Goal: Task Accomplishment & Management: Use online tool/utility

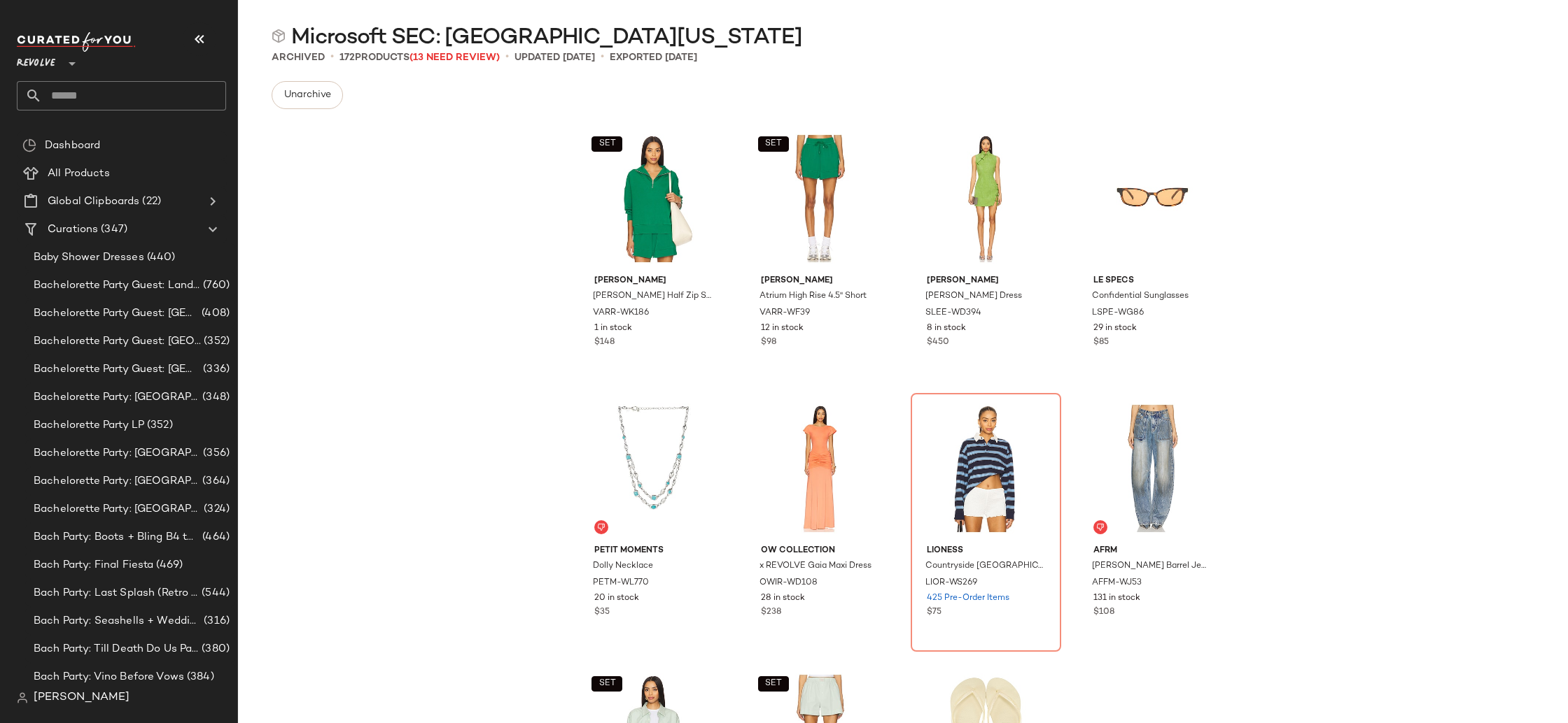
click at [43, 58] on span "Revolve" at bounding box center [36, 60] width 39 height 25
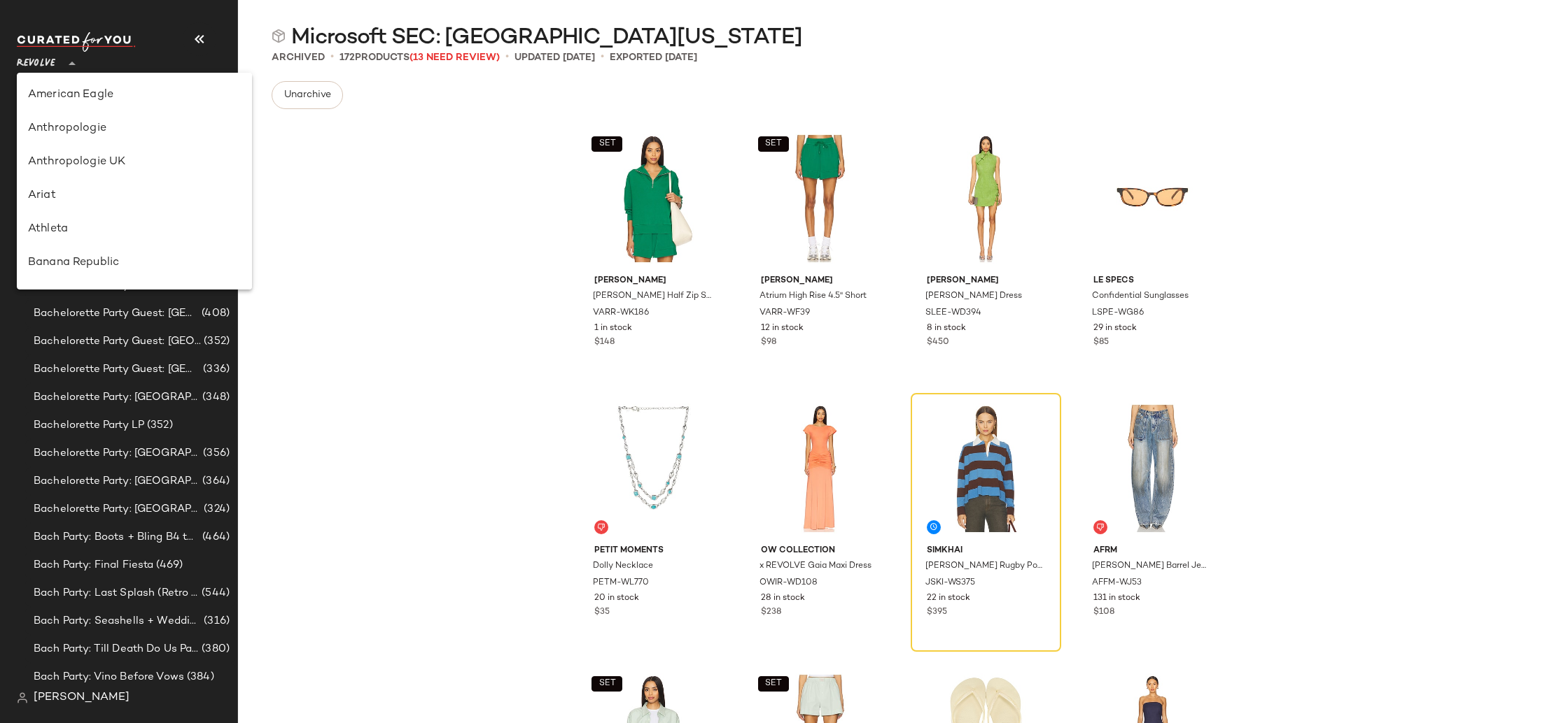
click at [113, 195] on div "Ariat" at bounding box center [134, 196] width 213 height 17
type input "**"
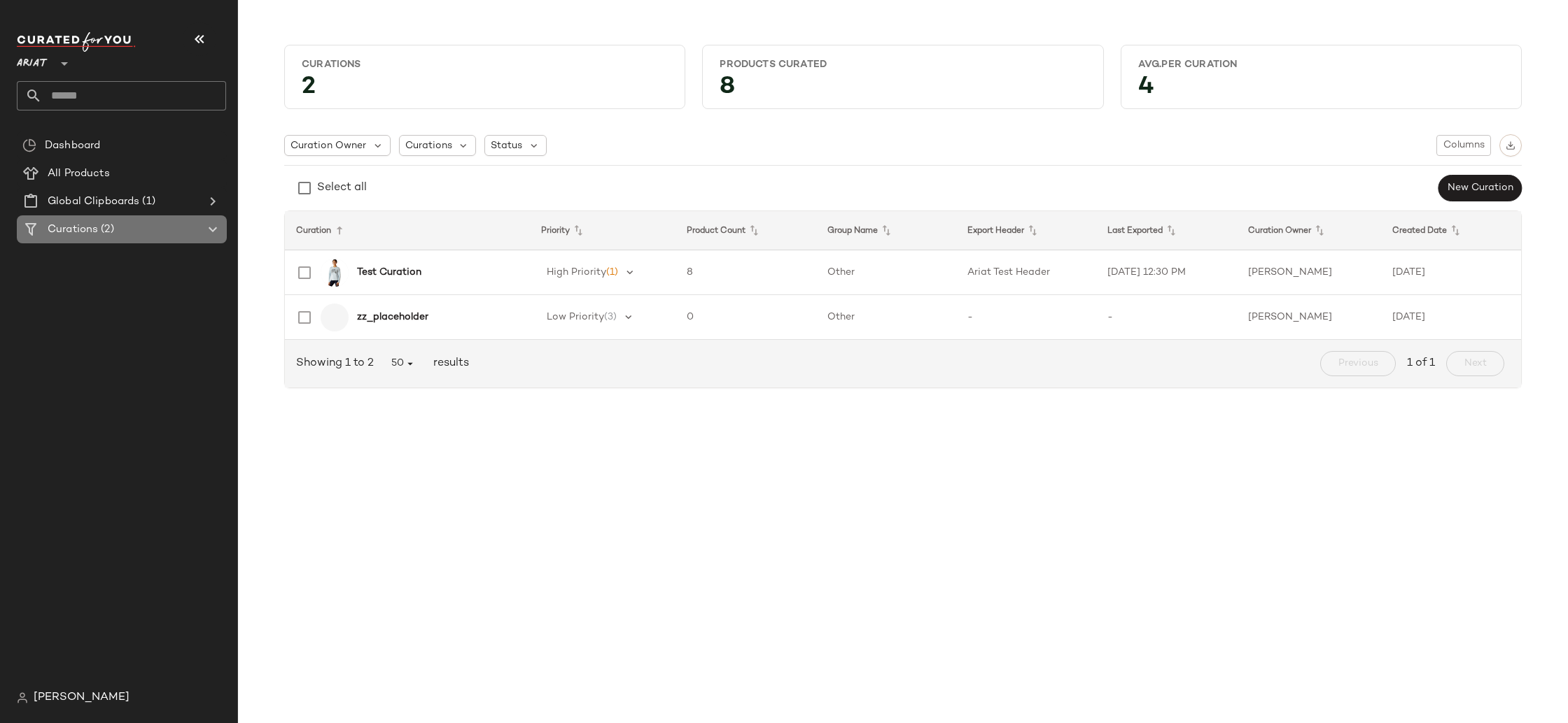
click at [144, 235] on div "Curations (2)" at bounding box center [123, 230] width 158 height 16
click at [179, 252] on span "Create New Curation" at bounding box center [211, 253] width 114 height 12
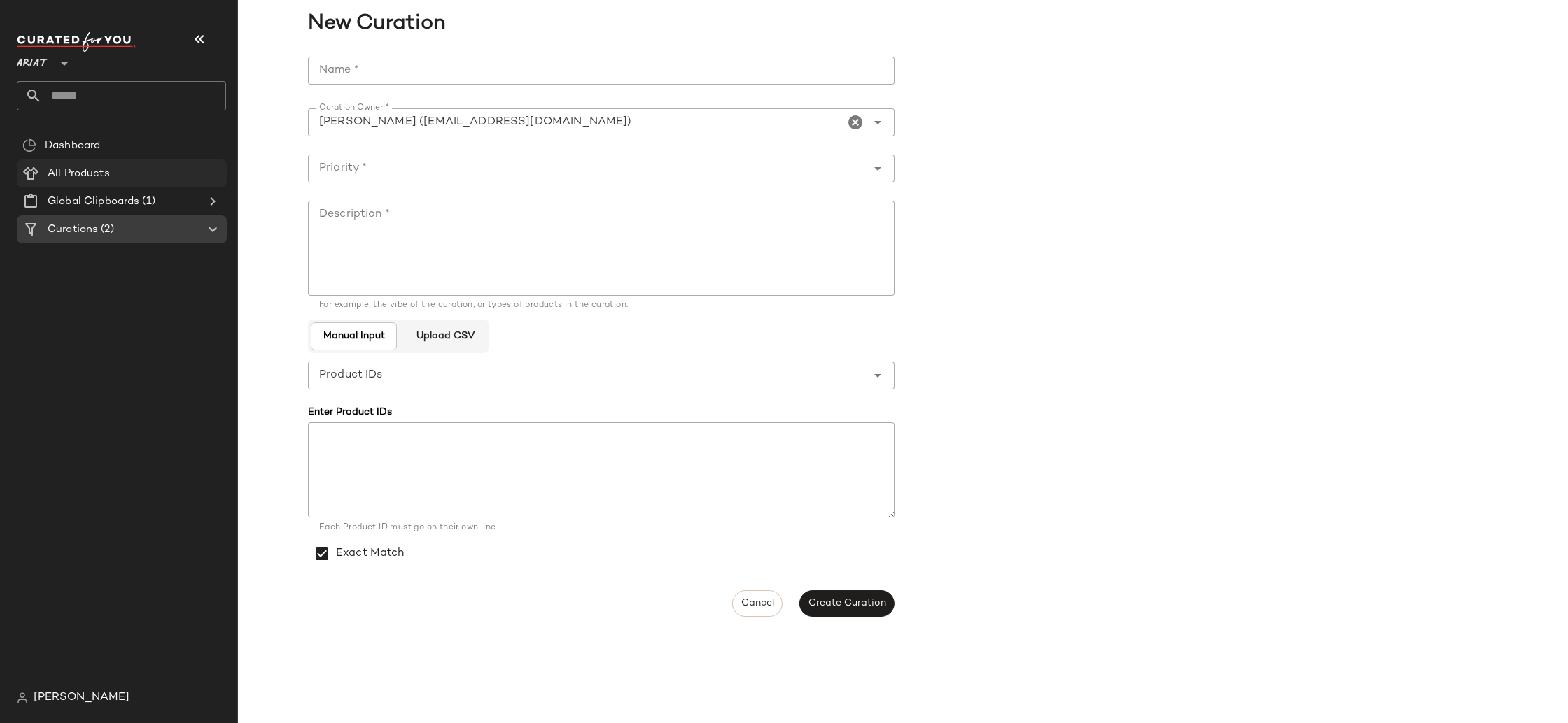
click at [120, 167] on div "All Products" at bounding box center [132, 174] width 178 height 16
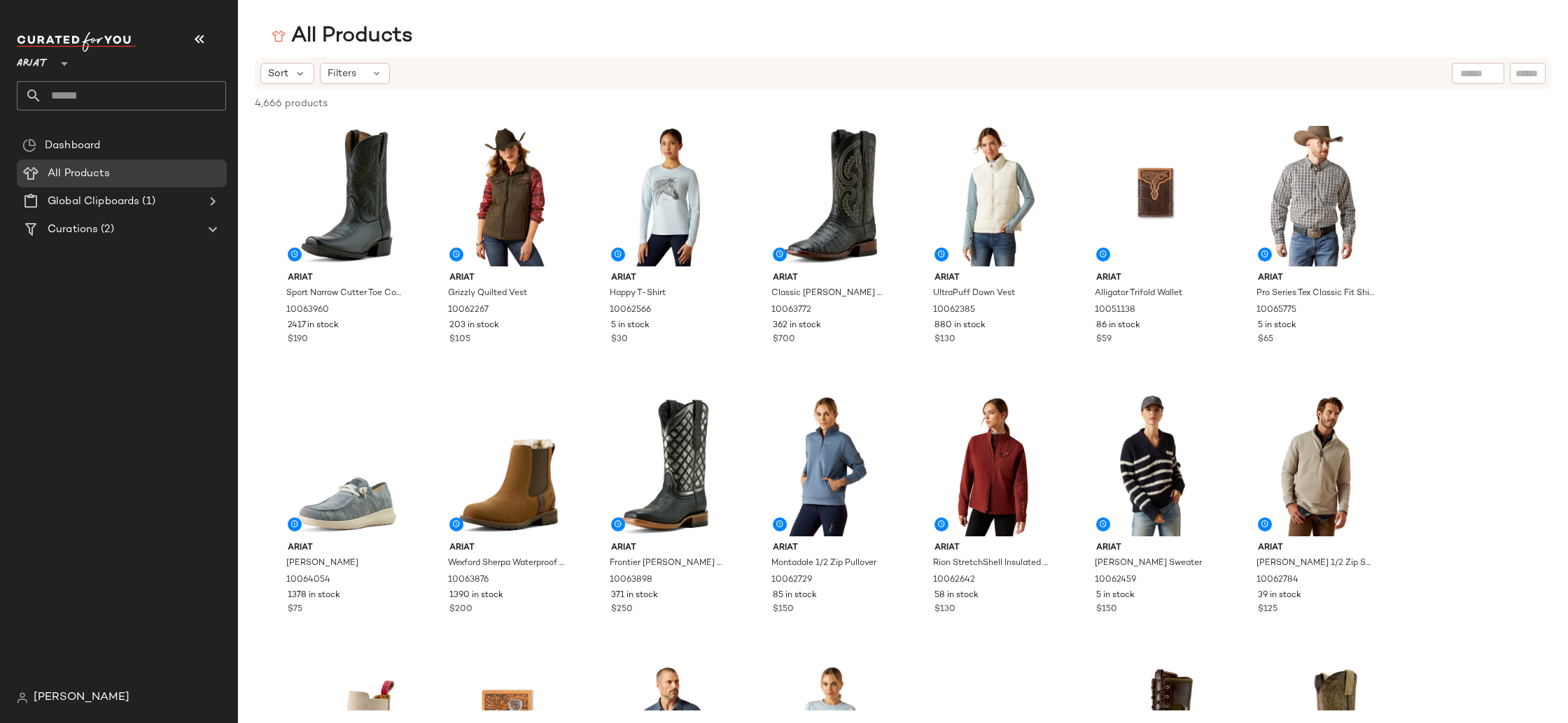
click at [116, 245] on div "Dashboard All Products Global Clipboards (1) Curations (2)" at bounding box center [127, 407] width 220 height 553
click at [113, 232] on span "(2)" at bounding box center [106, 230] width 16 height 16
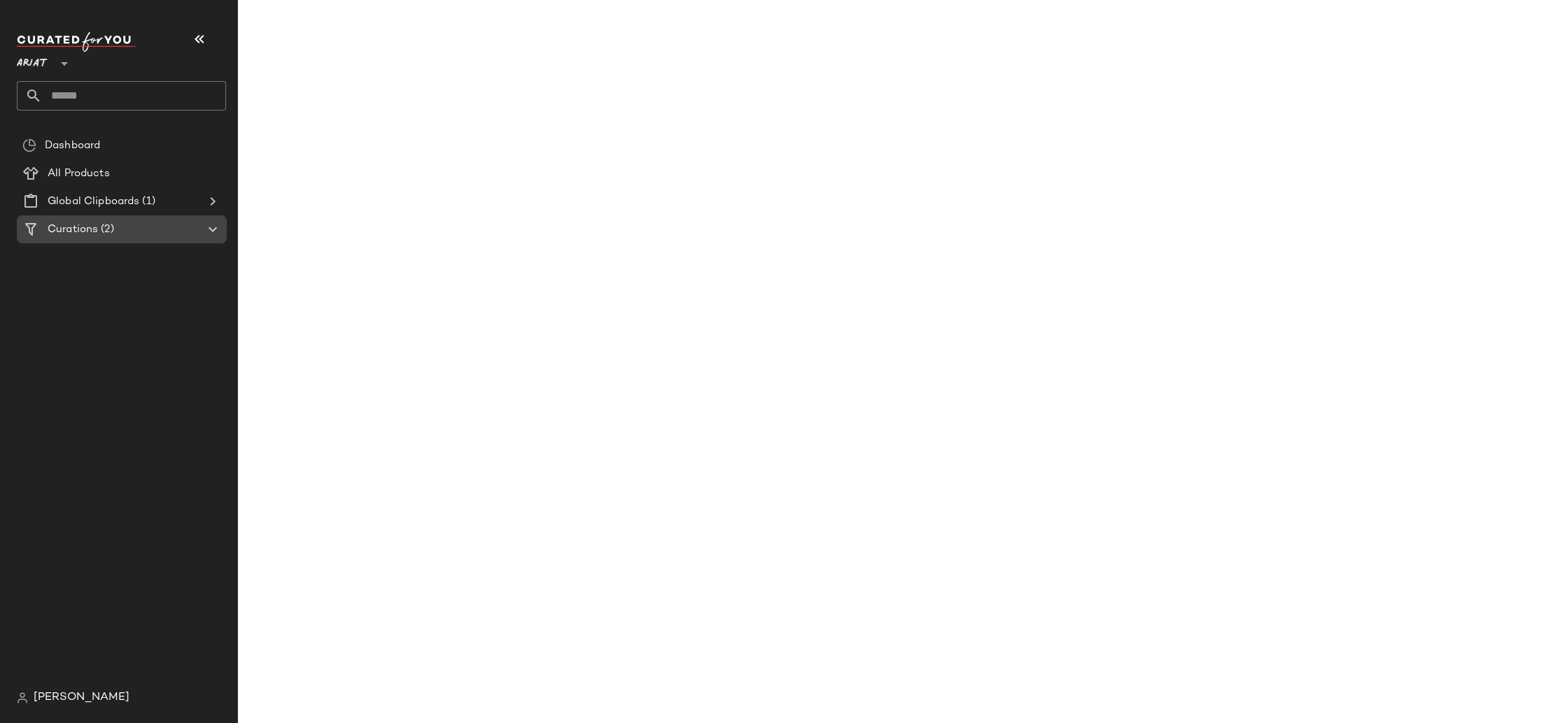
click at [113, 232] on span "(2)" at bounding box center [106, 230] width 16 height 16
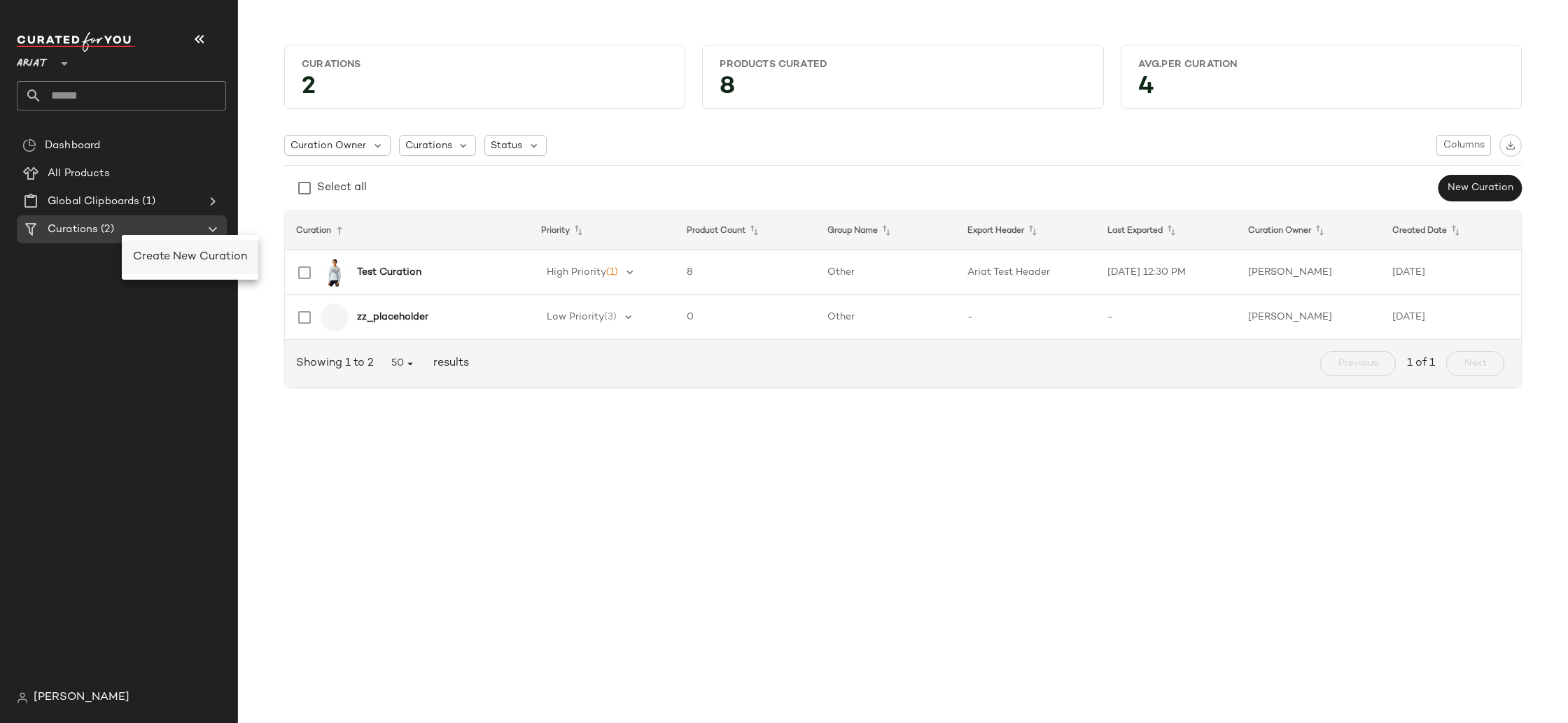
click at [133, 253] on span "Create New Curation" at bounding box center [190, 257] width 114 height 12
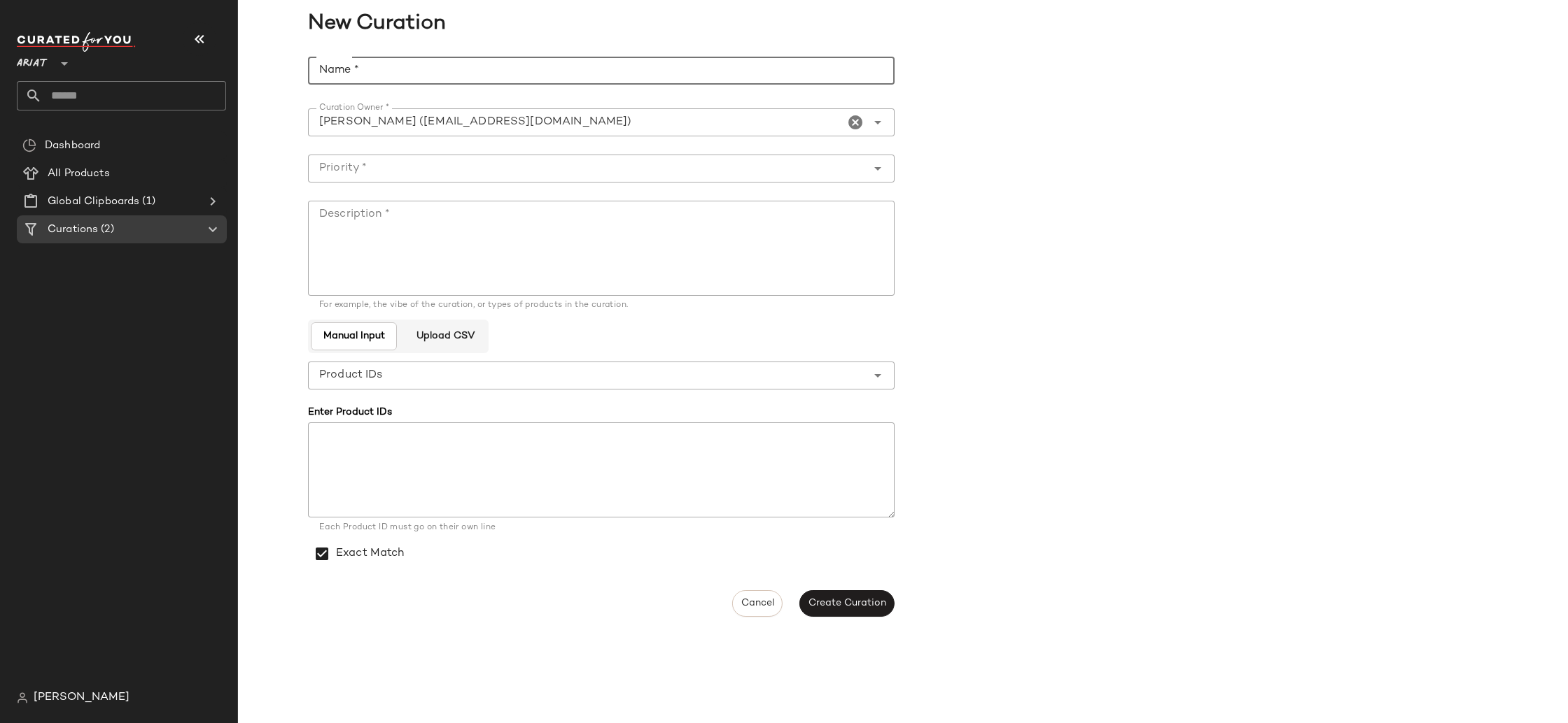
click at [390, 66] on input "Name *" at bounding box center [601, 70] width 586 height 28
type input "*********"
type input "**********"
type textarea "*********"
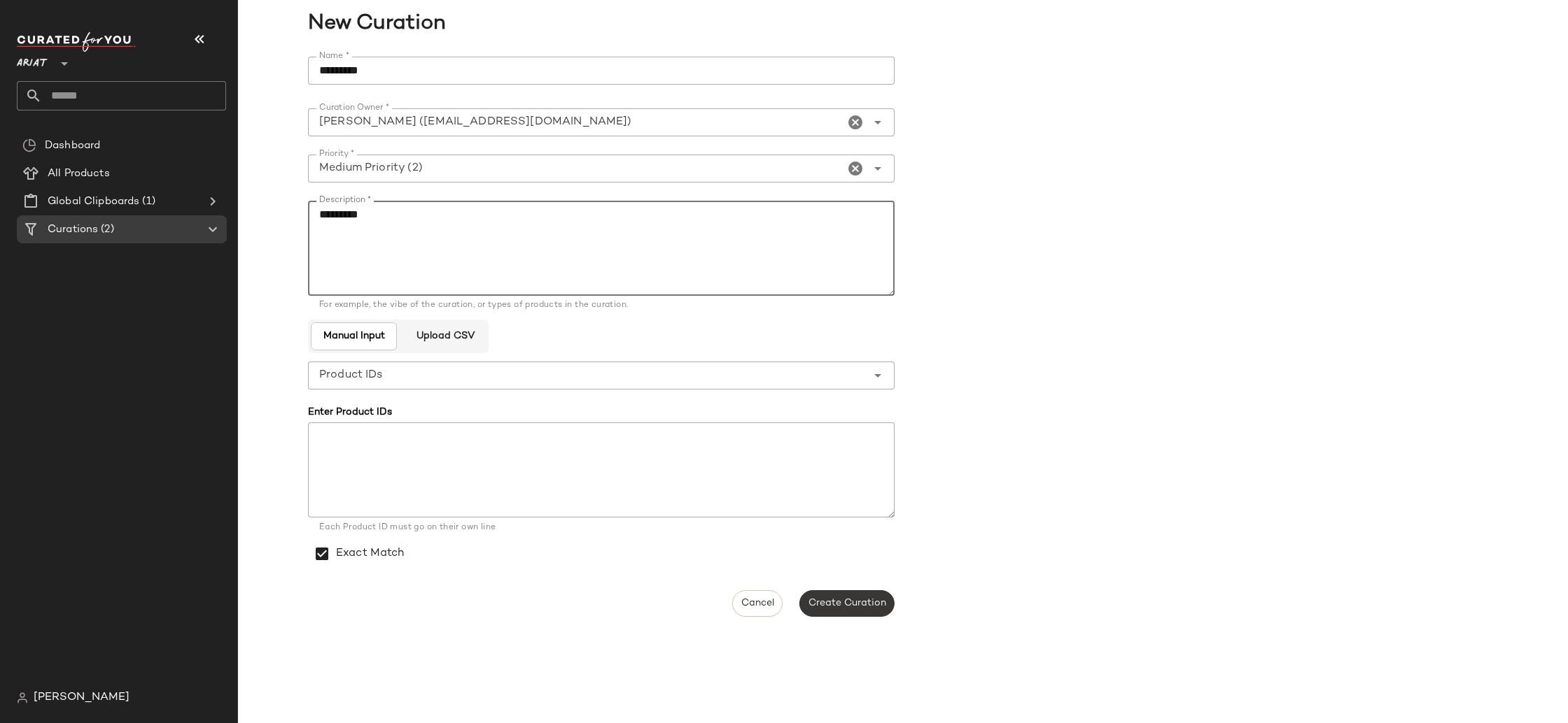
click at [859, 604] on span "Create Curation" at bounding box center [847, 604] width 78 height 11
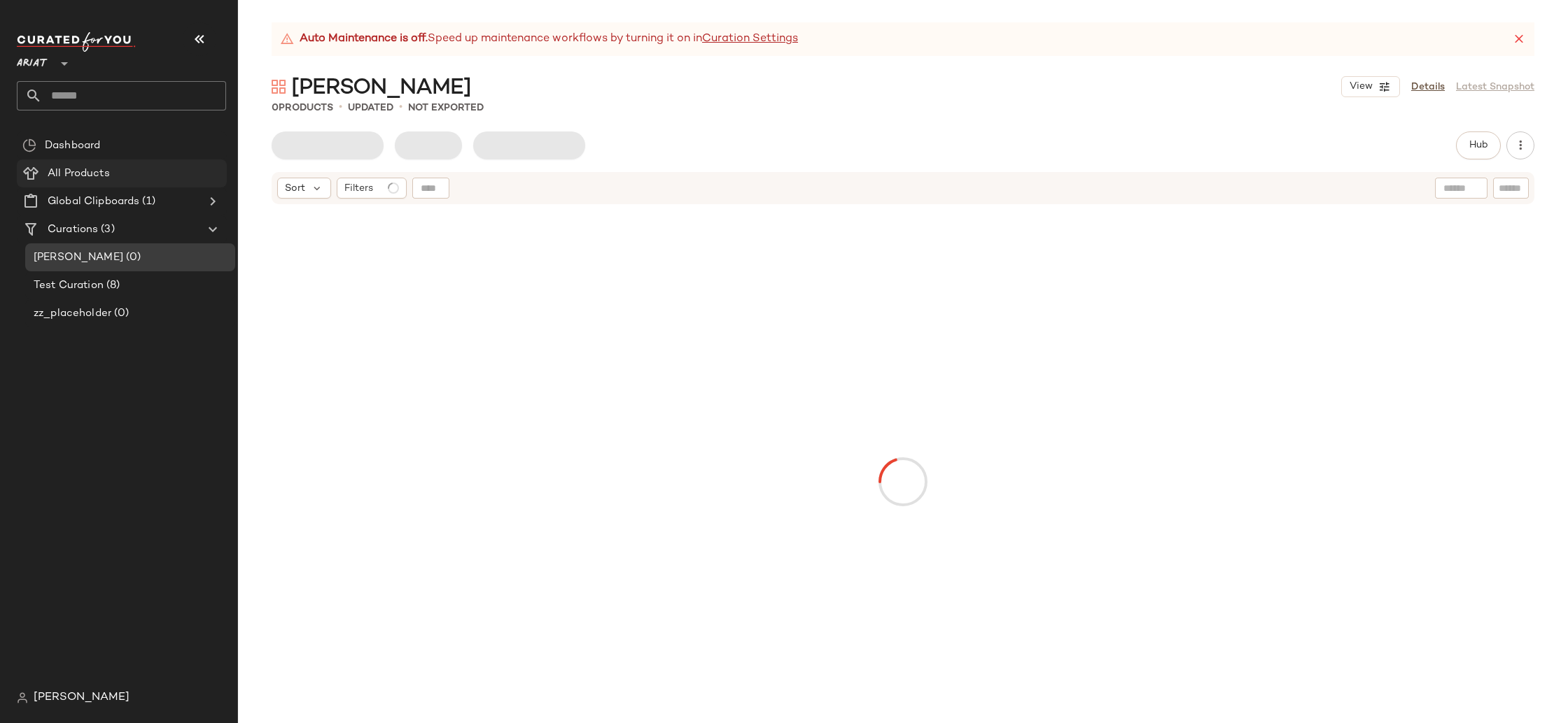
click at [130, 160] on Products "All Products" at bounding box center [122, 173] width 210 height 28
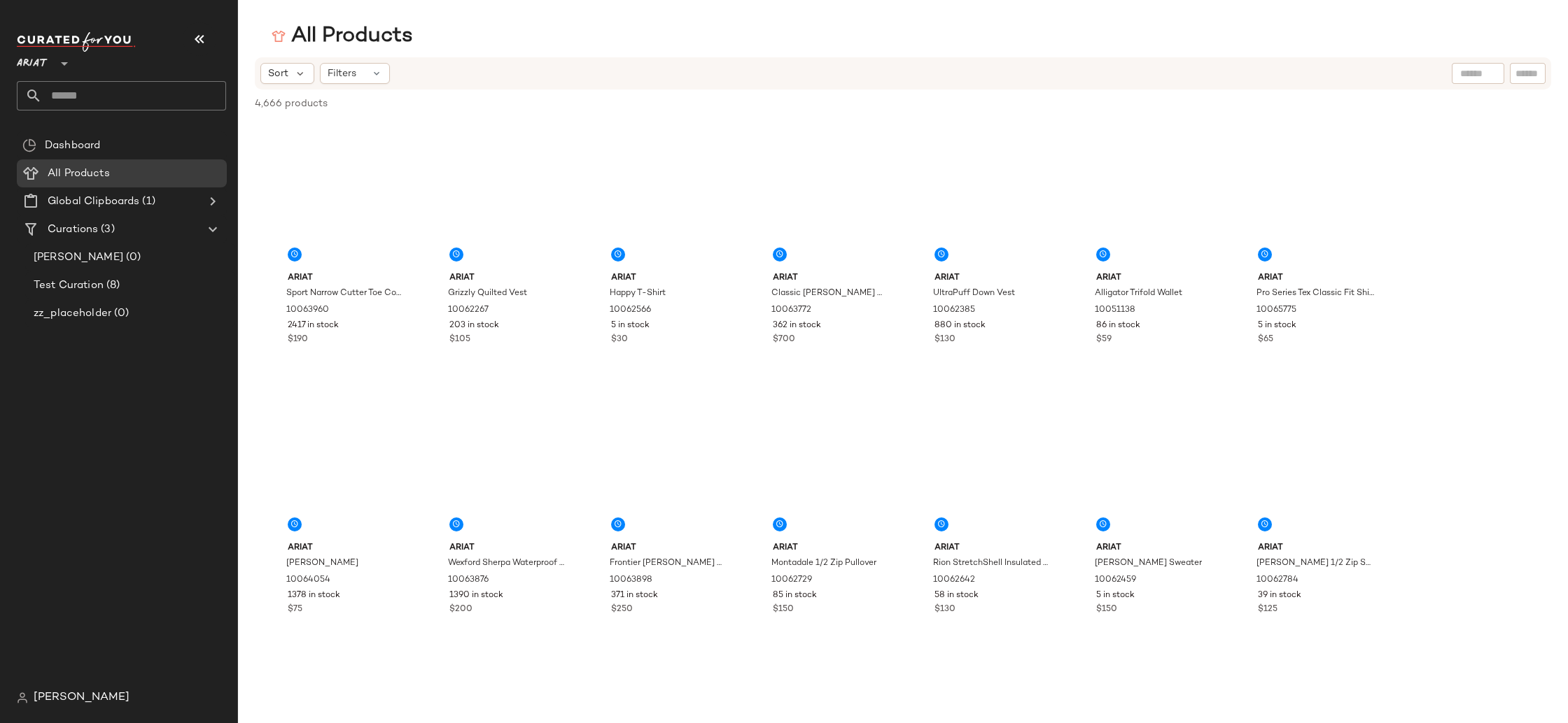
click at [1472, 65] on div at bounding box center [1477, 73] width 36 height 21
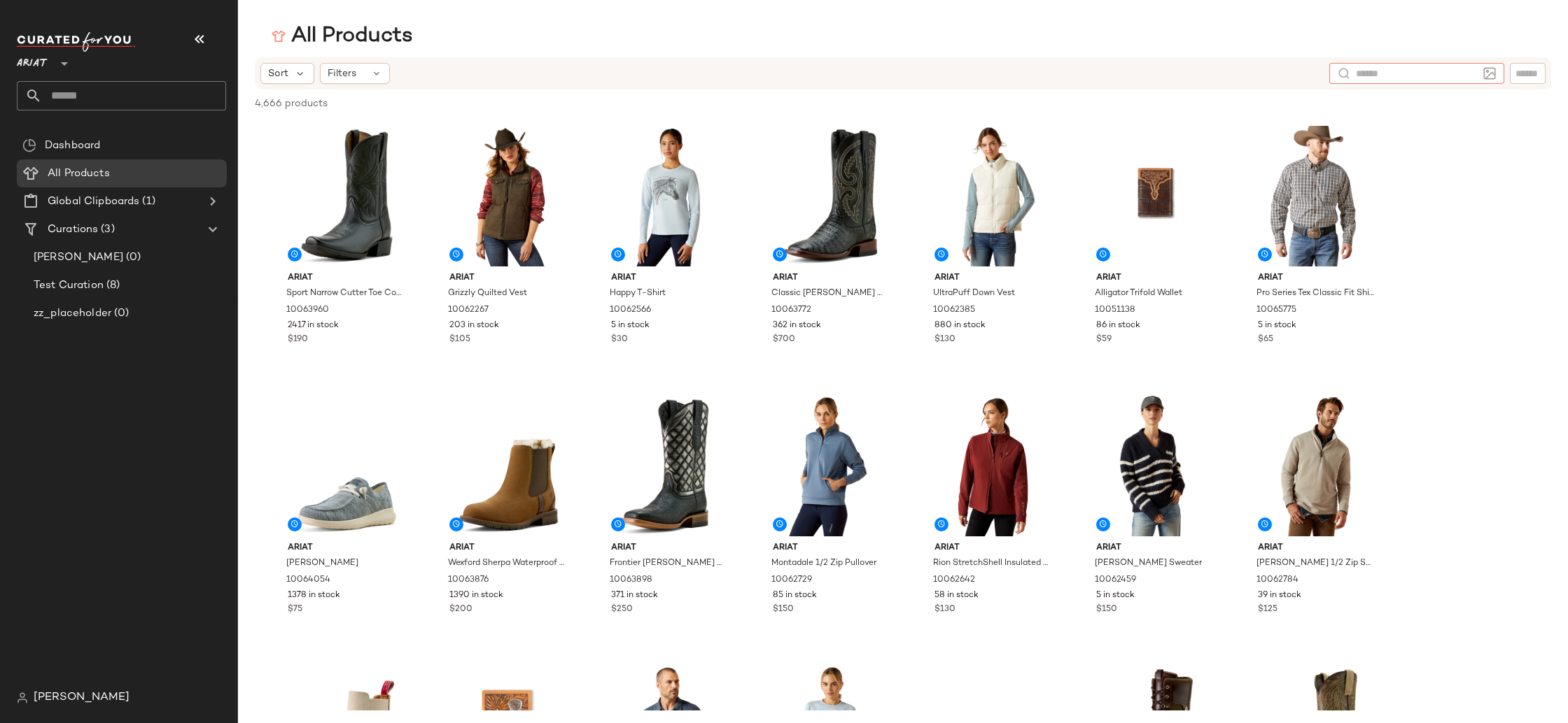
type input "*"
type input "**********"
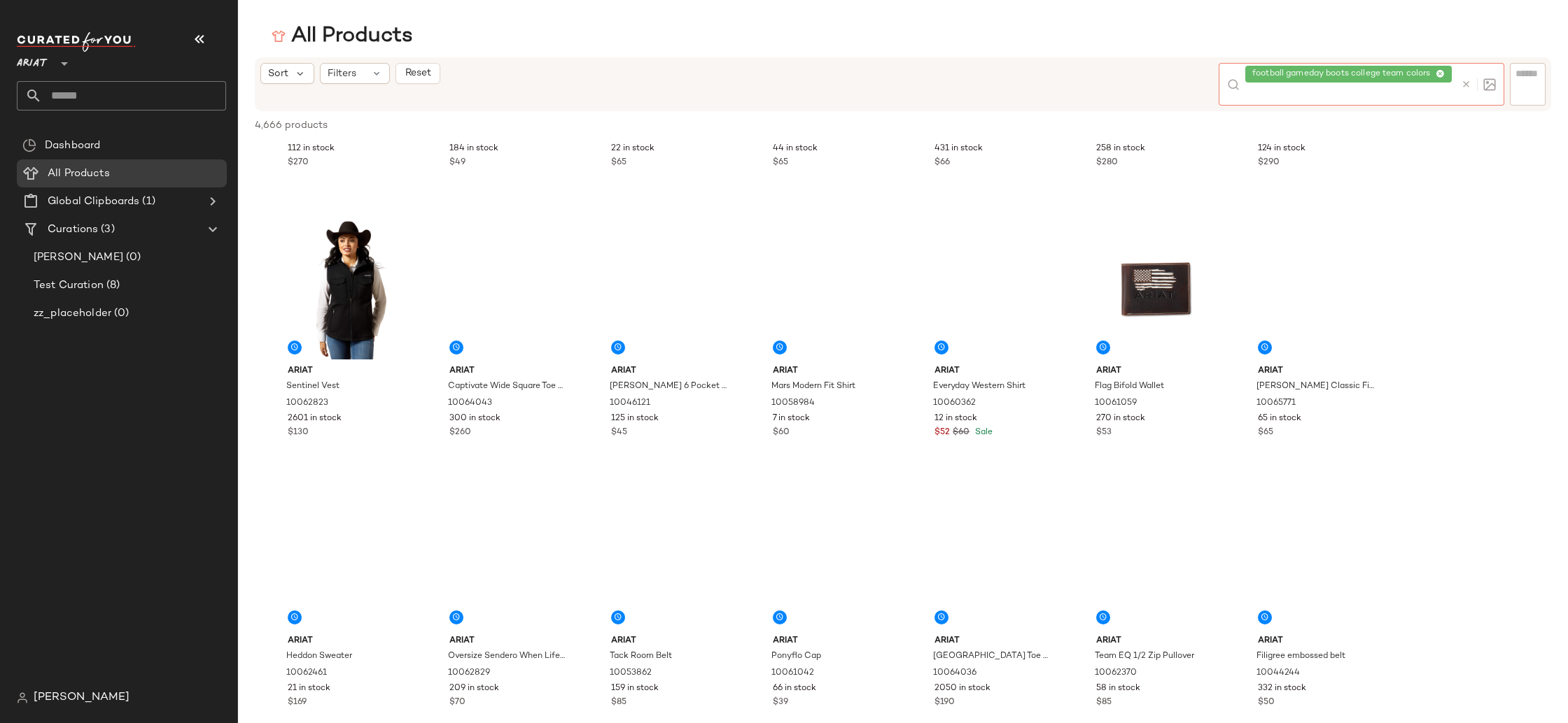
scroll to position [1030, 0]
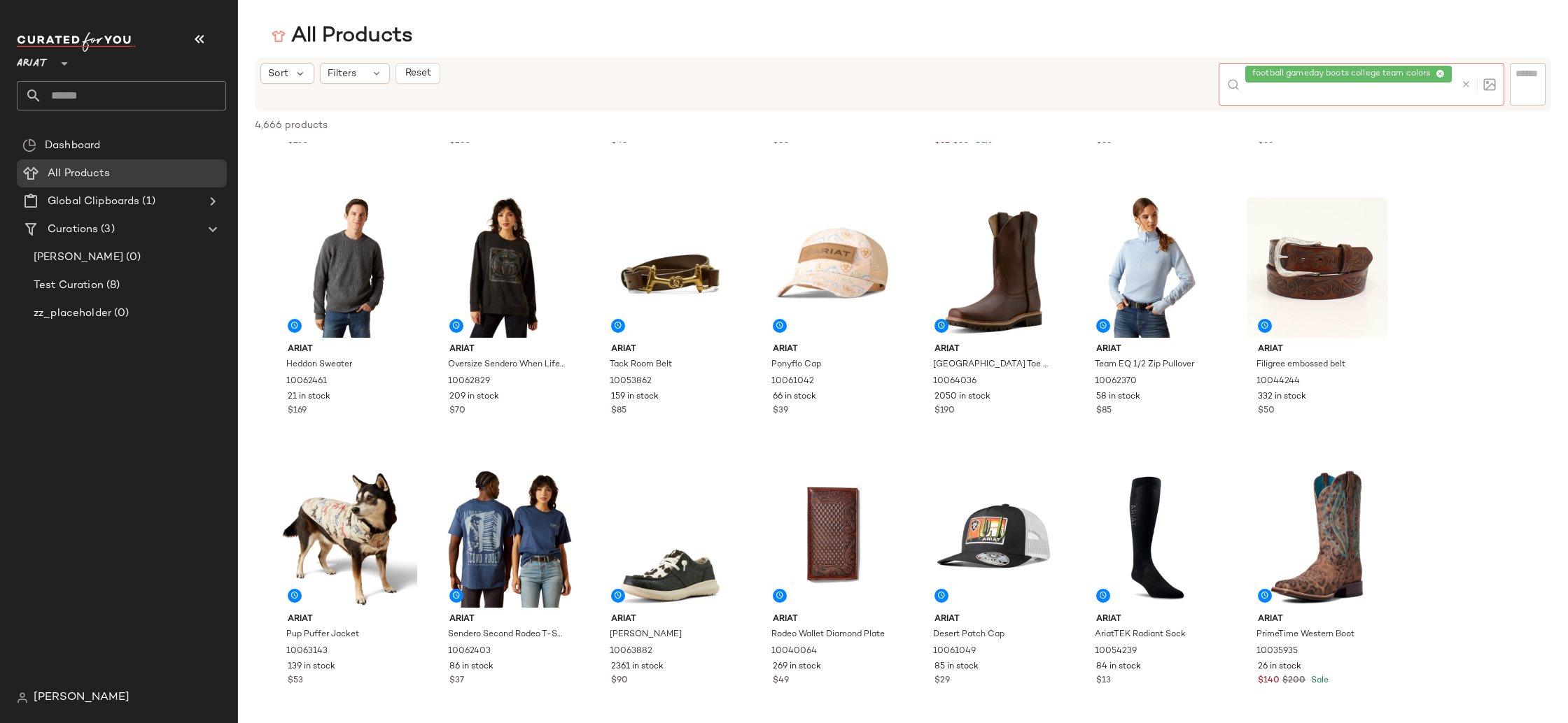
click at [1467, 82] on icon at bounding box center [1465, 84] width 11 height 11
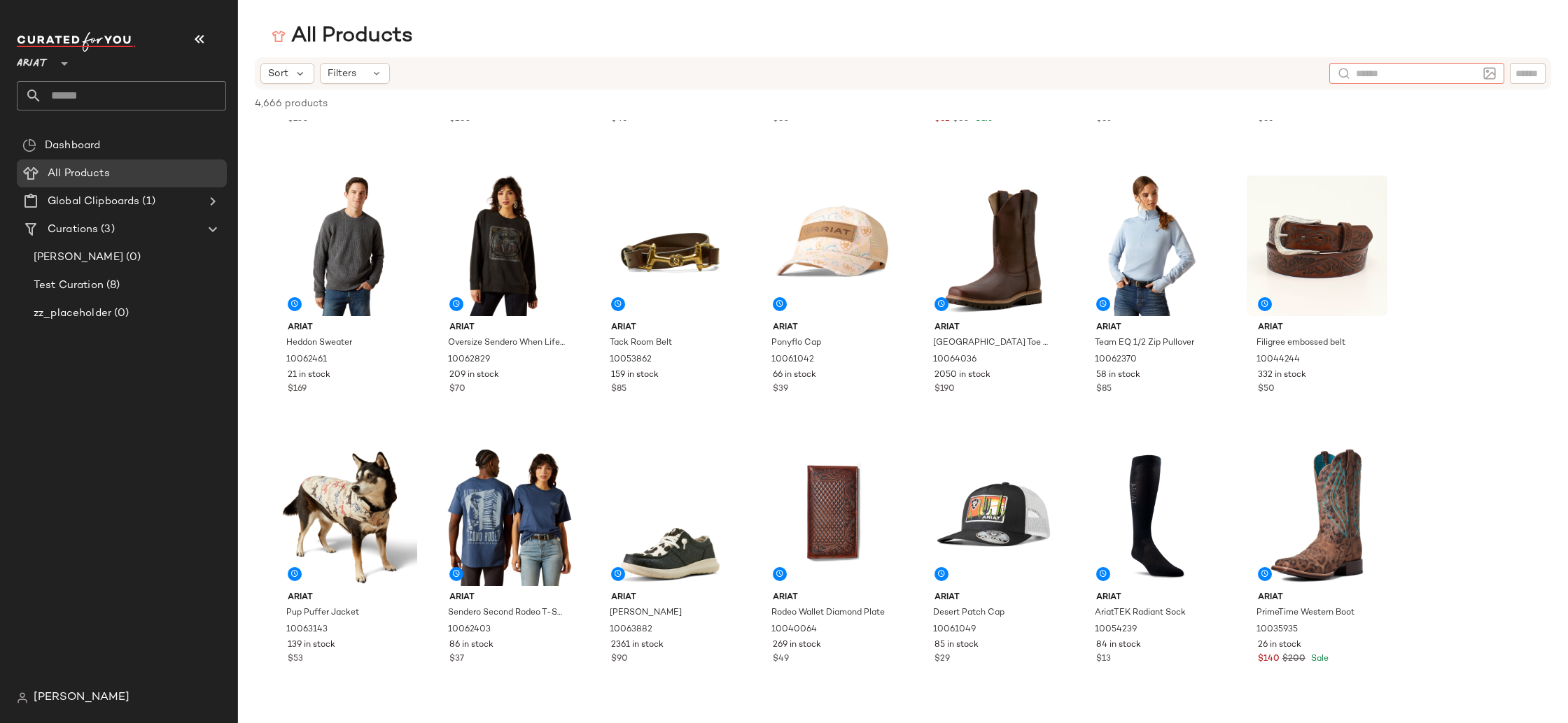
click at [1437, 78] on input "text" at bounding box center [1416, 73] width 122 height 15
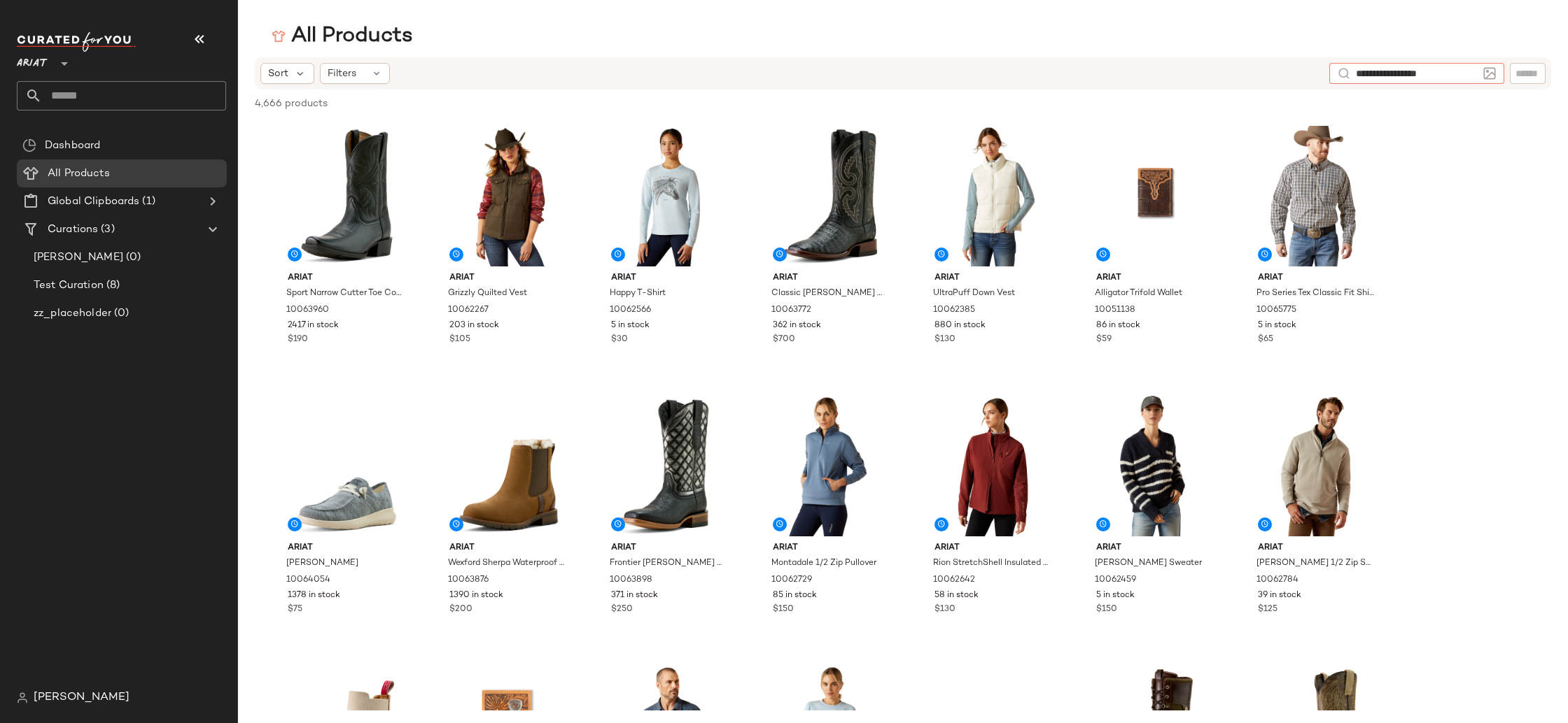
type input "**********"
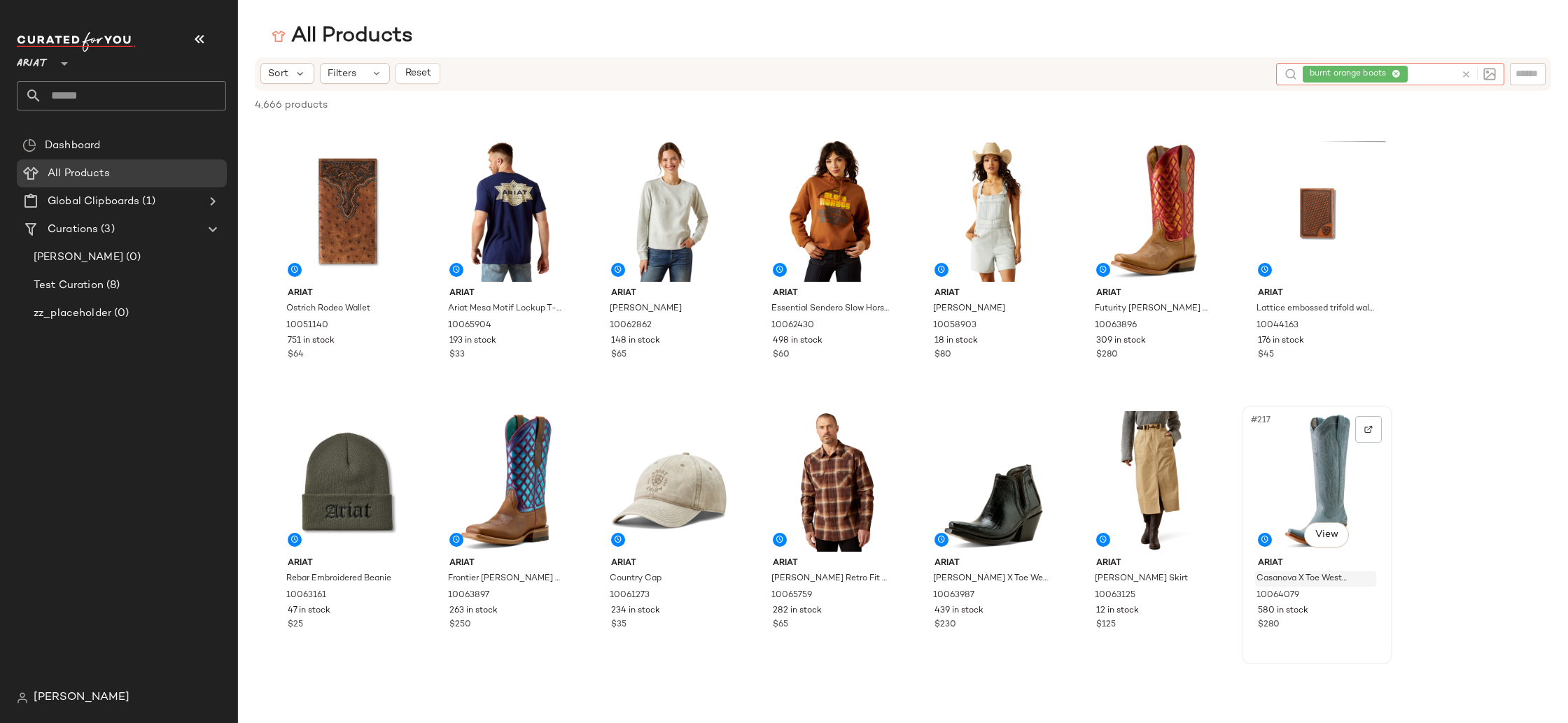
scroll to position [7822, 0]
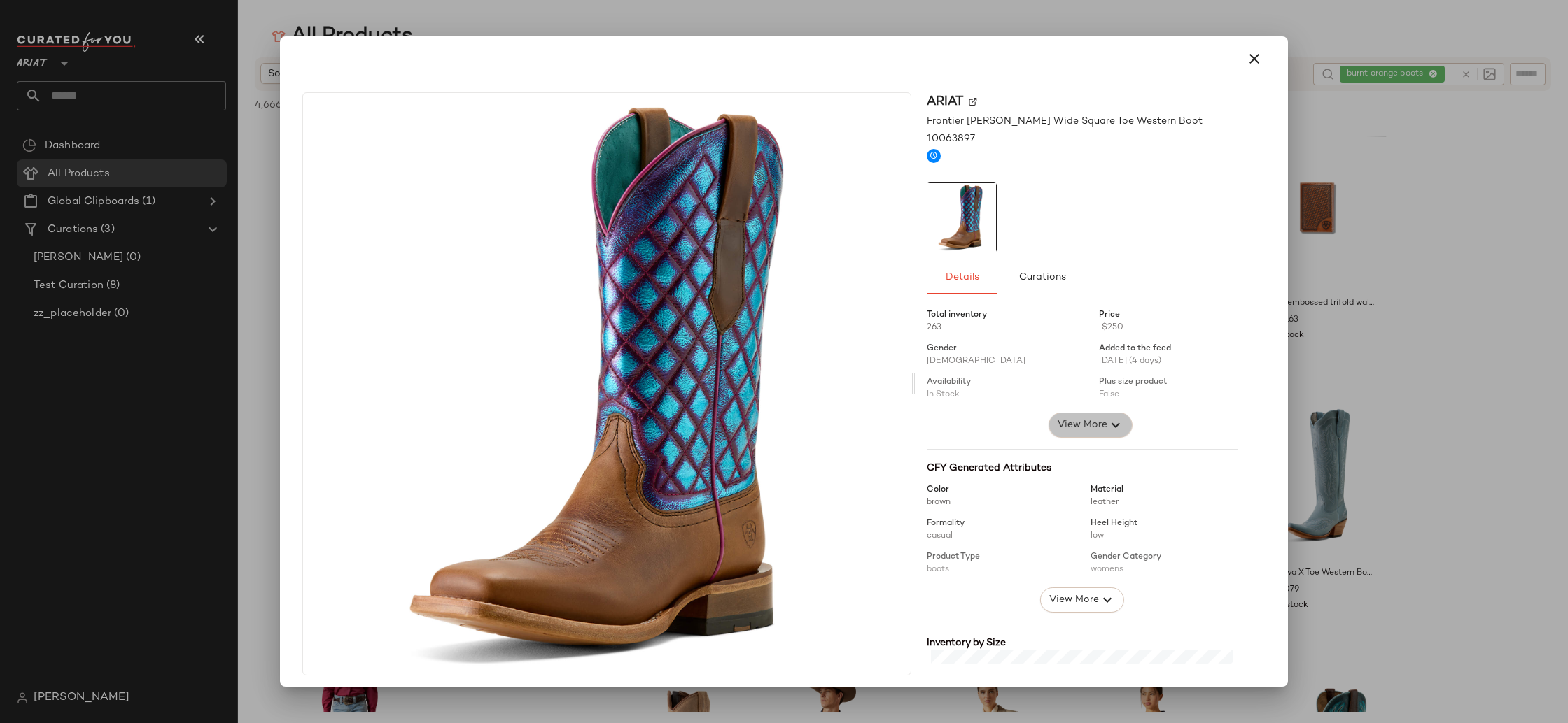
click at [1074, 425] on span "View More" at bounding box center [1081, 426] width 51 height 17
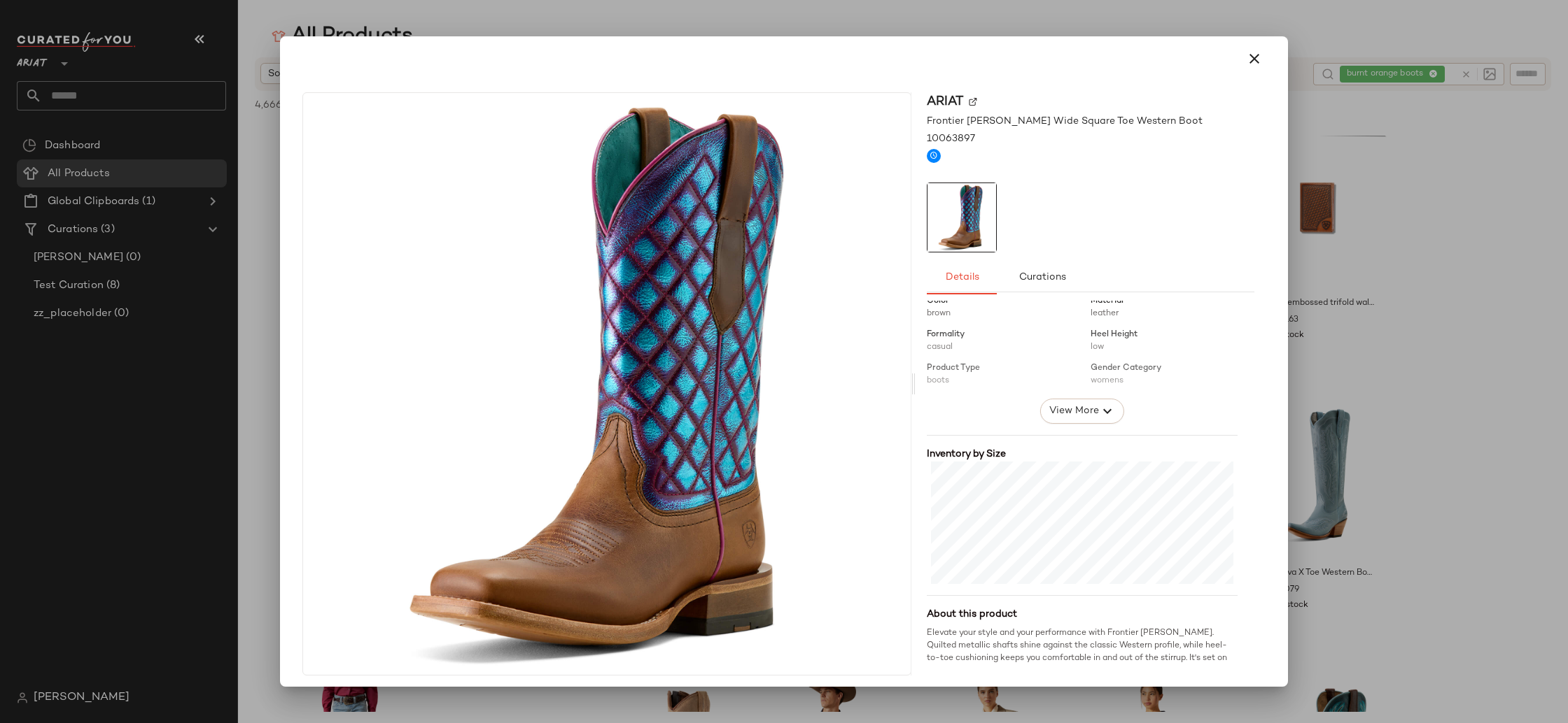
scroll to position [383, 0]
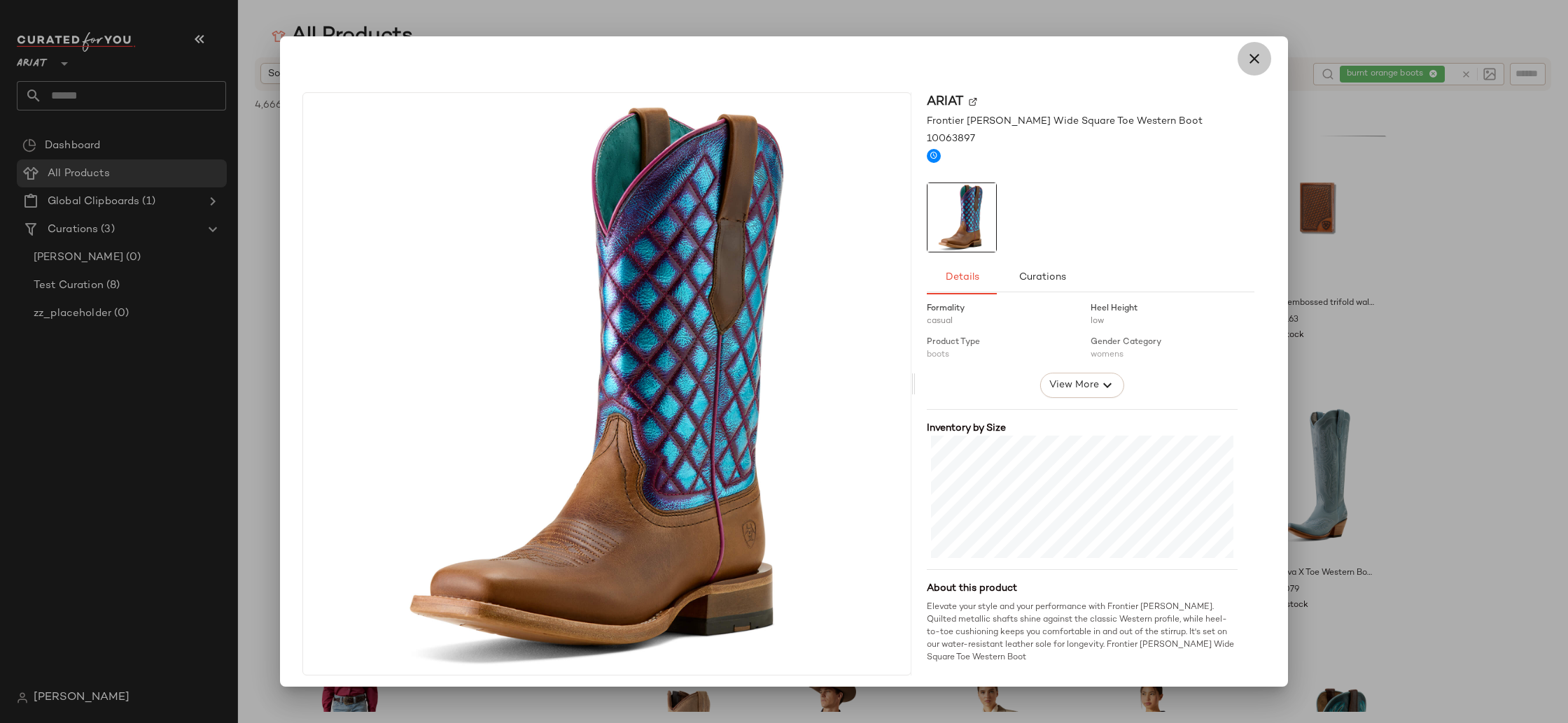
drag, startPoint x: 1246, startPoint y: 56, endPoint x: 1221, endPoint y: 96, distance: 47.2
click at [1246, 56] on icon "button" at bounding box center [1254, 59] width 17 height 17
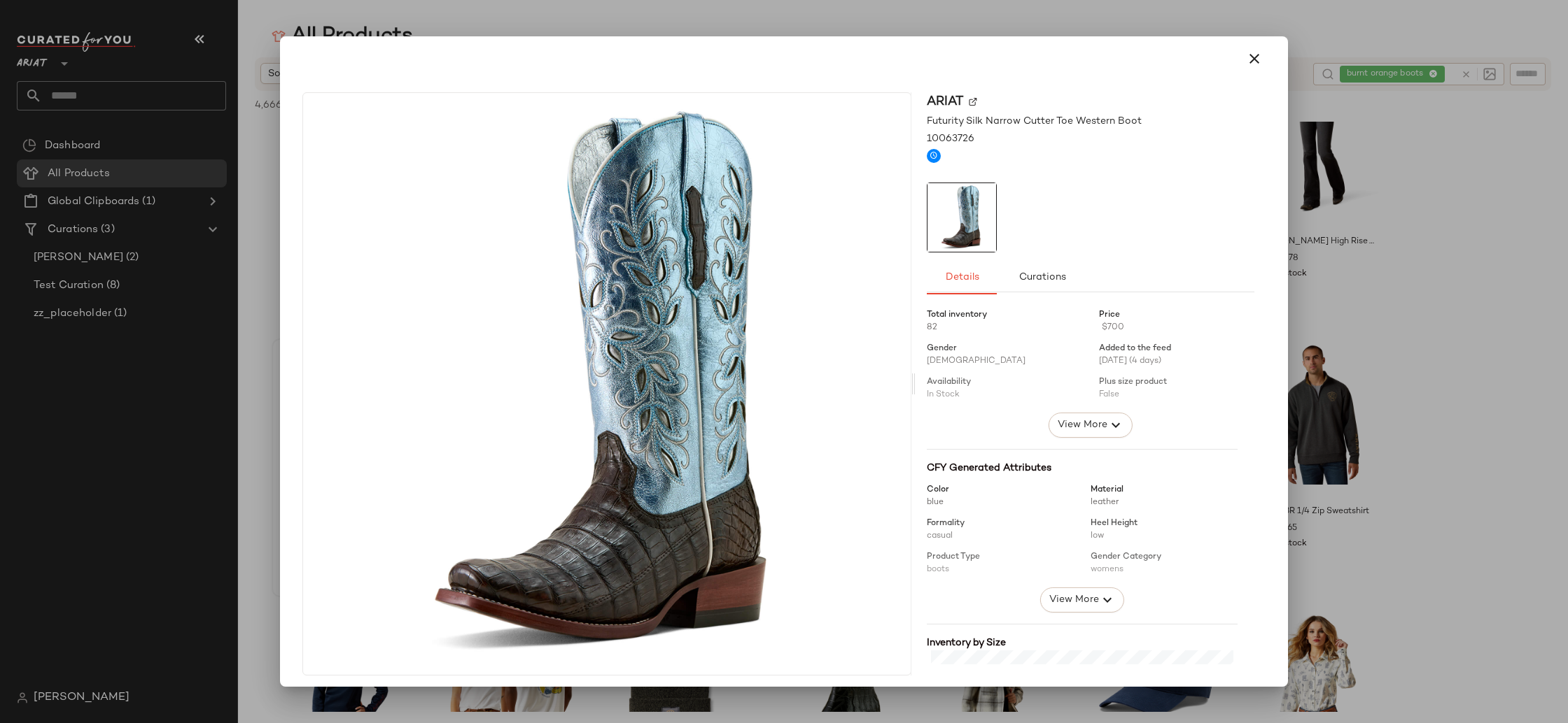
scroll to position [31, 0]
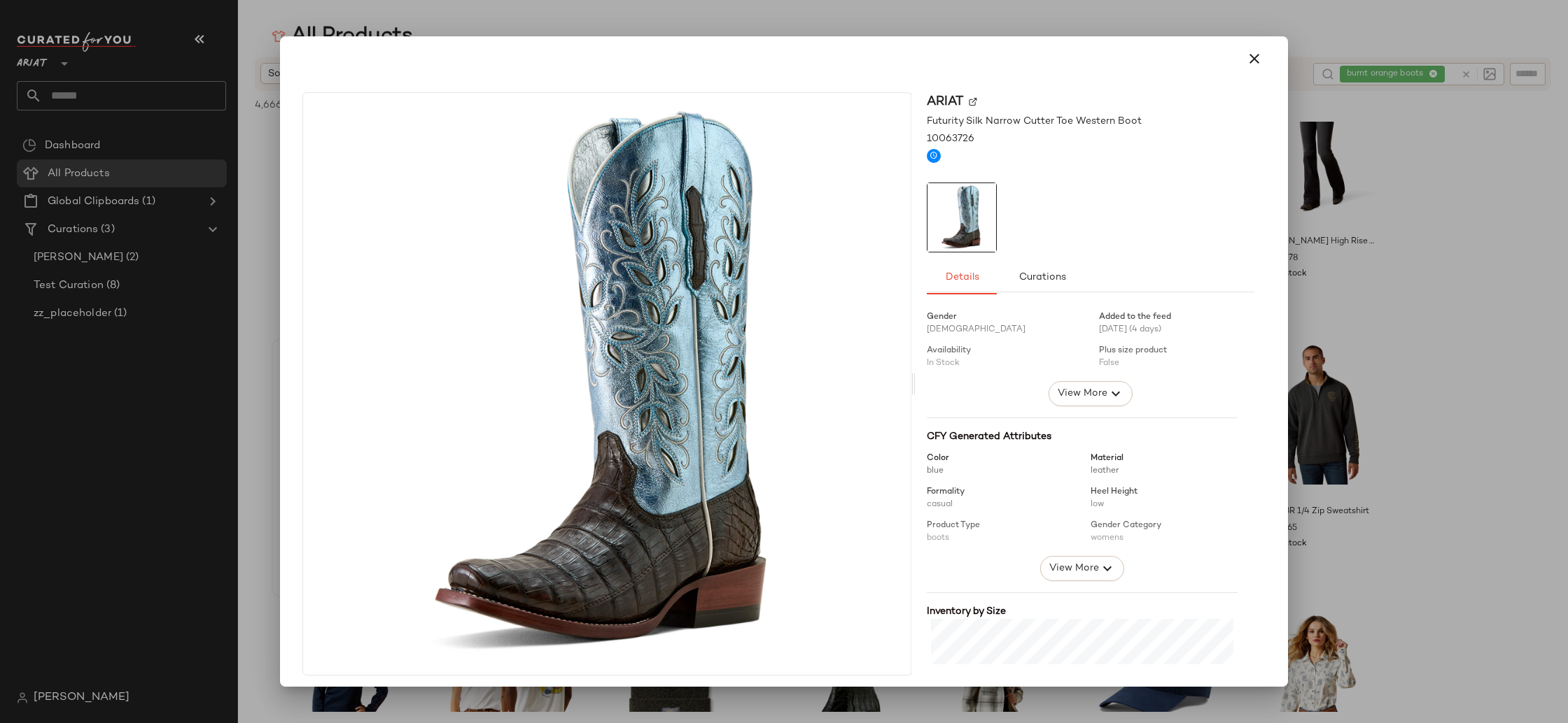
drag, startPoint x: 1243, startPoint y: 60, endPoint x: 1233, endPoint y: 72, distance: 15.6
click at [1246, 61] on icon "button" at bounding box center [1254, 59] width 17 height 17
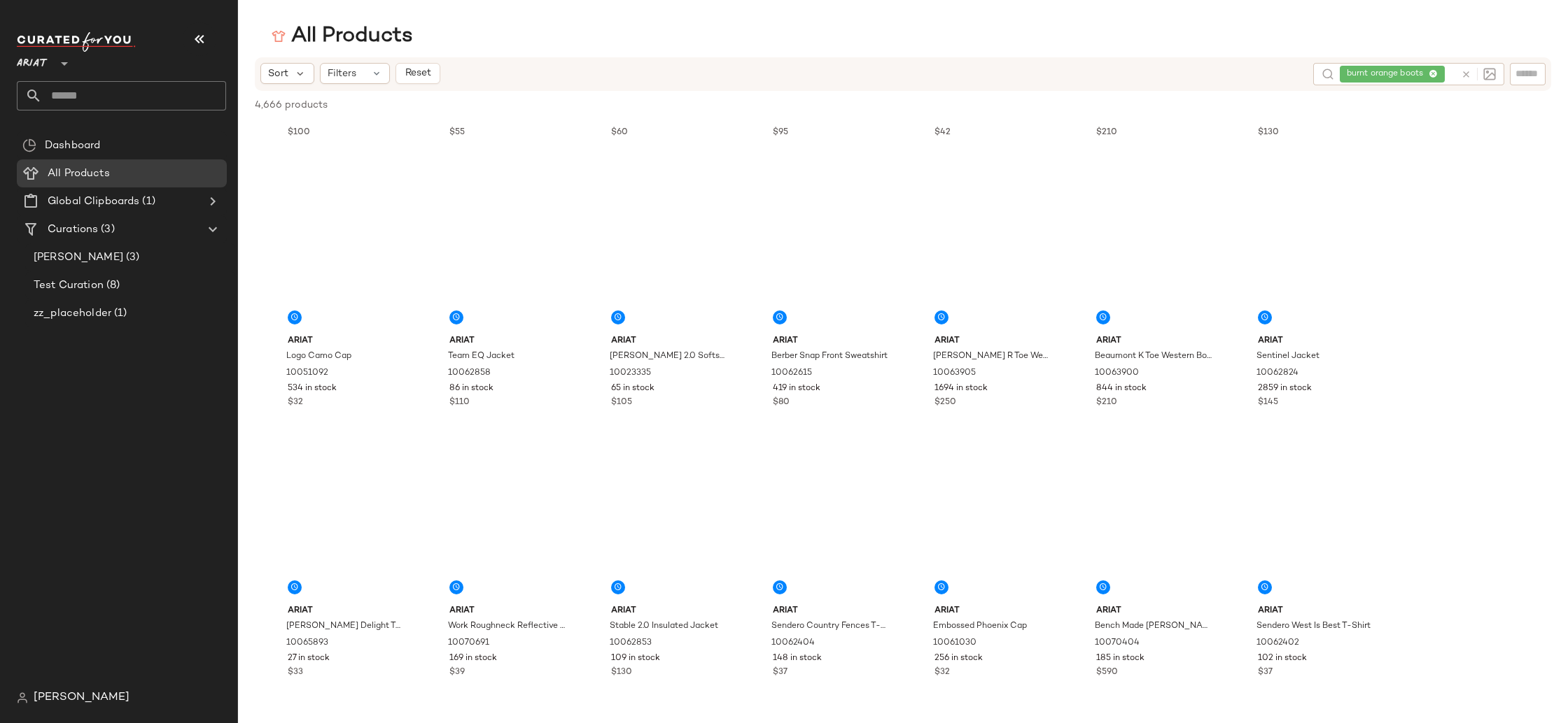
scroll to position [17251, 0]
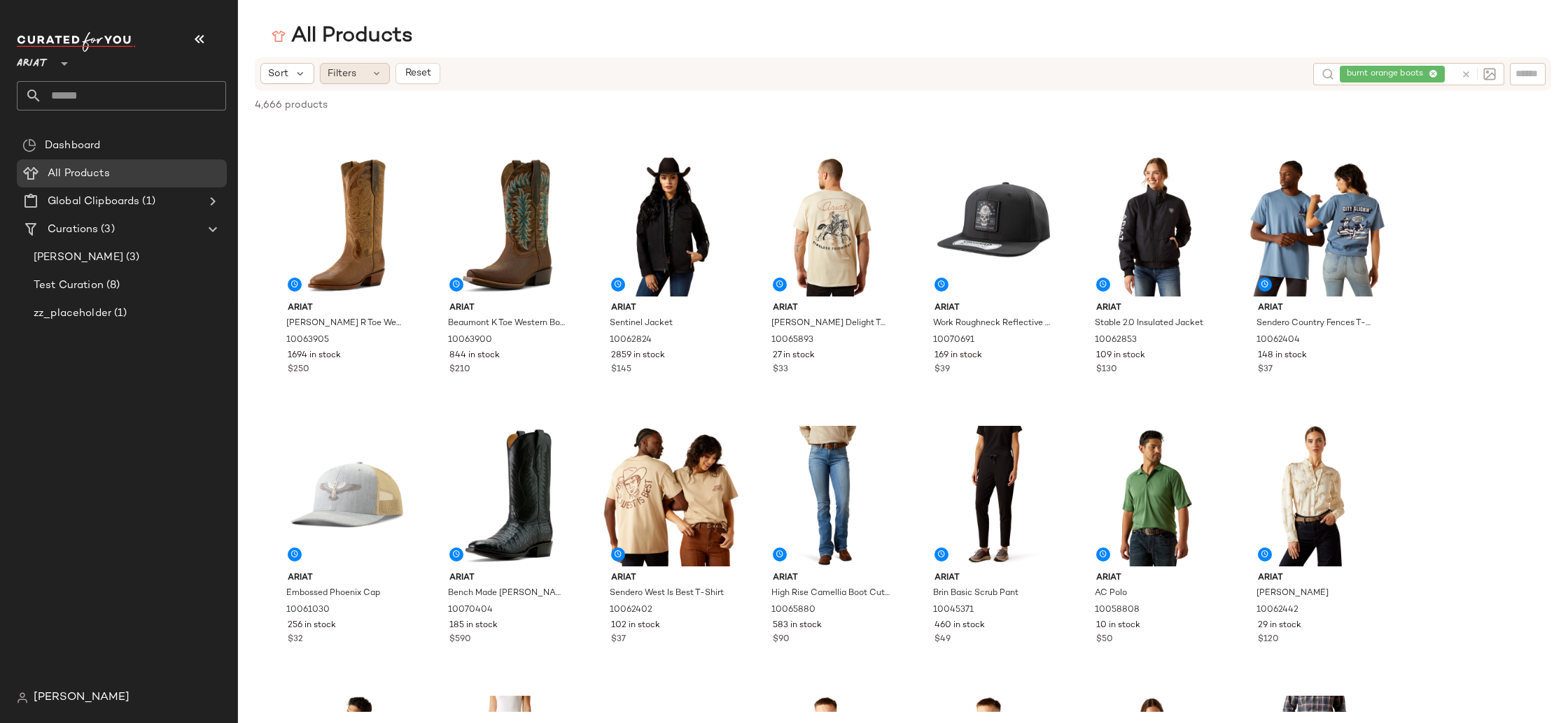
click at [347, 80] on span "Filters" at bounding box center [342, 73] width 29 height 15
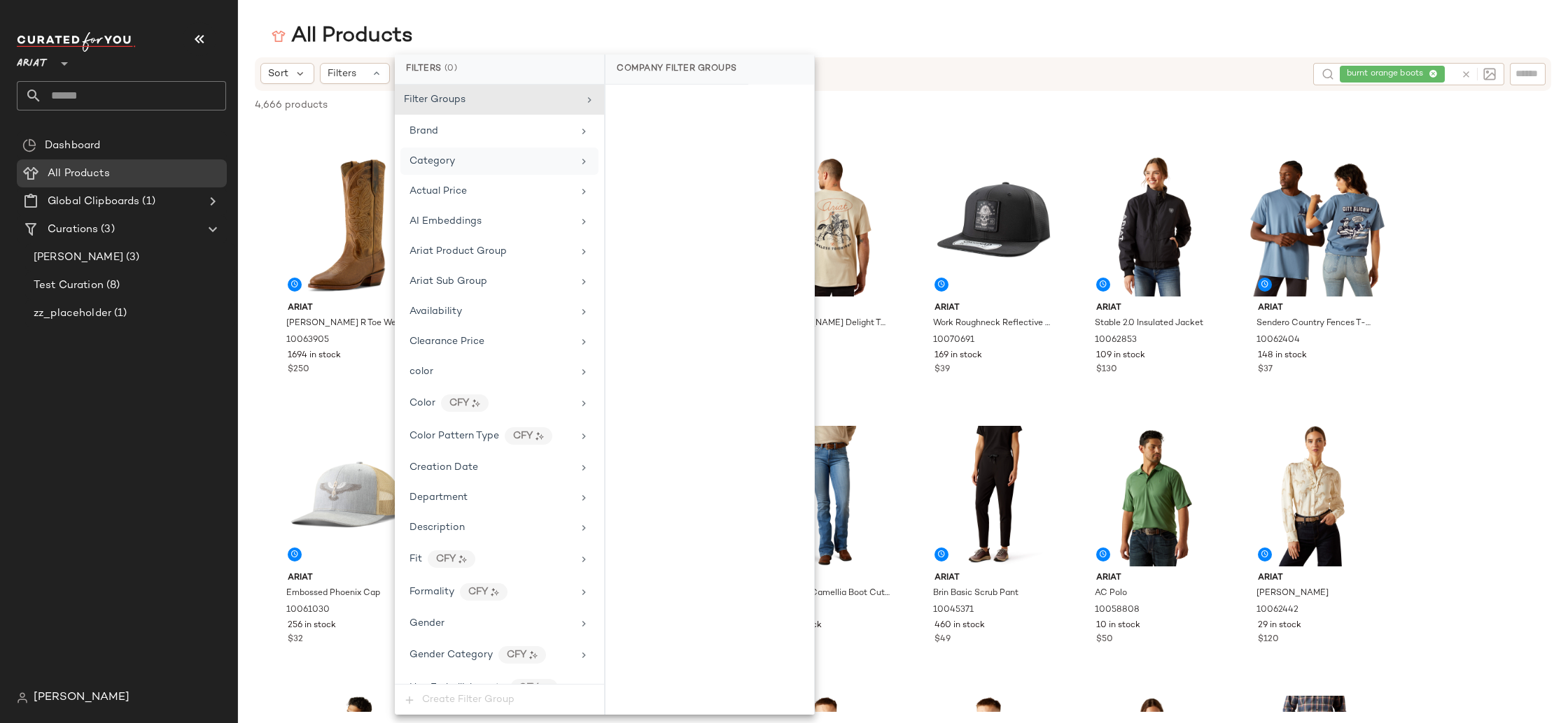
click at [493, 153] on div "Category" at bounding box center [499, 161] width 198 height 27
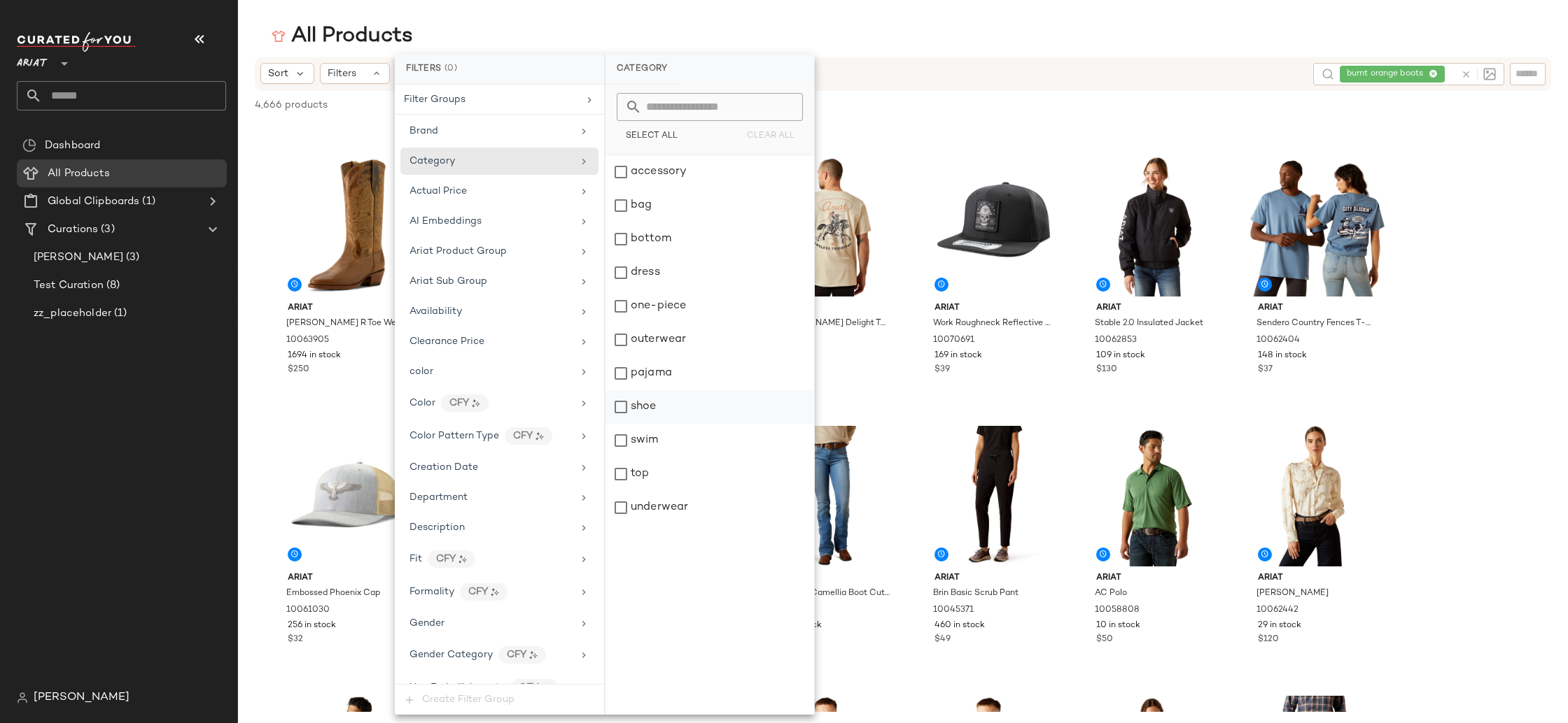
click at [658, 404] on div "shoe" at bounding box center [710, 406] width 208 height 34
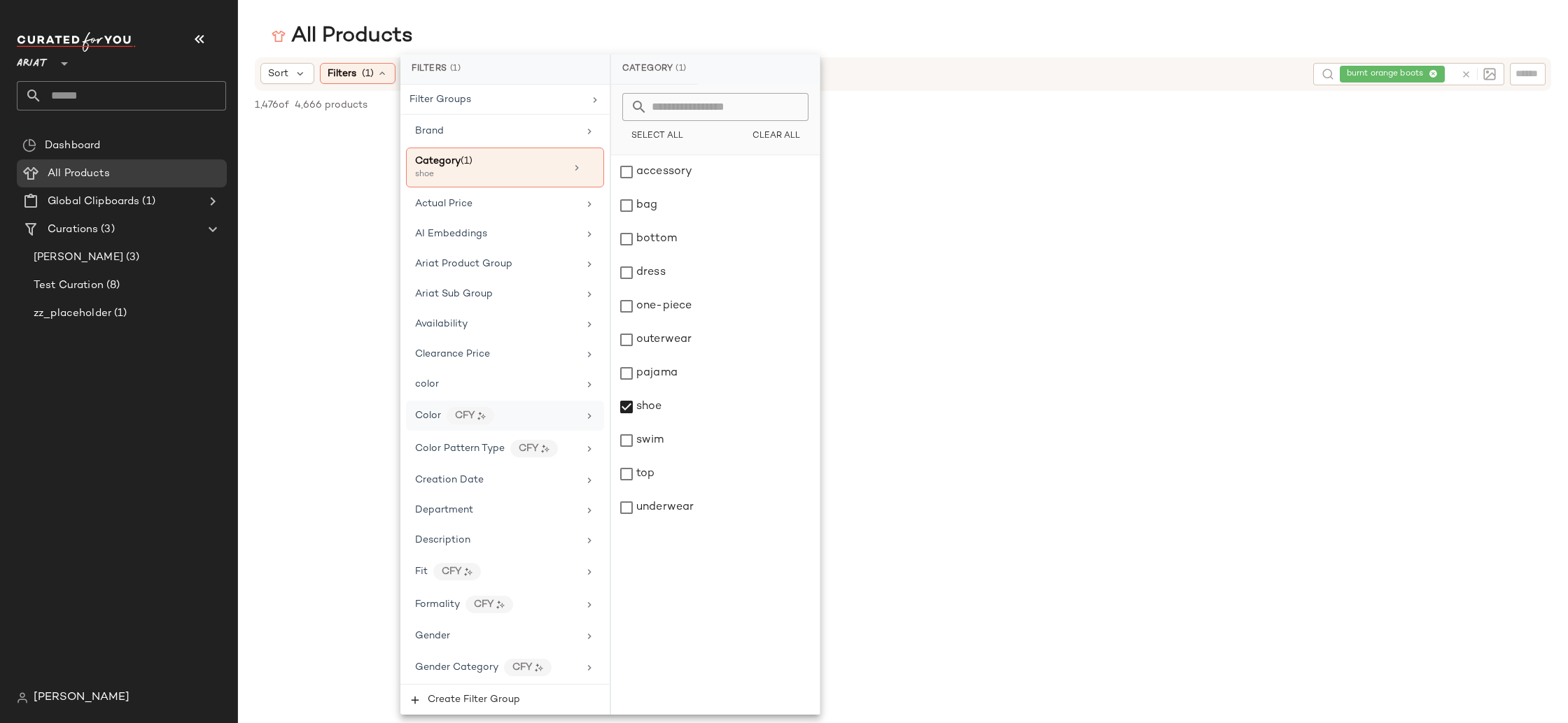
click at [527, 414] on div "Color CFY" at bounding box center [497, 416] width 163 height 18
click at [1052, 41] on div "All Products" at bounding box center [903, 36] width 1330 height 28
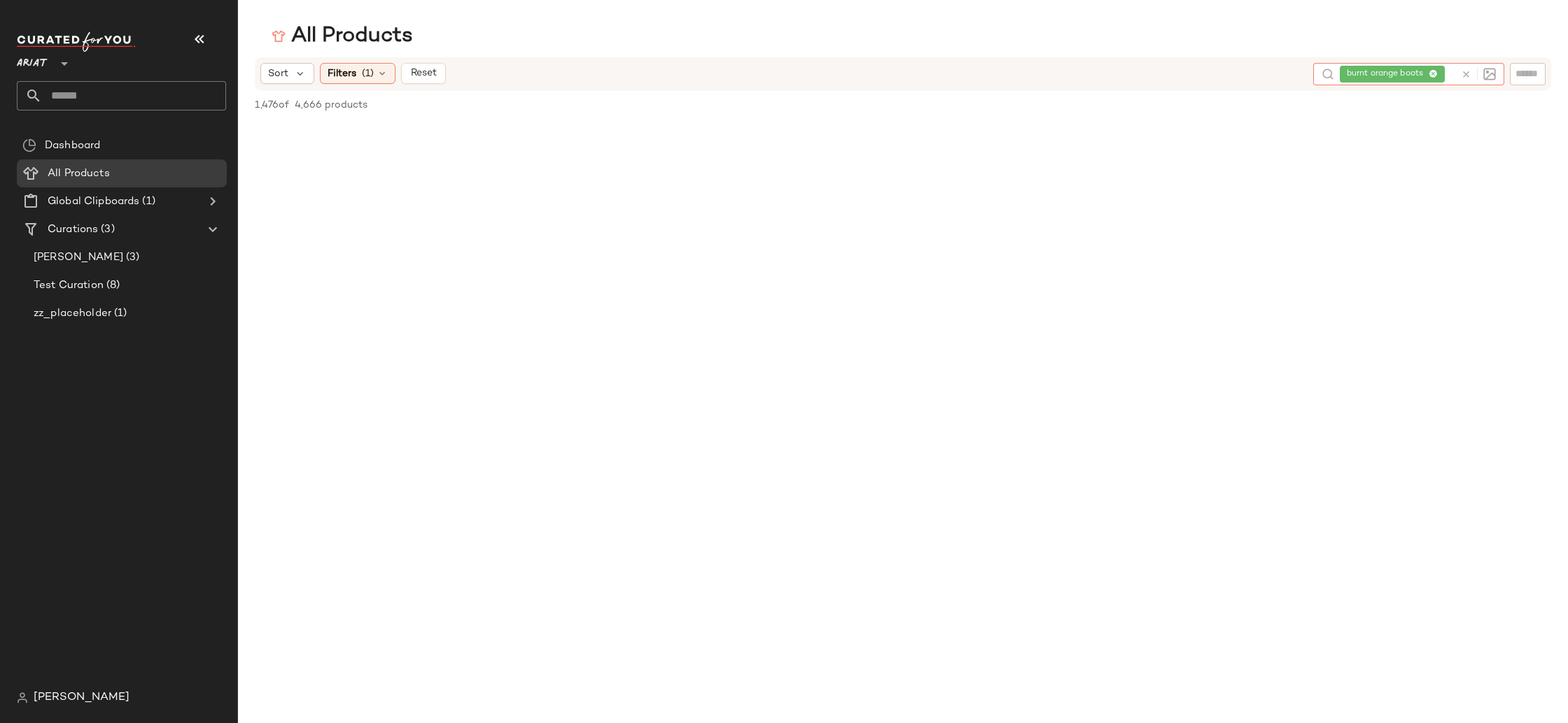
click at [1434, 74] on div "burnt orange boots" at bounding box center [1398, 73] width 116 height 22
drag, startPoint x: 1398, startPoint y: 73, endPoint x: 1206, endPoint y: 202, distance: 231.3
click at [1398, 73] on icon at bounding box center [1395, 74] width 9 height 9
click at [380, 73] on icon at bounding box center [382, 73] width 11 height 11
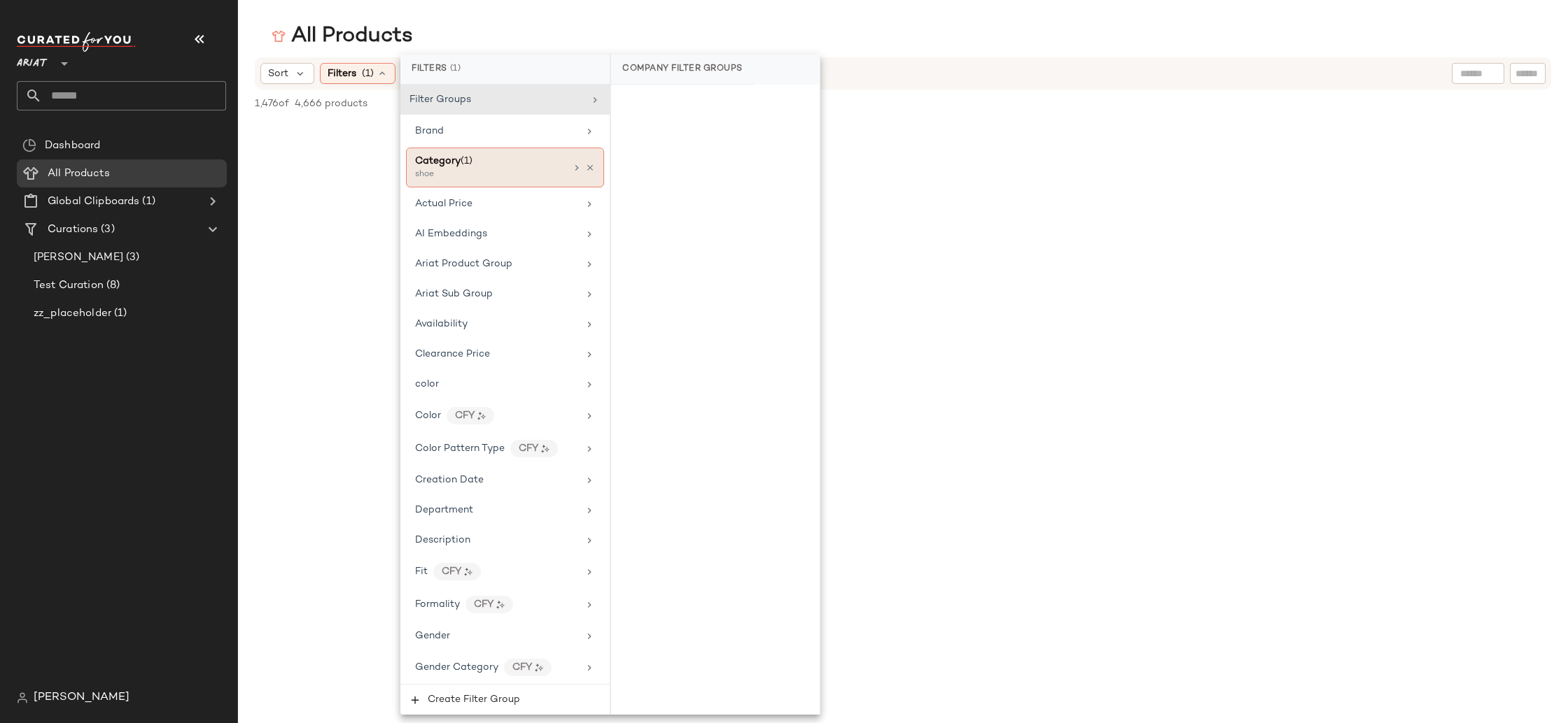
click at [457, 161] on span "Category" at bounding box center [438, 161] width 46 height 11
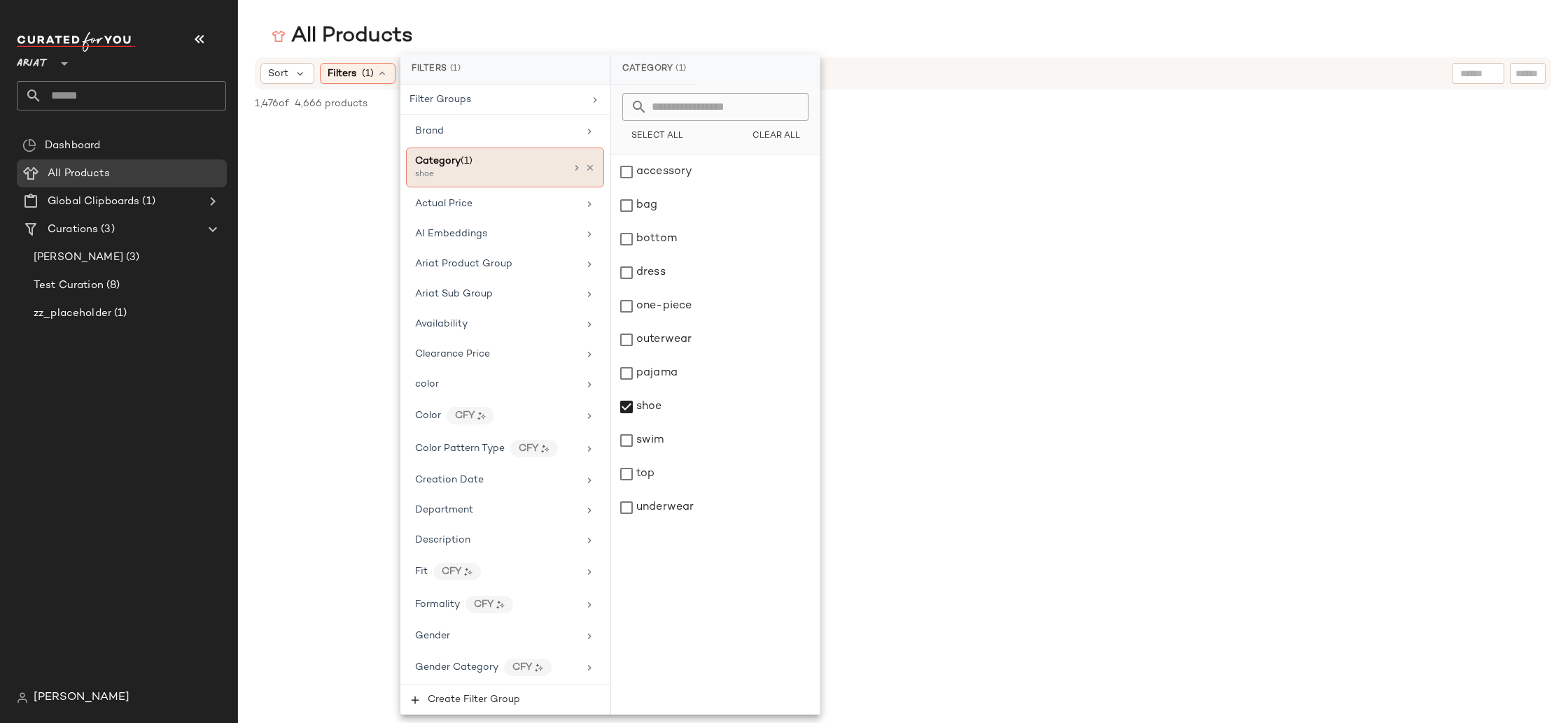
click at [585, 168] on icon at bounding box center [590, 168] width 10 height 10
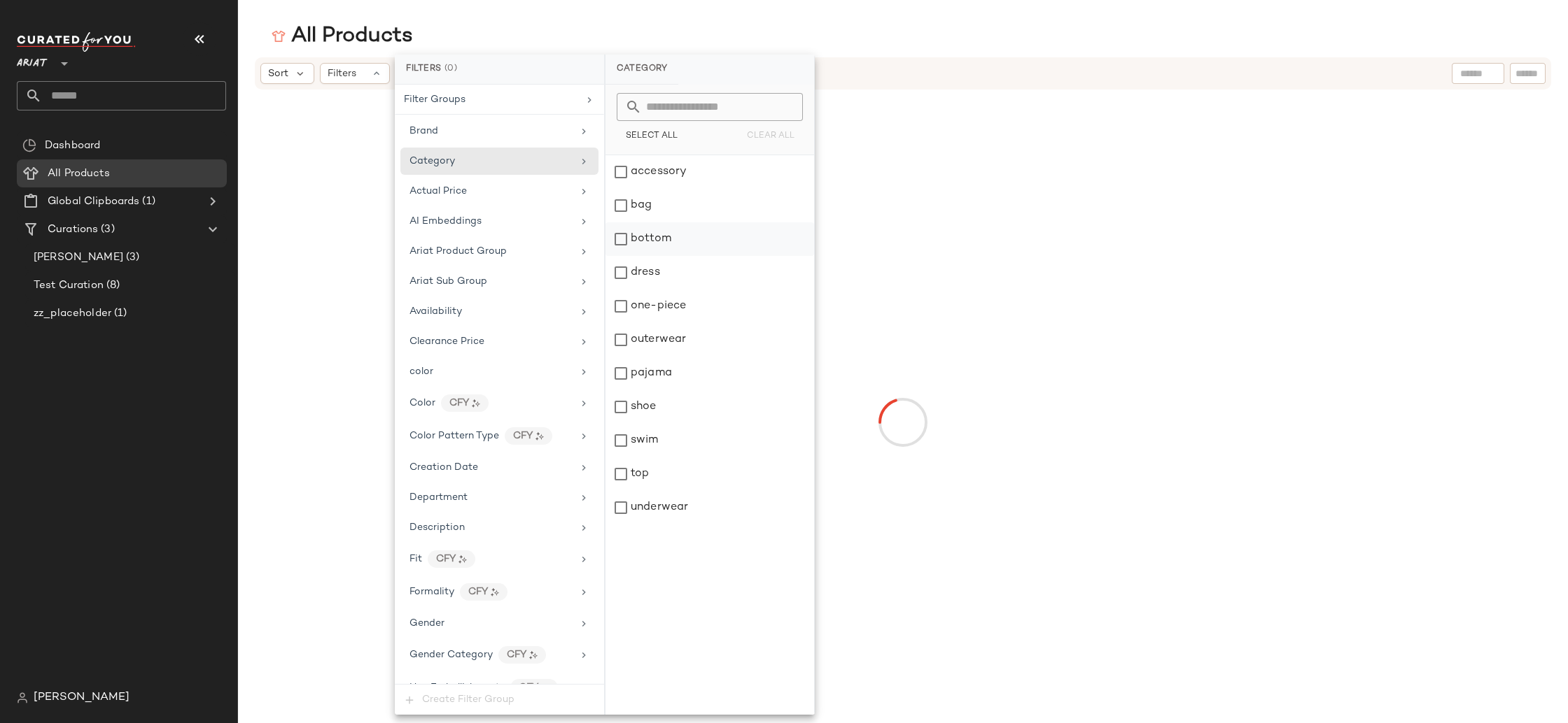
drag, startPoint x: 556, startPoint y: 166, endPoint x: 657, endPoint y: 247, distance: 129.5
click at [556, 166] on div "Category" at bounding box center [491, 161] width 163 height 15
click at [673, 410] on div "shoe" at bounding box center [710, 406] width 208 height 34
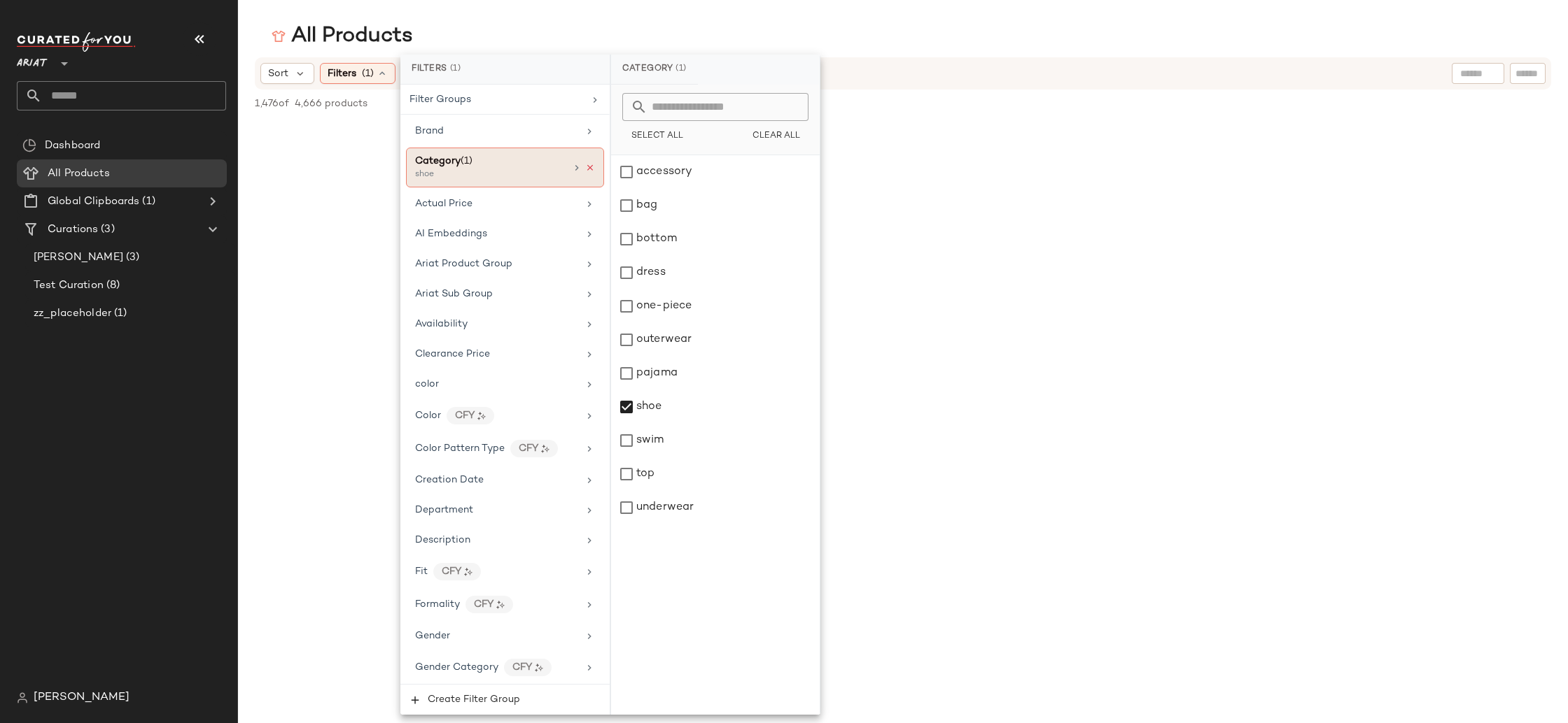
drag, startPoint x: 585, startPoint y: 166, endPoint x: 579, endPoint y: 181, distance: 16.2
click at [585, 167] on icon at bounding box center [590, 168] width 10 height 10
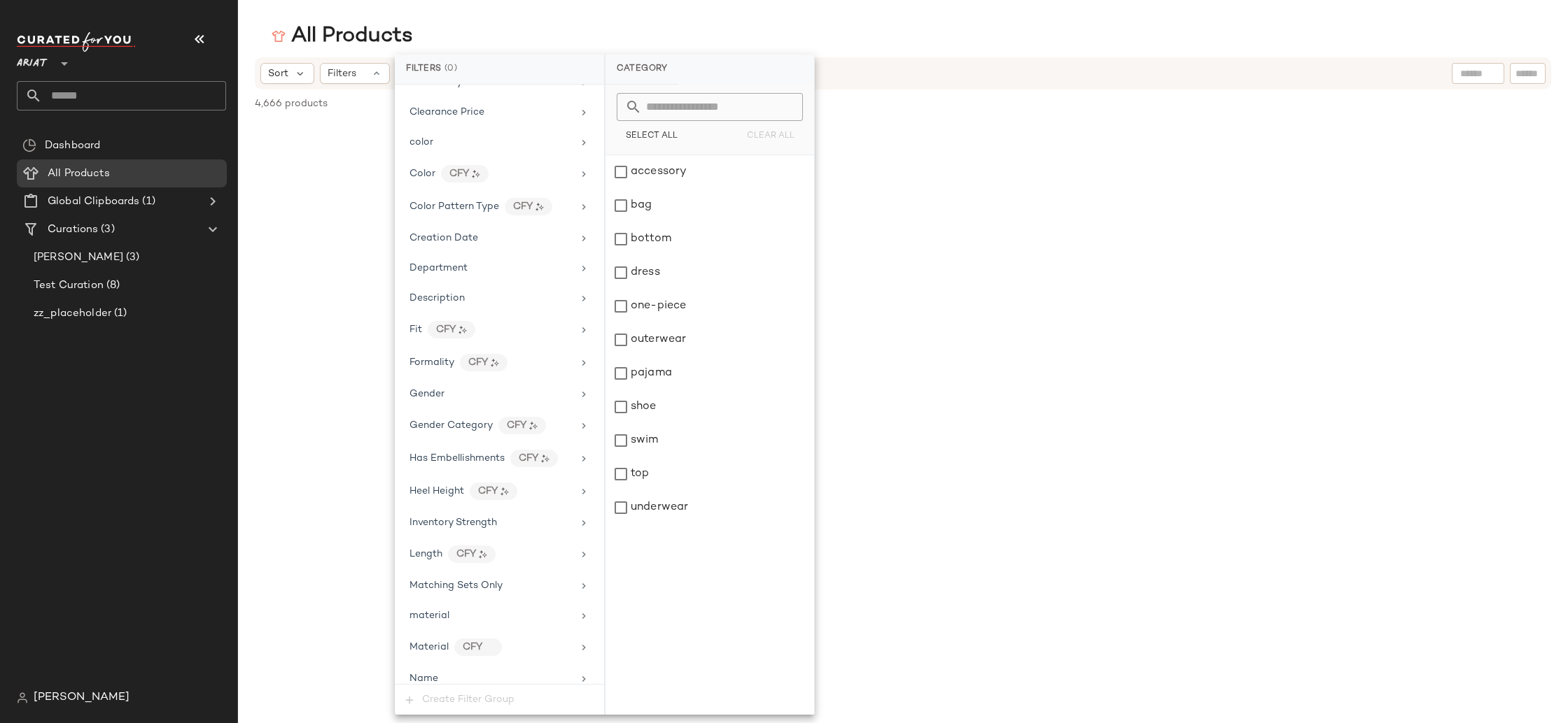
scroll to position [671, 0]
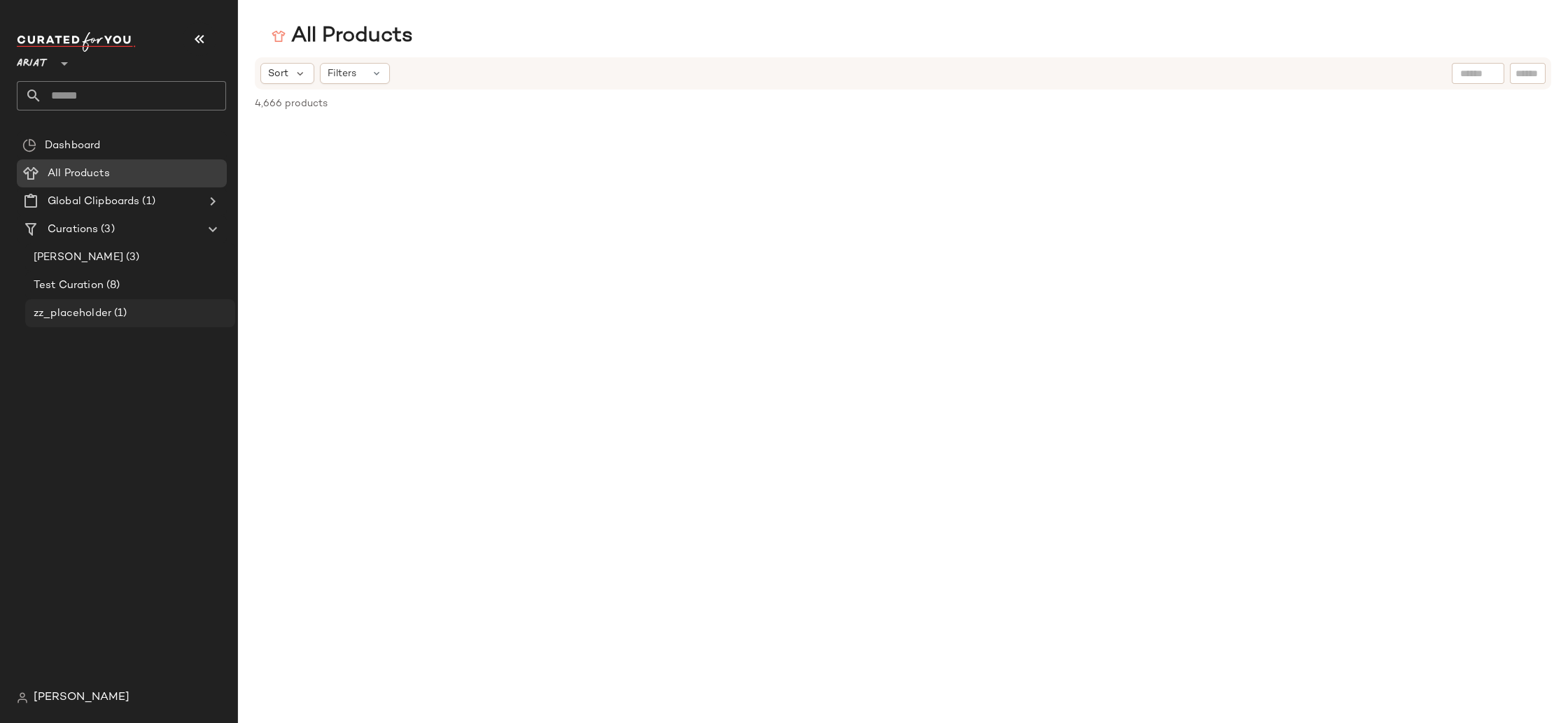
click at [147, 311] on div "zz_placeholder (1)" at bounding box center [129, 314] width 200 height 16
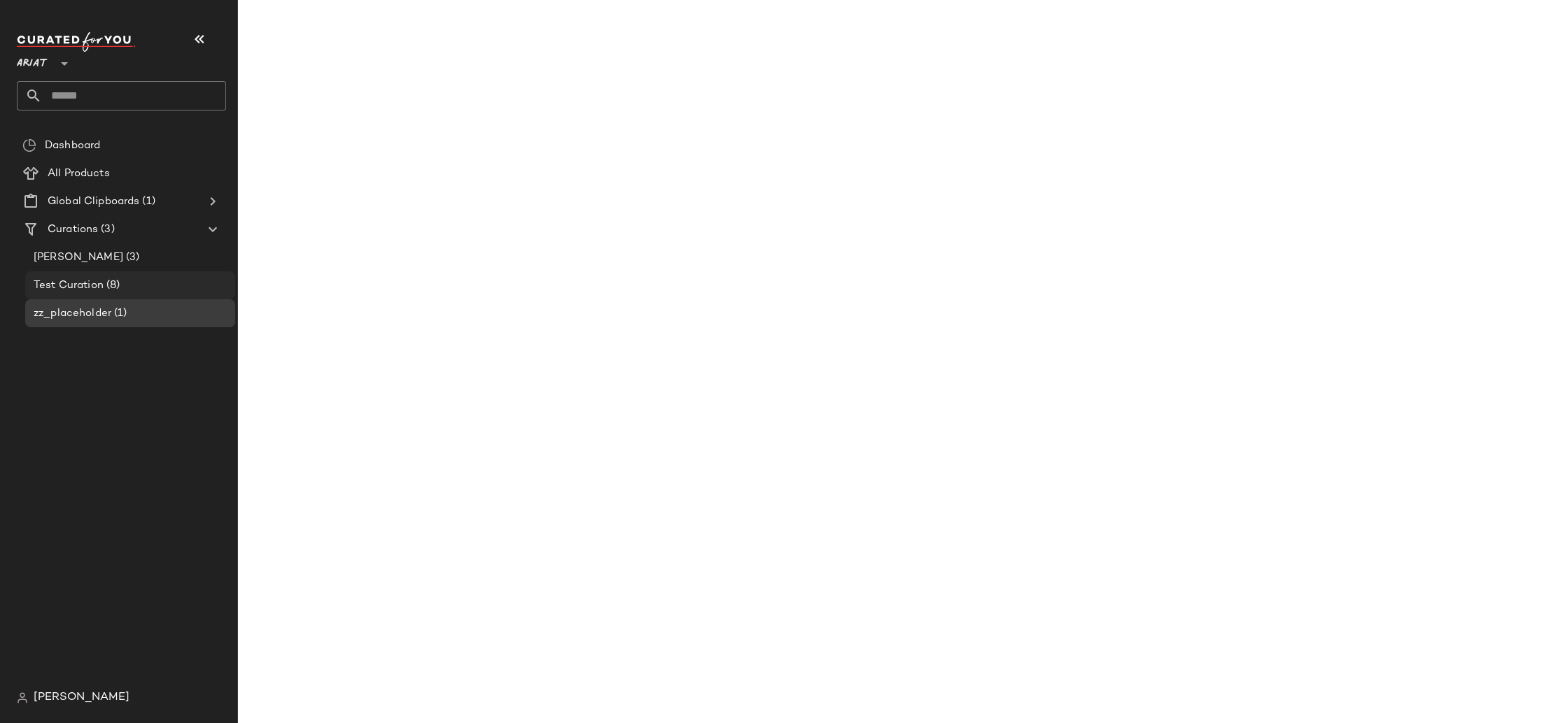
click at [148, 275] on div "Test Curation (8)" at bounding box center [130, 285] width 210 height 28
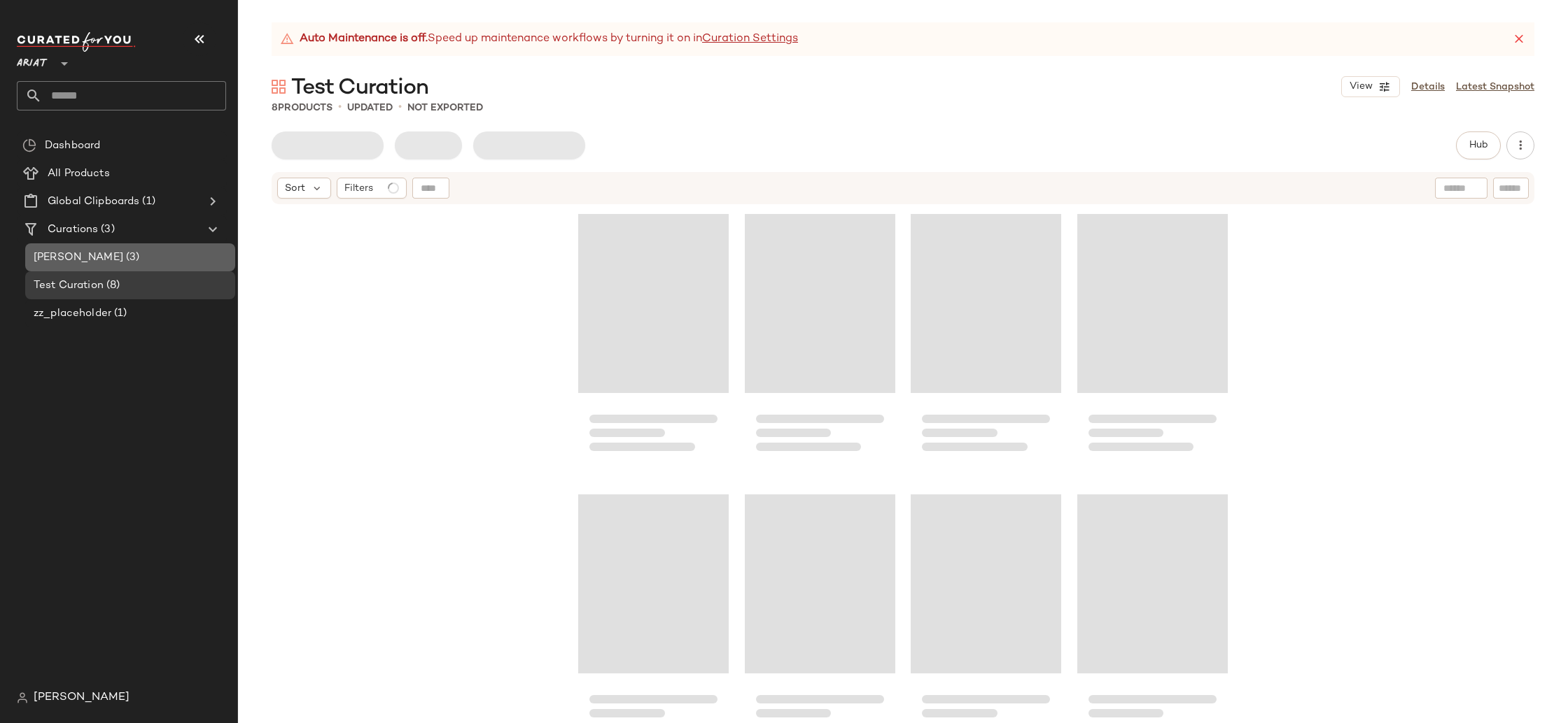
click at [153, 253] on div "[PERSON_NAME] (3)" at bounding box center [129, 257] width 200 height 16
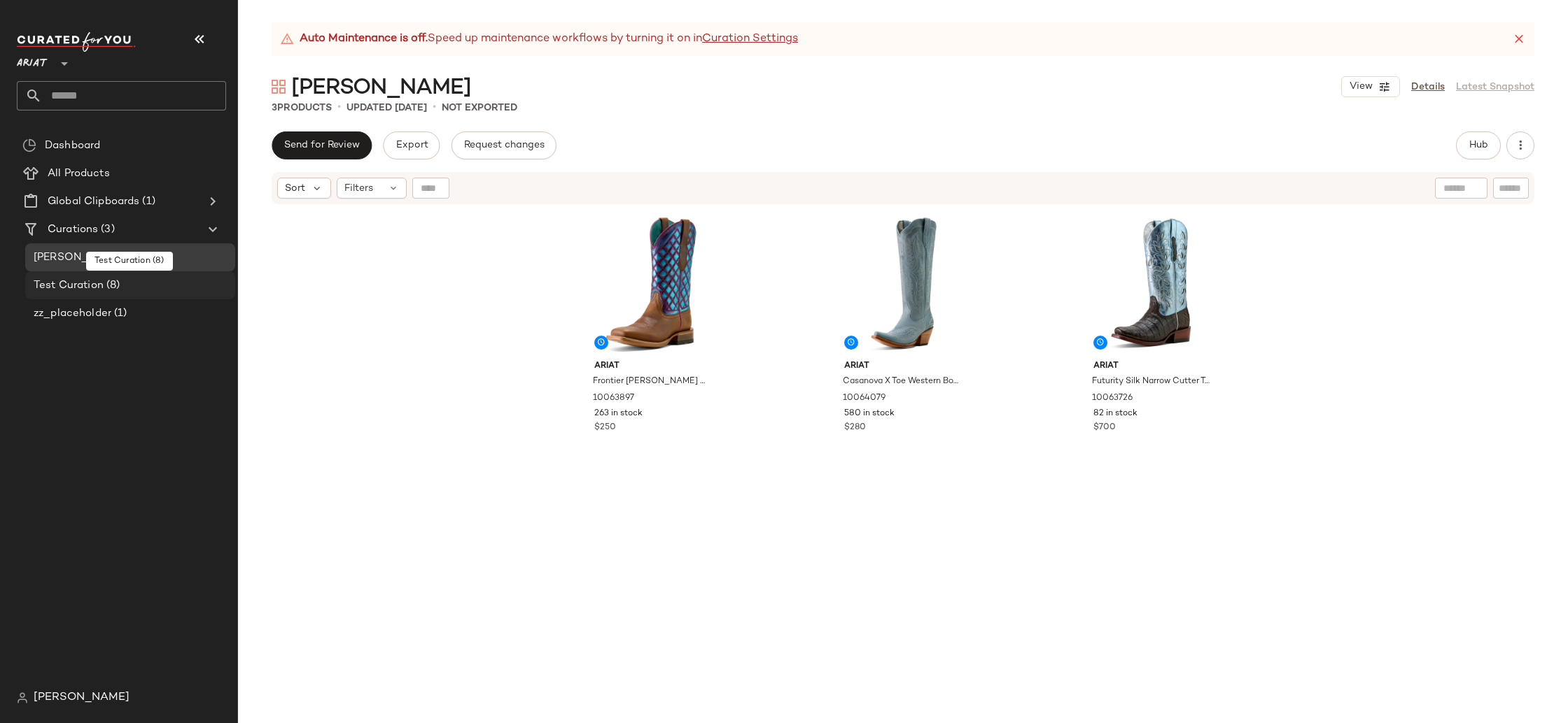
click at [151, 276] on div "Test Curation (8)" at bounding box center [130, 285] width 210 height 28
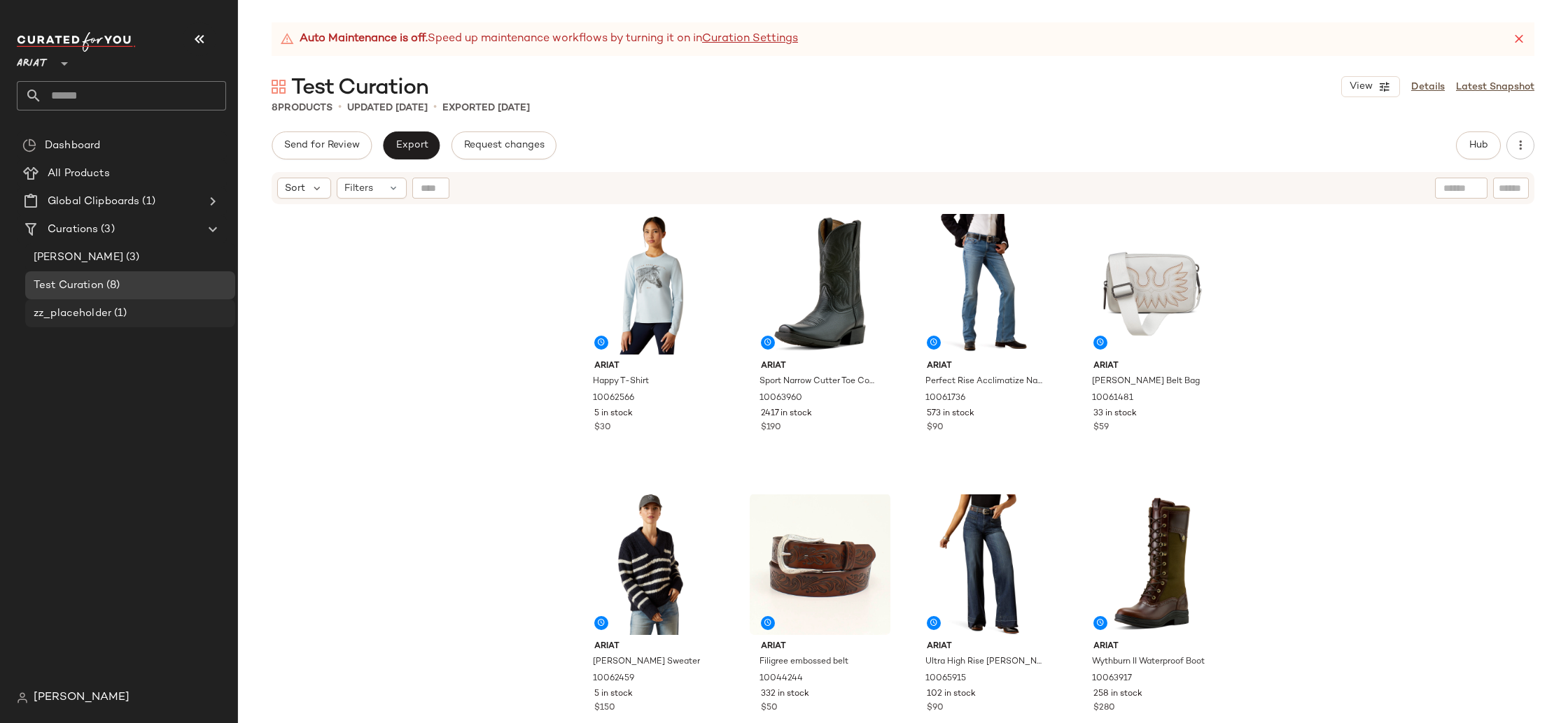
click at [66, 303] on div "zz_placeholder (1)" at bounding box center [130, 313] width 210 height 28
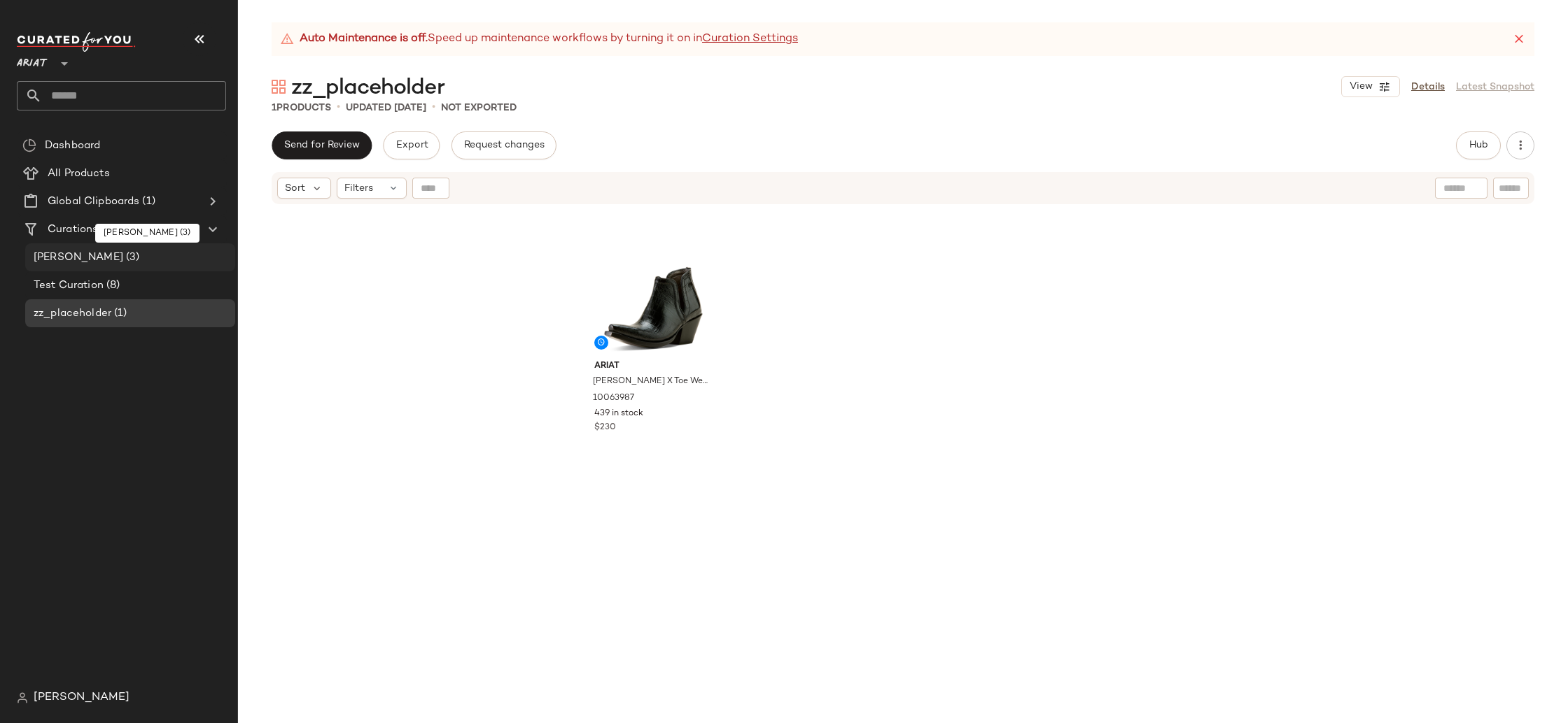
click at [103, 263] on div "[PERSON_NAME] (3)" at bounding box center [129, 257] width 200 height 16
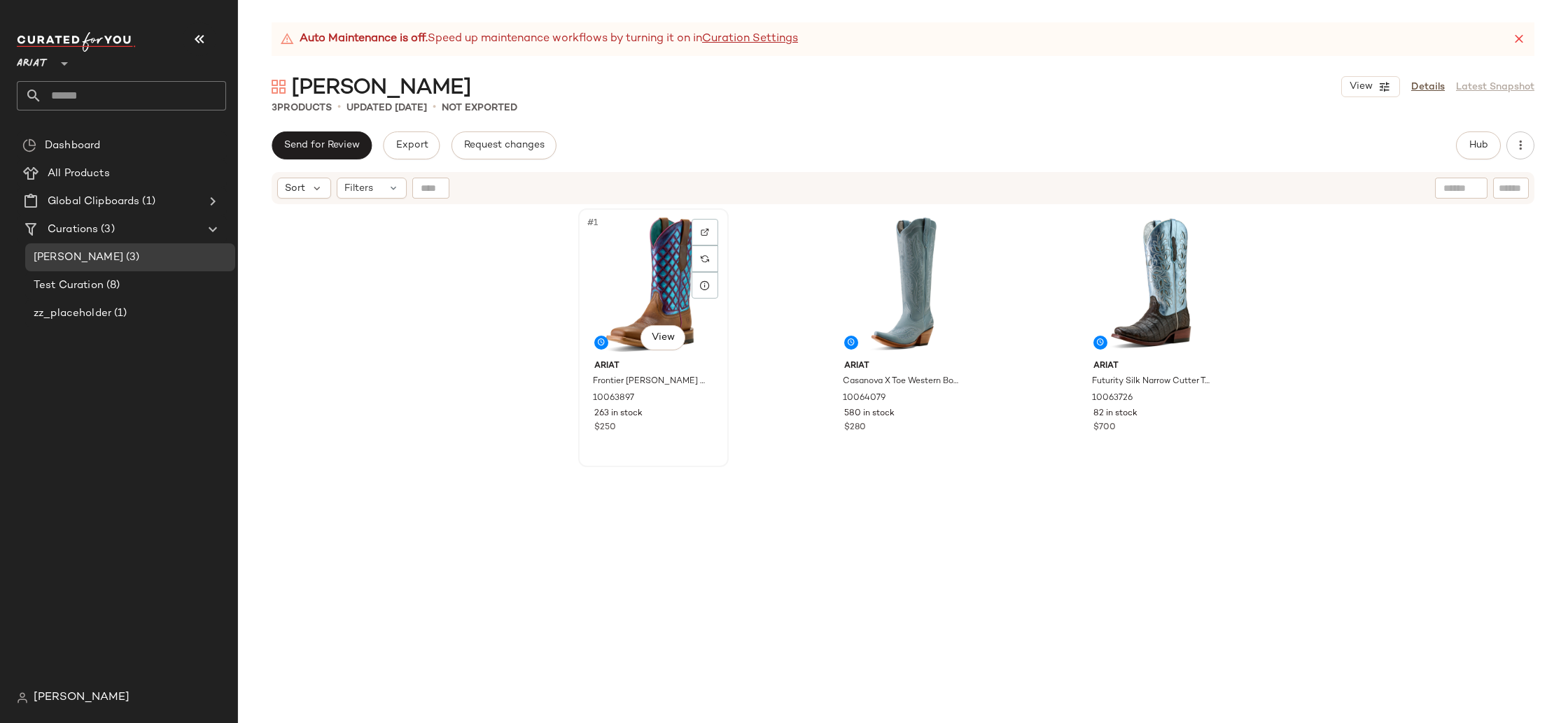
click at [594, 293] on div "#1 View" at bounding box center [653, 284] width 141 height 141
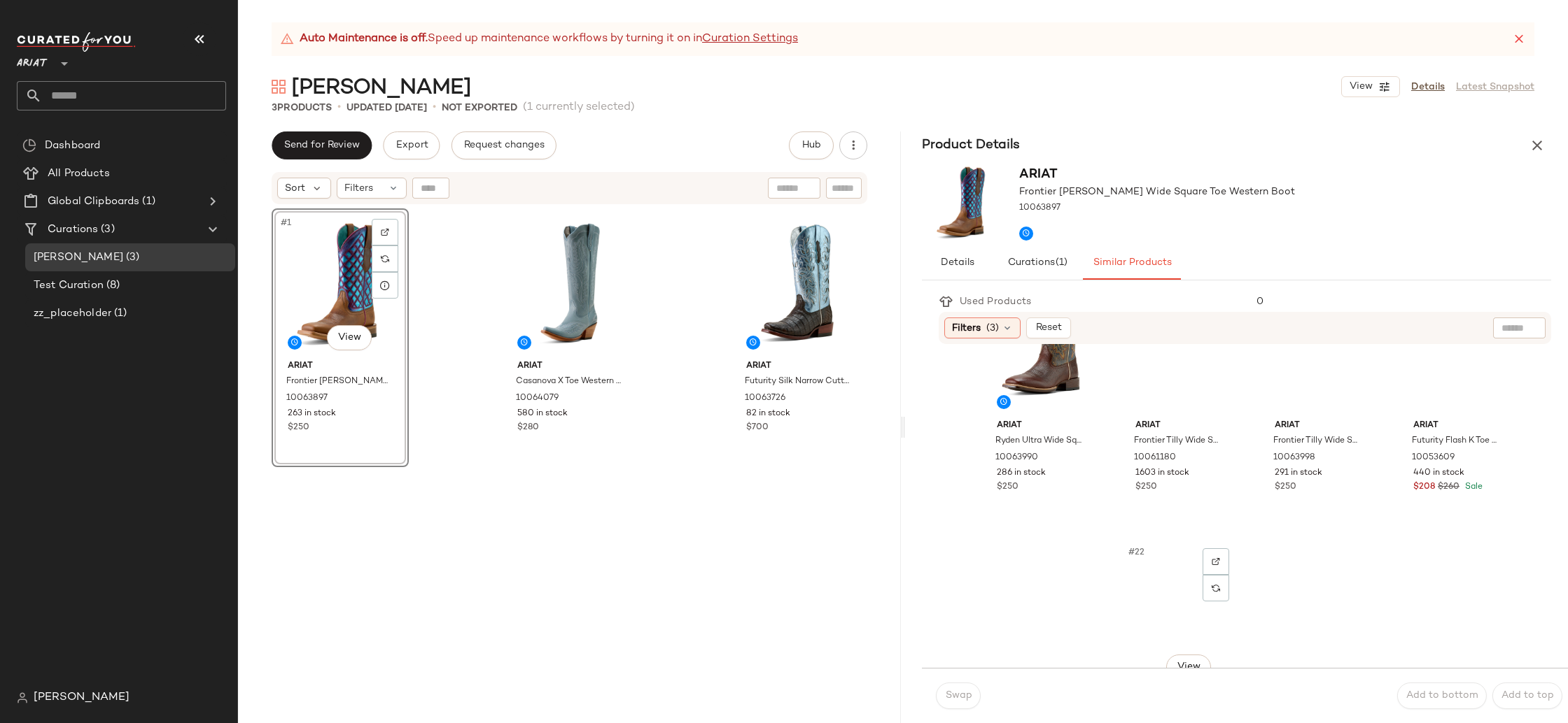
scroll to position [1403, 0]
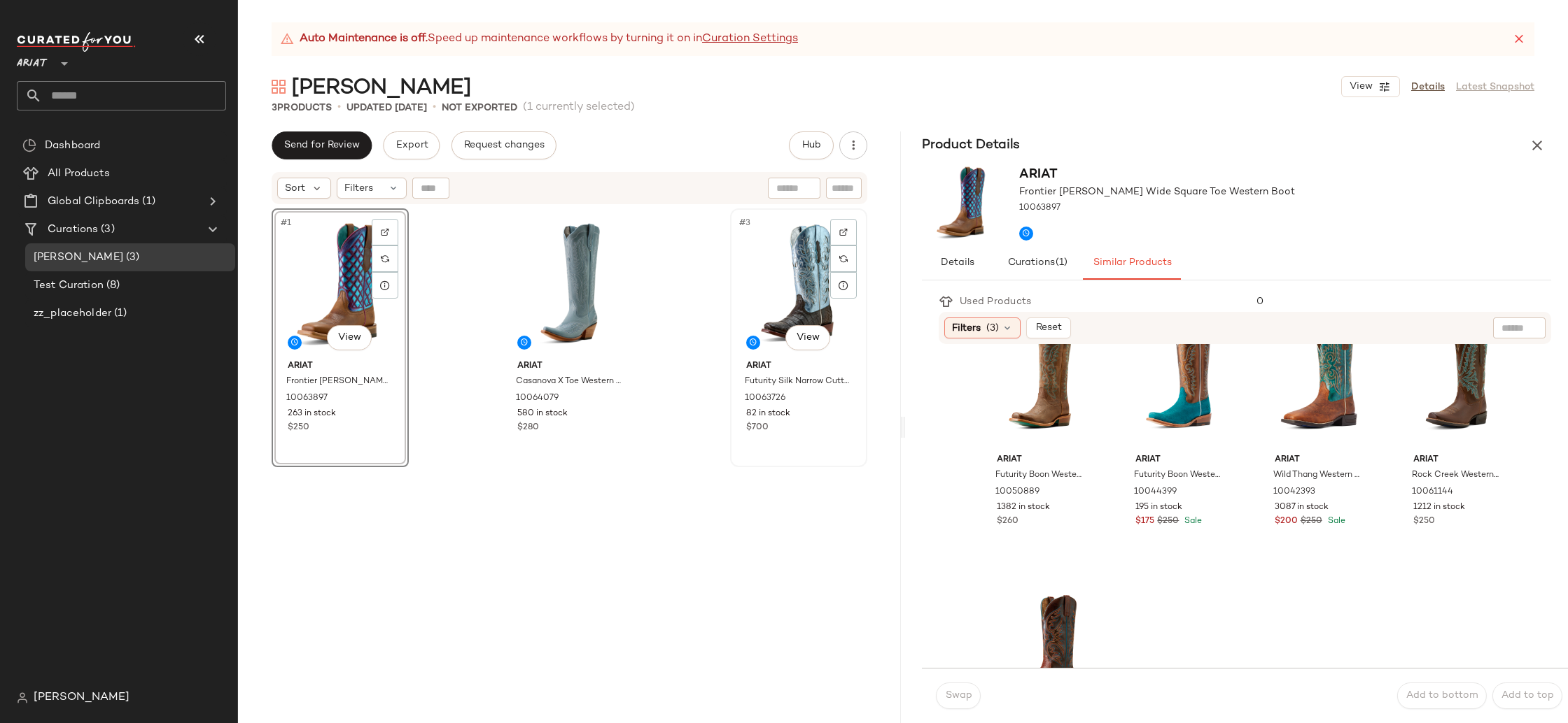
click at [800, 264] on div "#3 View" at bounding box center [798, 284] width 128 height 141
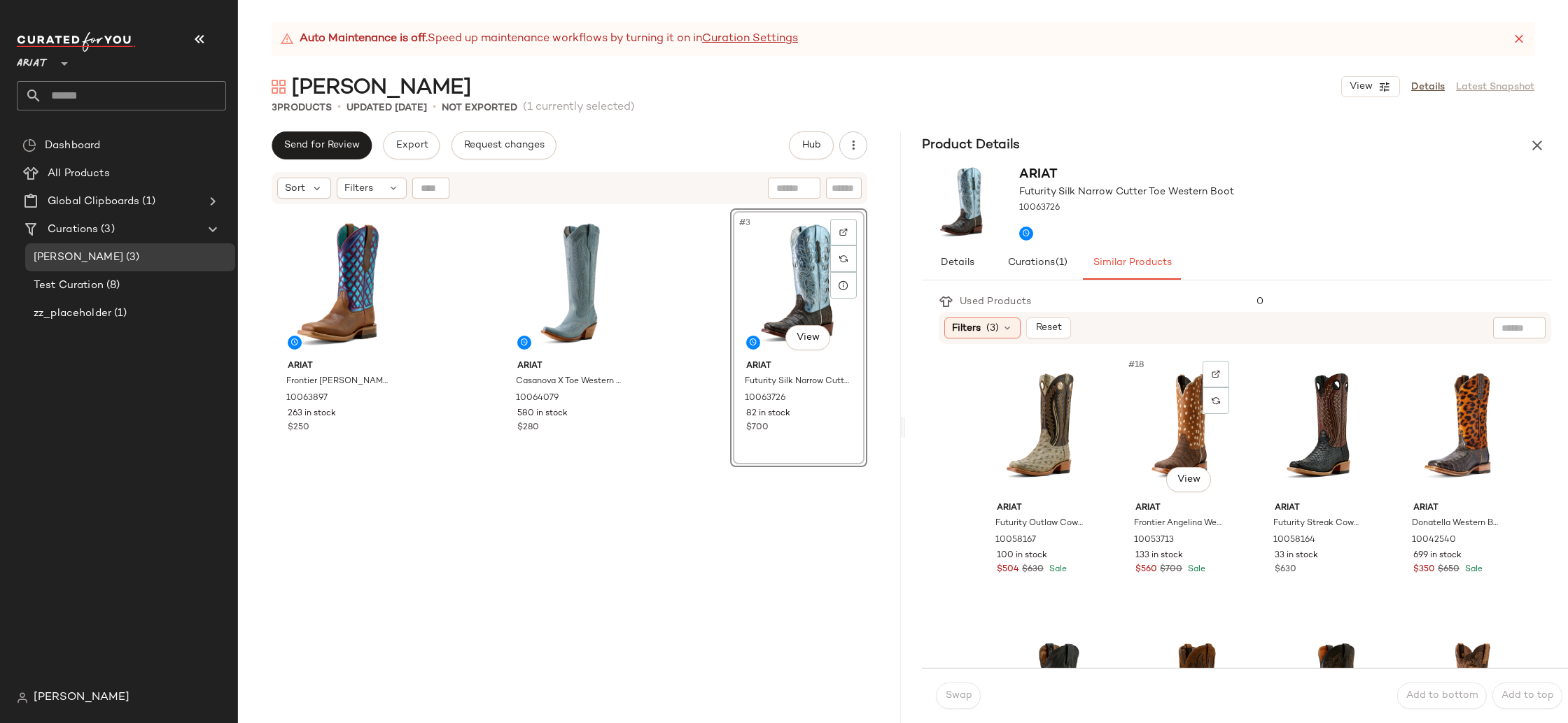
scroll to position [1350, 0]
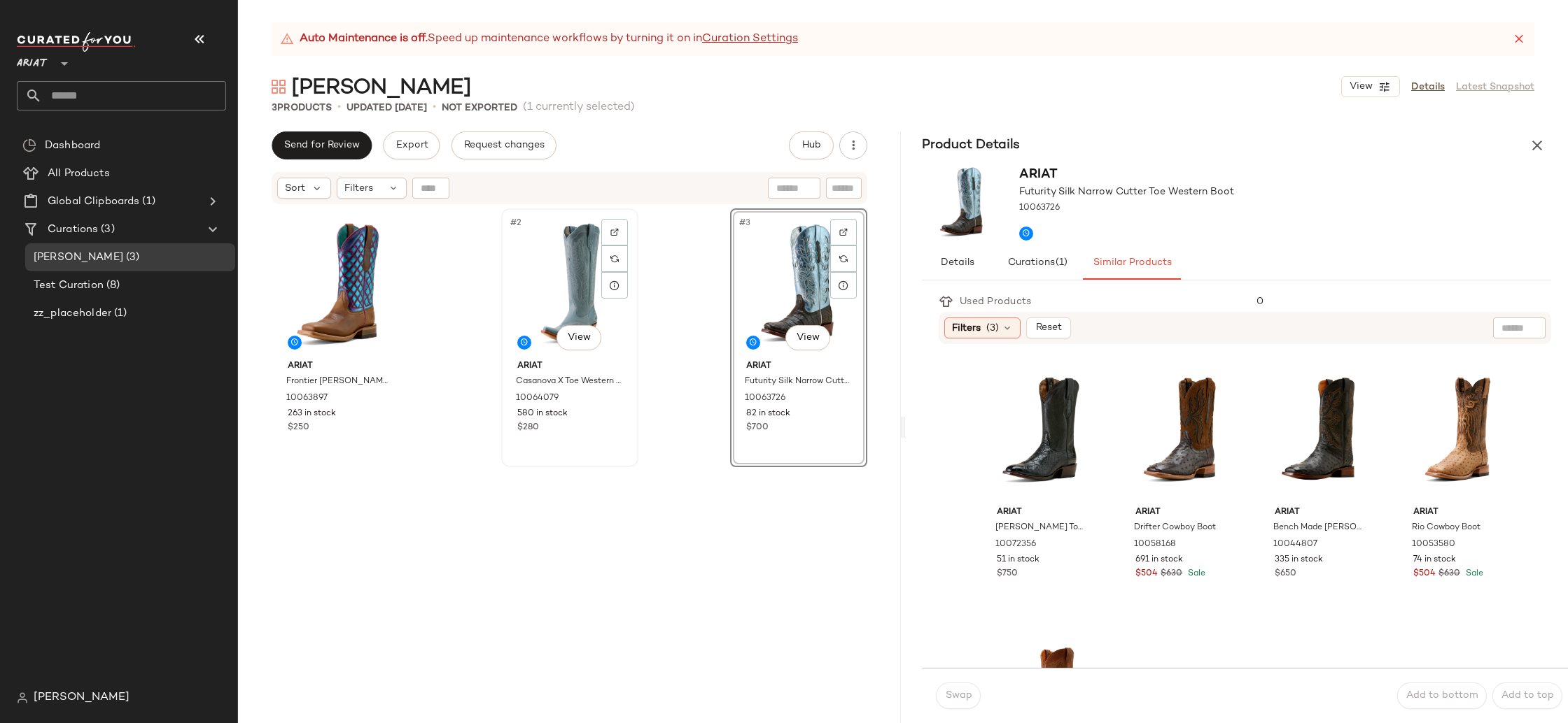
click at [556, 285] on div "#2 View" at bounding box center [569, 284] width 128 height 141
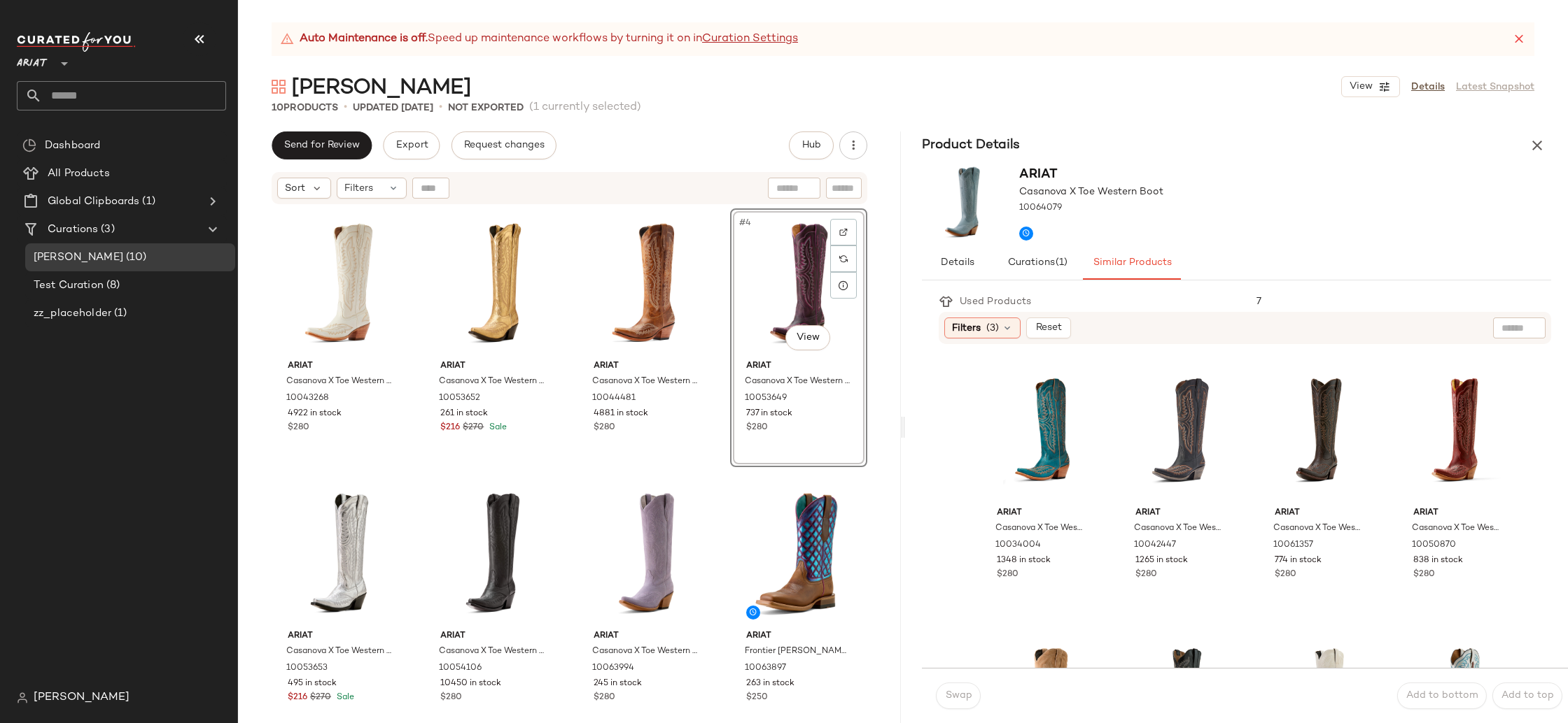
click at [1538, 148] on icon "button" at bounding box center [1537, 145] width 17 height 17
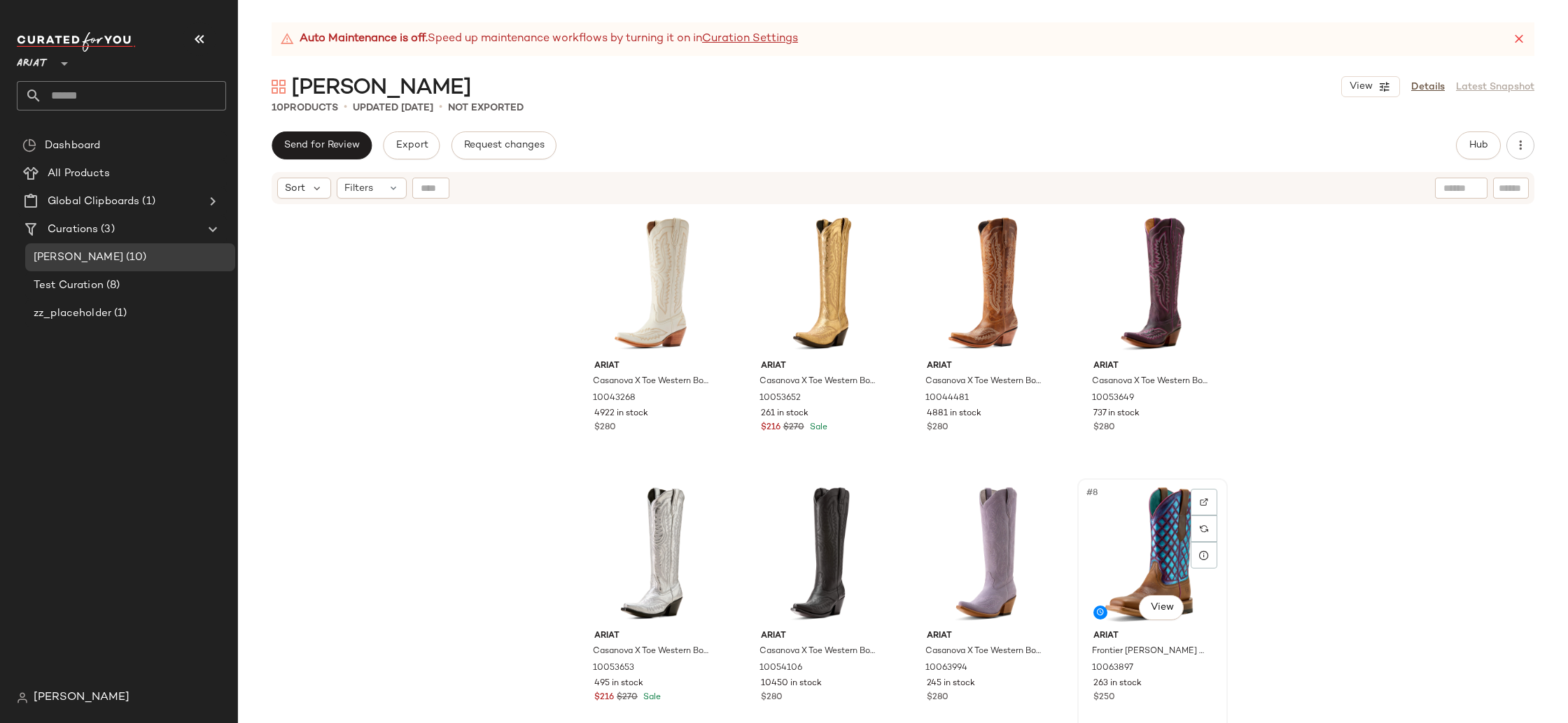
click at [1127, 547] on div "#8 View" at bounding box center [1152, 554] width 141 height 141
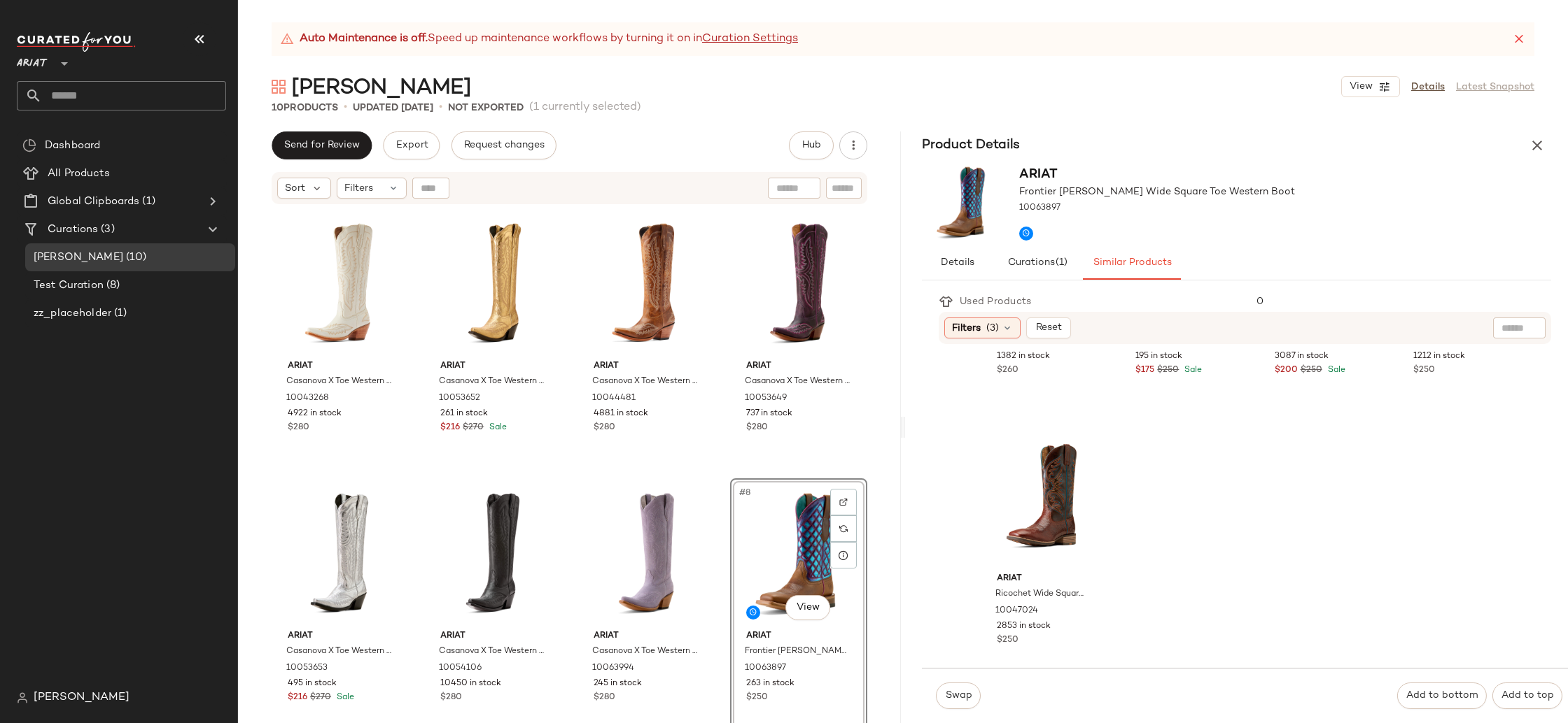
scroll to position [1566, 0]
drag, startPoint x: 1533, startPoint y: 174, endPoint x: 1533, endPoint y: 150, distance: 24.0
click at [1533, 174] on div "Ariat Frontier [PERSON_NAME] Wide Square Toe Western Boot 10063897" at bounding box center [1236, 203] width 663 height 87
click at [1533, 139] on icon "button" at bounding box center [1537, 145] width 17 height 17
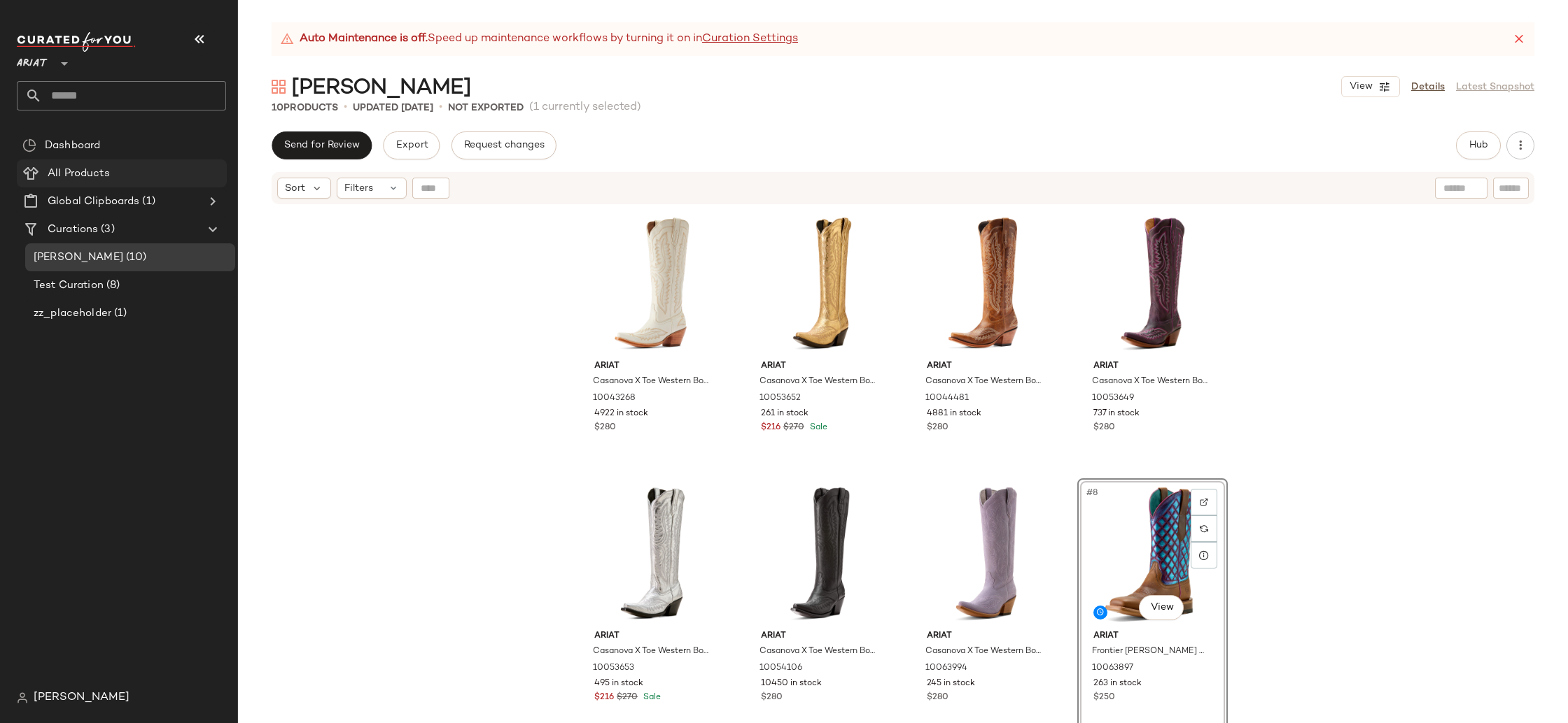
click at [69, 185] on Products "All Products" at bounding box center [122, 173] width 210 height 28
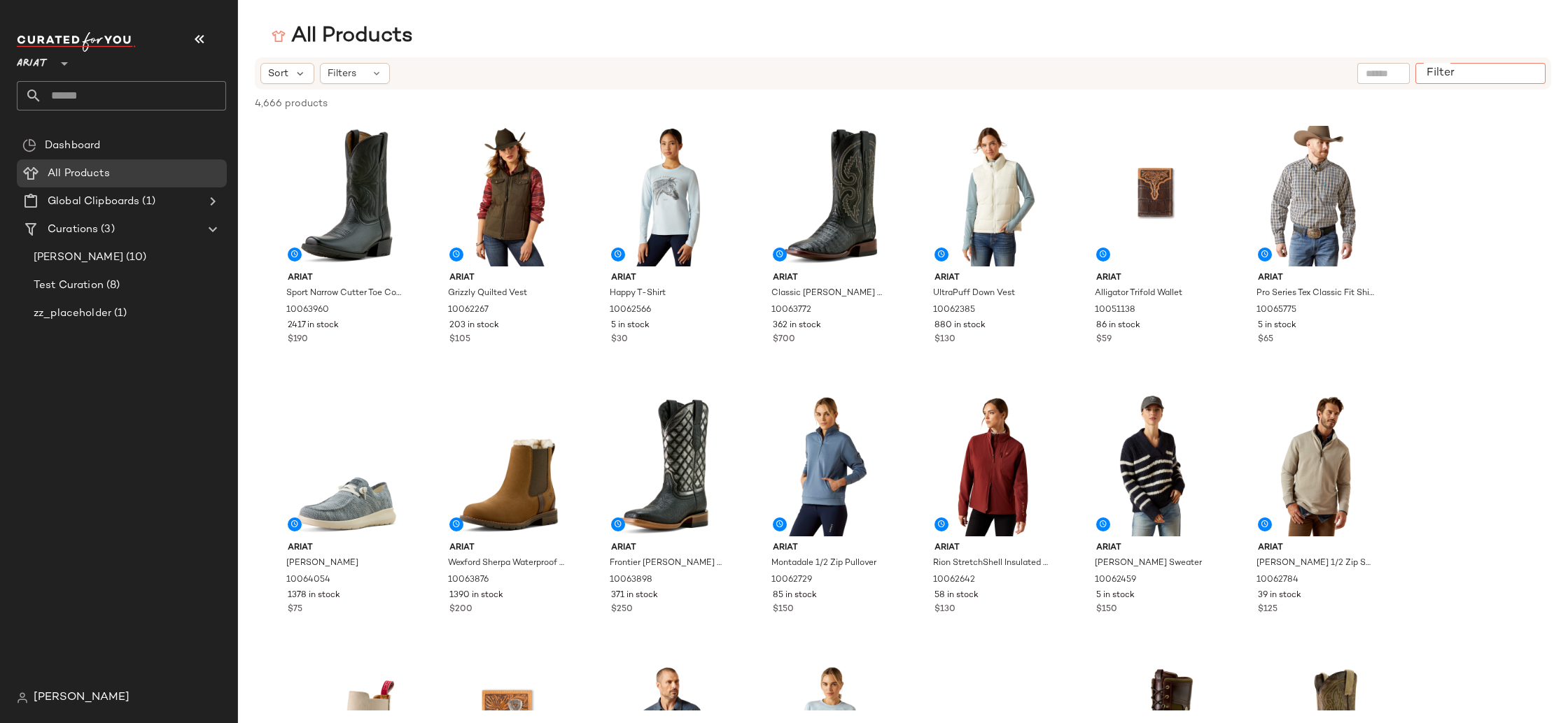
click at [1540, 71] on div at bounding box center [1480, 73] width 130 height 21
type input "****"
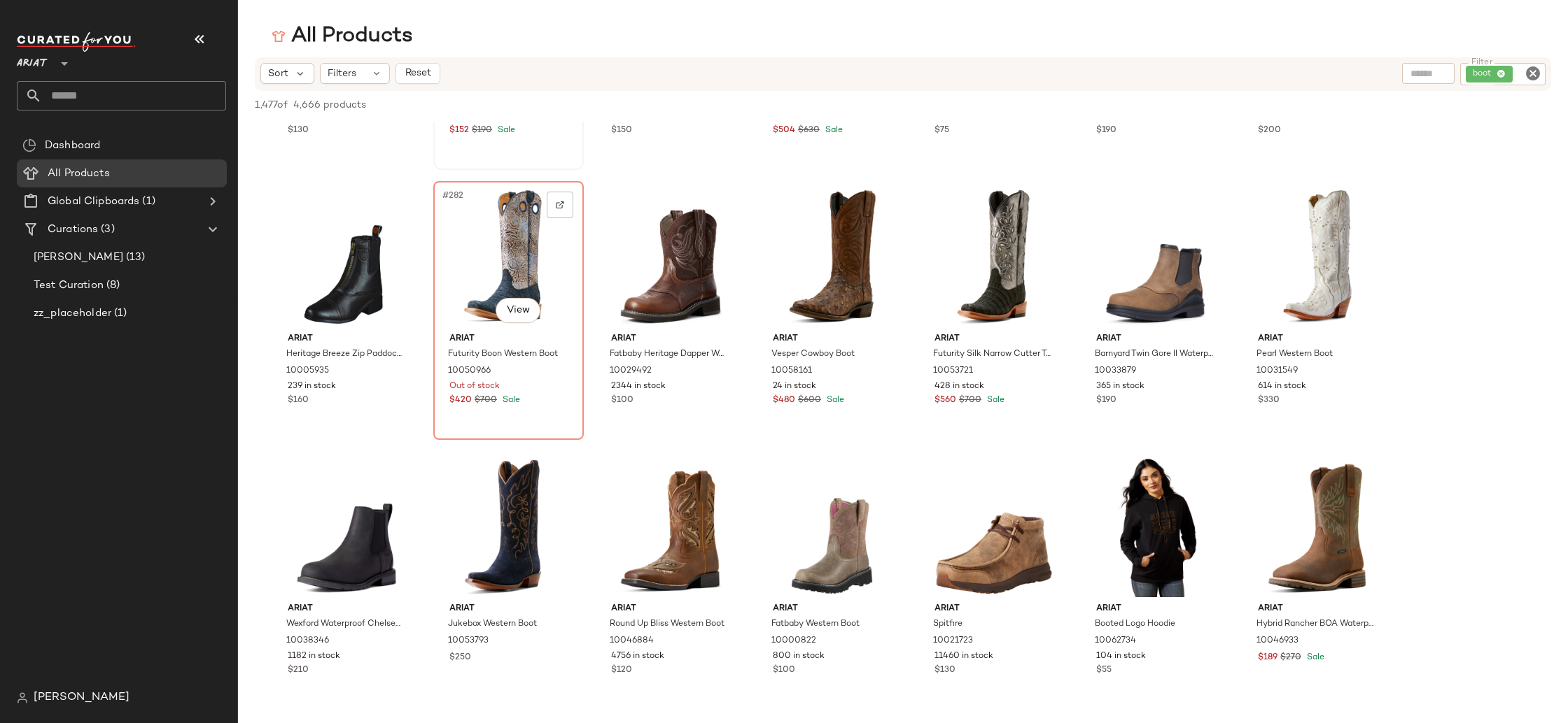
scroll to position [10753, 0]
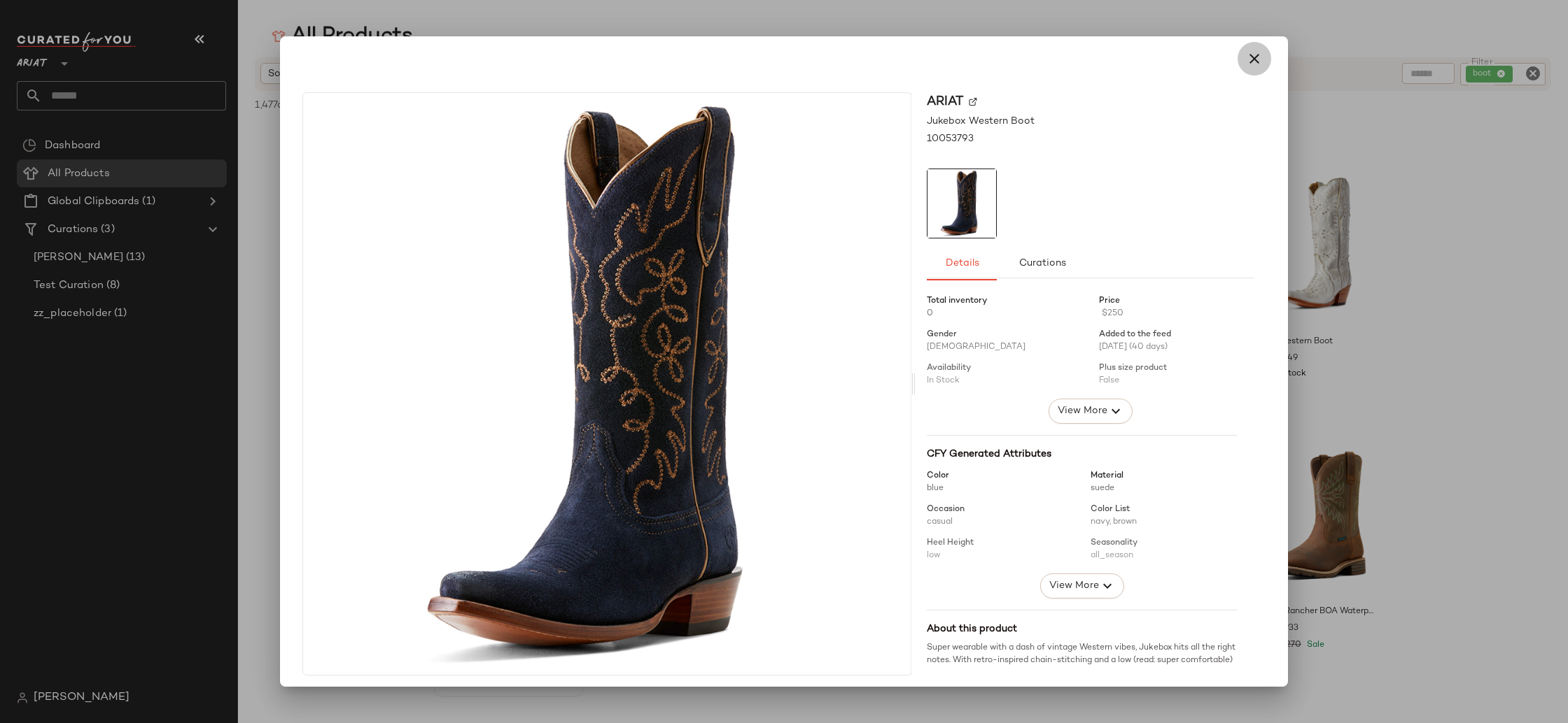
drag, startPoint x: 1254, startPoint y: 59, endPoint x: 1247, endPoint y: 75, distance: 17.5
click at [1254, 60] on button "button" at bounding box center [1253, 58] width 34 height 34
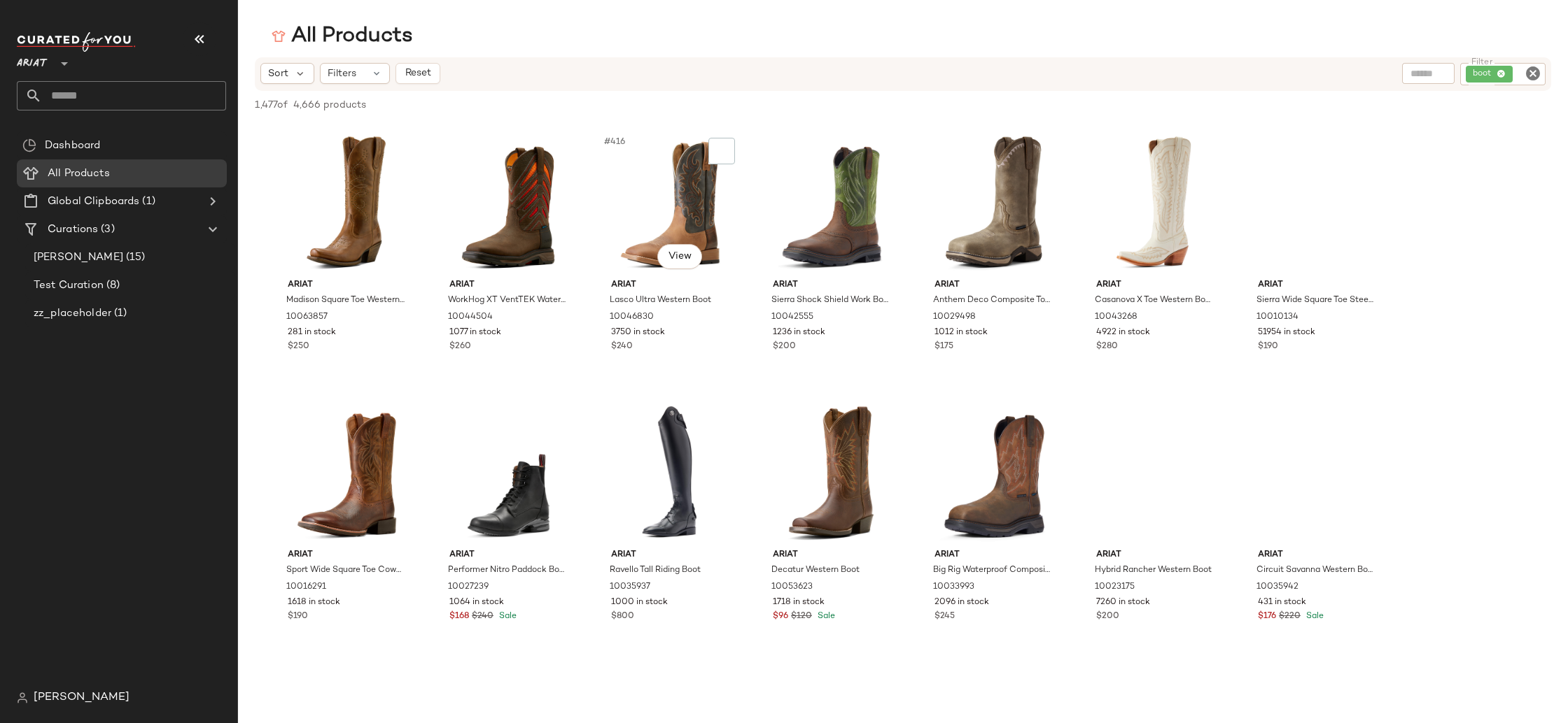
scroll to position [15412, 0]
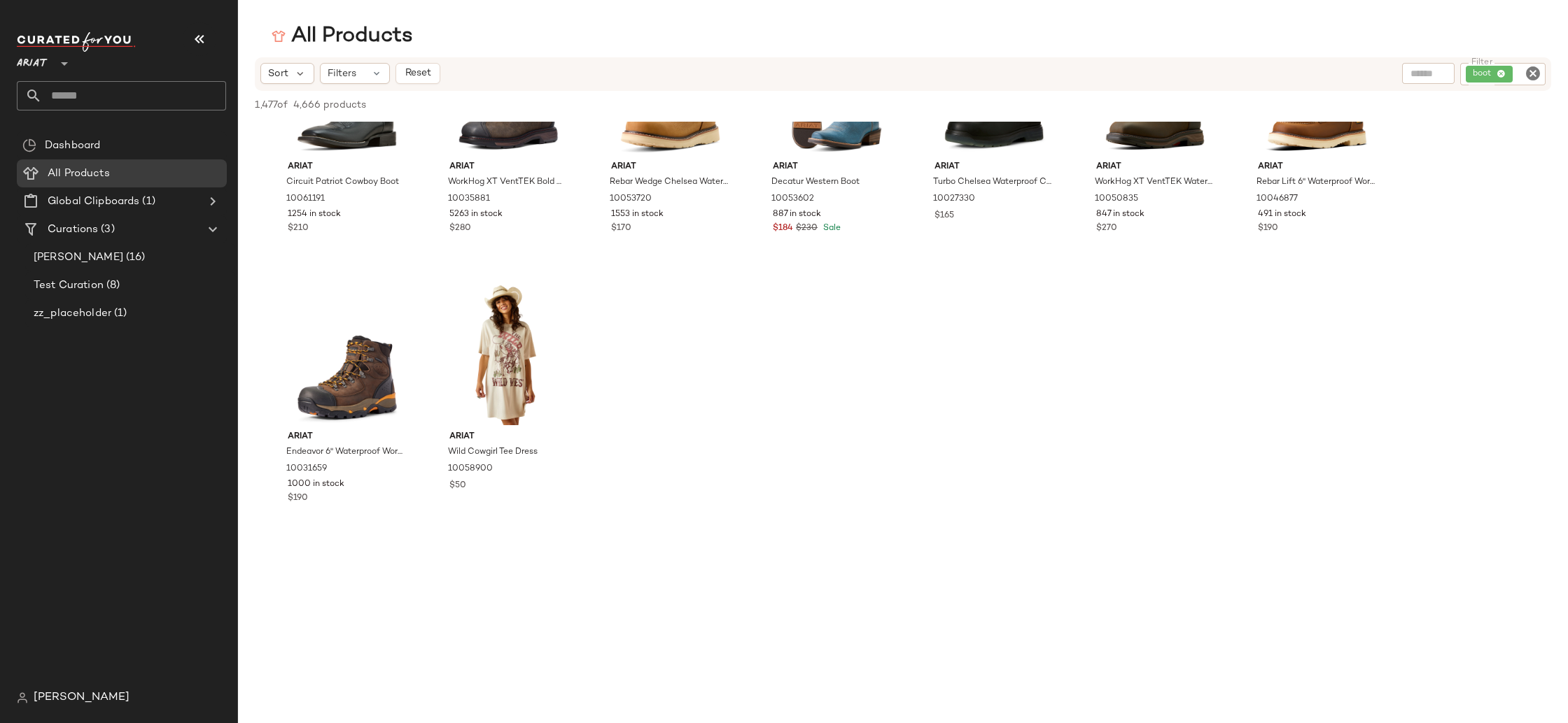
scroll to position [22859, 0]
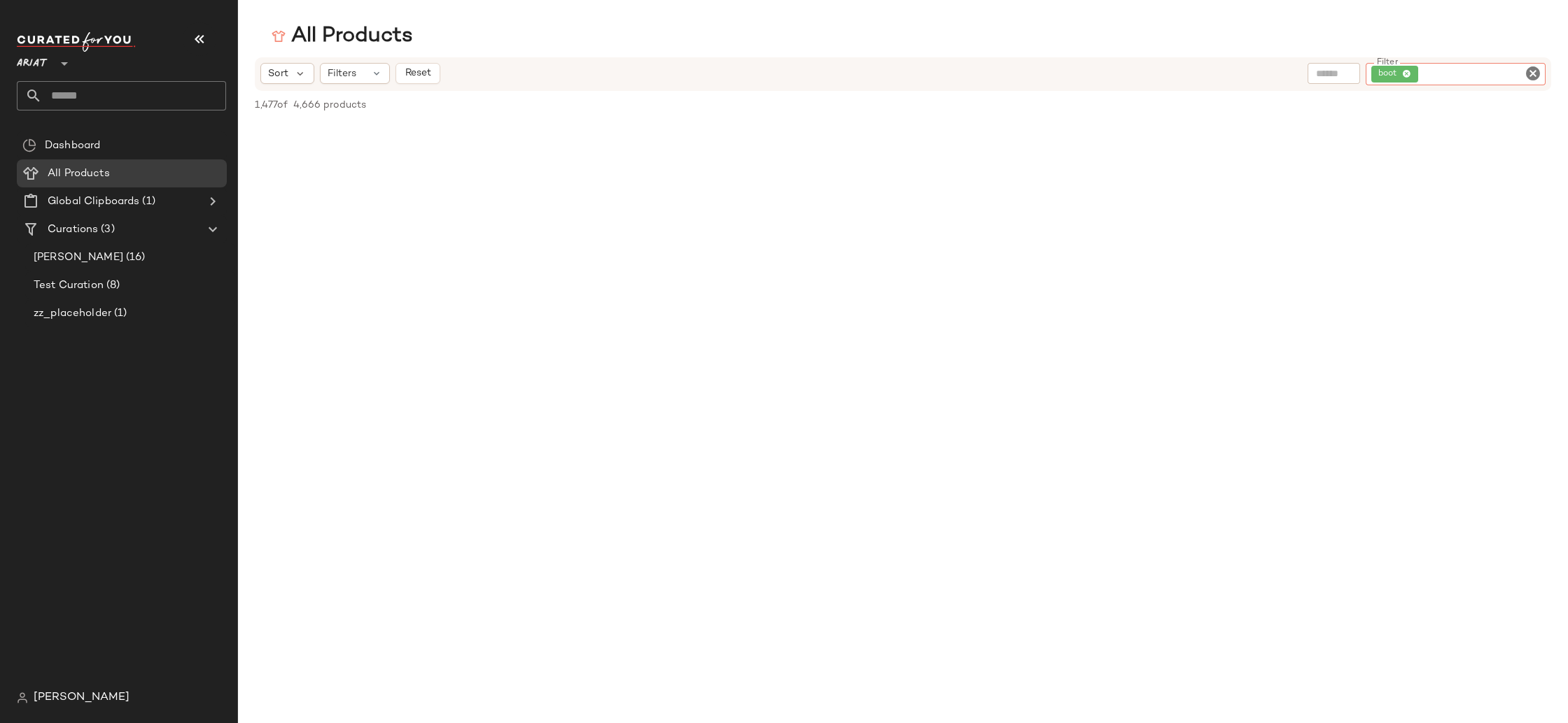
click at [1499, 71] on div "boot" at bounding box center [1455, 73] width 180 height 22
click at [1404, 72] on icon at bounding box center [1406, 74] width 9 height 9
click at [113, 242] on Curations "Curations (3)" at bounding box center [122, 229] width 210 height 28
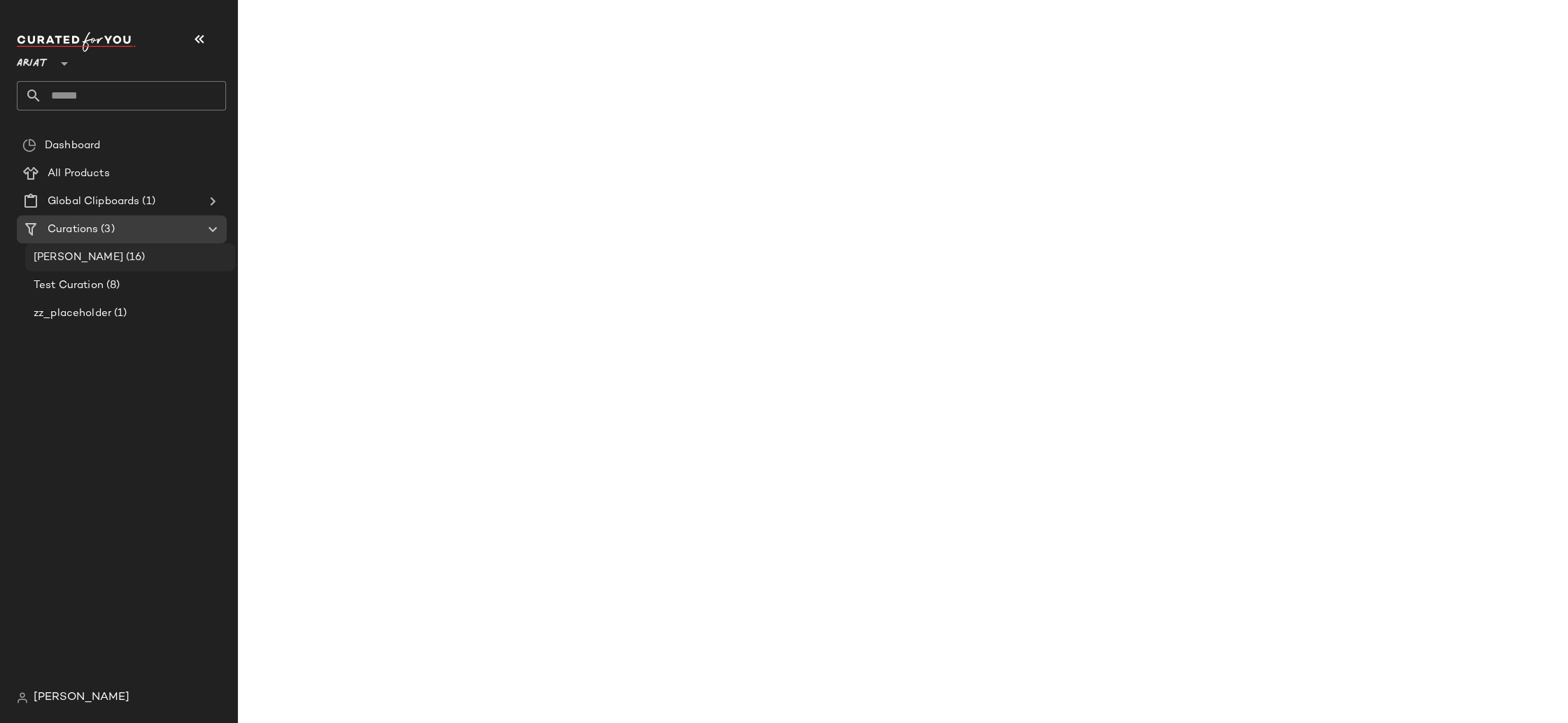
click at [107, 257] on div "Katy Test (16)" at bounding box center [129, 257] width 200 height 16
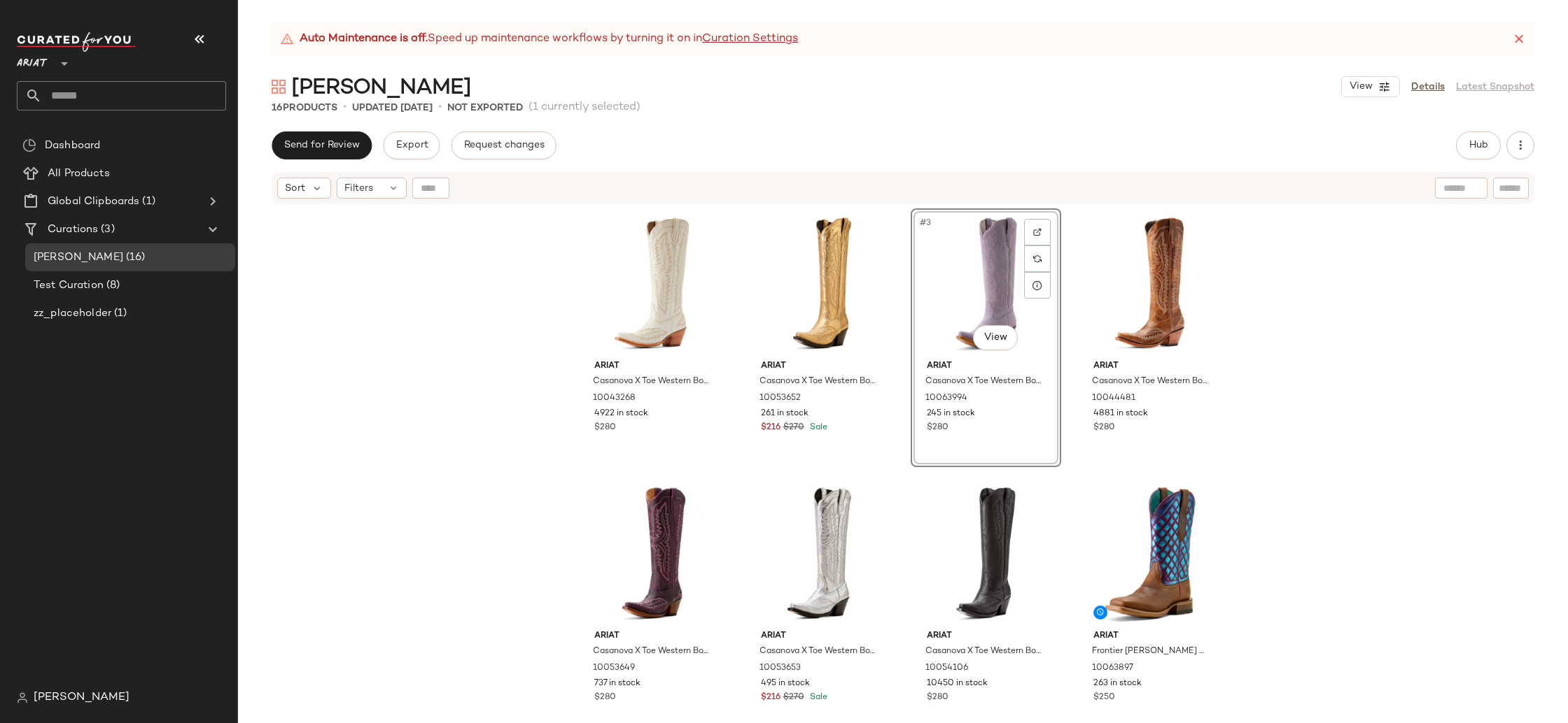
click at [1423, 423] on div "Ariat Casanova X Toe Western Boot 10043268 4922 in stock $280 Ariat Casanova X …" at bounding box center [903, 481] width 1330 height 553
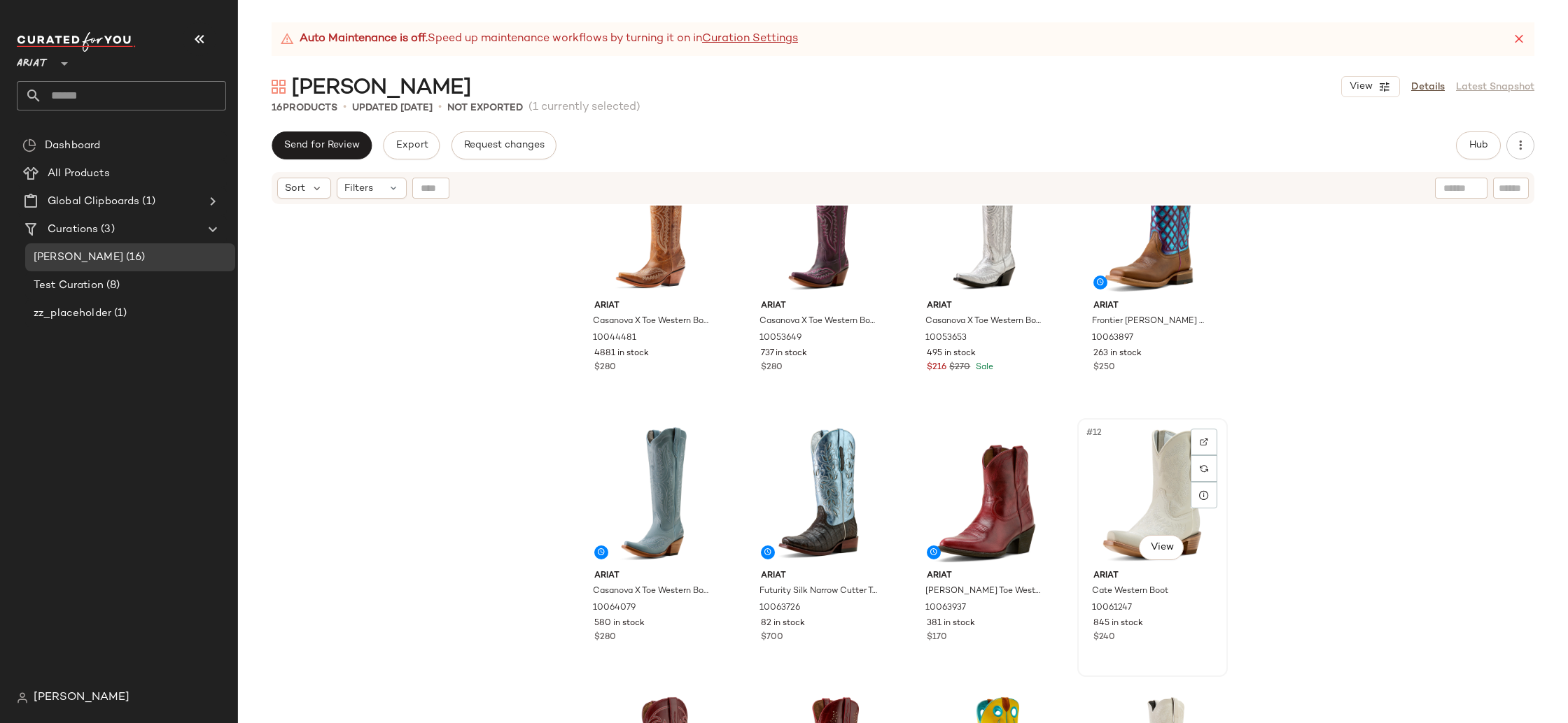
scroll to position [316, 0]
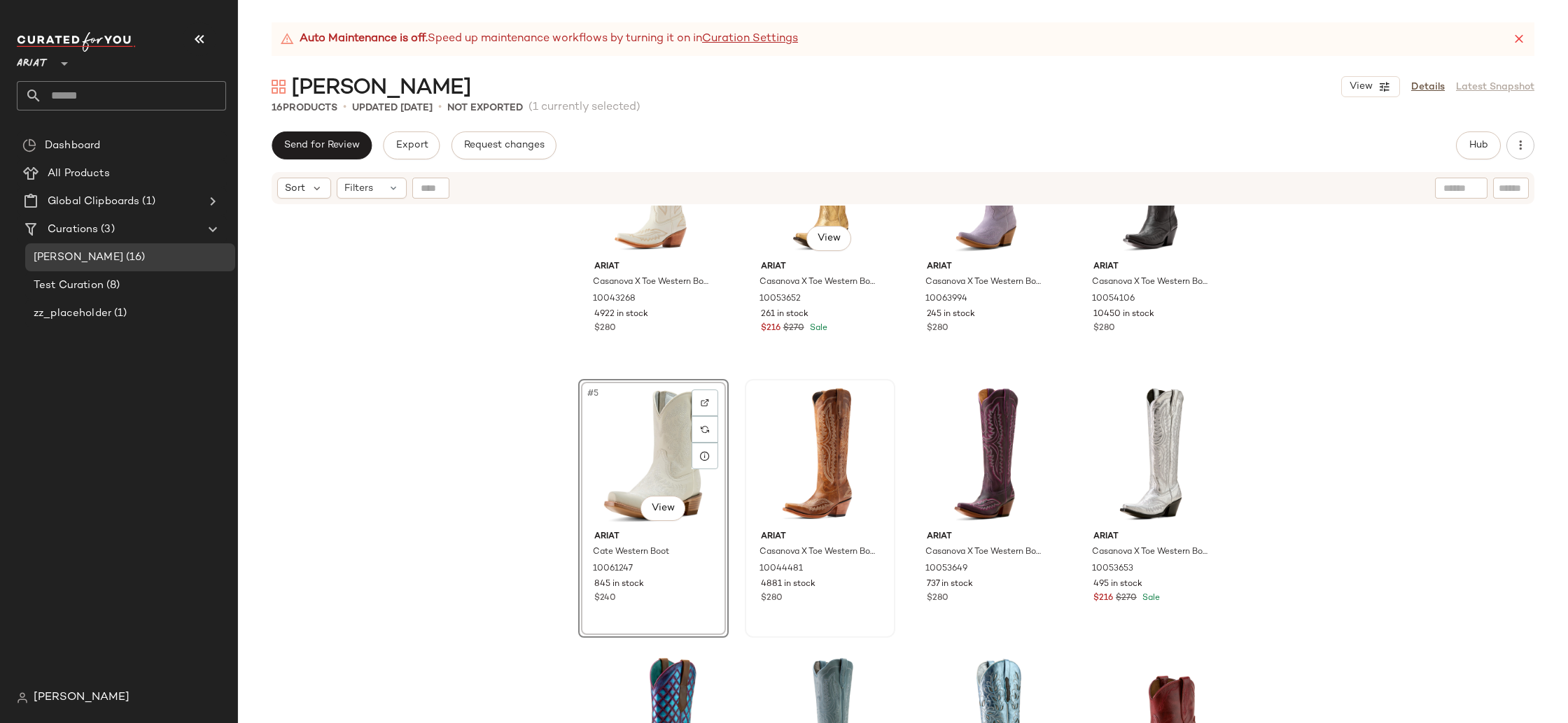
scroll to position [50, 0]
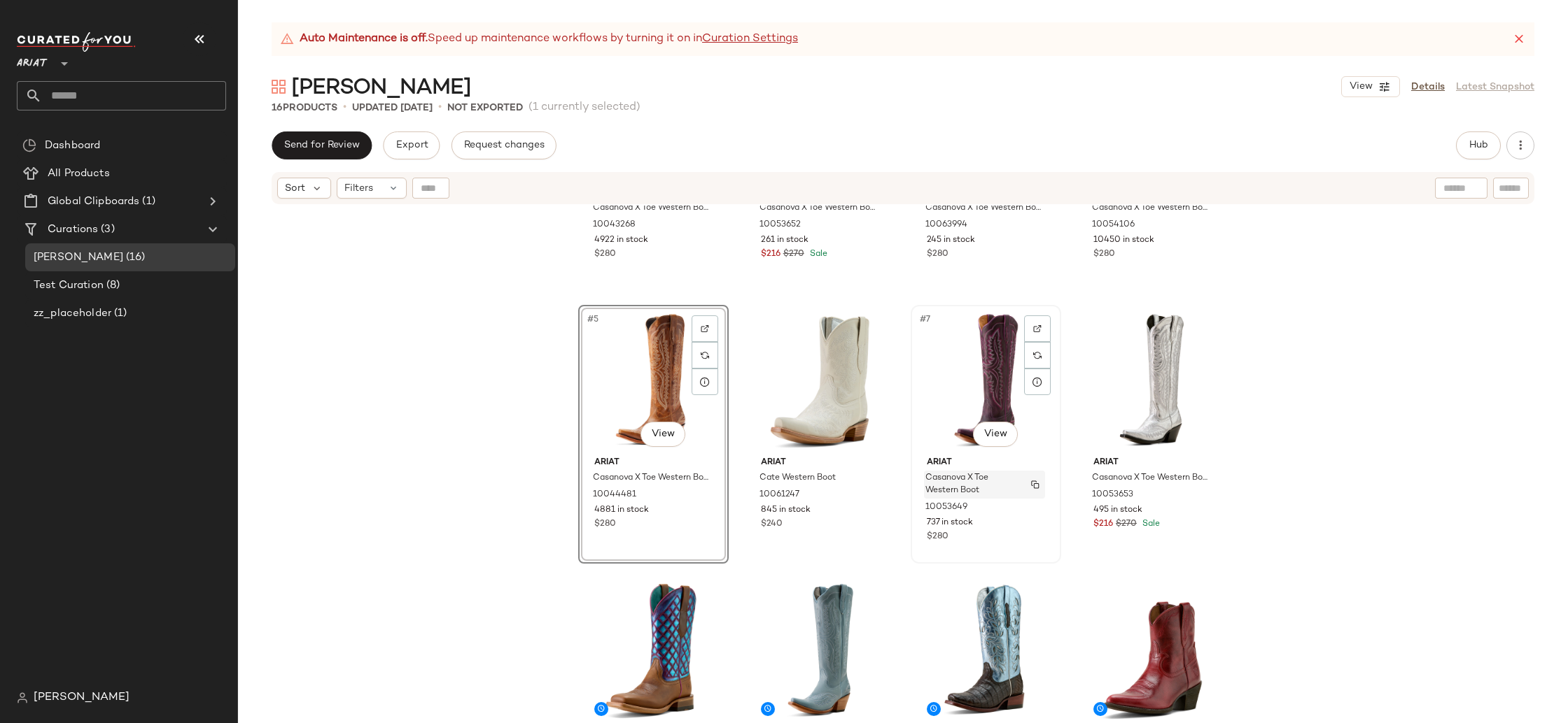
scroll to position [172, 0]
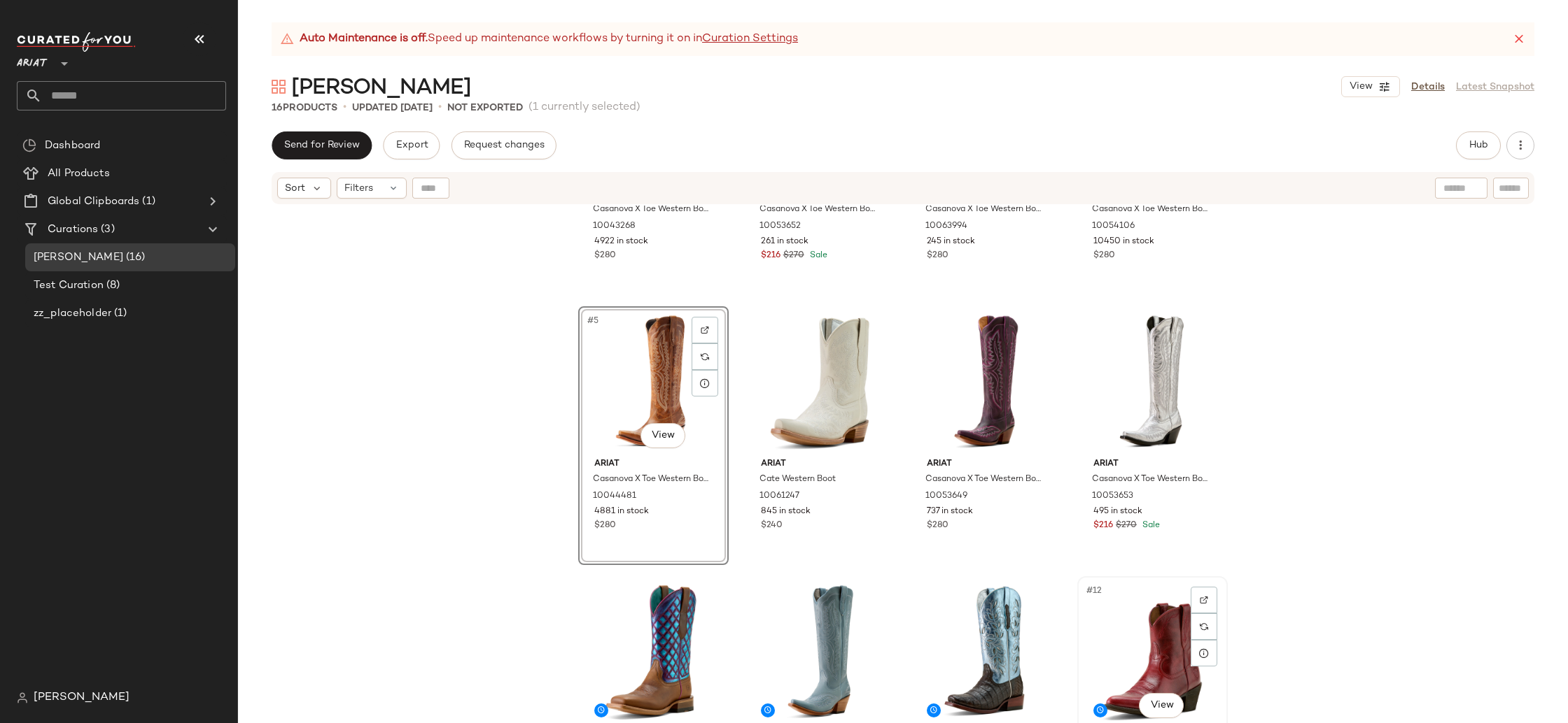
scroll to position [173, 0]
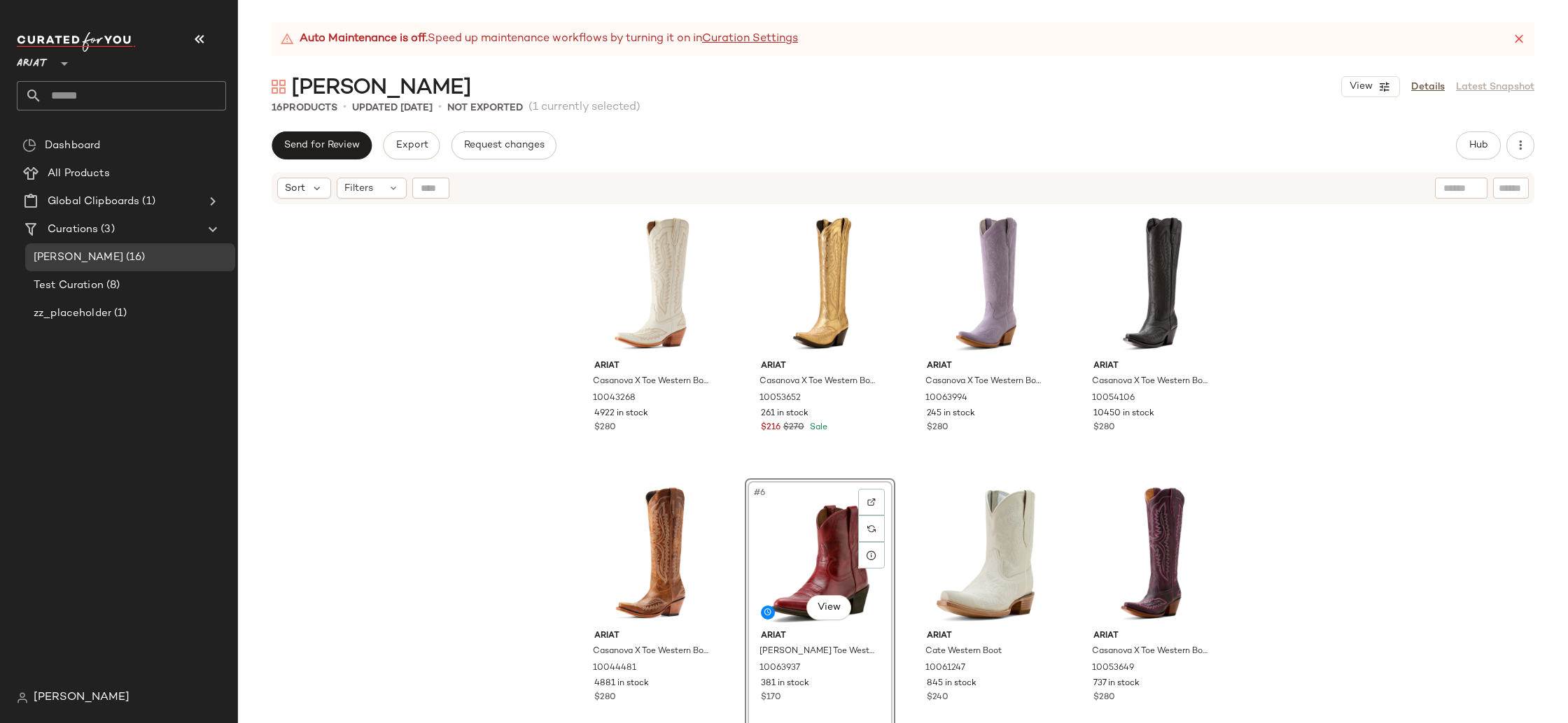
click at [1328, 482] on div "Ariat Casanova X Toe Western Boot 10043268 4922 in stock $280 Ariat Casanova X …" at bounding box center [903, 481] width 1330 height 553
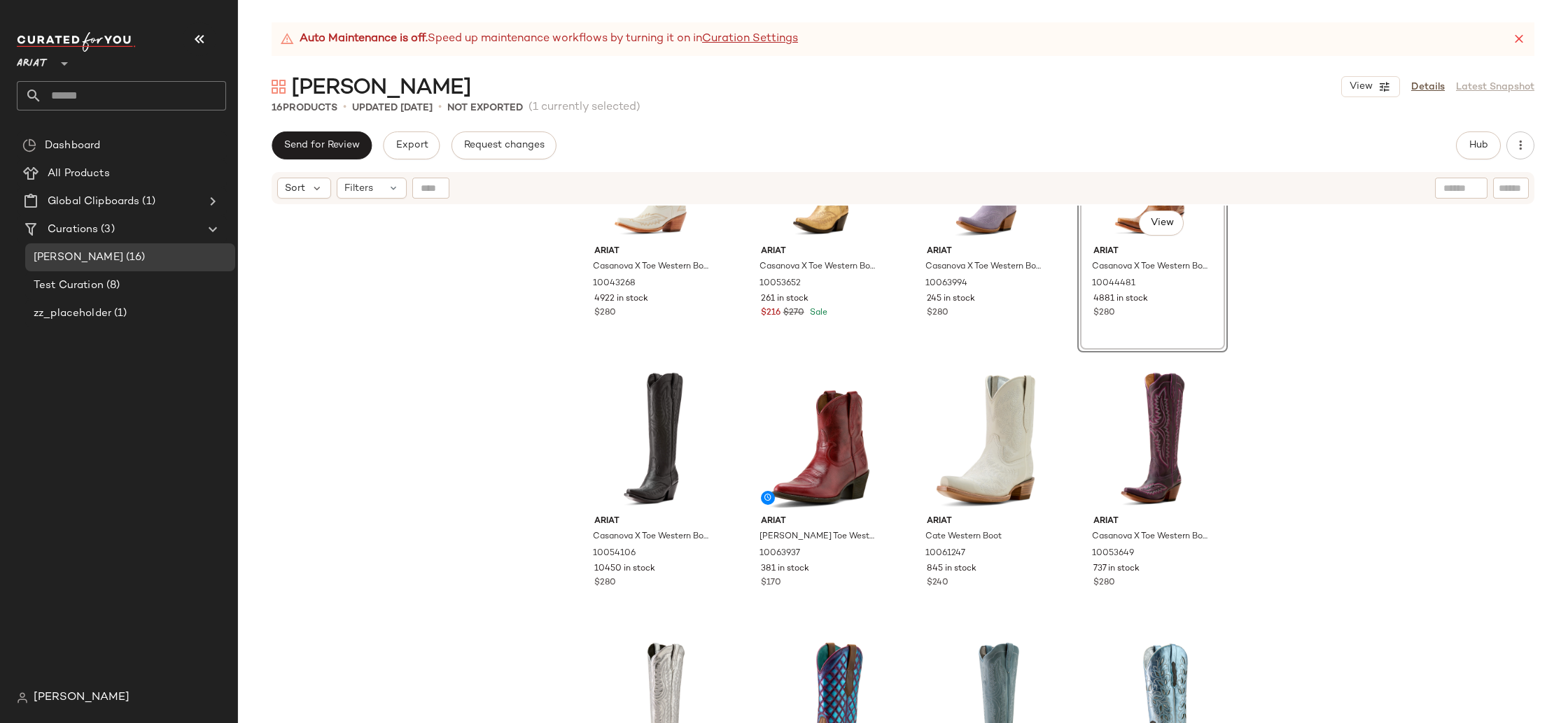
scroll to position [231, 0]
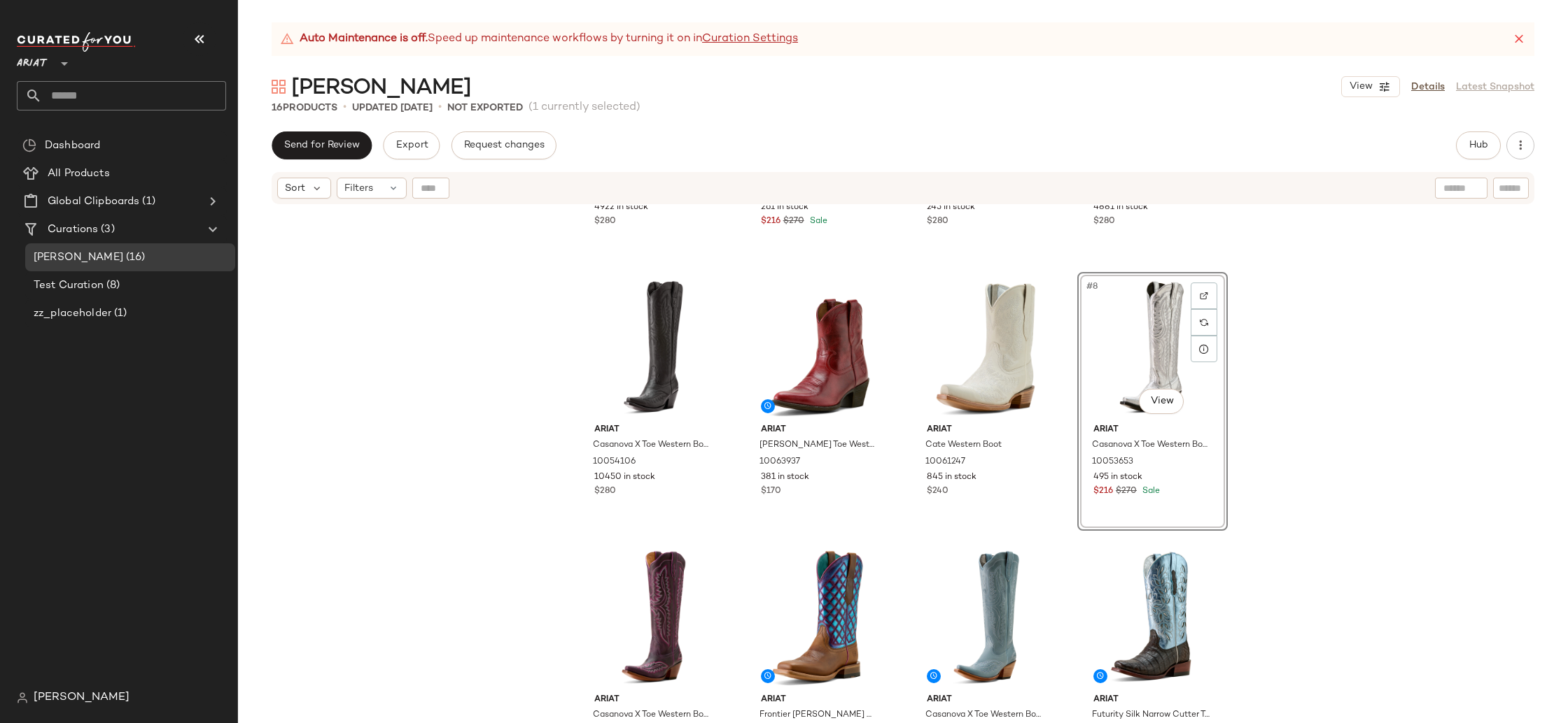
click at [1447, 441] on div "Ariat Casanova X Toe Western Boot 10043268 4922 in stock $280 Ariat Casanova X …" at bounding box center [903, 481] width 1330 height 553
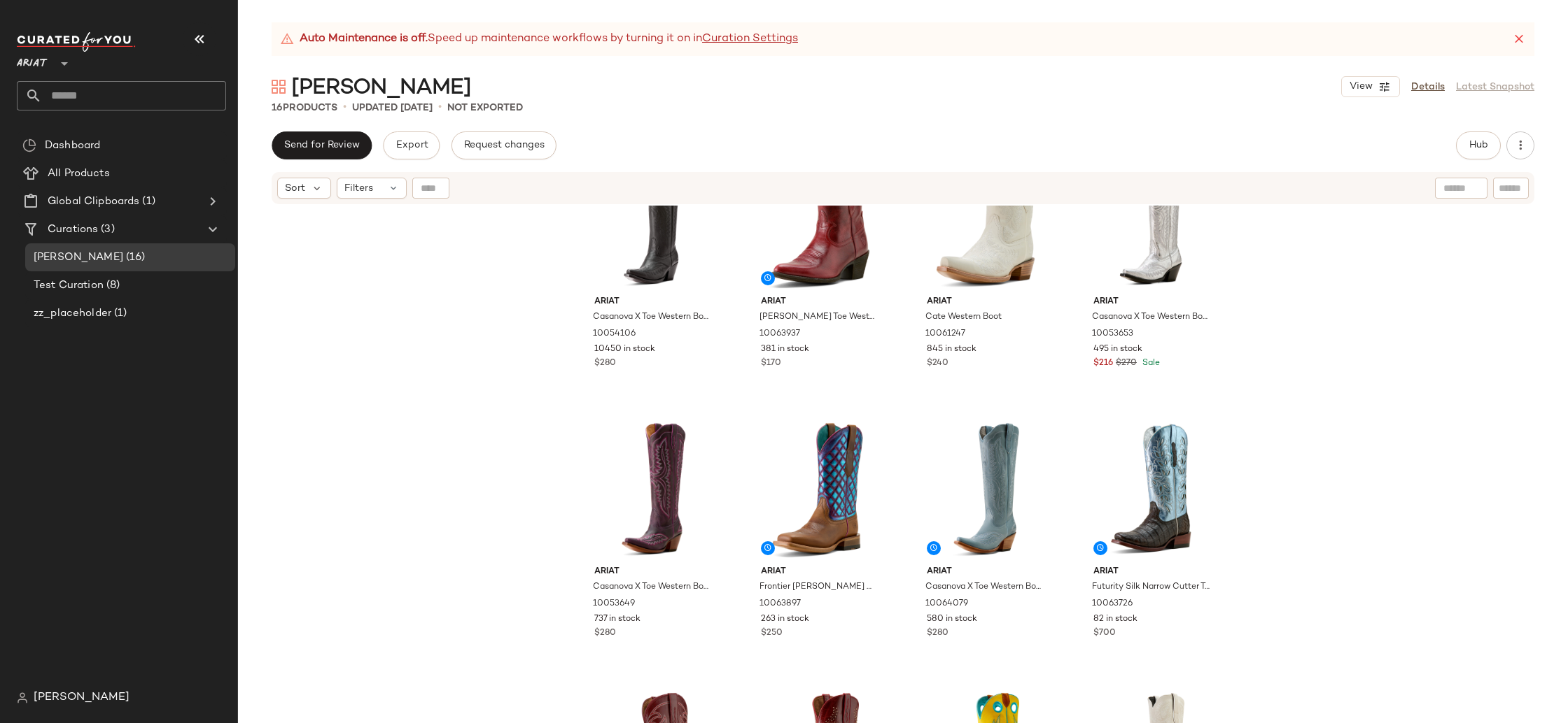
scroll to position [530, 0]
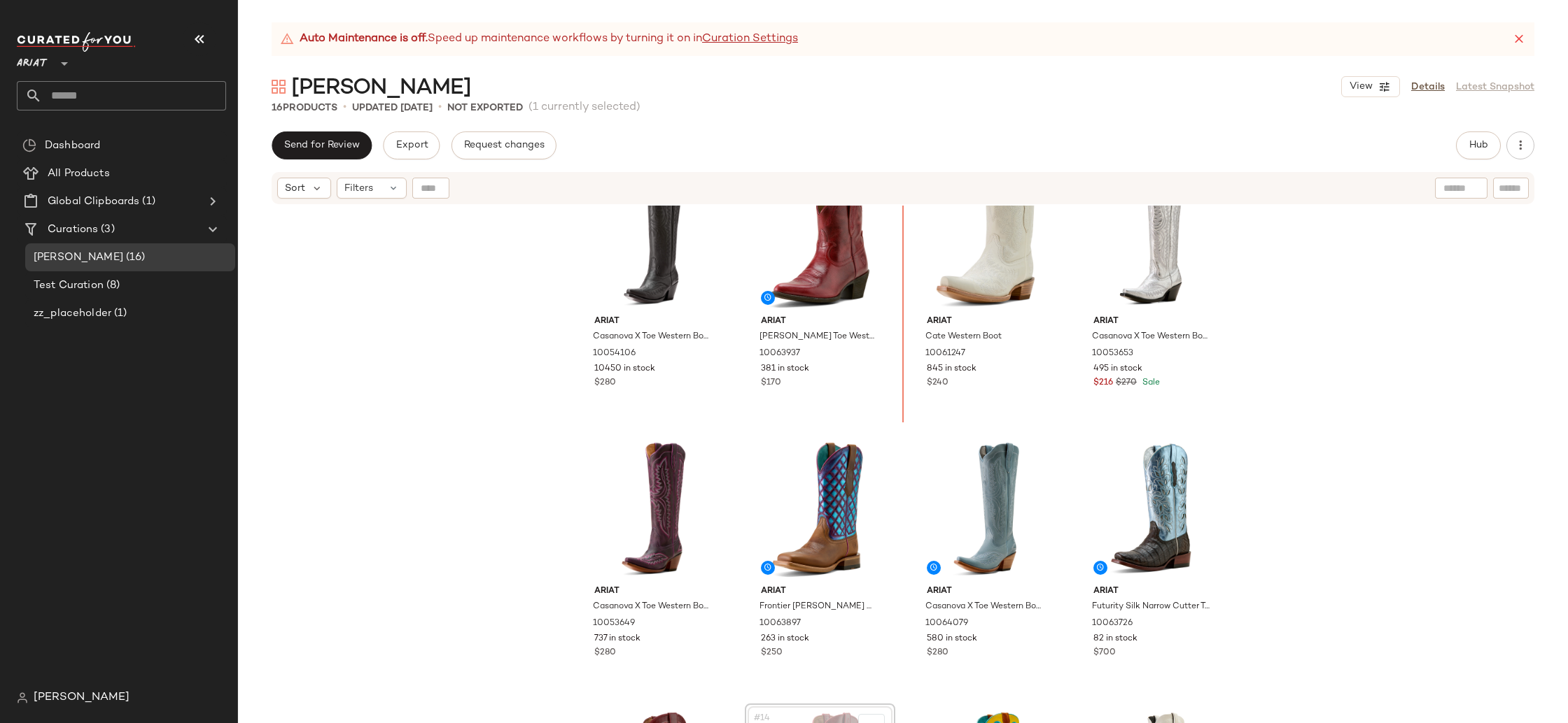
scroll to position [257, 0]
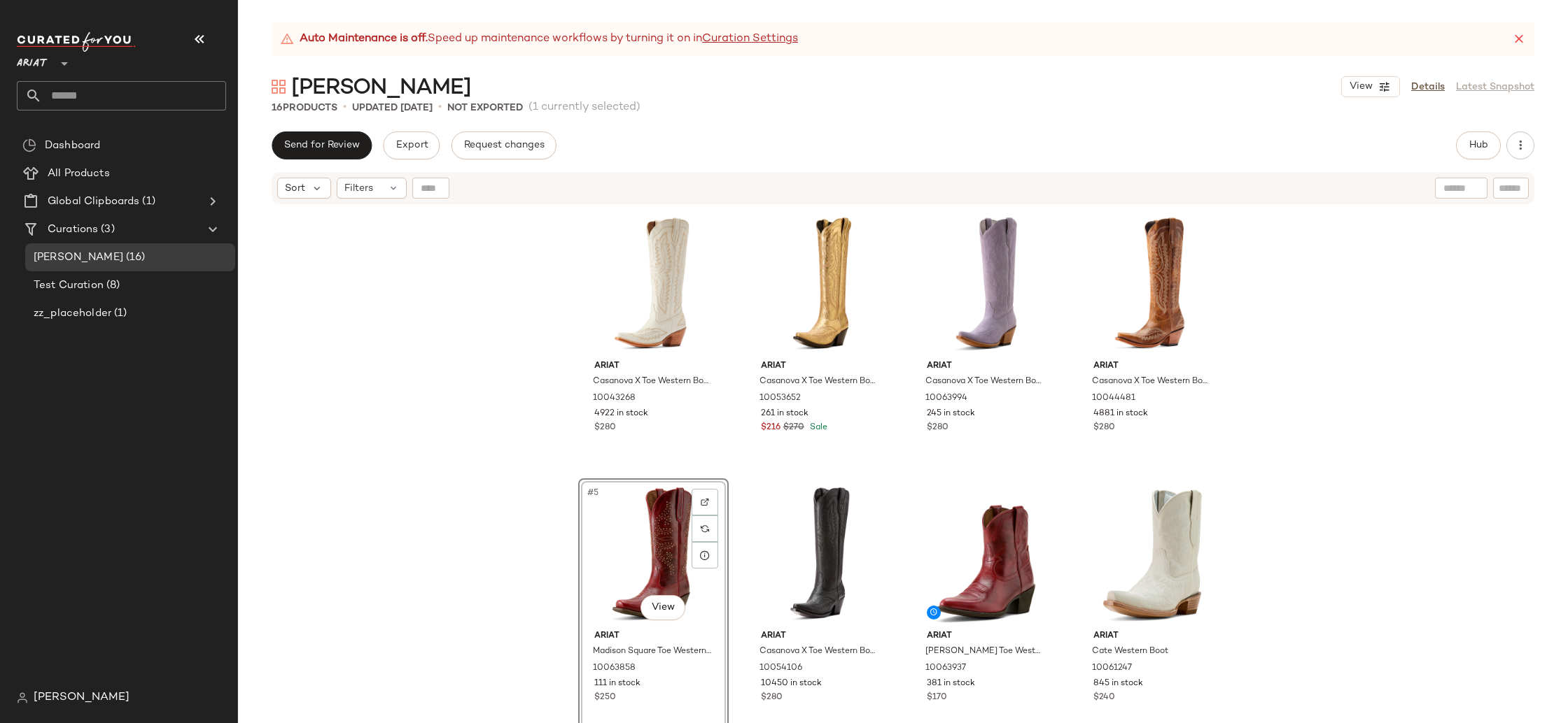
click at [1291, 560] on div "Ariat Casanova X Toe Western Boot 10043268 4922 in stock $280 Ariat Casanova X …" at bounding box center [903, 481] width 1330 height 553
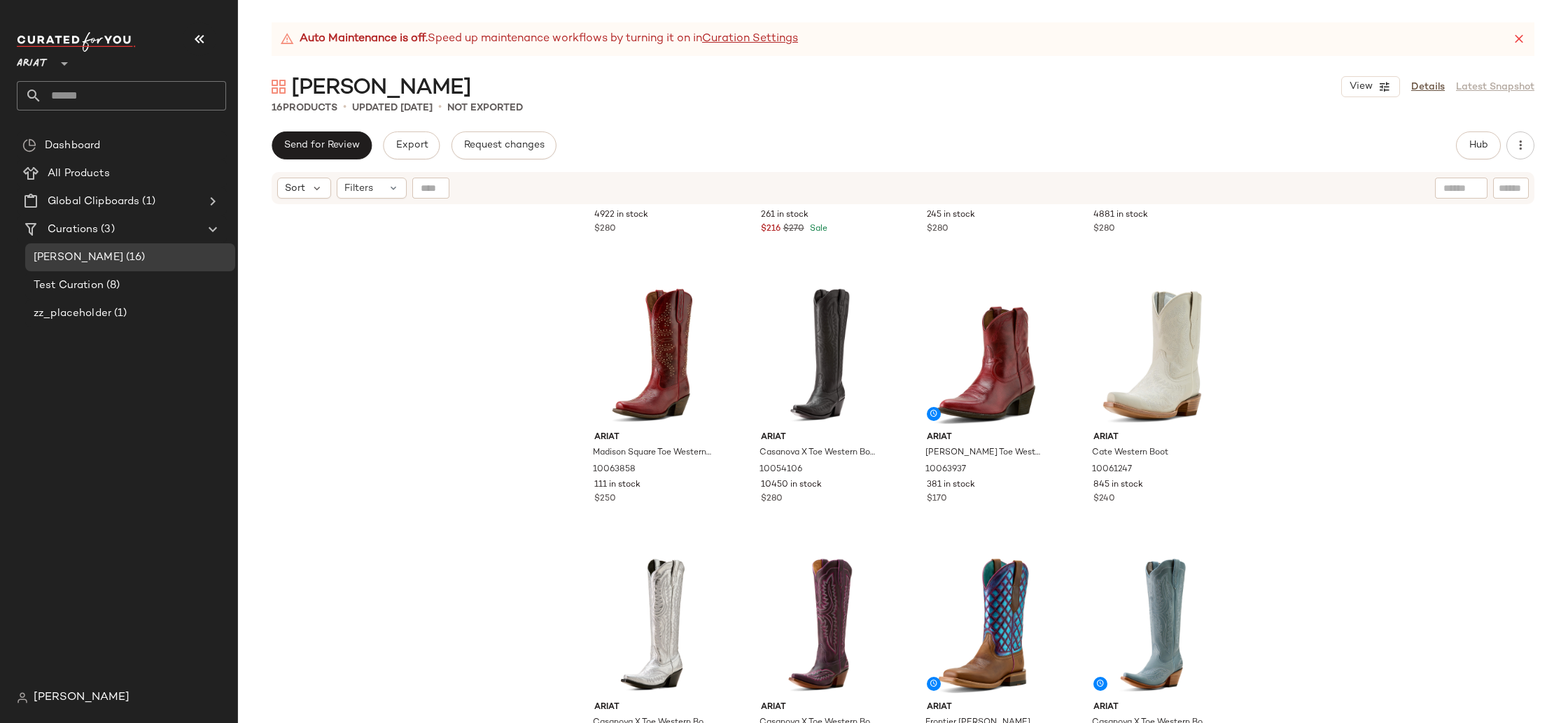
scroll to position [200, 0]
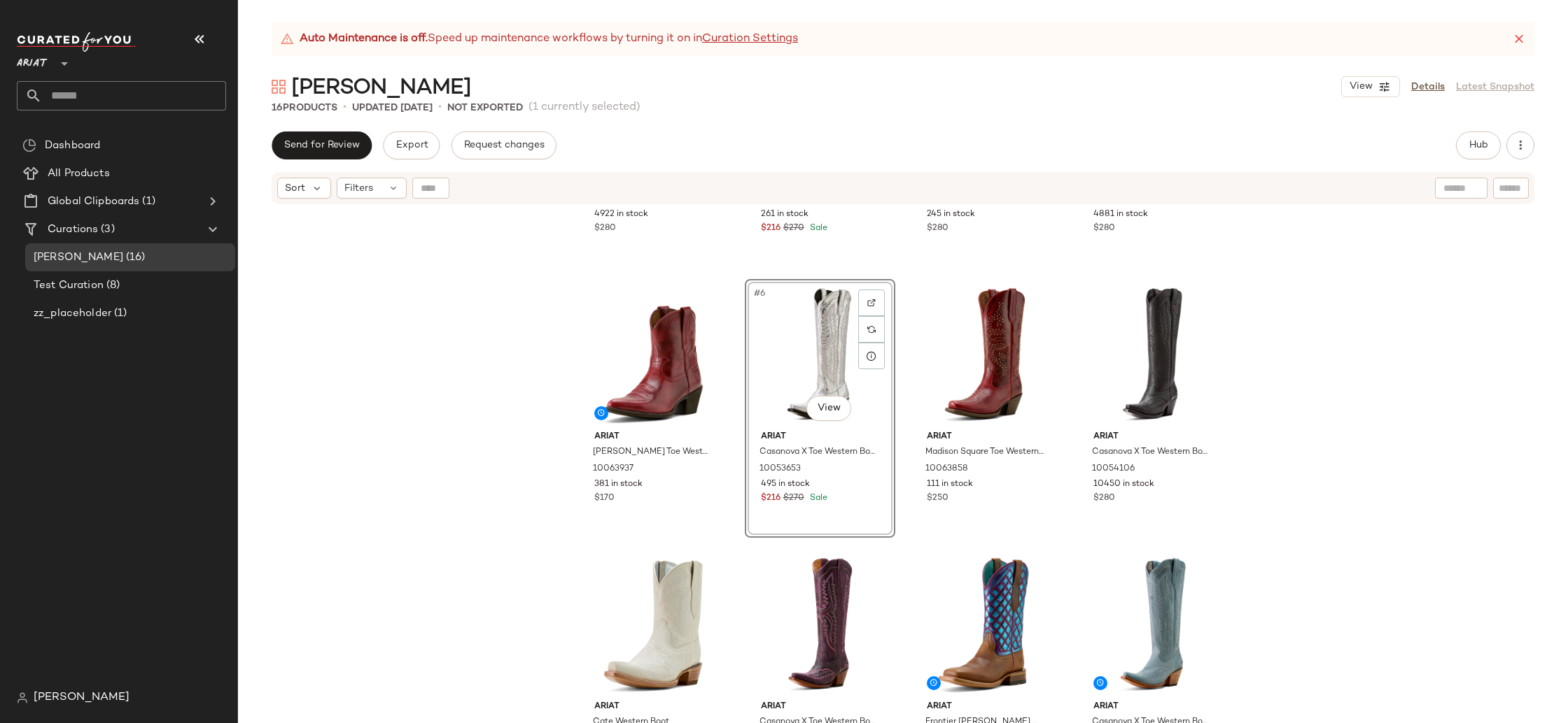
click at [1307, 418] on div "Ariat Casanova X Toe Western Boot 10043268 4922 in stock $280 Ariat Casanova X …" at bounding box center [903, 481] width 1330 height 553
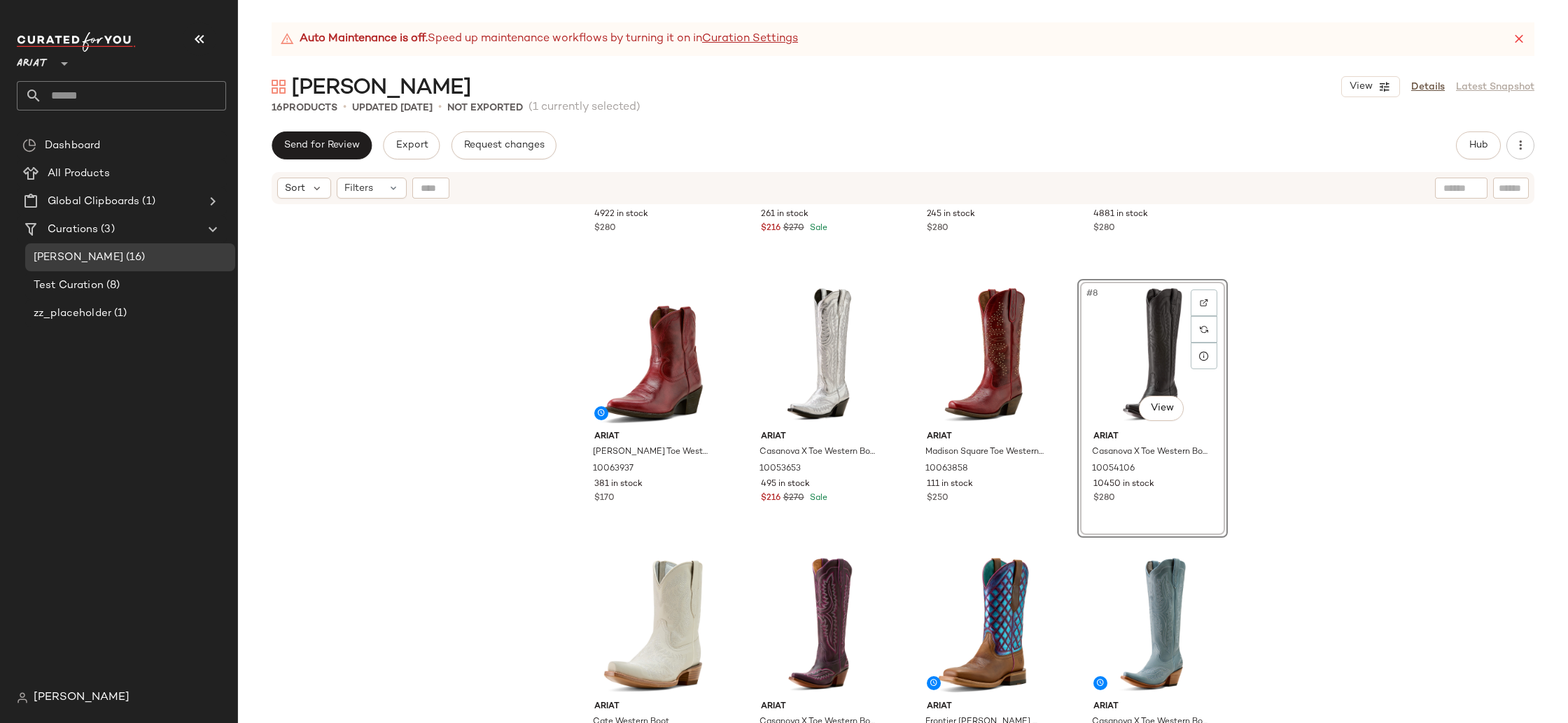
click at [1330, 480] on div "Ariat Casanova X Toe Western Boot 10043268 4922 in stock $280 Ariat Casanova X …" at bounding box center [903, 481] width 1330 height 553
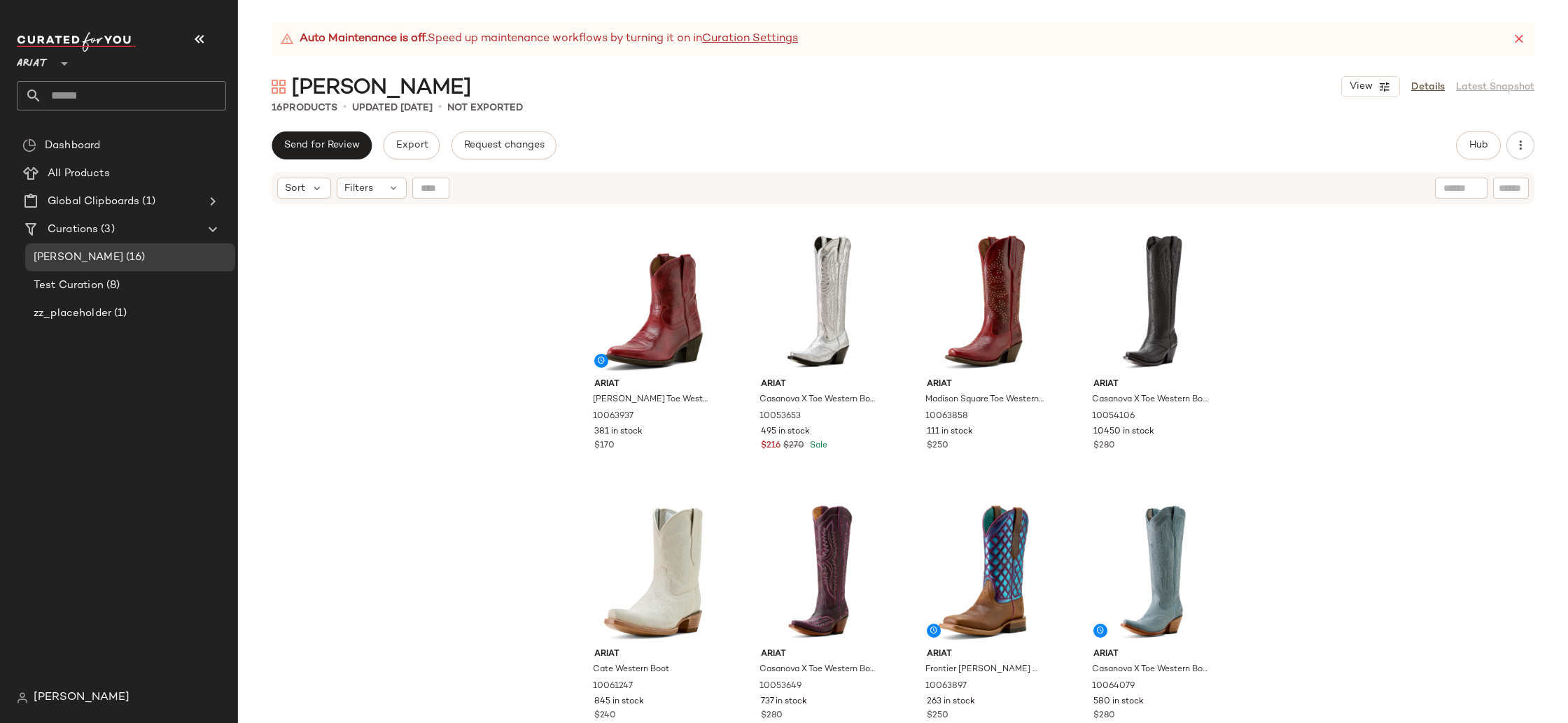
scroll to position [530, 0]
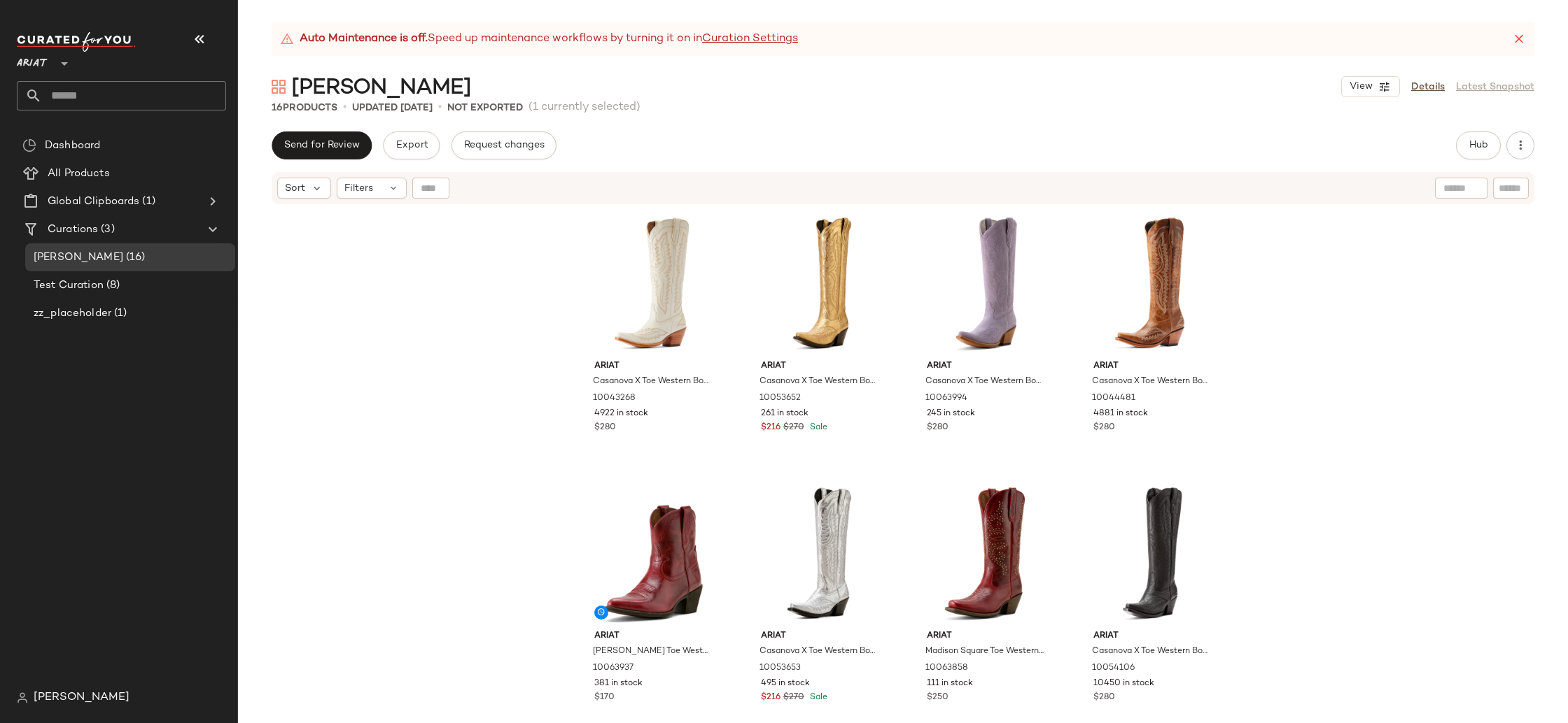
click at [1446, 658] on div "Ariat Casanova X Toe Western Boot 10043268 4922 in stock $280 Ariat Casanova X …" at bounding box center [903, 481] width 1330 height 553
click at [977, 278] on div "#3 View" at bounding box center [985, 284] width 141 height 141
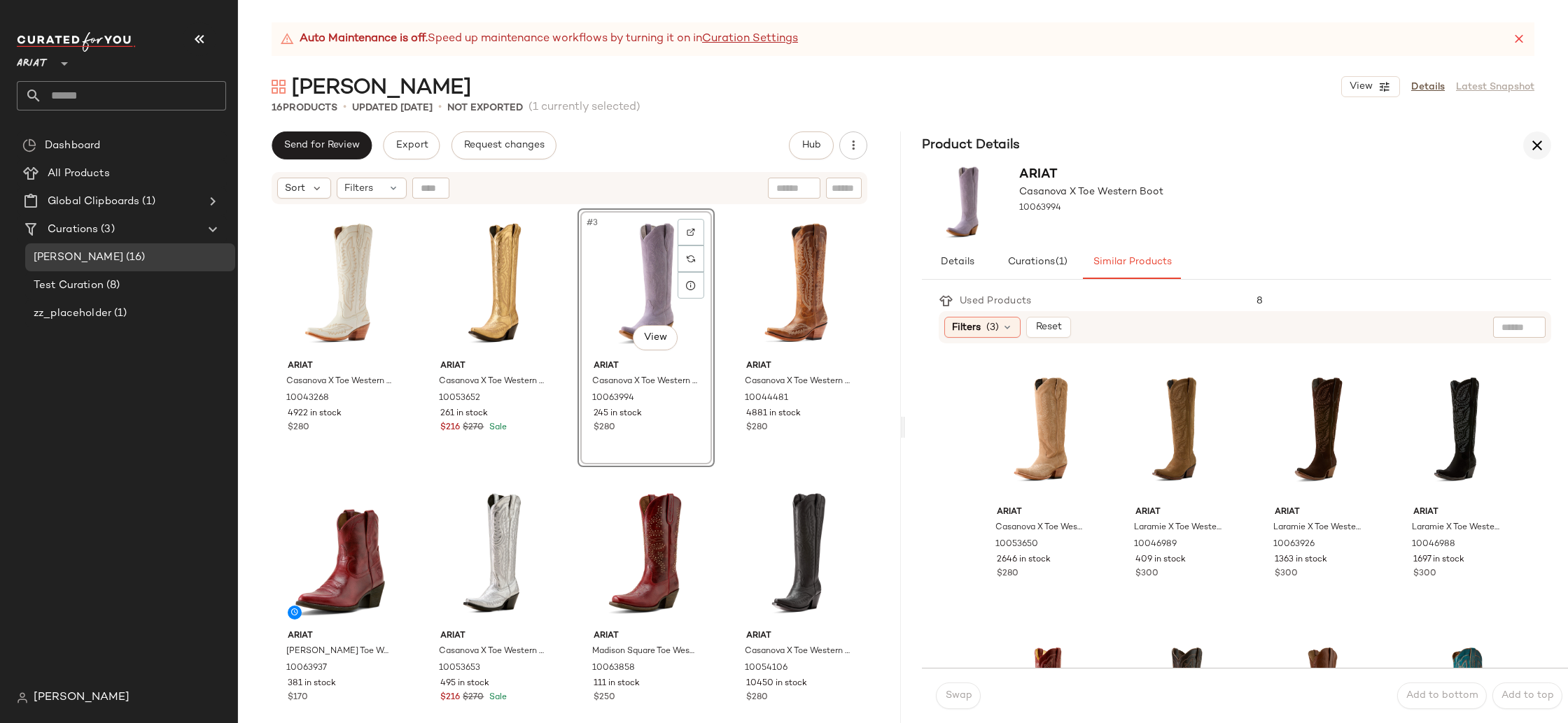
click at [1545, 147] on button "button" at bounding box center [1537, 145] width 28 height 28
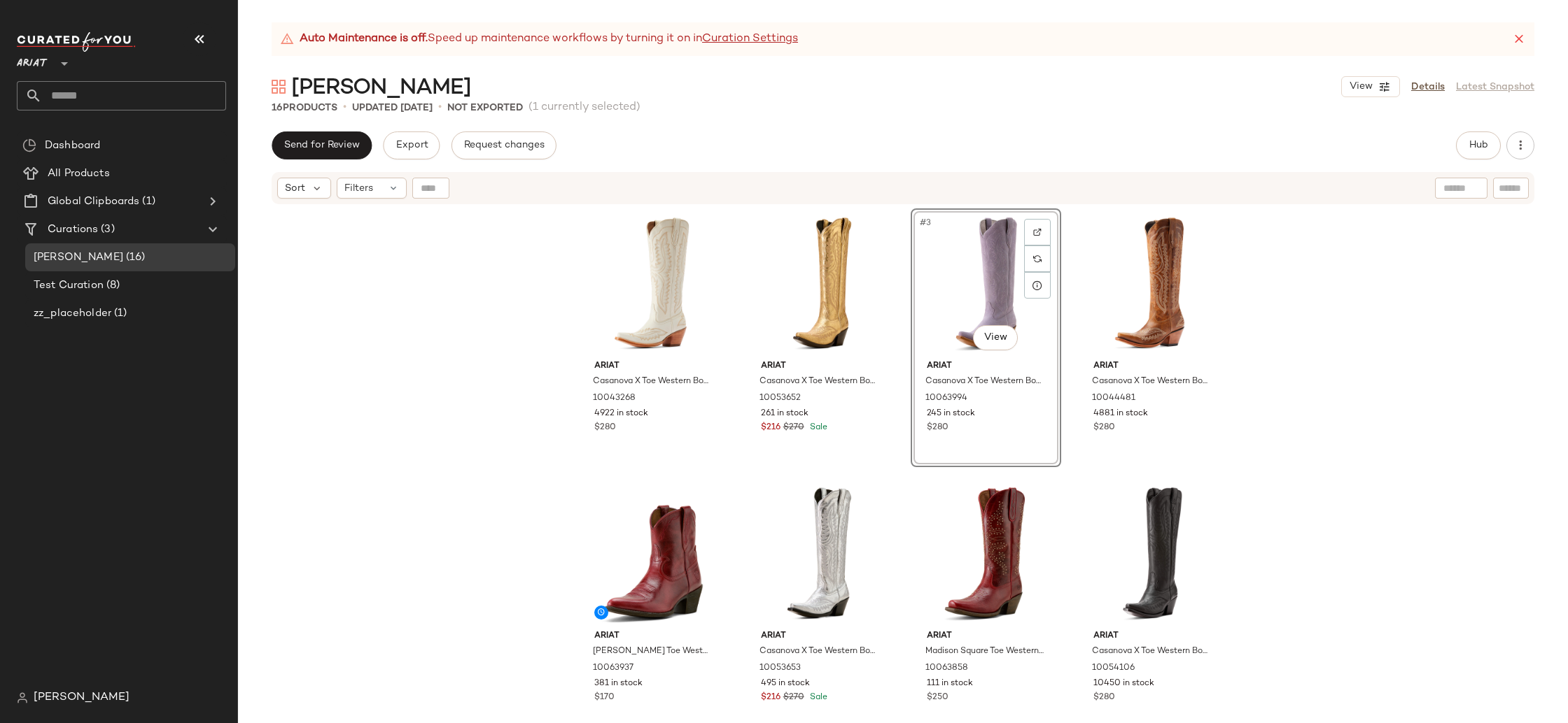
click at [1412, 304] on div "Ariat Casanova X Toe Western Boot 10043268 4922 in stock $280 Ariat Casanova X …" at bounding box center [903, 481] width 1330 height 553
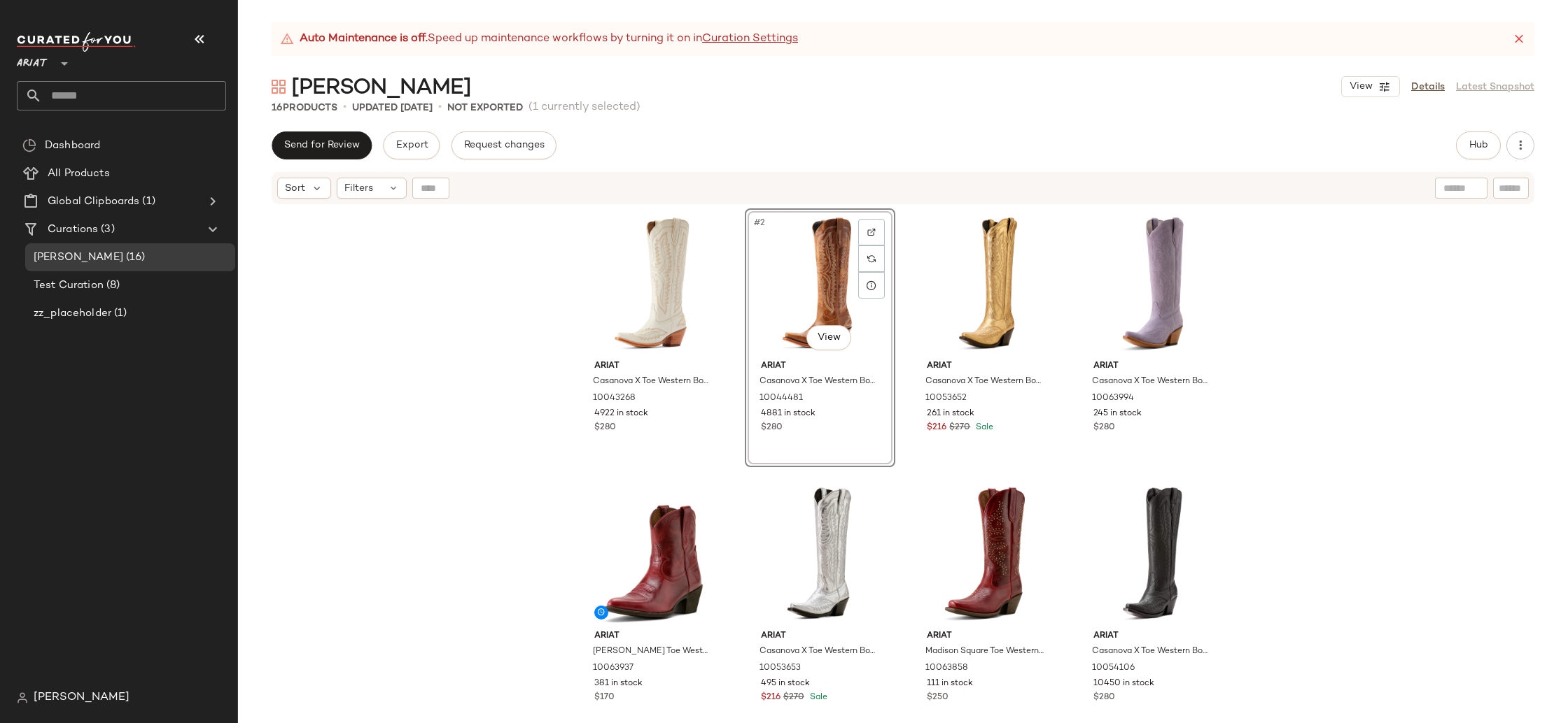
click at [1402, 466] on div "Ariat Casanova X Toe Western Boot 10043268 4922 in stock $280 #2 View Ariat Cas…" at bounding box center [903, 481] width 1330 height 553
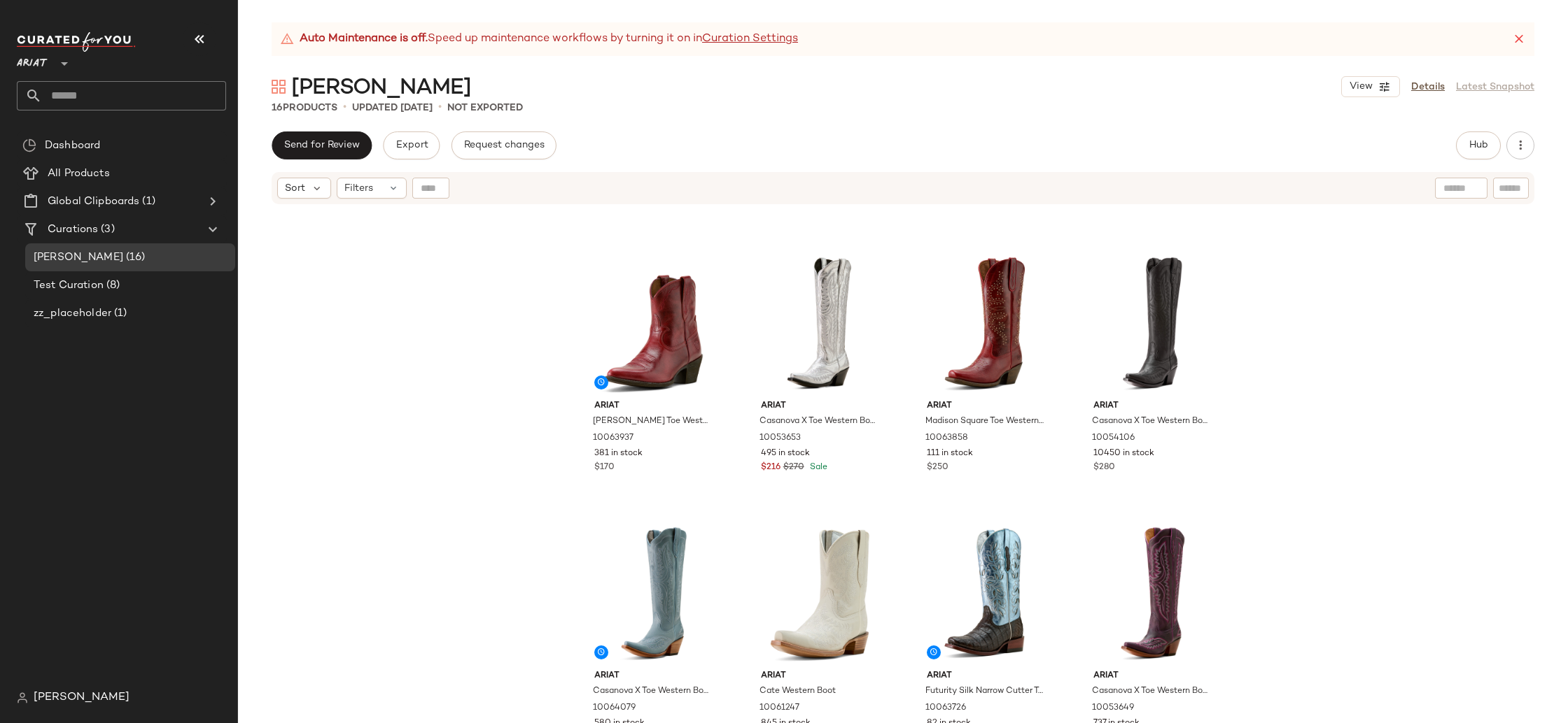
scroll to position [530, 0]
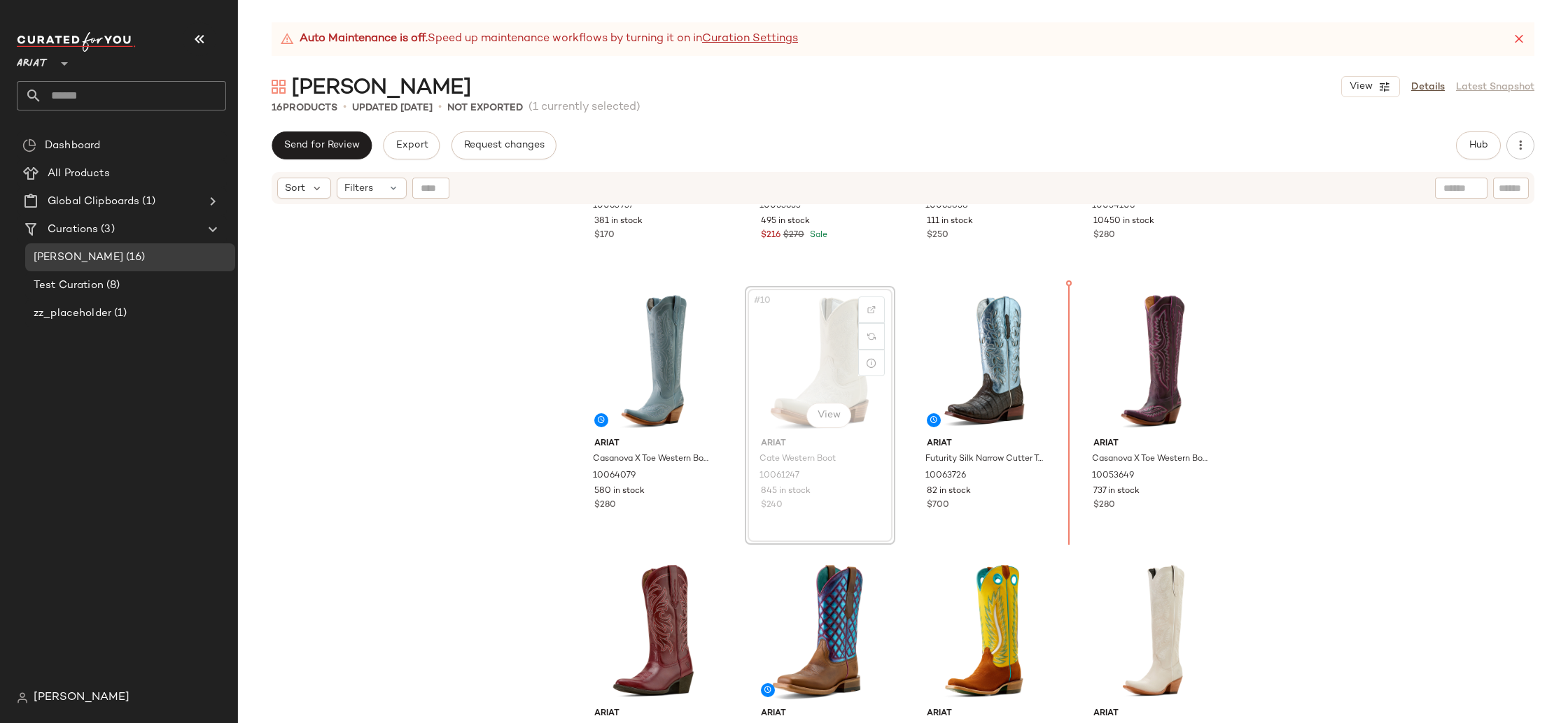
scroll to position [464, 0]
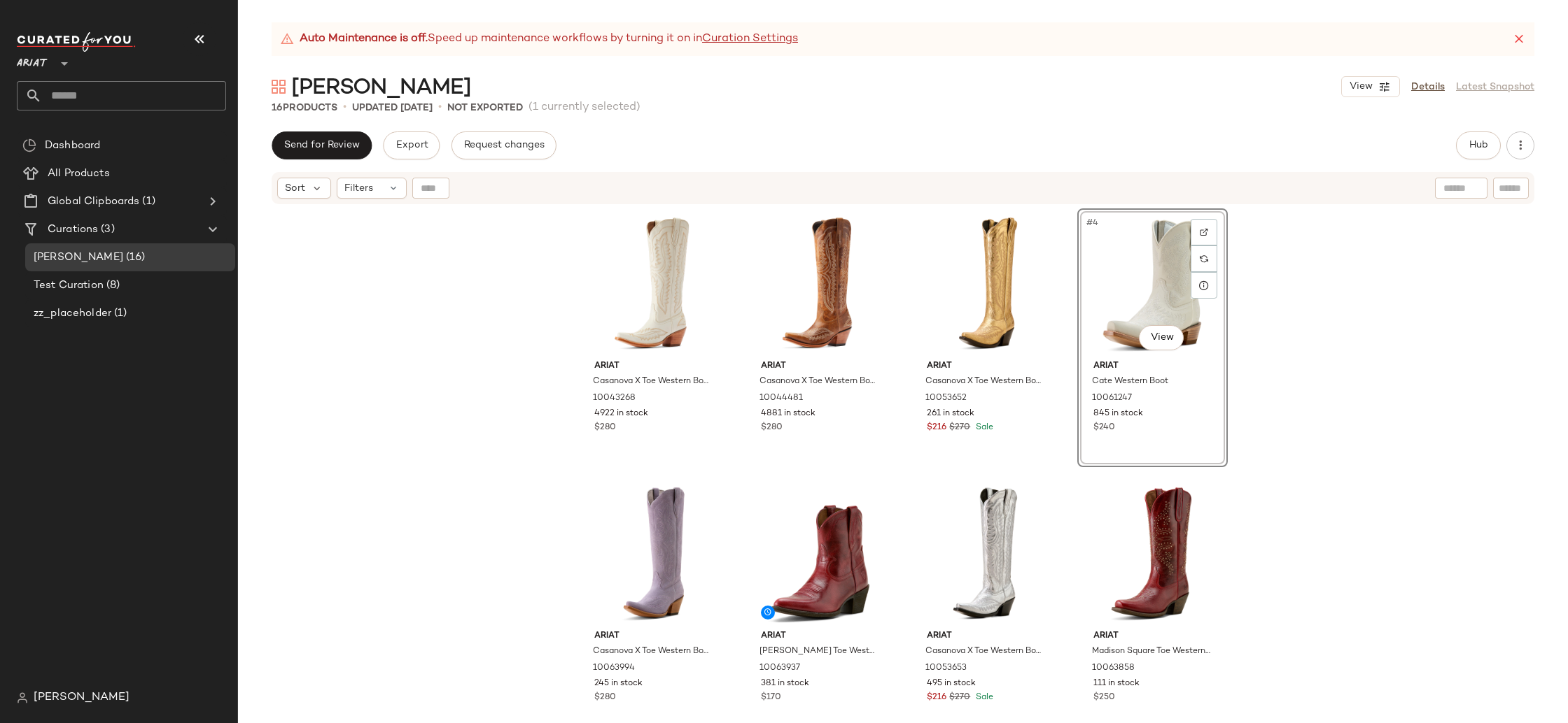
click at [1365, 419] on div "Ariat Casanova X Toe Western Boot 10043268 4922 in stock $280 Ariat Casanova X …" at bounding box center [903, 481] width 1330 height 553
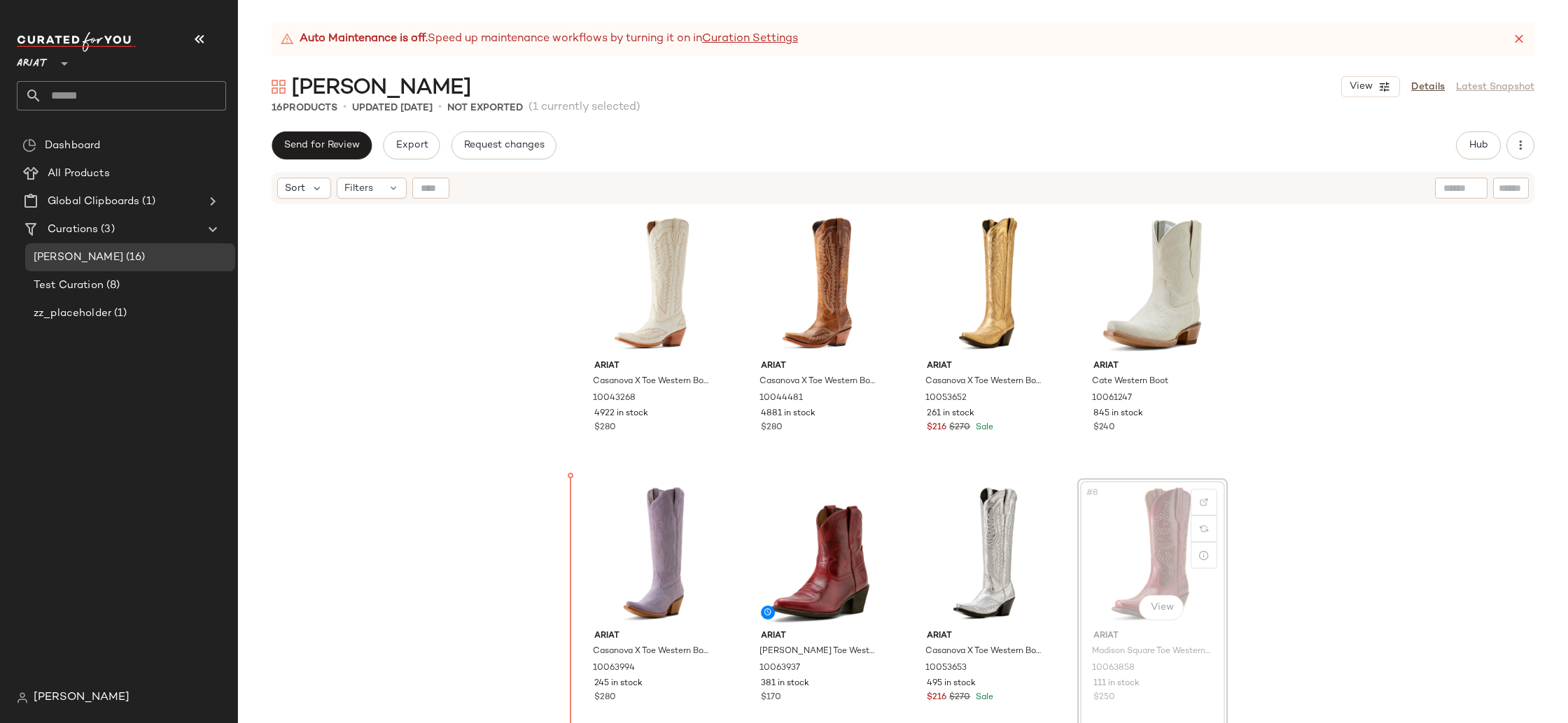
drag, startPoint x: 1141, startPoint y: 576, endPoint x: 1104, endPoint y: 577, distance: 37.0
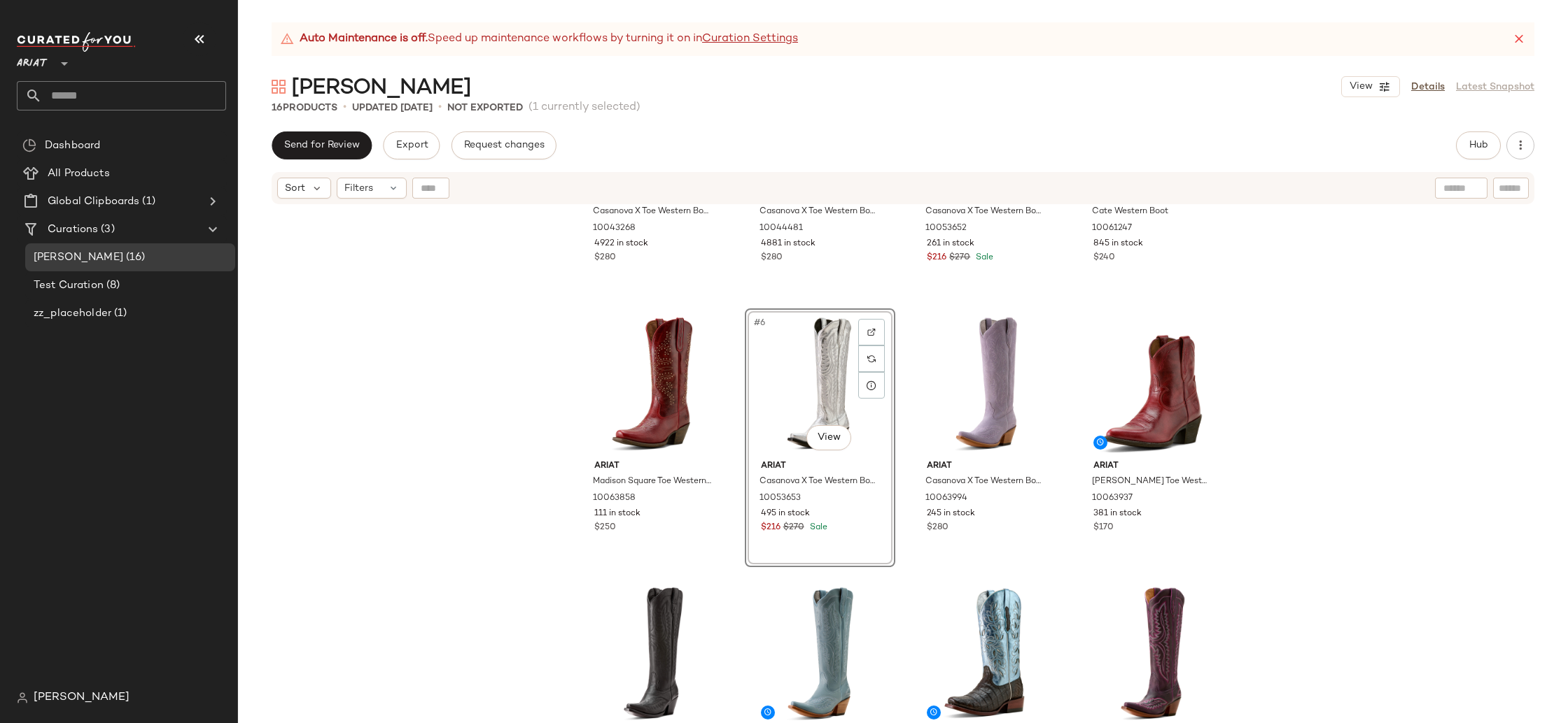
scroll to position [185, 0]
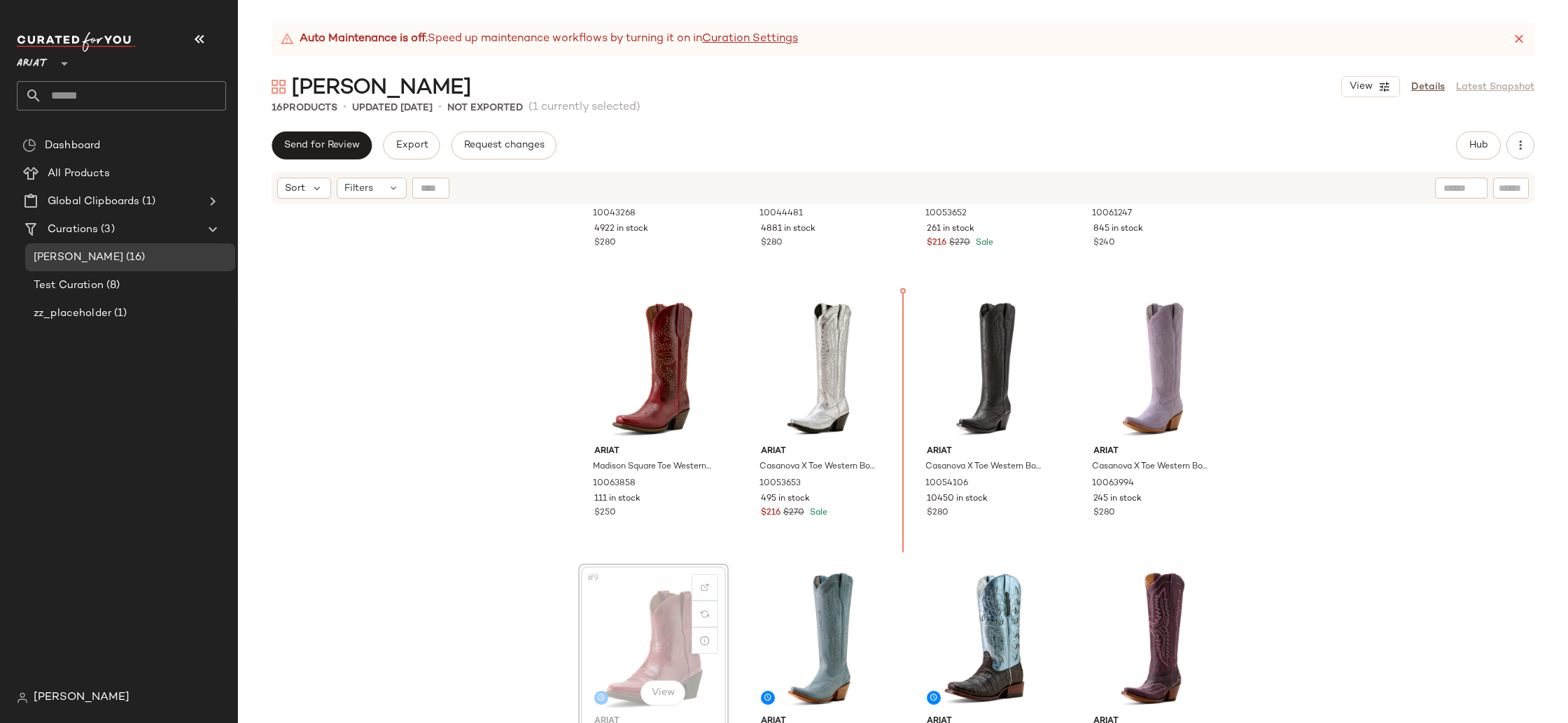
scroll to position [187, 0]
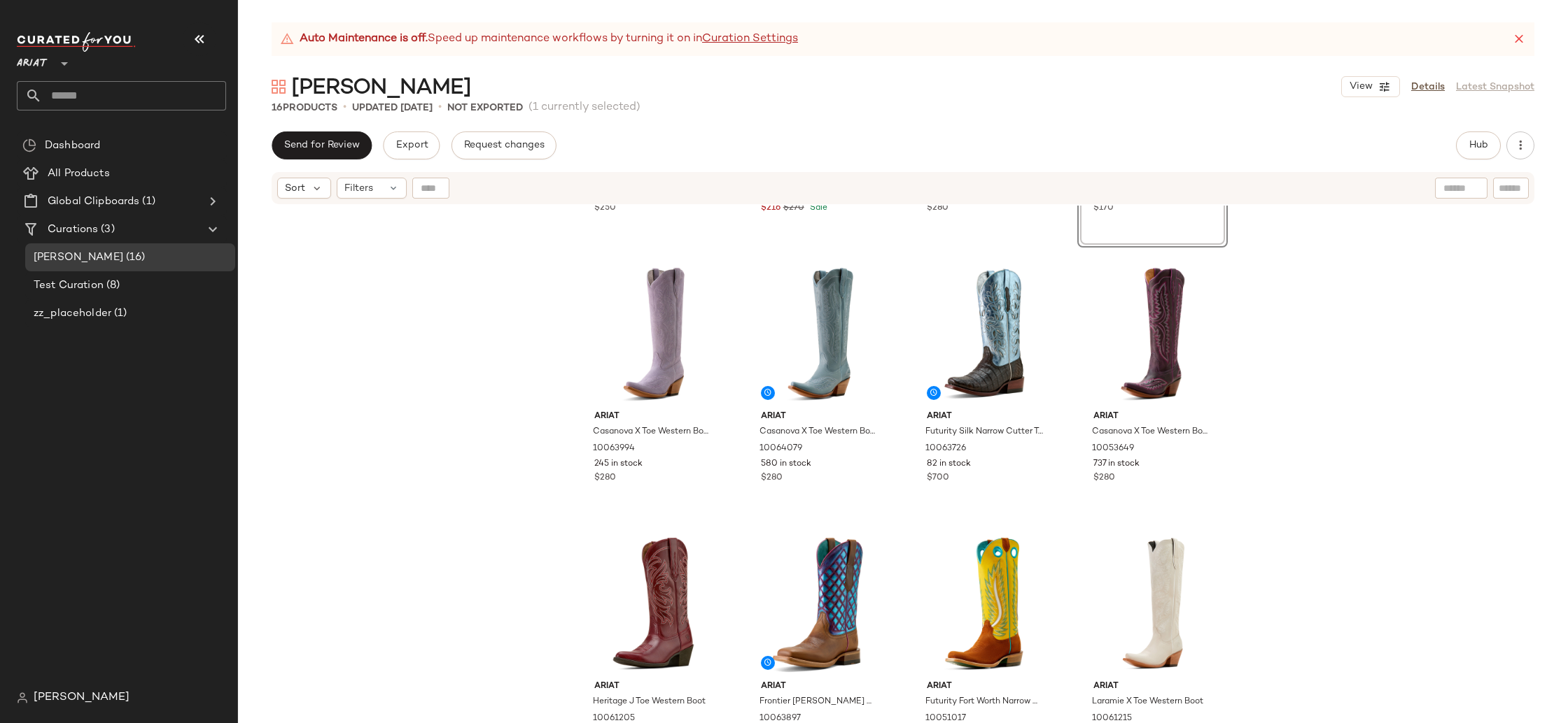
scroll to position [521, 0]
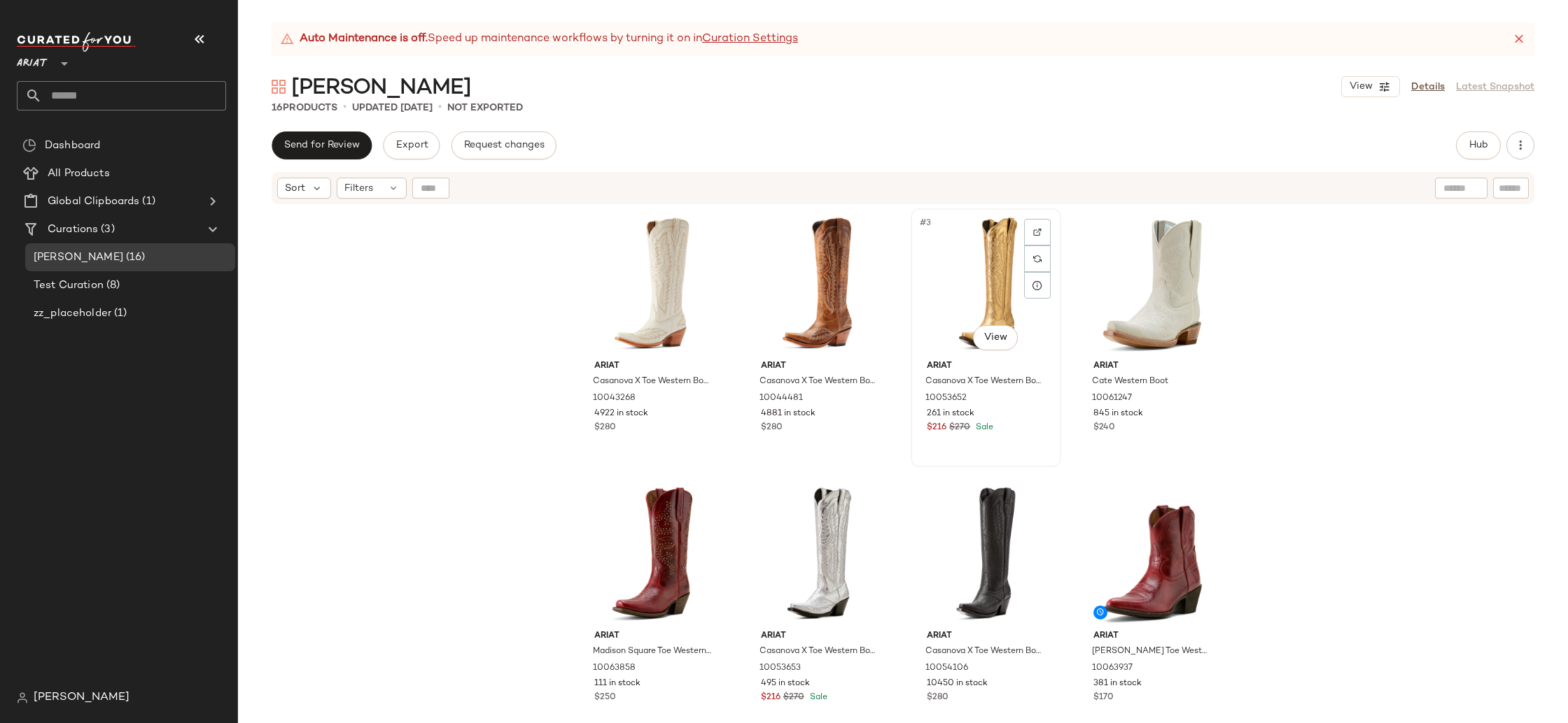
click at [987, 286] on div "#3 View" at bounding box center [985, 284] width 141 height 141
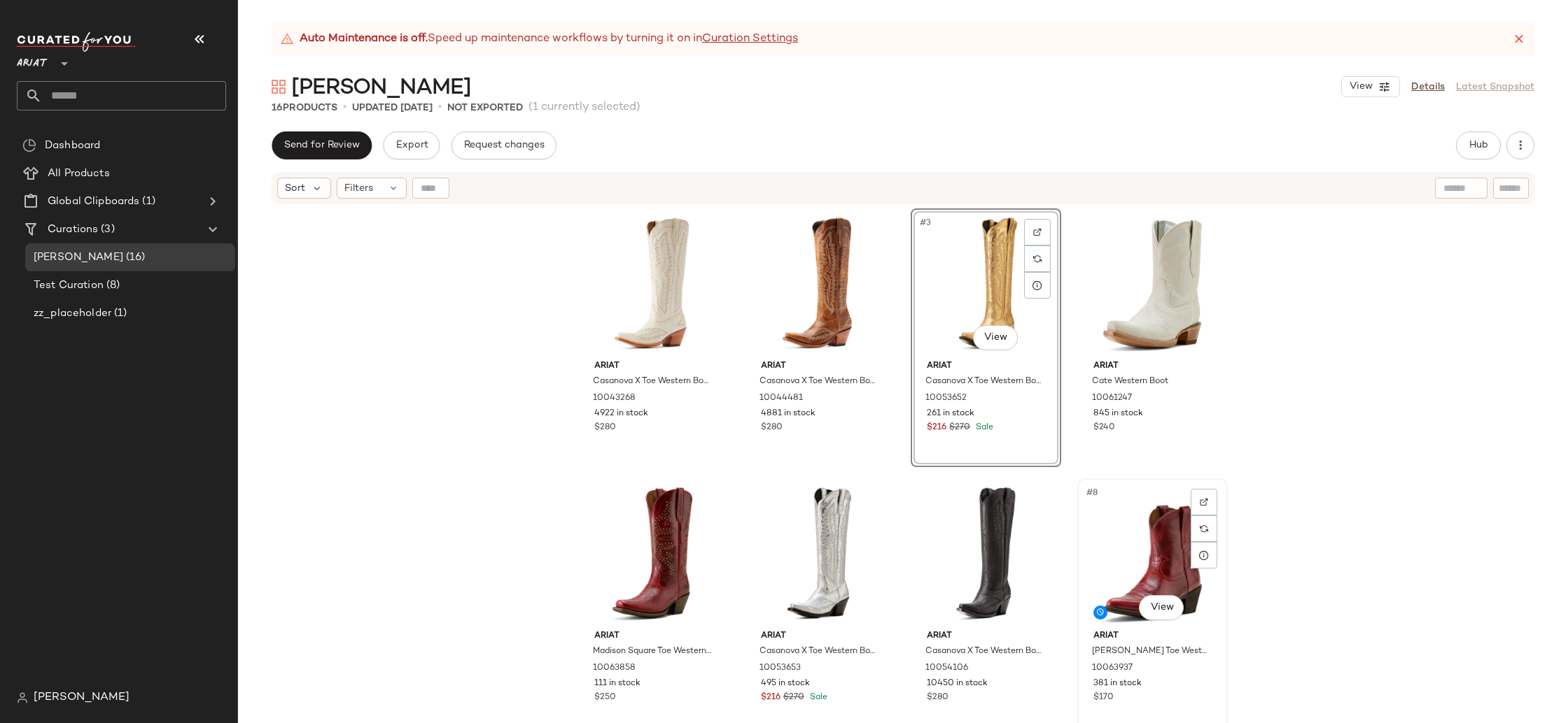
click at [1140, 539] on div "#8 View" at bounding box center [1152, 554] width 141 height 141
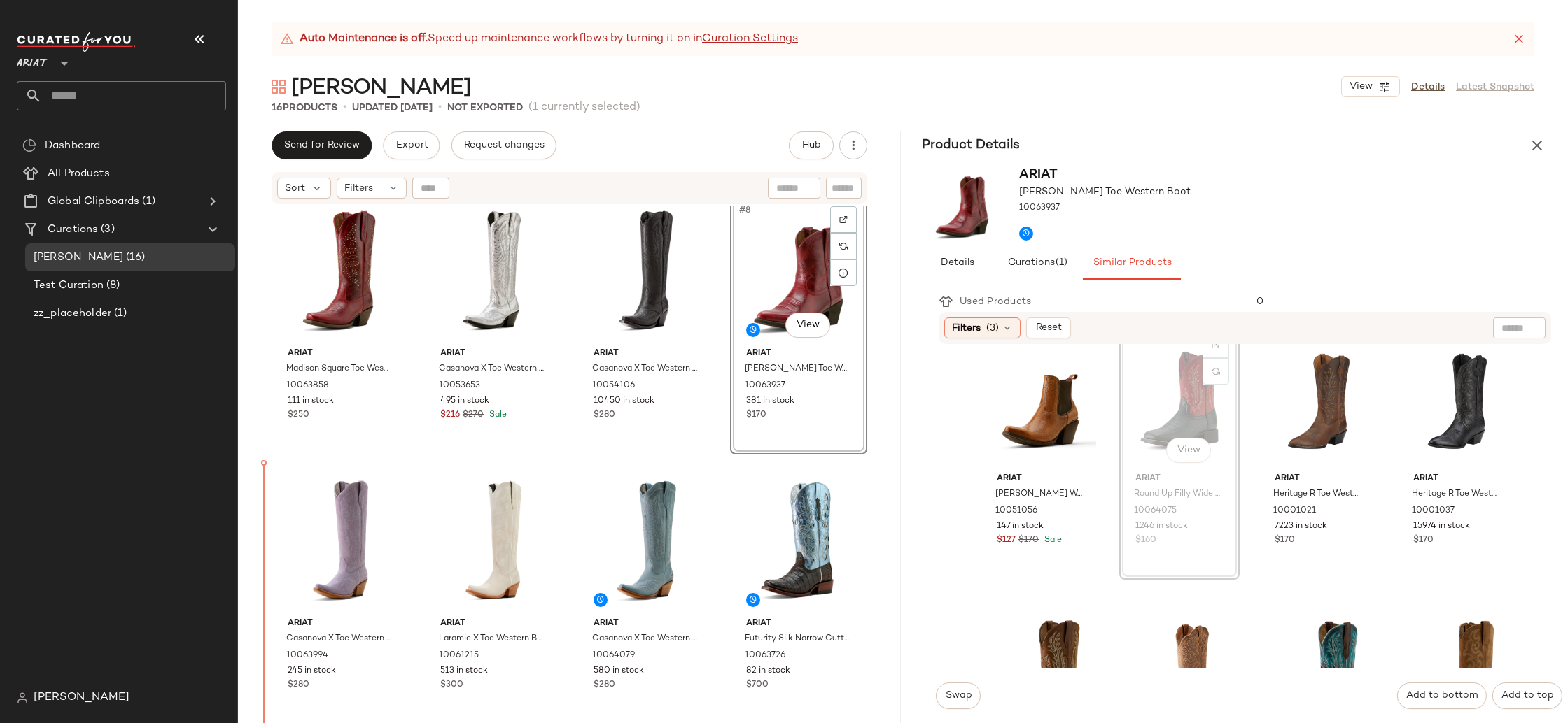
scroll to position [287, 0]
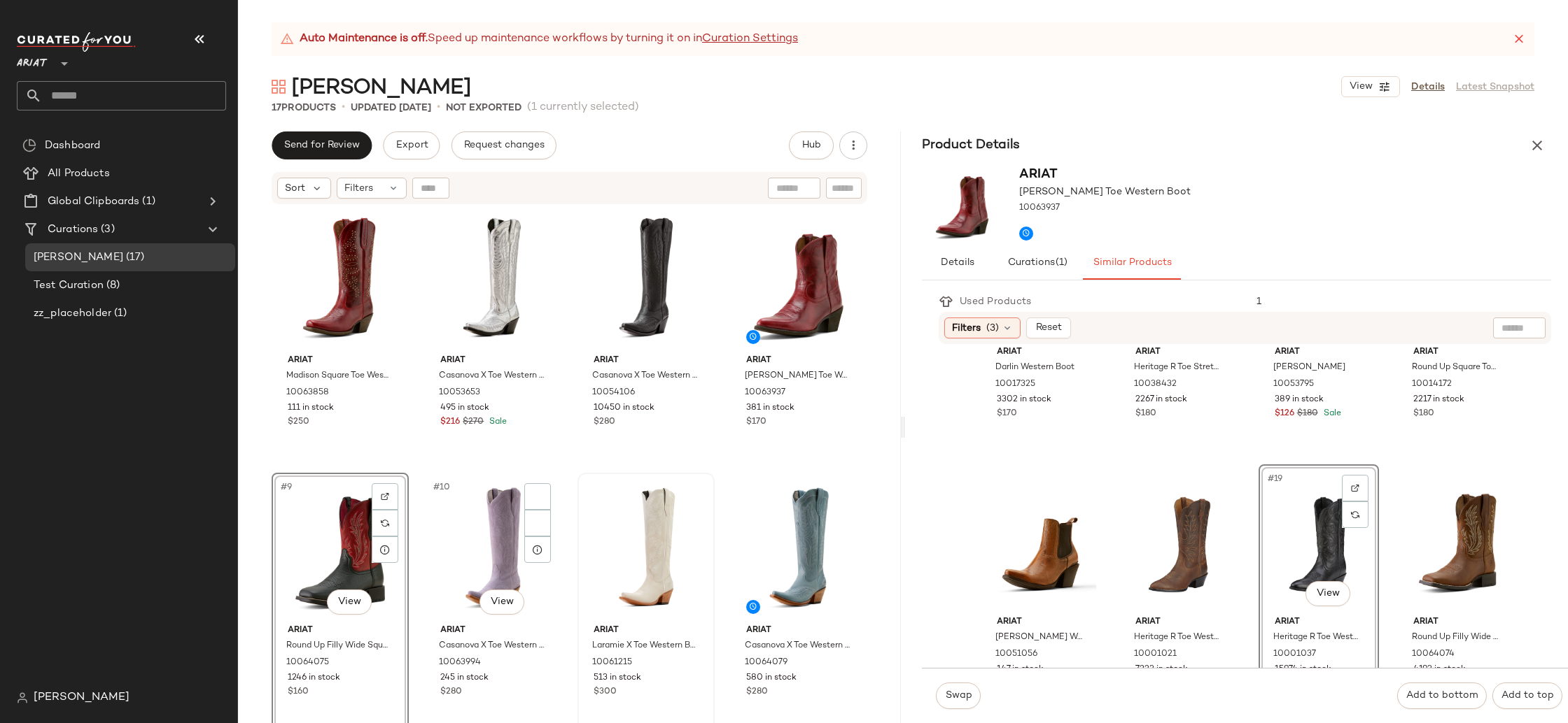
scroll to position [284, 0]
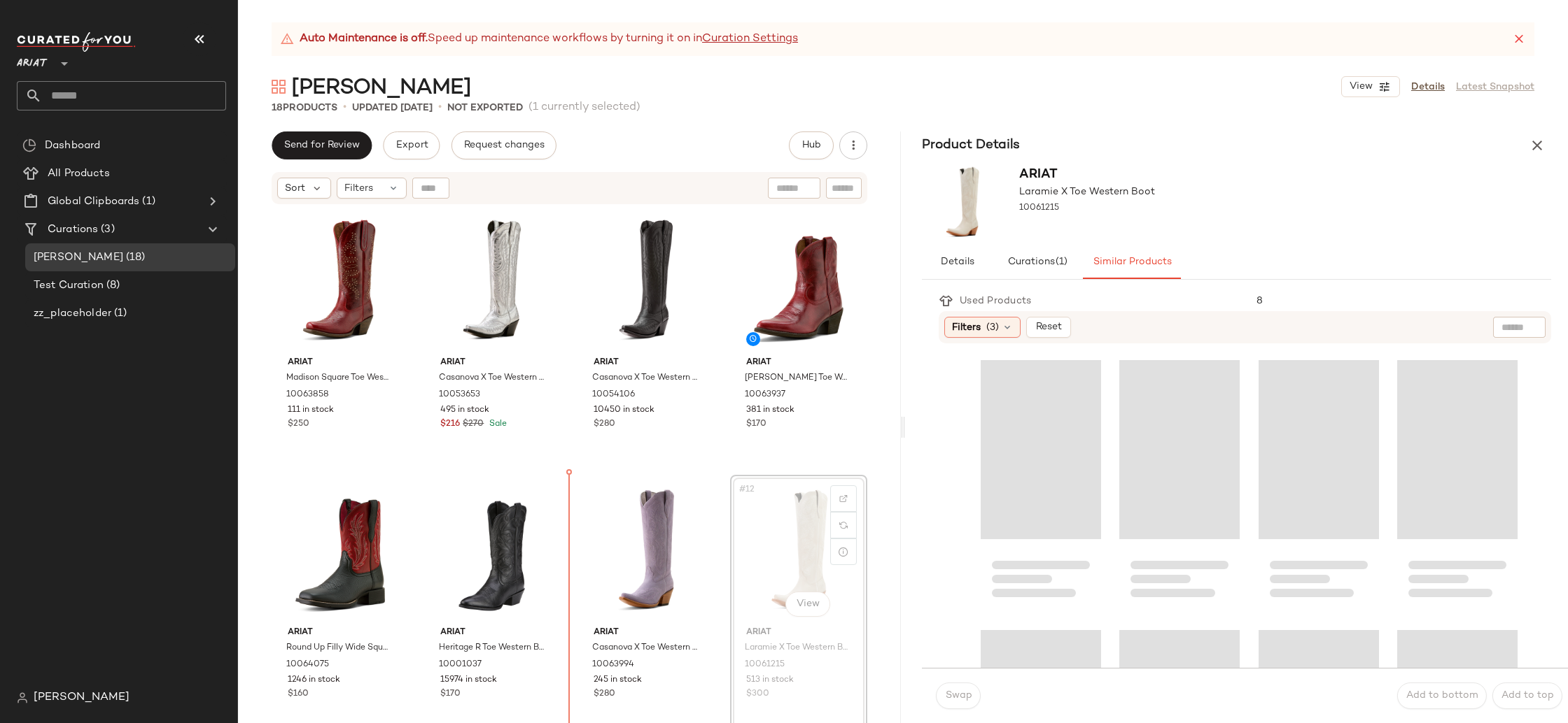
scroll to position [280, 0]
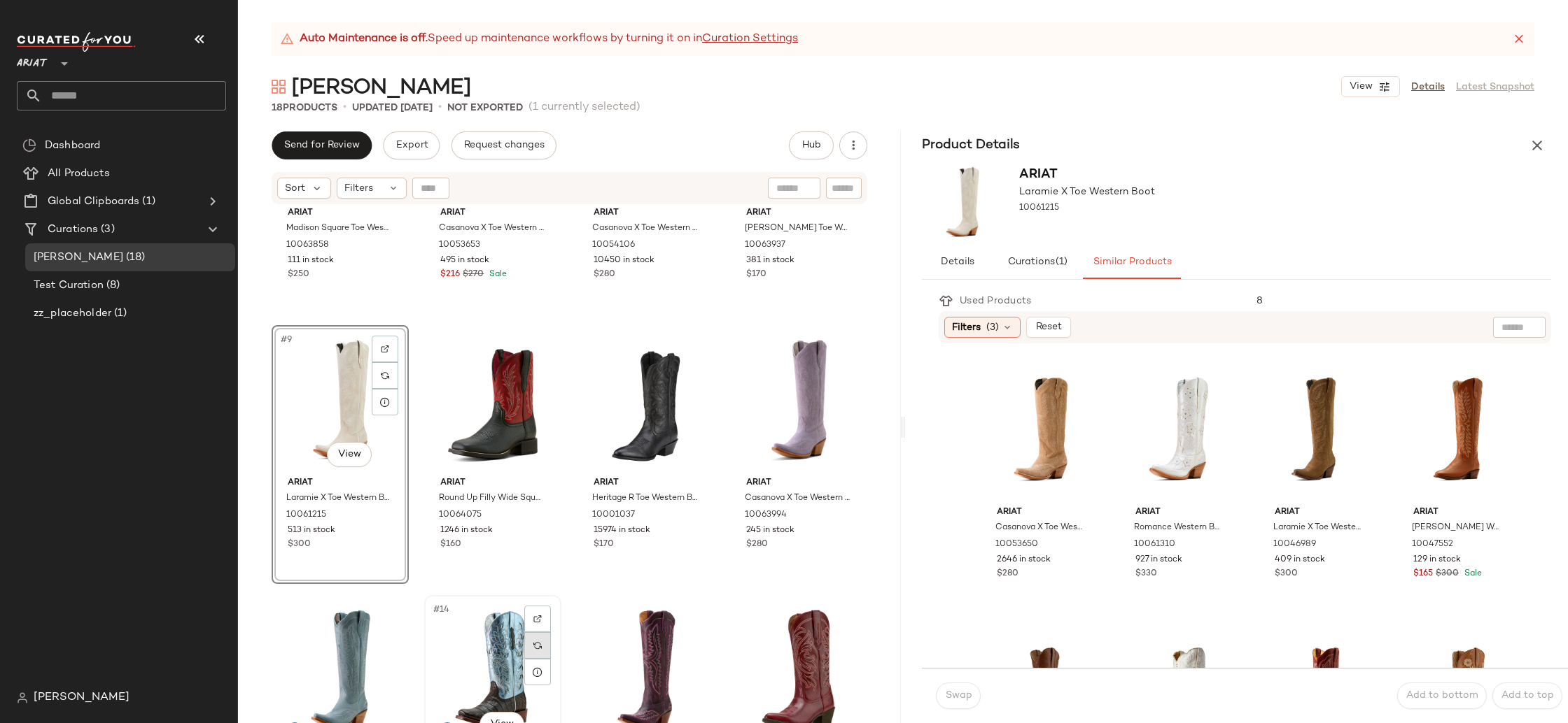
scroll to position [483, 0]
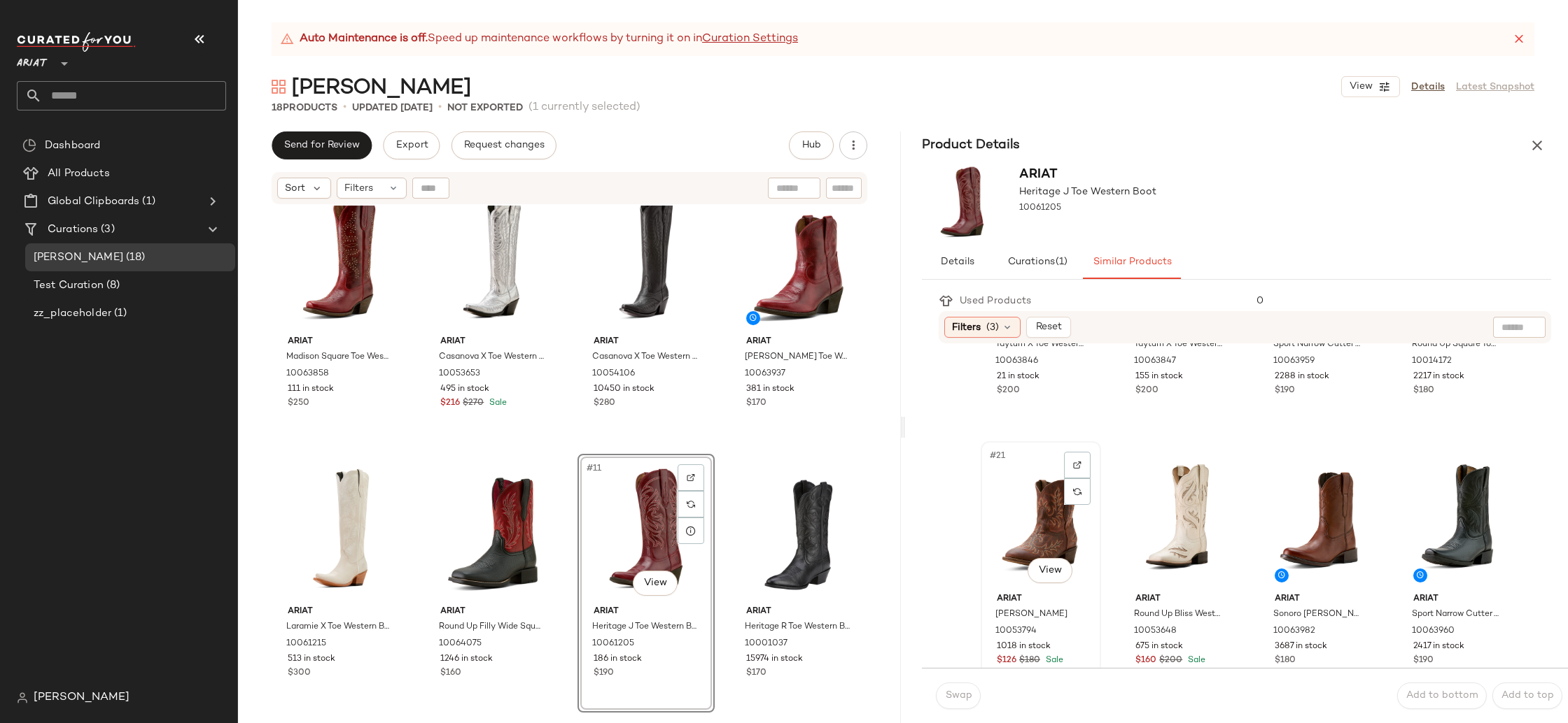
scroll to position [1217, 0]
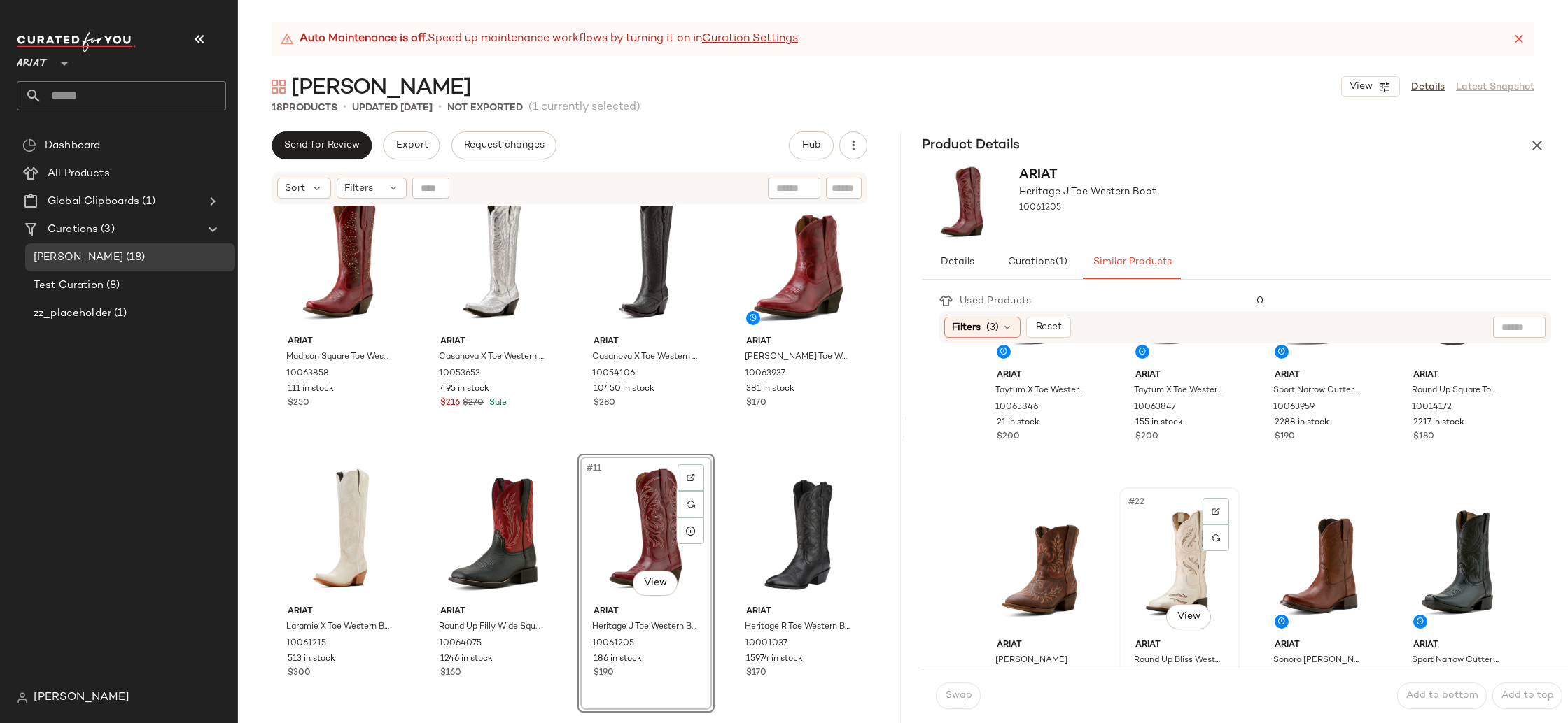
click at [1154, 566] on div "#22 View" at bounding box center [1179, 563] width 111 height 141
click at [1015, 578] on div "#21 View" at bounding box center [1040, 563] width 111 height 141
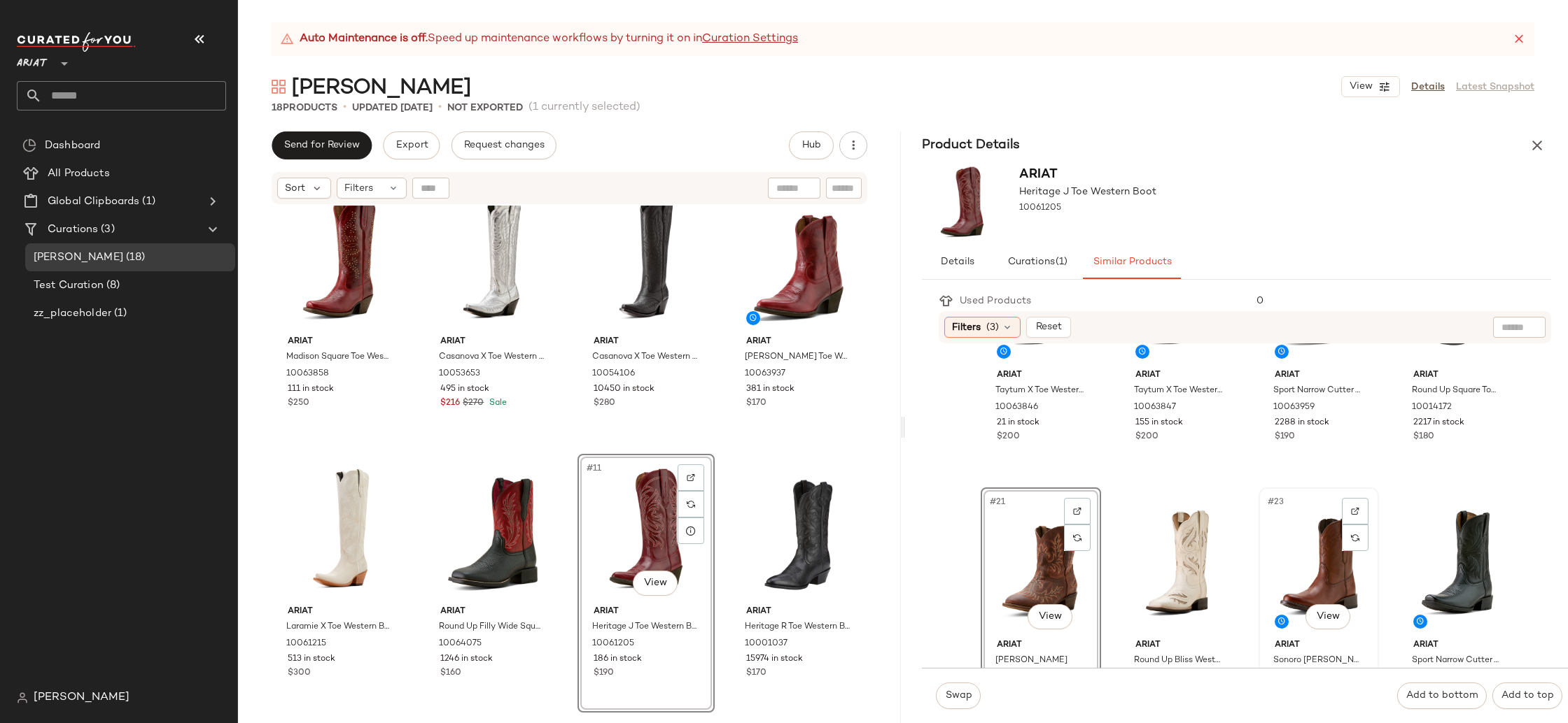
click at [1310, 563] on div "#23 View" at bounding box center [1318, 563] width 111 height 141
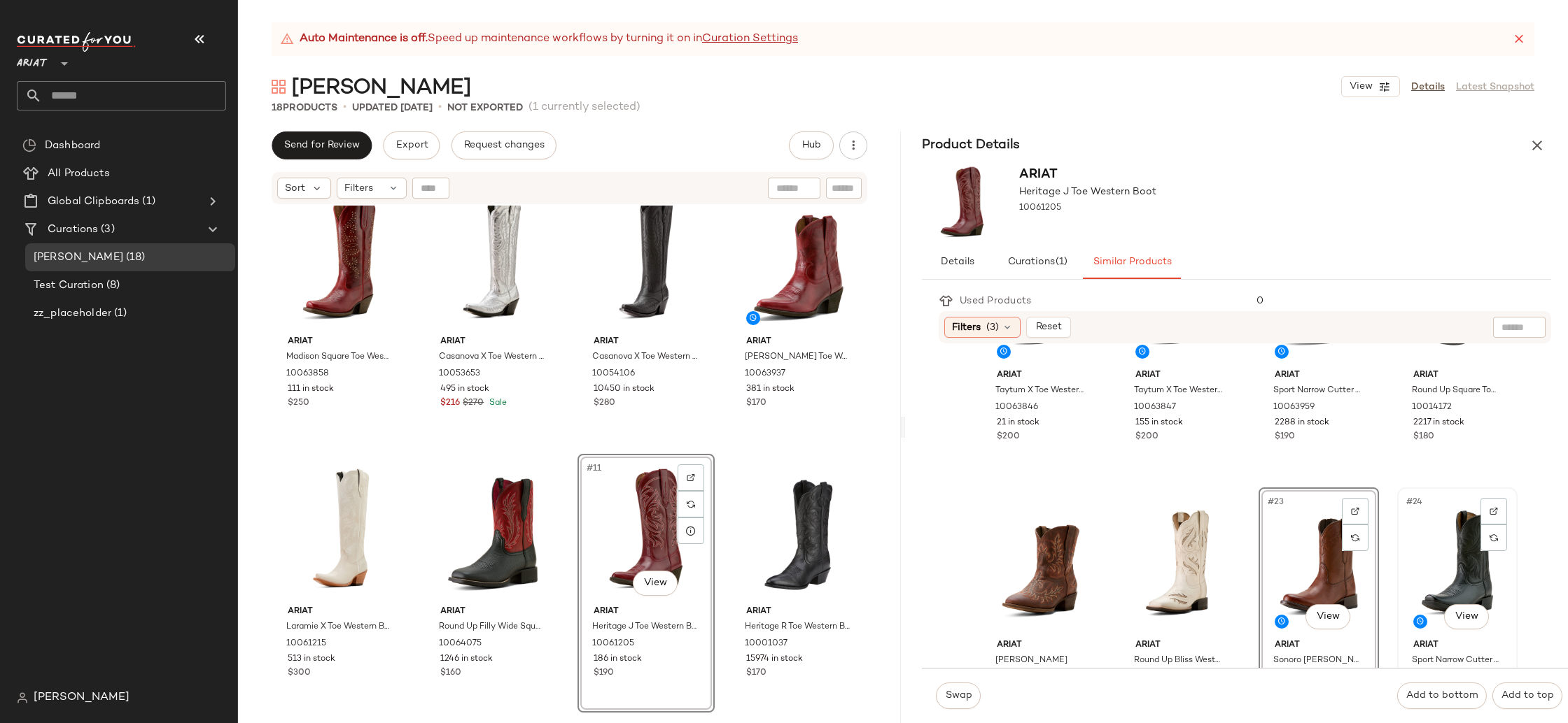
click at [1456, 567] on div "#24 View" at bounding box center [1457, 563] width 111 height 141
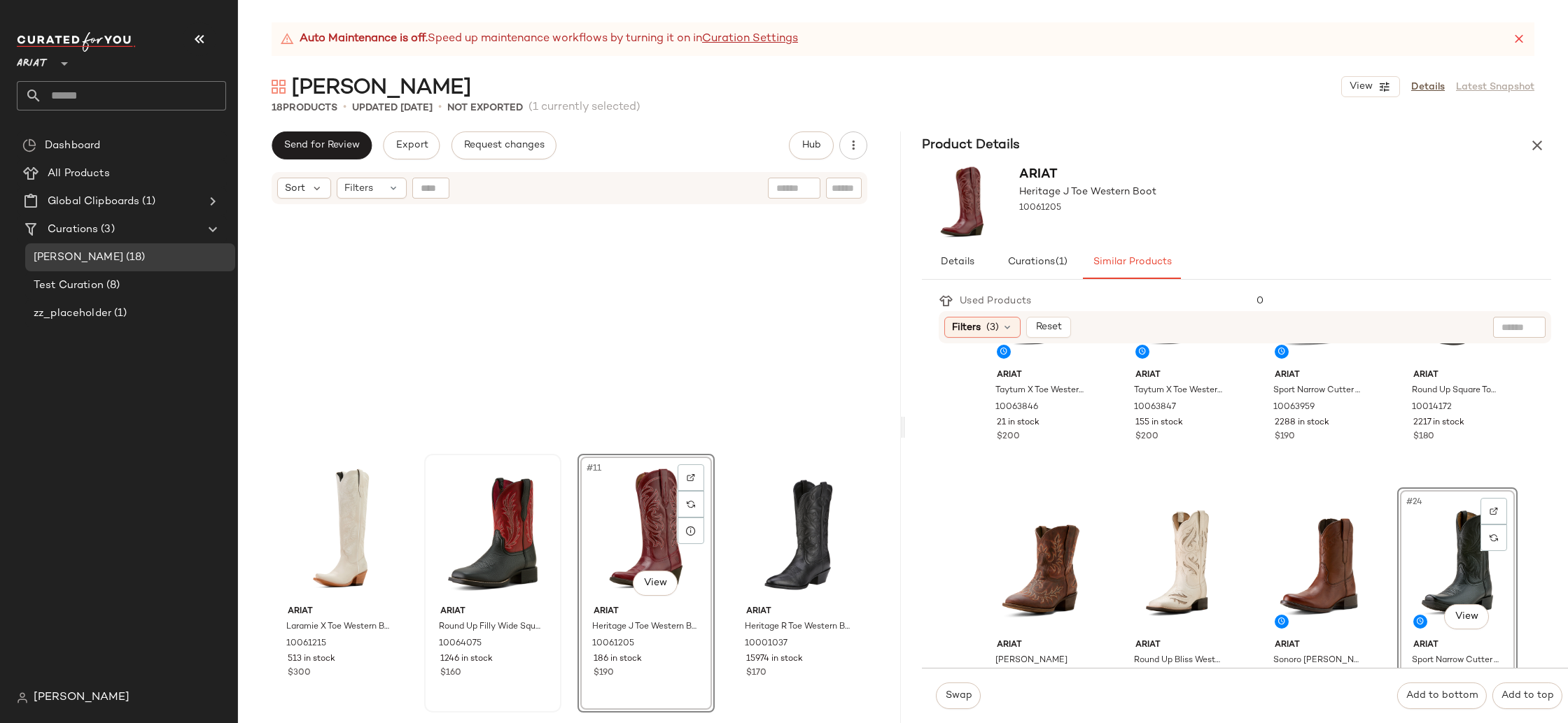
scroll to position [800, 0]
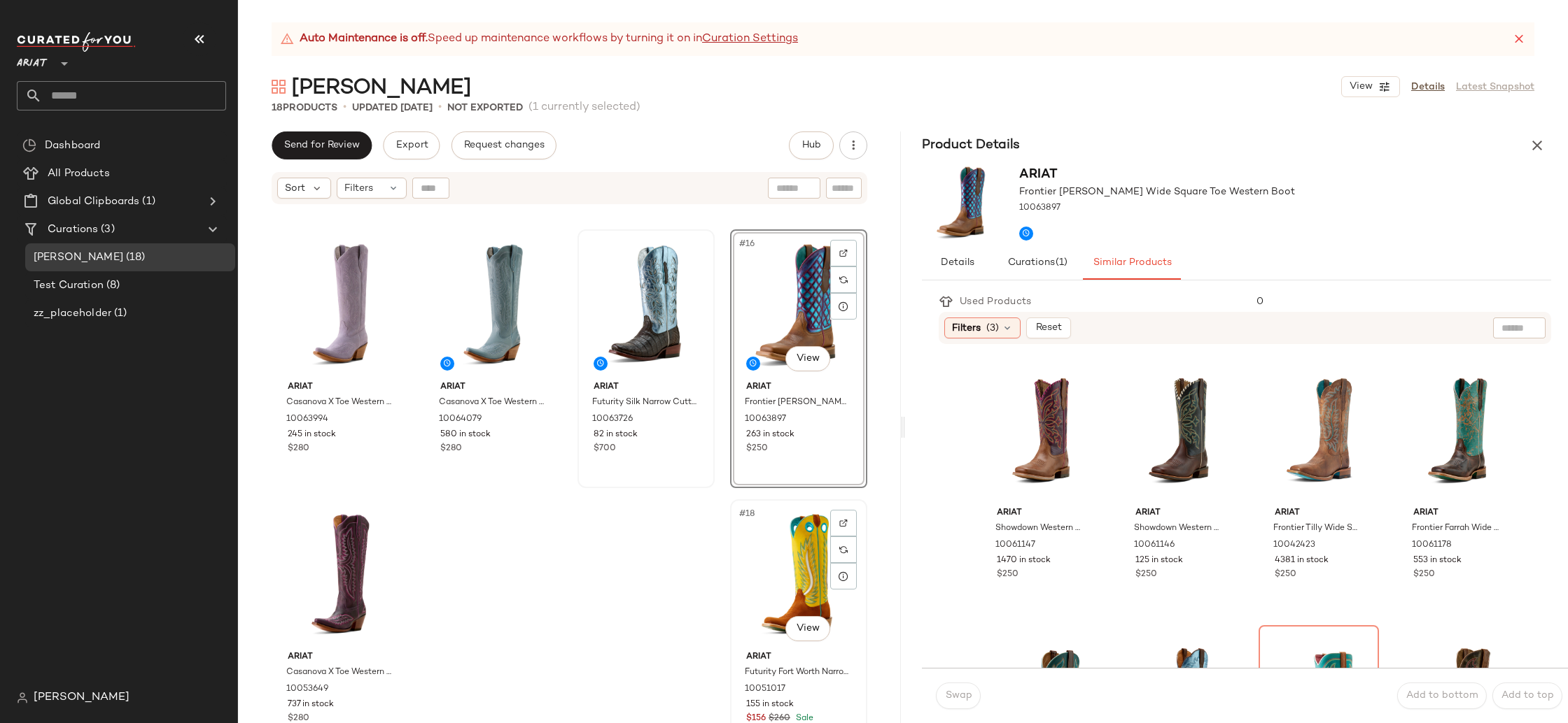
click at [792, 567] on div "#18 View" at bounding box center [798, 575] width 128 height 141
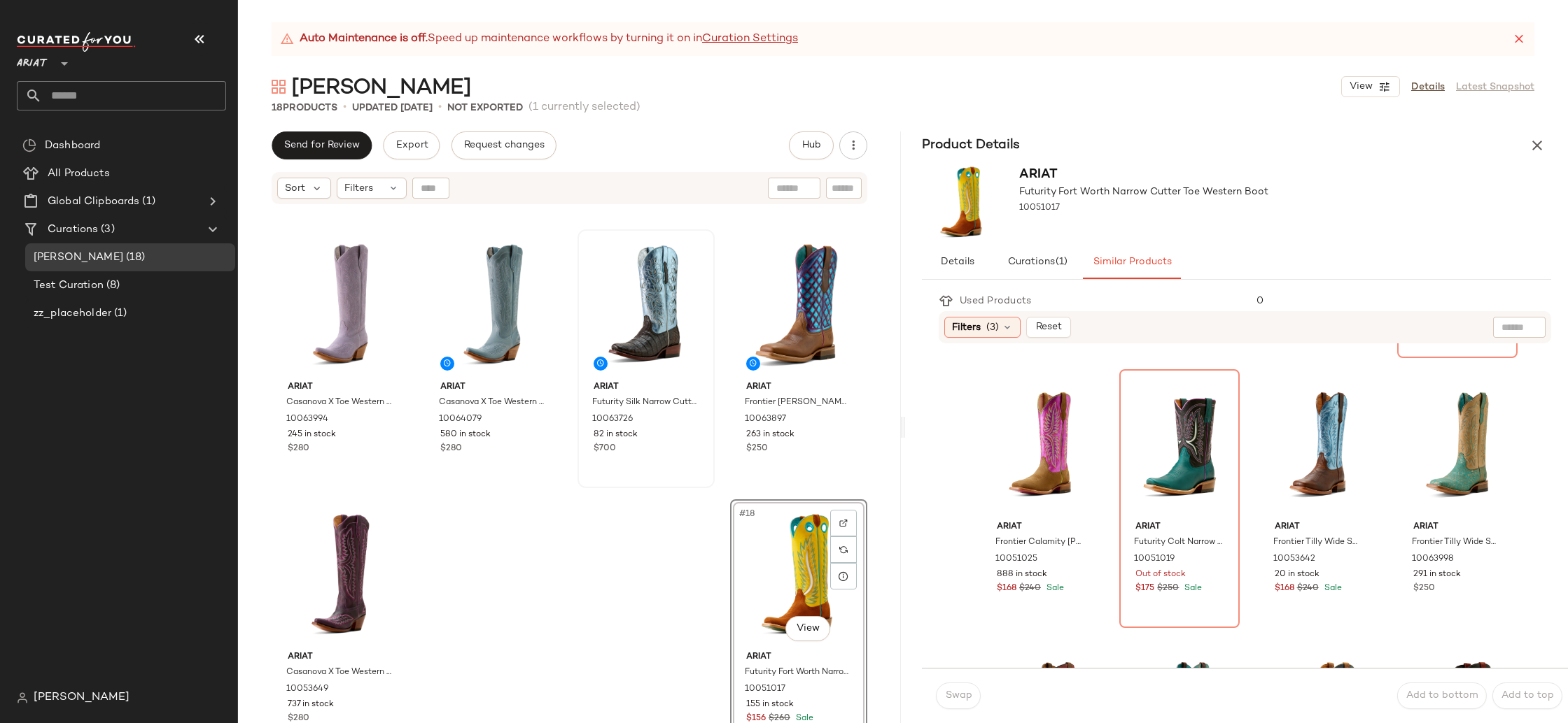
scroll to position [769, 0]
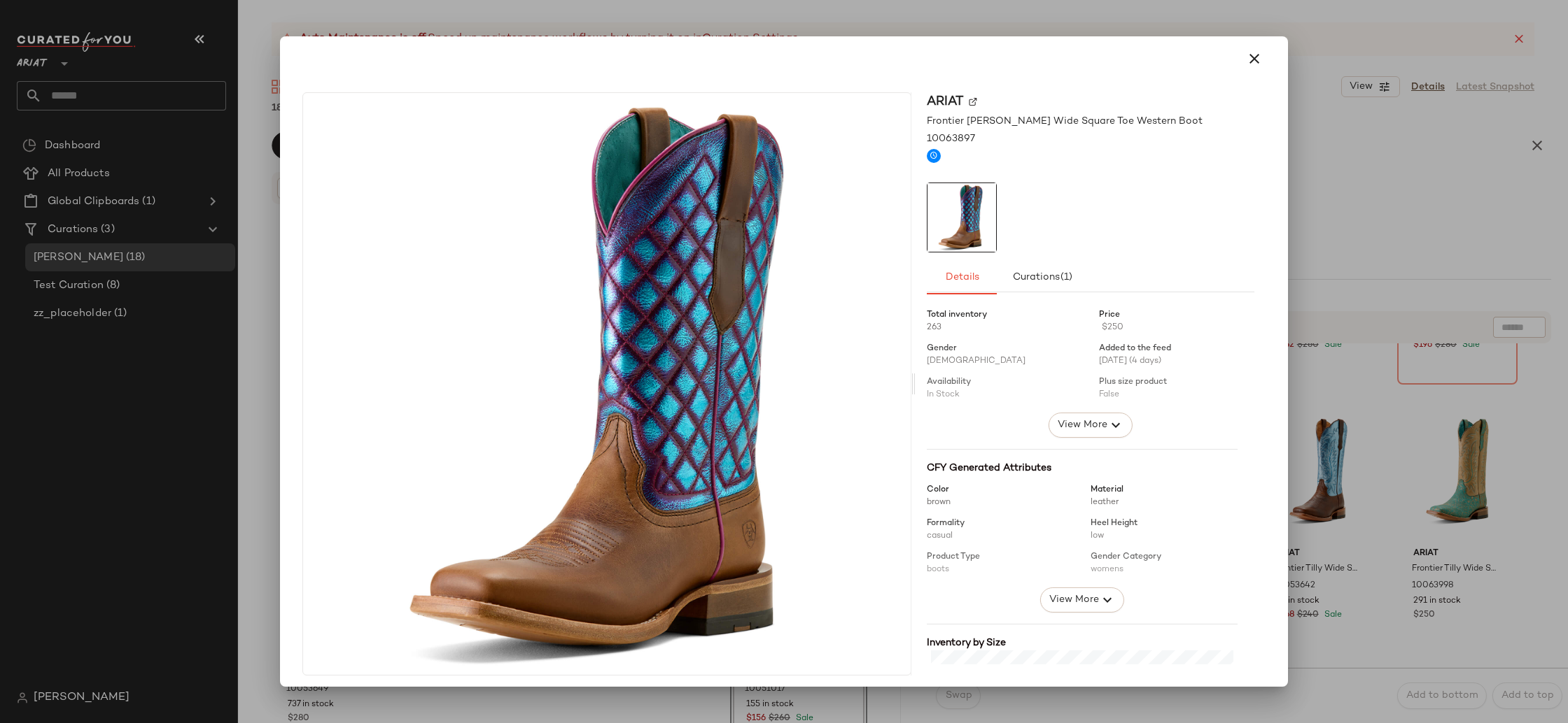
click at [1402, 265] on div at bounding box center [784, 362] width 1568 height 723
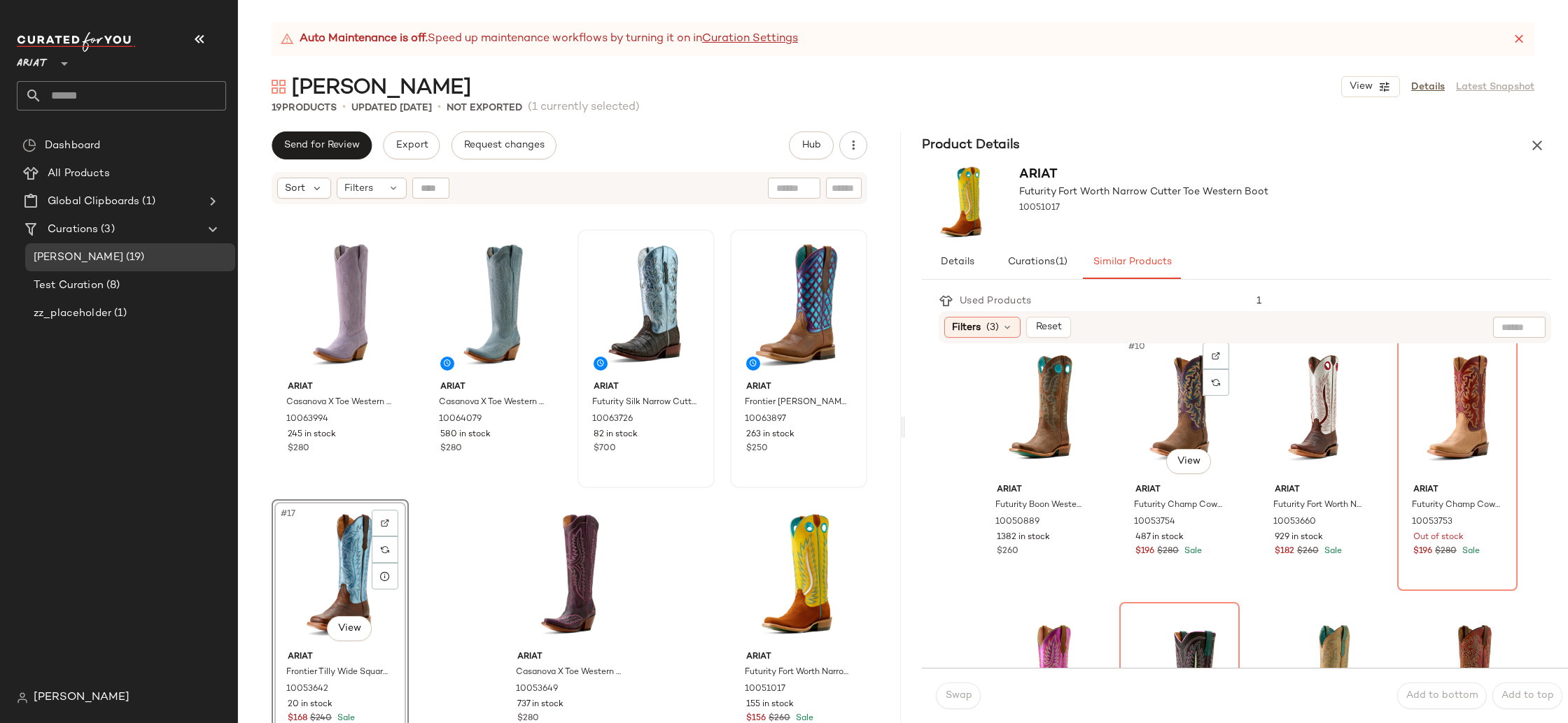
scroll to position [511, 0]
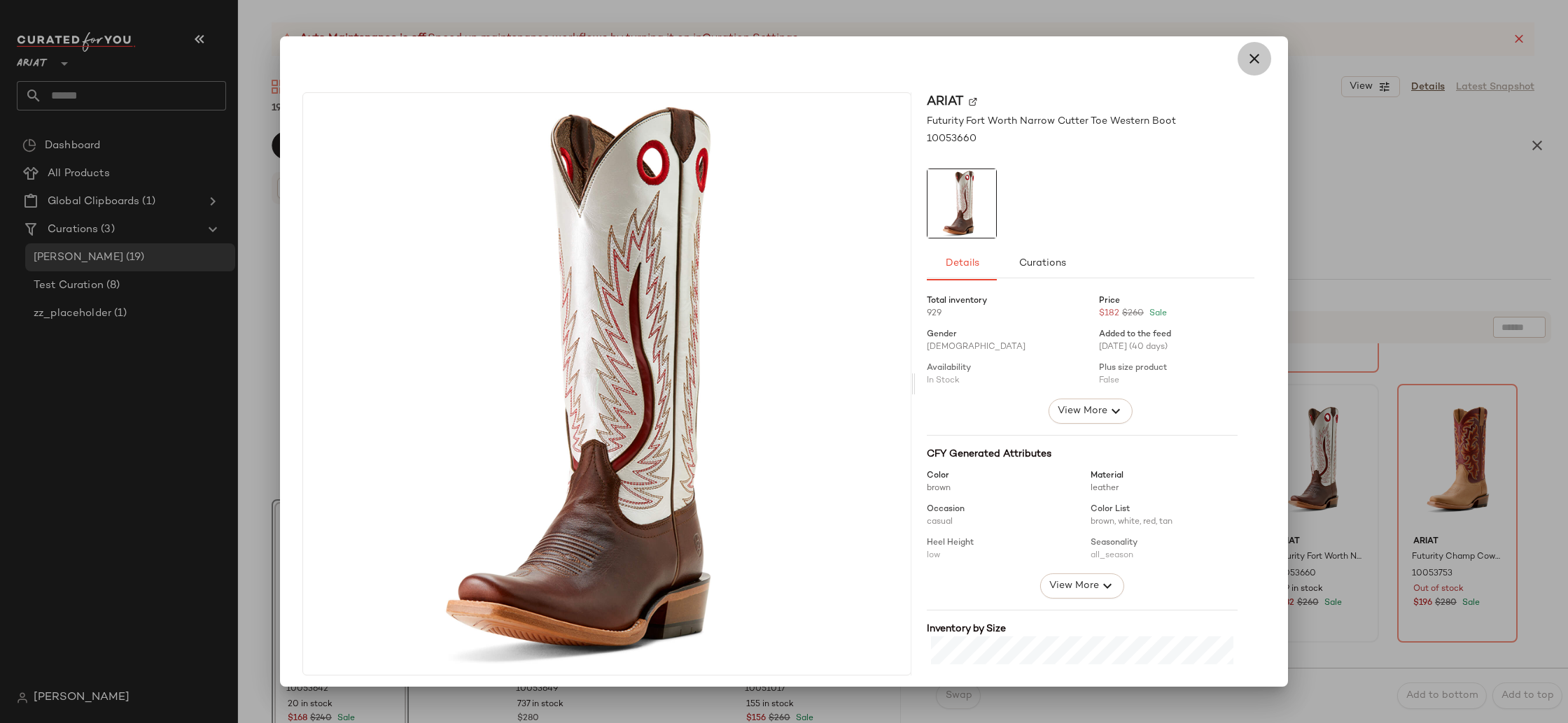
click at [1250, 56] on icon "button" at bounding box center [1254, 59] width 17 height 17
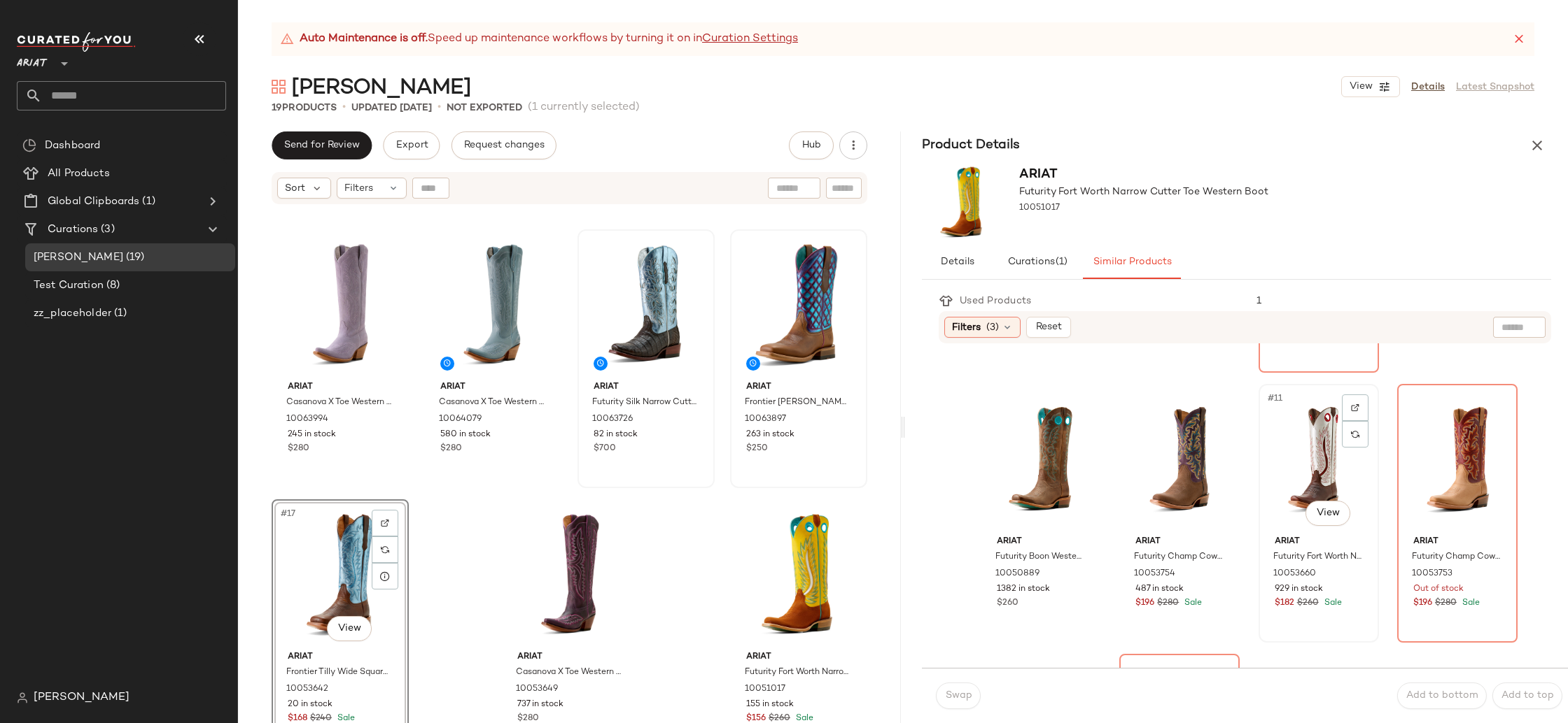
click at [1310, 459] on div "#11 View" at bounding box center [1318, 459] width 111 height 141
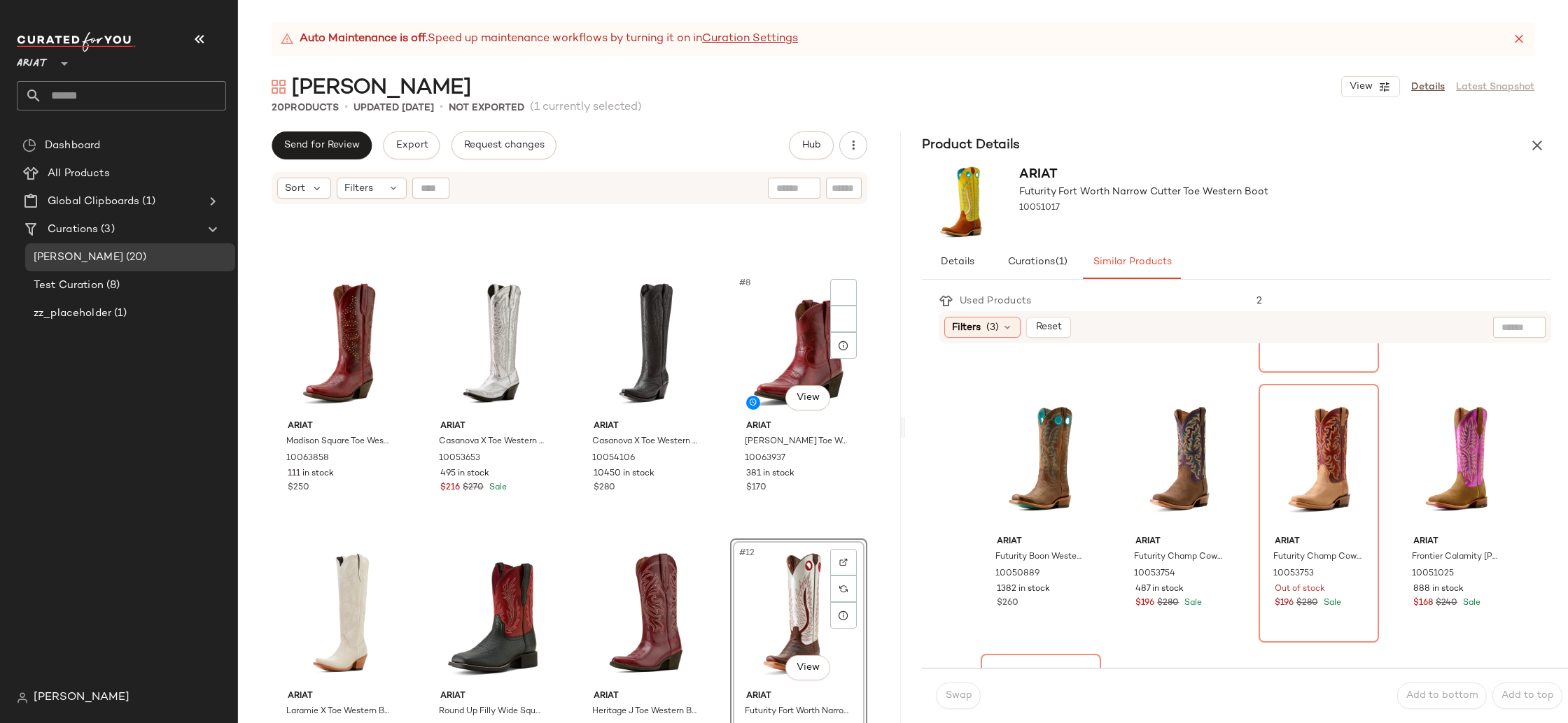
scroll to position [183, 0]
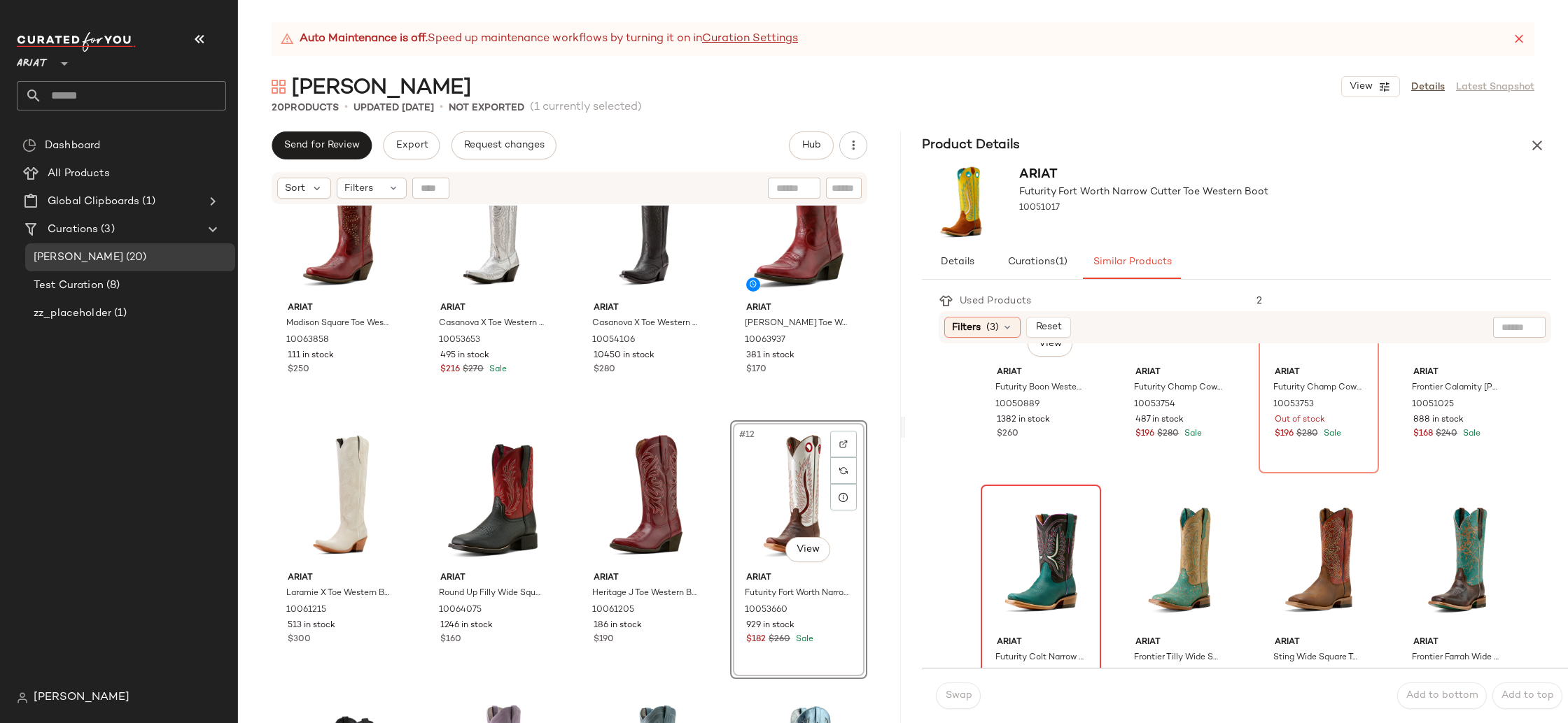
scroll to position [791, 0]
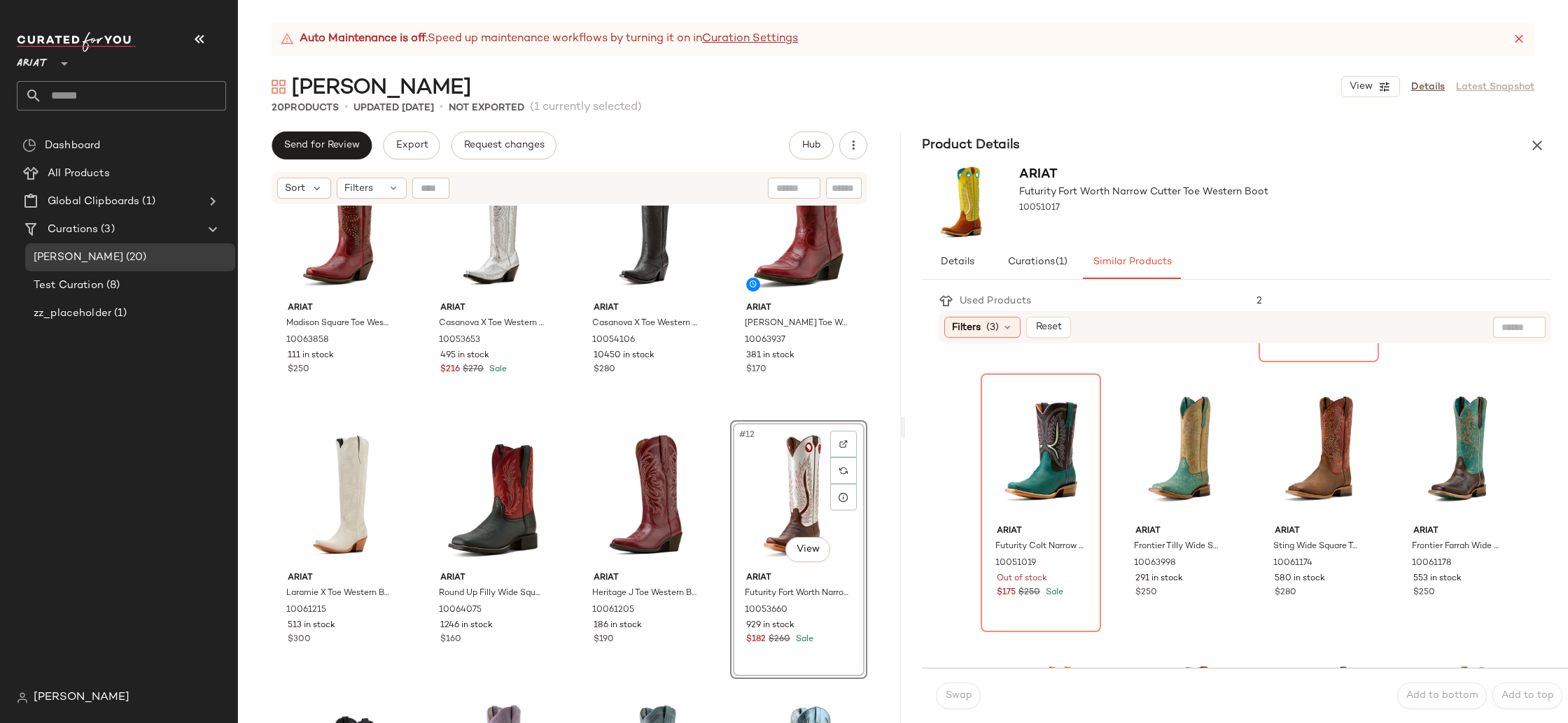
click at [761, 500] on div "#12 View" at bounding box center [798, 496] width 128 height 141
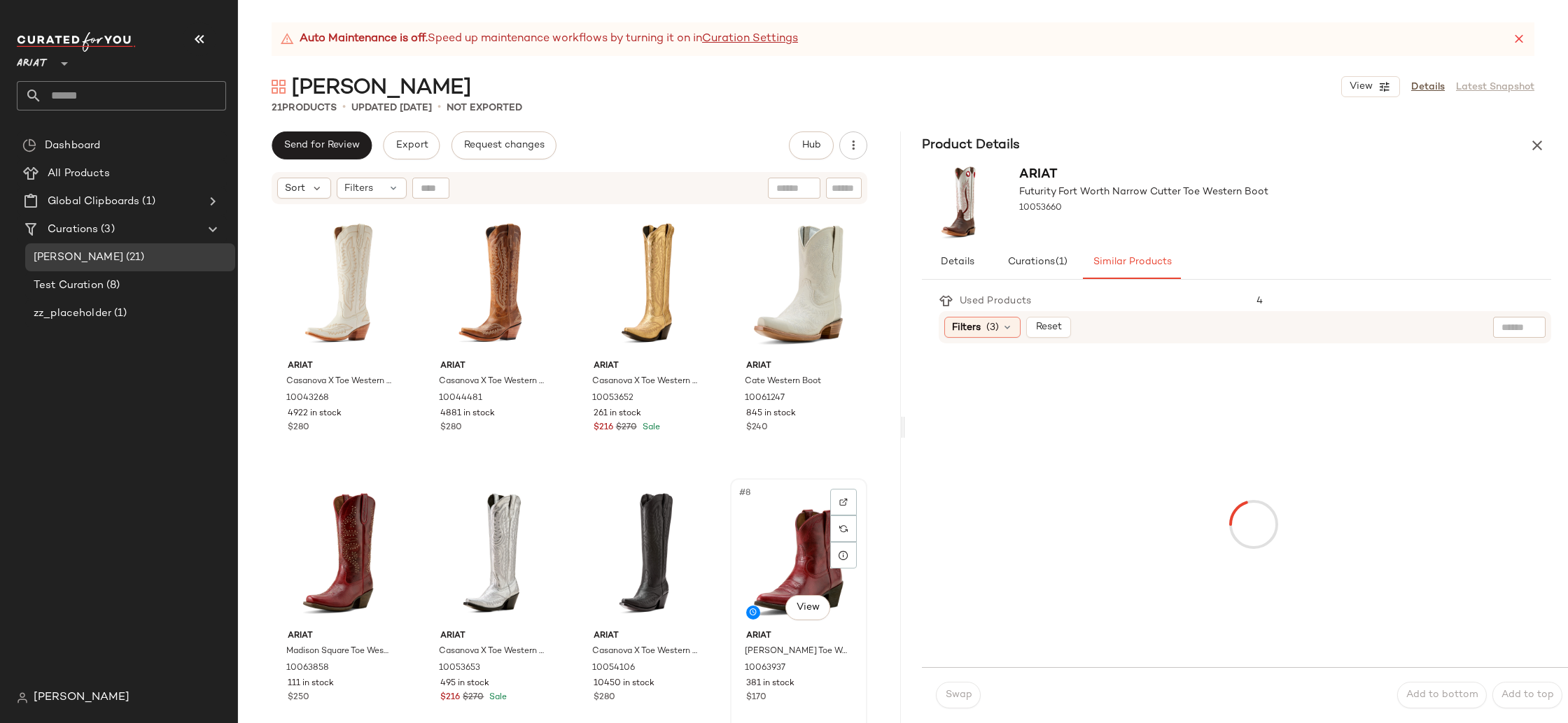
click at [782, 561] on div "#8 View" at bounding box center [798, 554] width 128 height 141
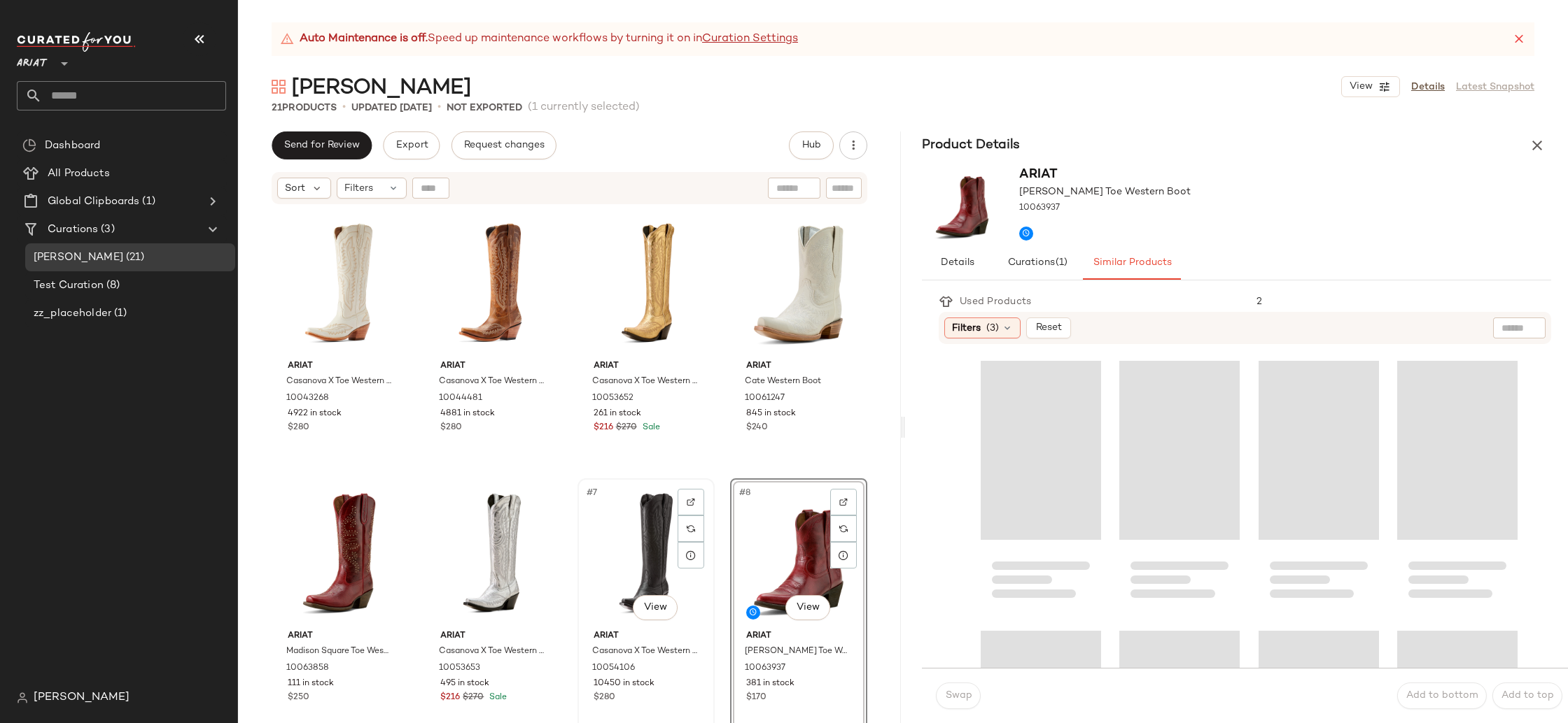
click at [642, 561] on div "#7 View" at bounding box center [646, 554] width 128 height 141
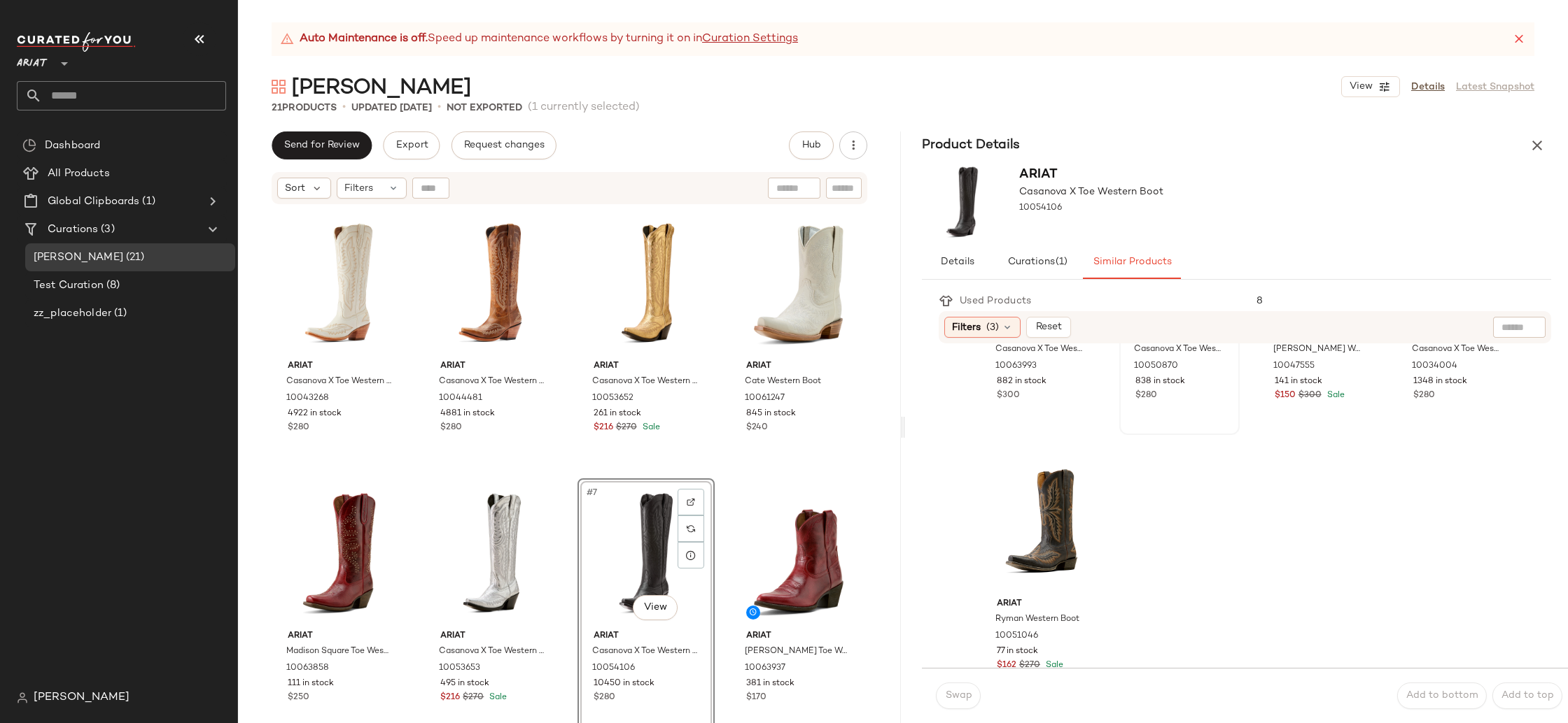
scroll to position [1025, 0]
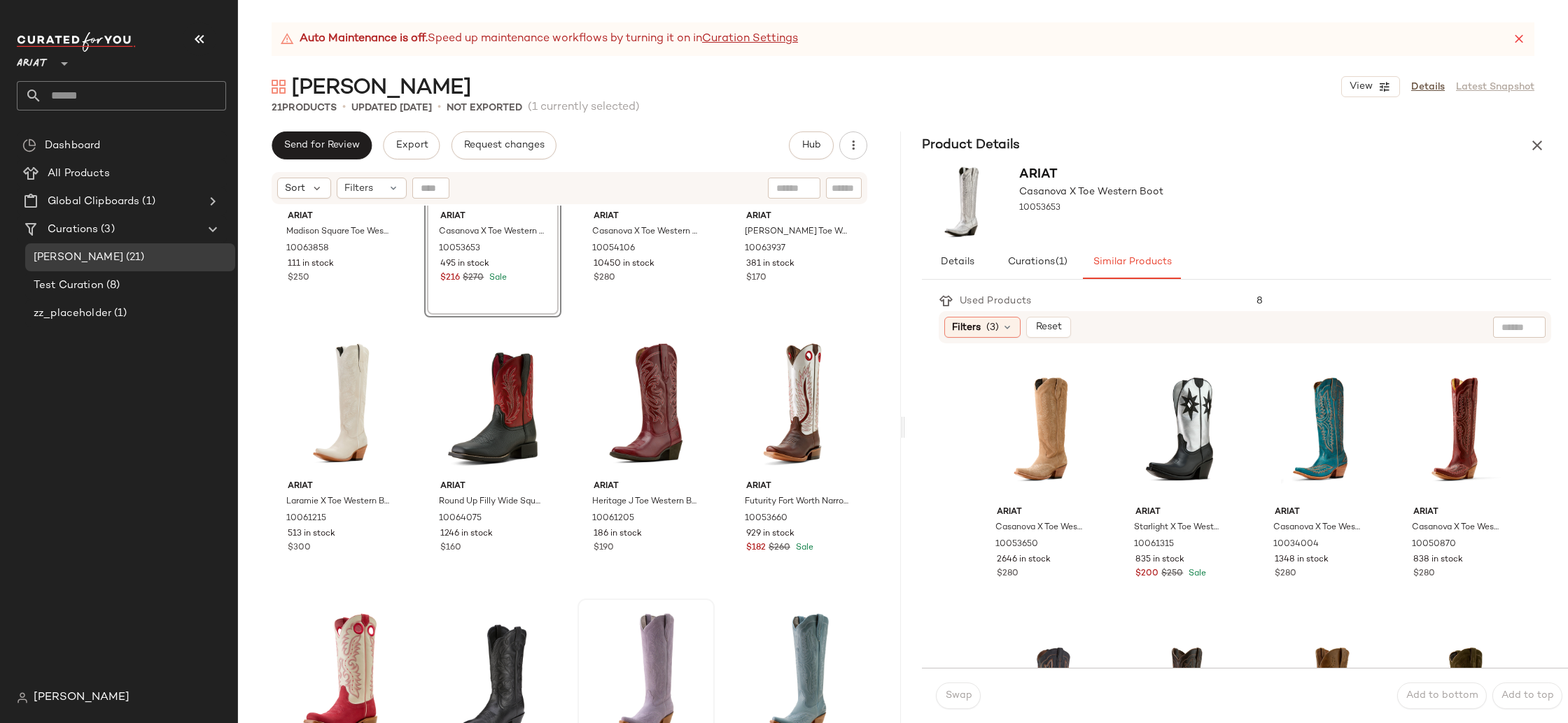
scroll to position [558, 0]
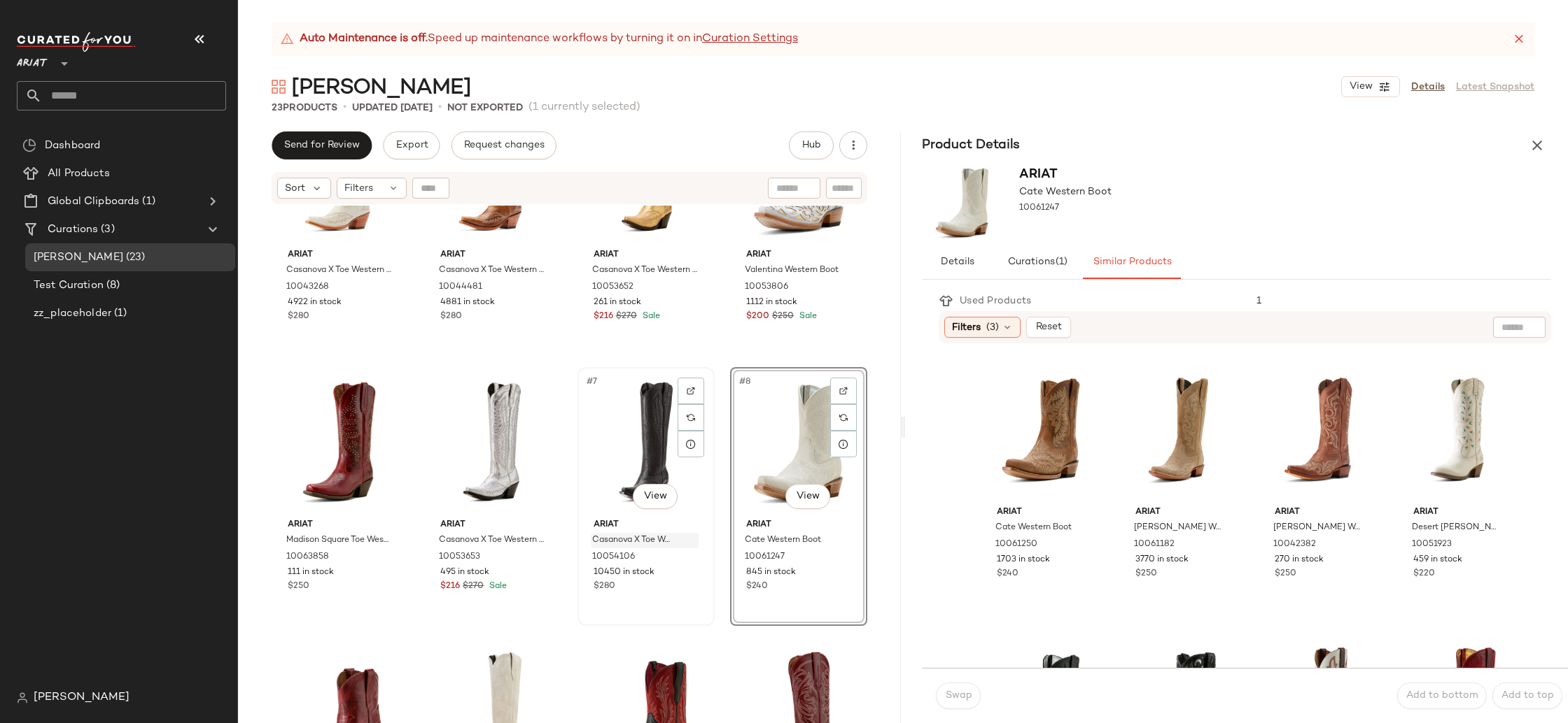
scroll to position [184, 0]
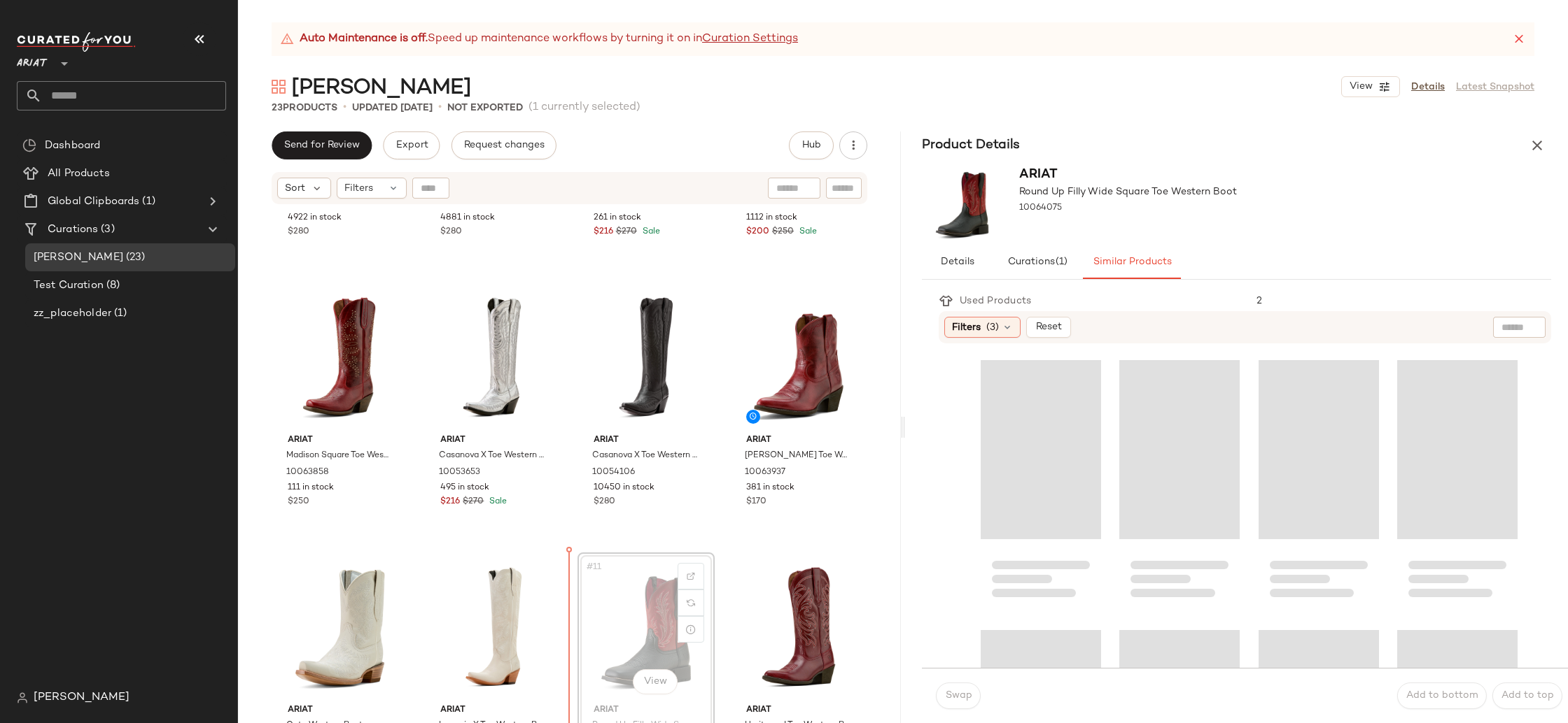
scroll to position [207, 0]
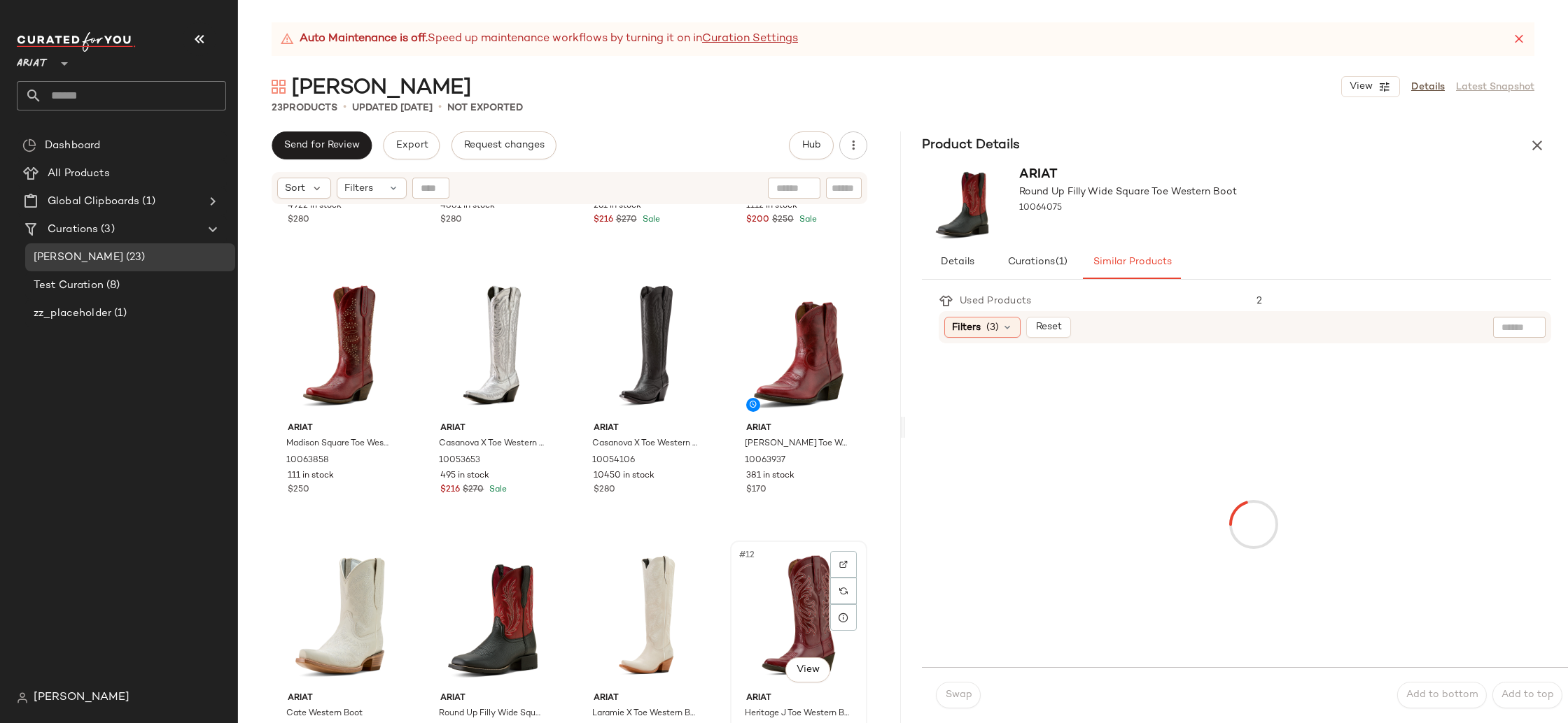
click at [777, 617] on div "#12 View" at bounding box center [798, 616] width 128 height 141
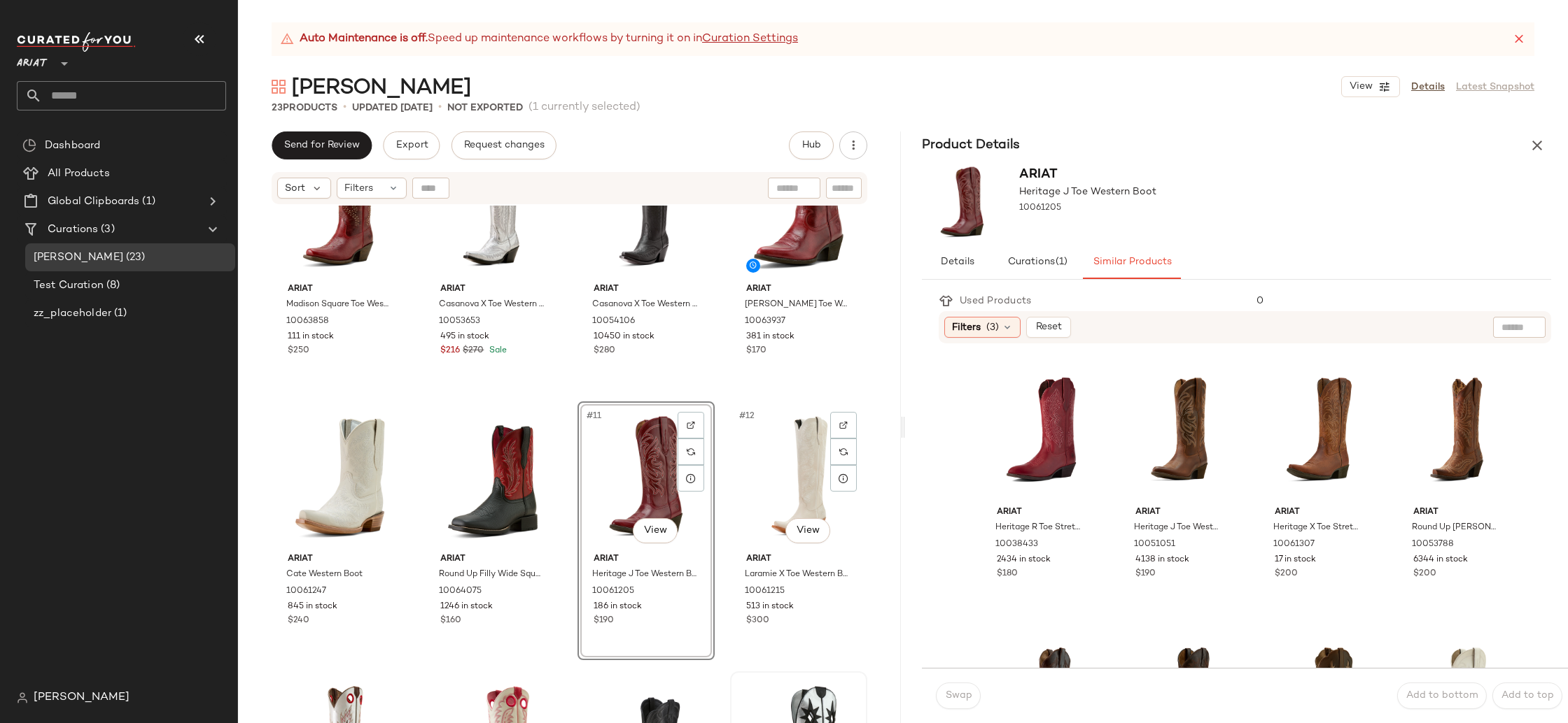
scroll to position [442, 0]
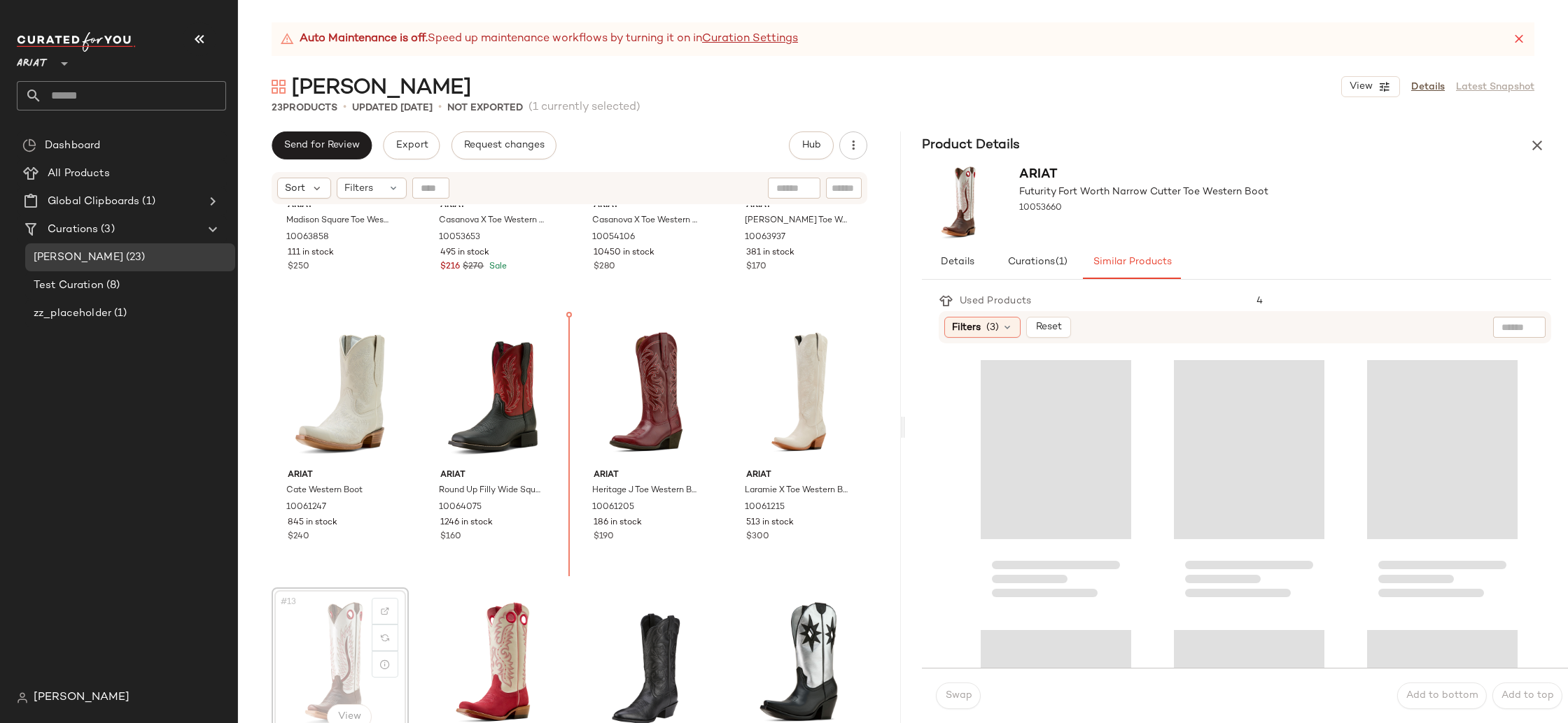
scroll to position [443, 0]
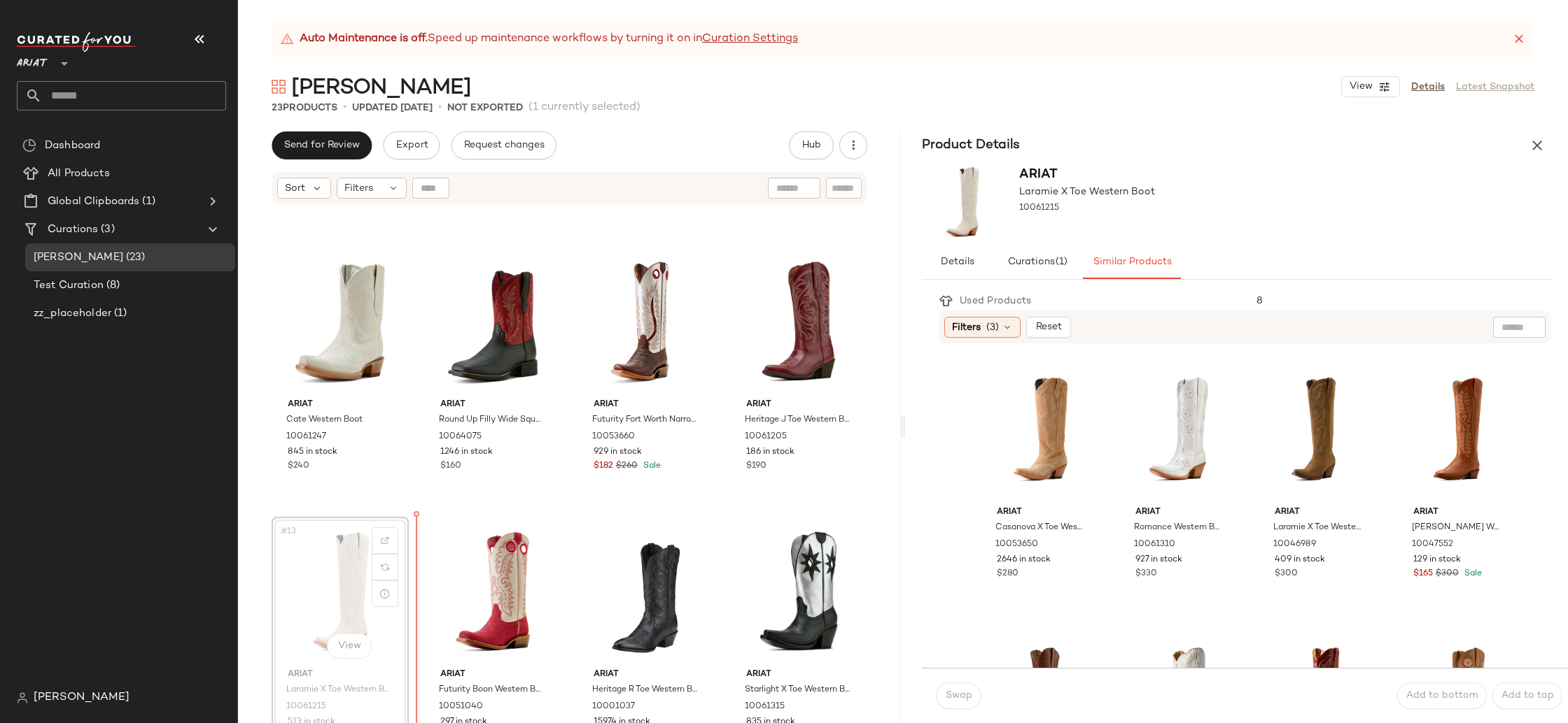
scroll to position [532, 0]
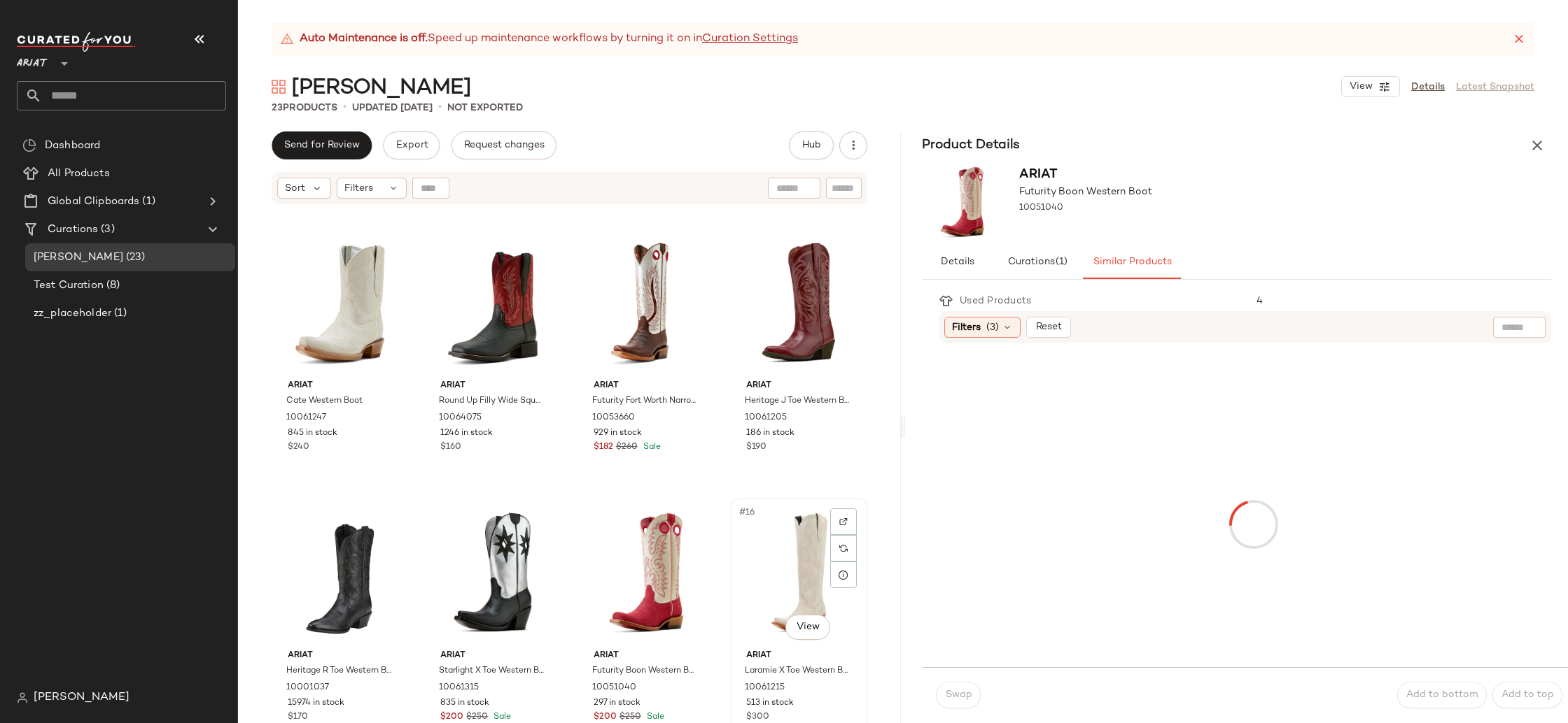
click at [740, 572] on div "#16 View" at bounding box center [798, 573] width 128 height 141
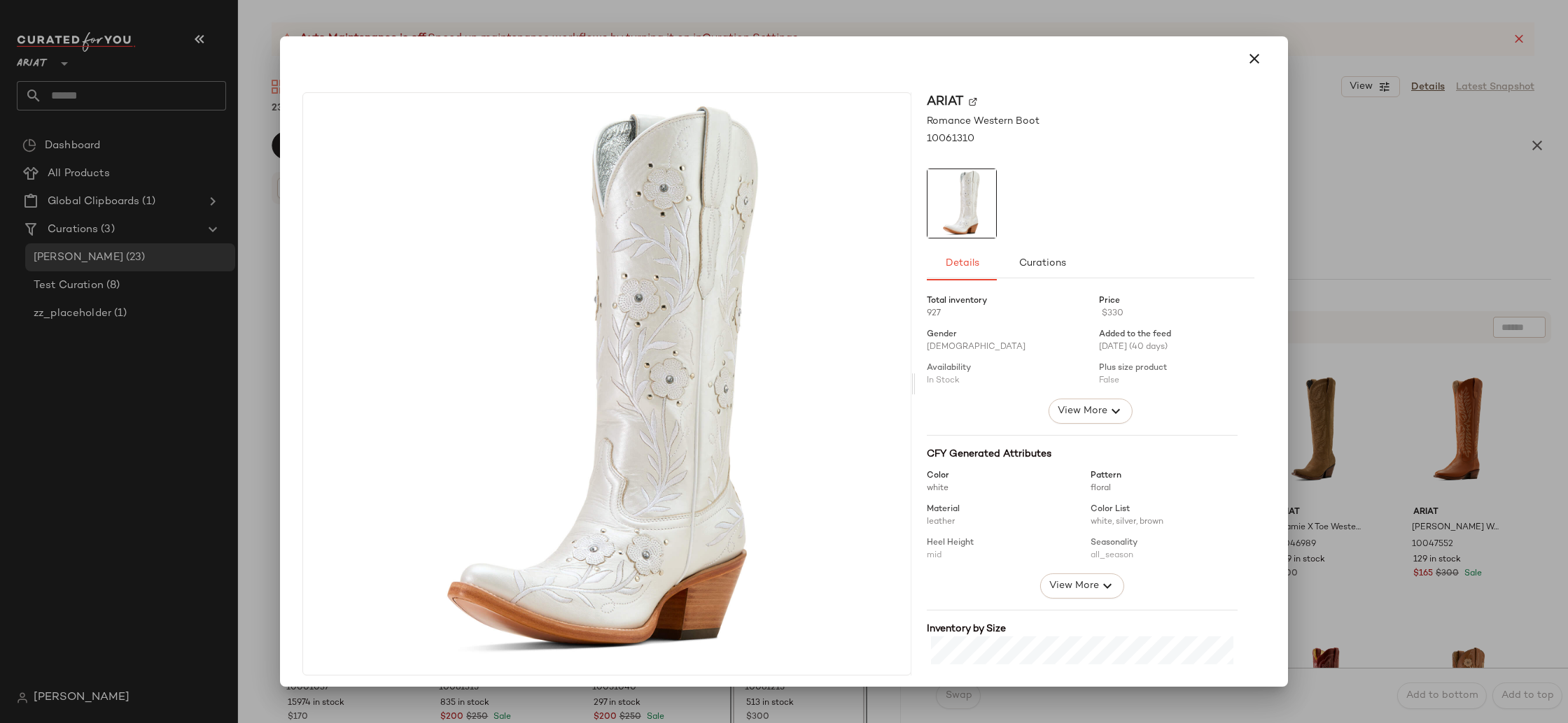
click at [1237, 53] on button "button" at bounding box center [1253, 58] width 34 height 34
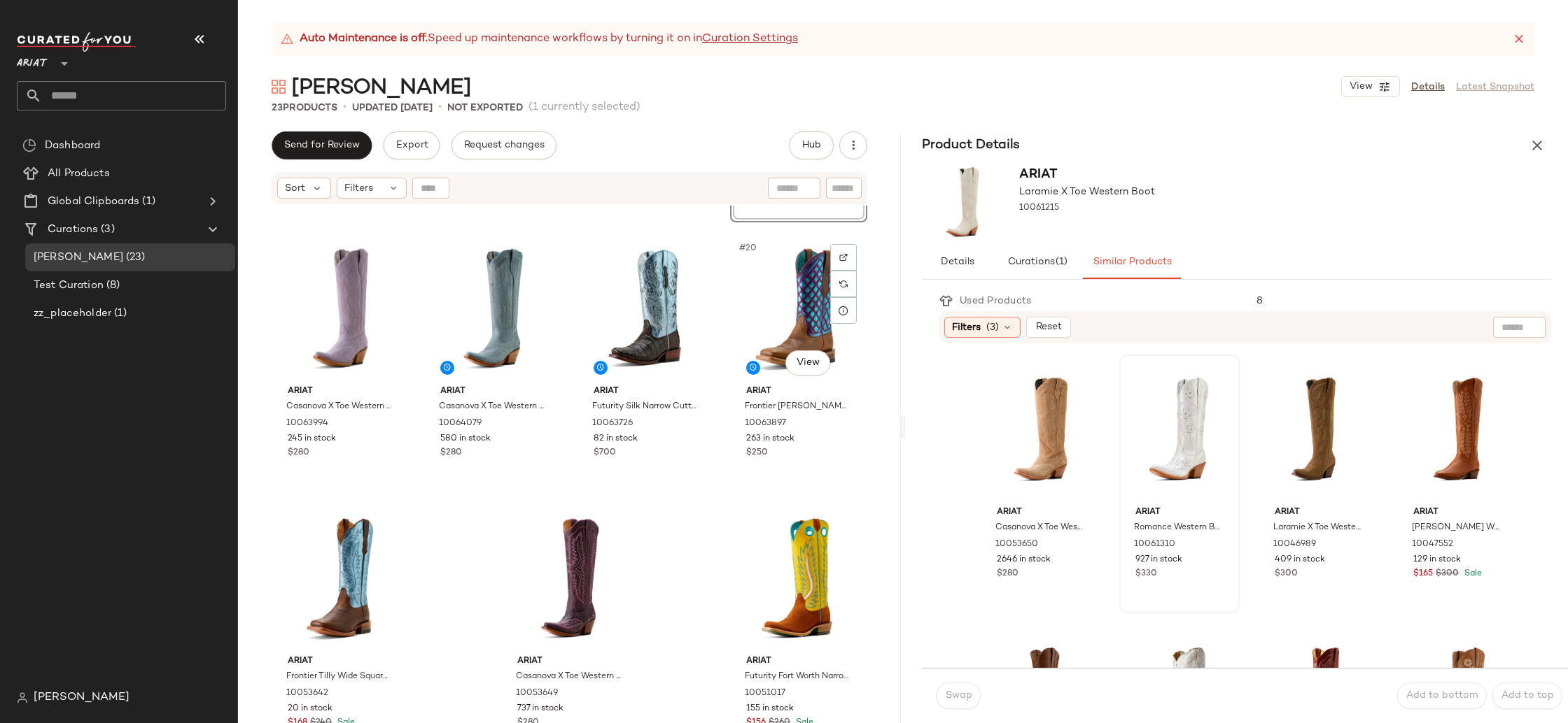
scroll to position [1070, 0]
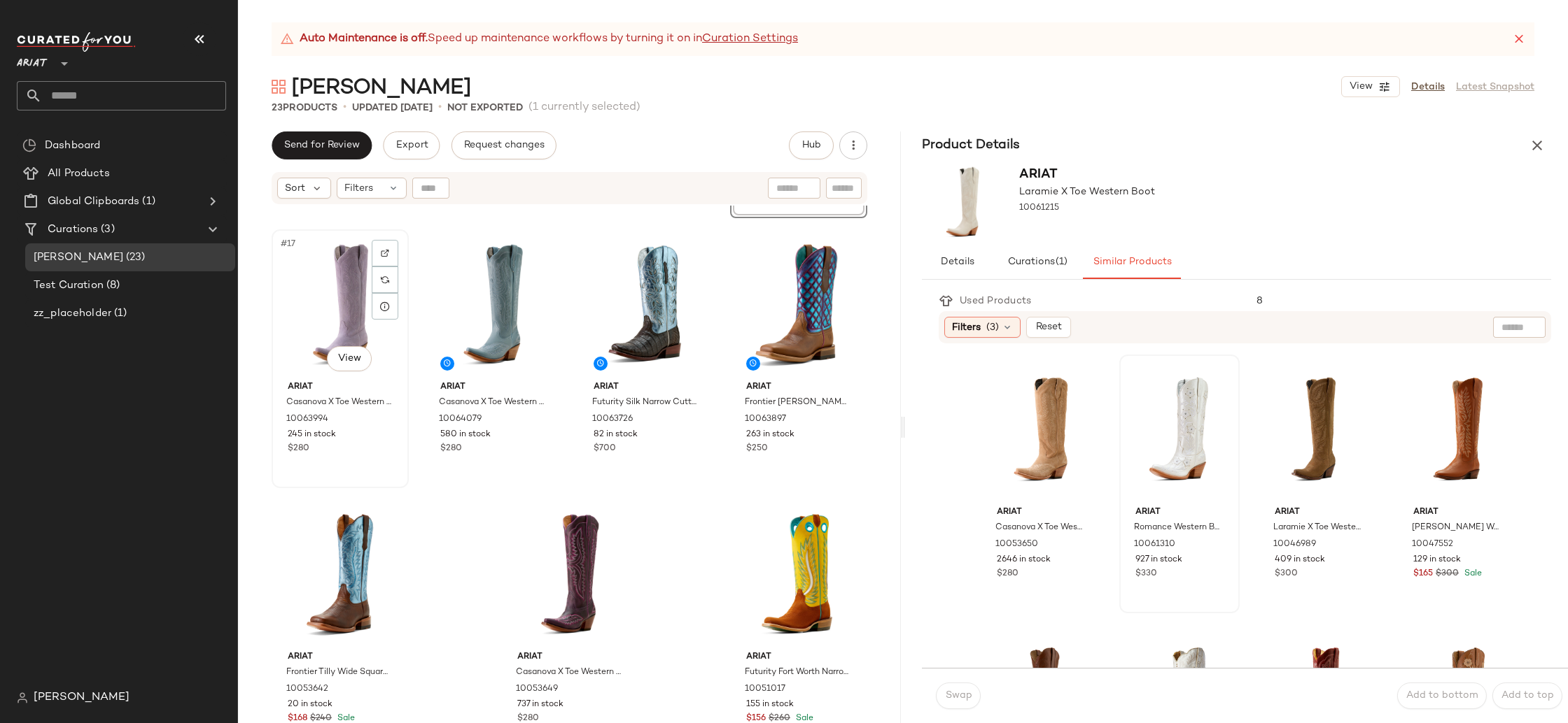
click at [325, 312] on div "#17 View" at bounding box center [340, 305] width 128 height 141
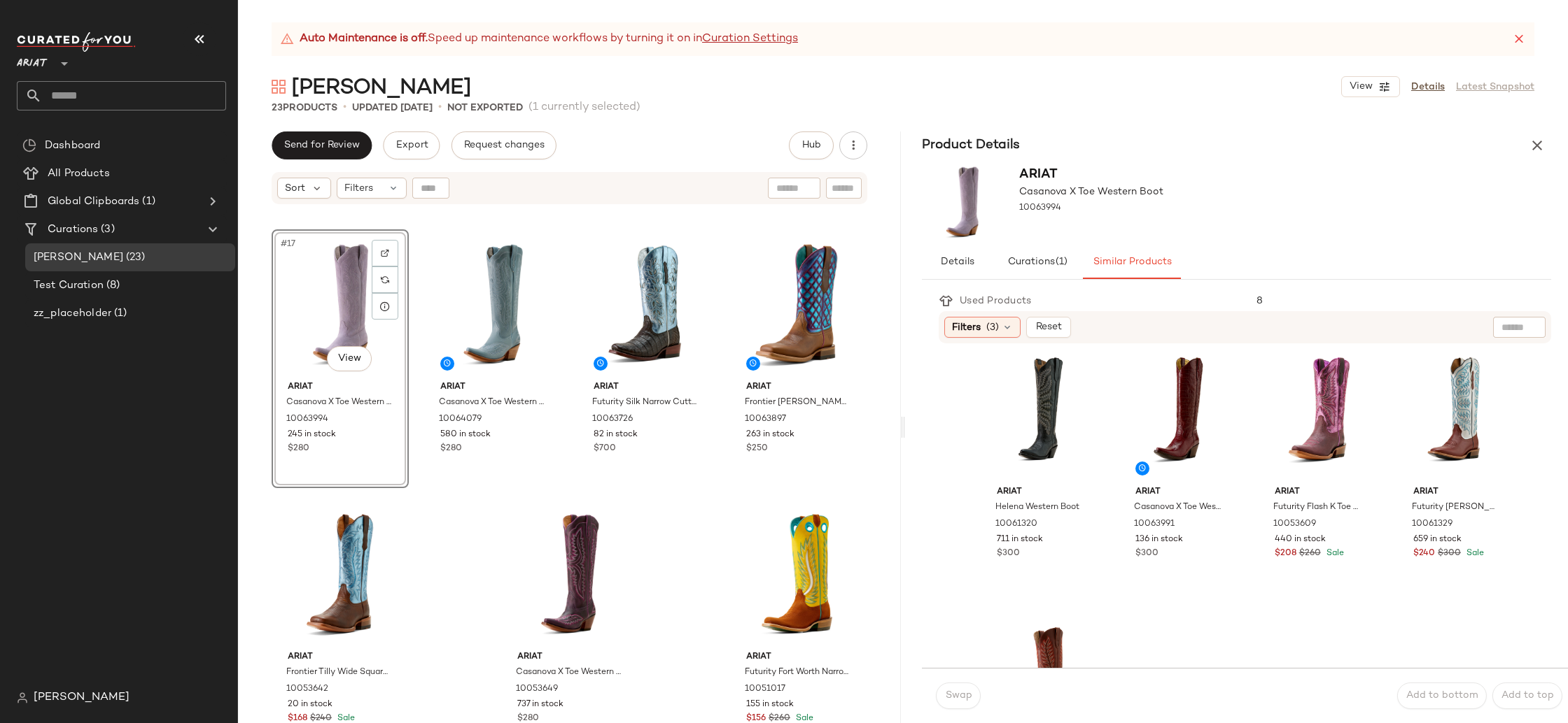
scroll to position [766, 0]
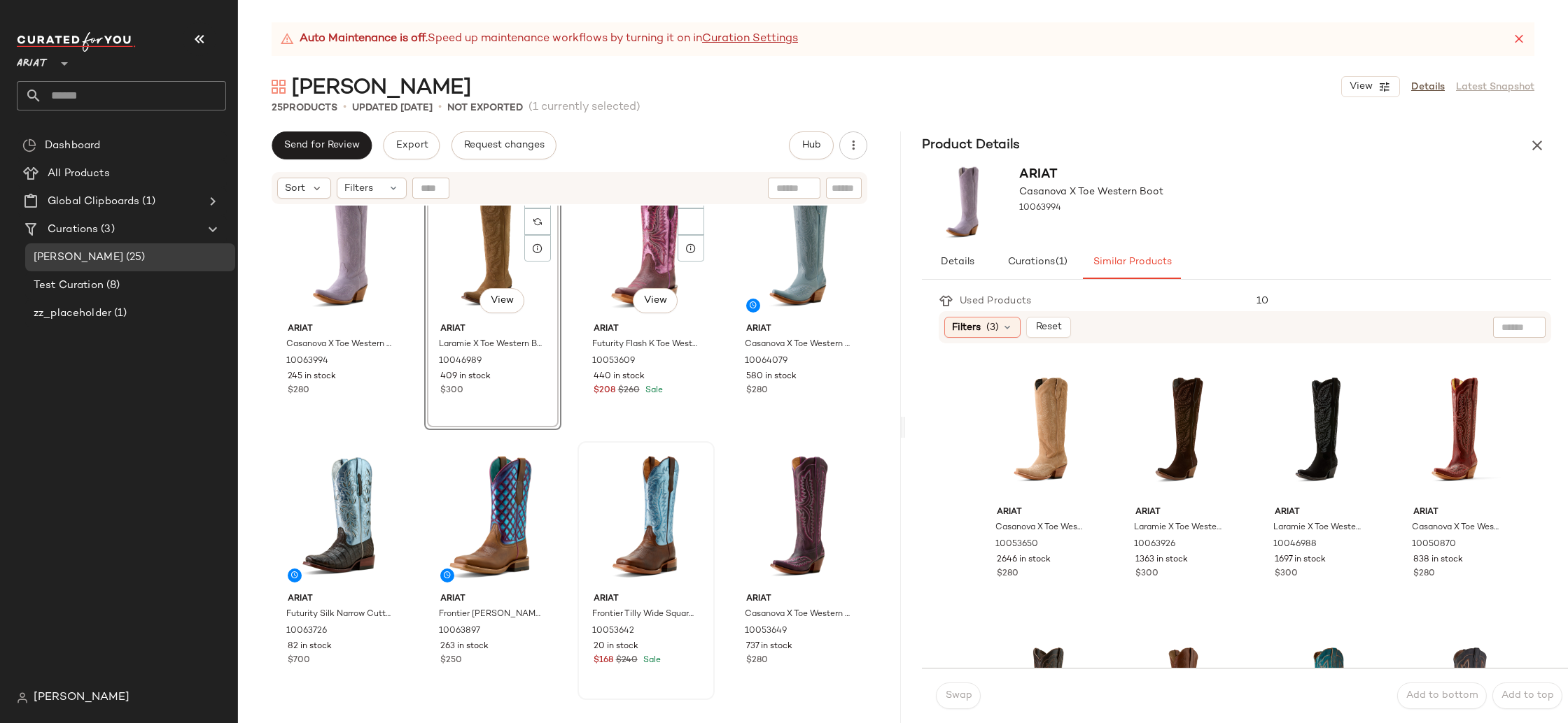
scroll to position [1029, 0]
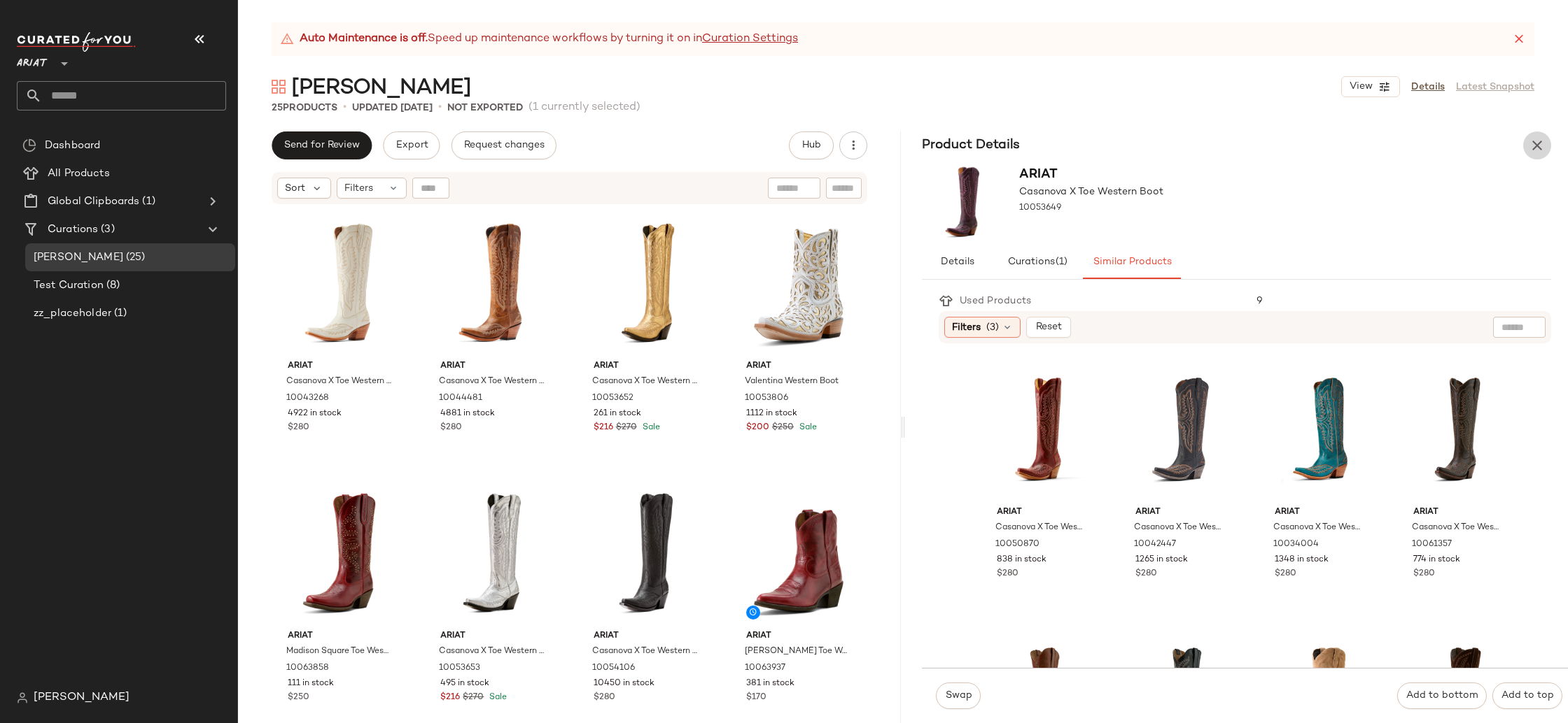
drag, startPoint x: 1536, startPoint y: 142, endPoint x: 1524, endPoint y: 159, distance: 20.8
click at [1536, 142] on icon "button" at bounding box center [1537, 145] width 17 height 17
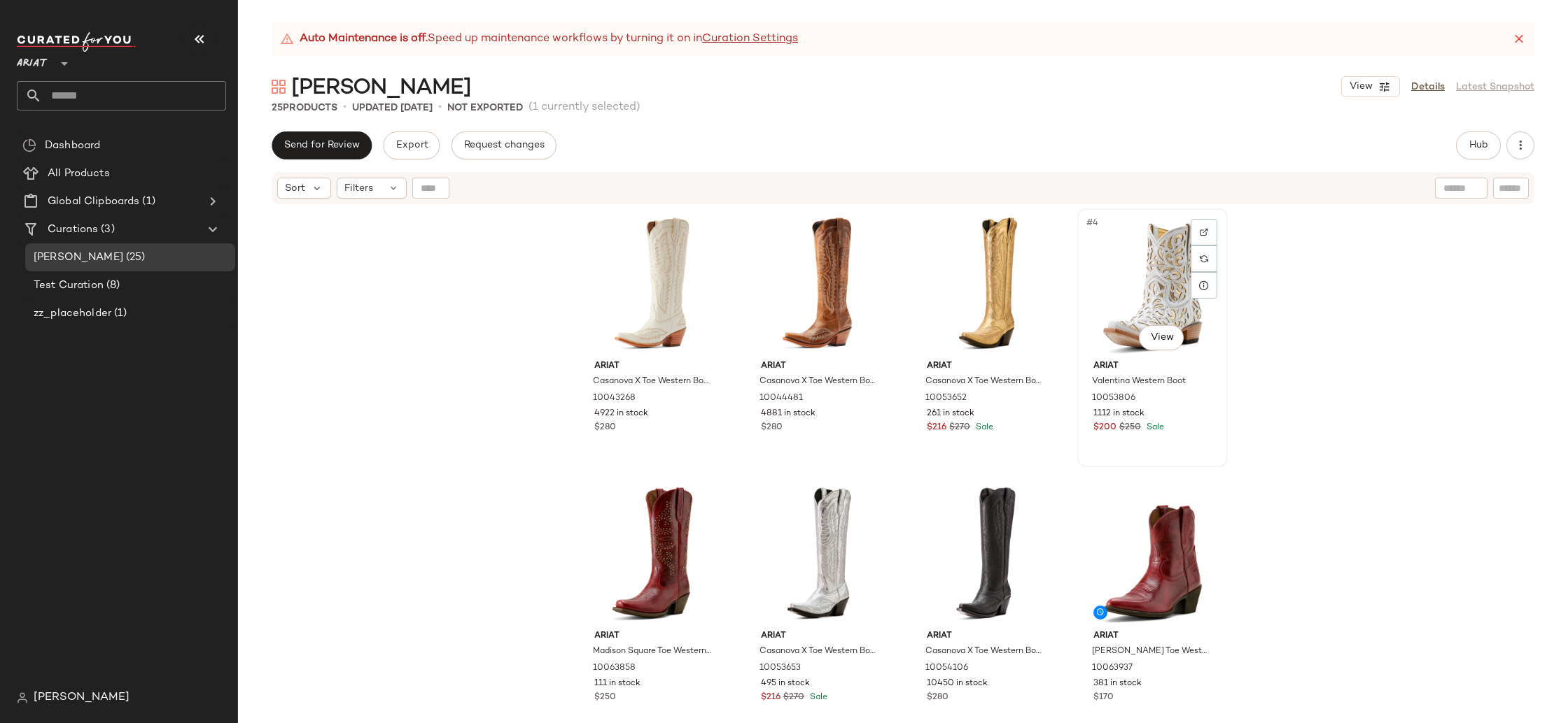
click at [1153, 284] on div "#4 View" at bounding box center [1152, 284] width 141 height 141
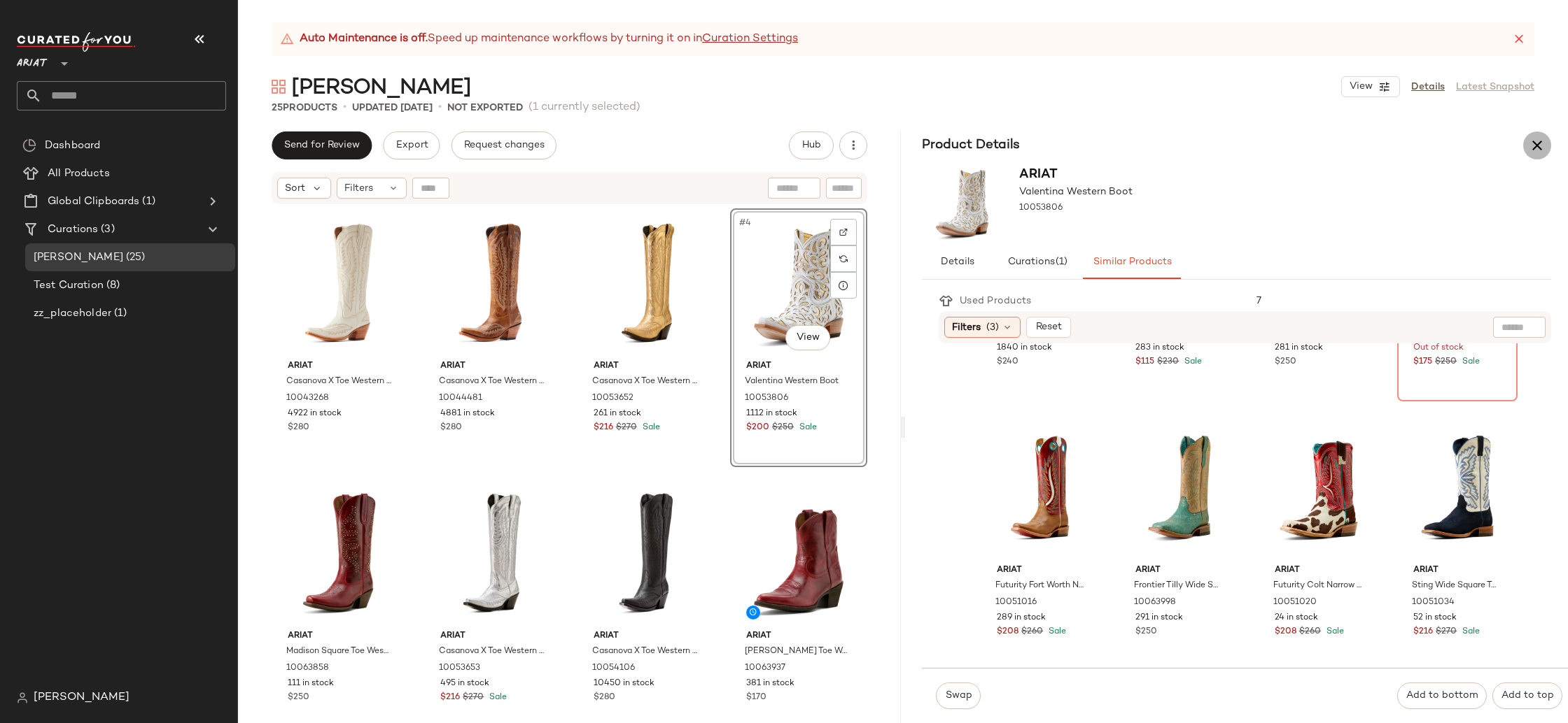
click at [1532, 151] on icon "button" at bounding box center [1537, 145] width 17 height 17
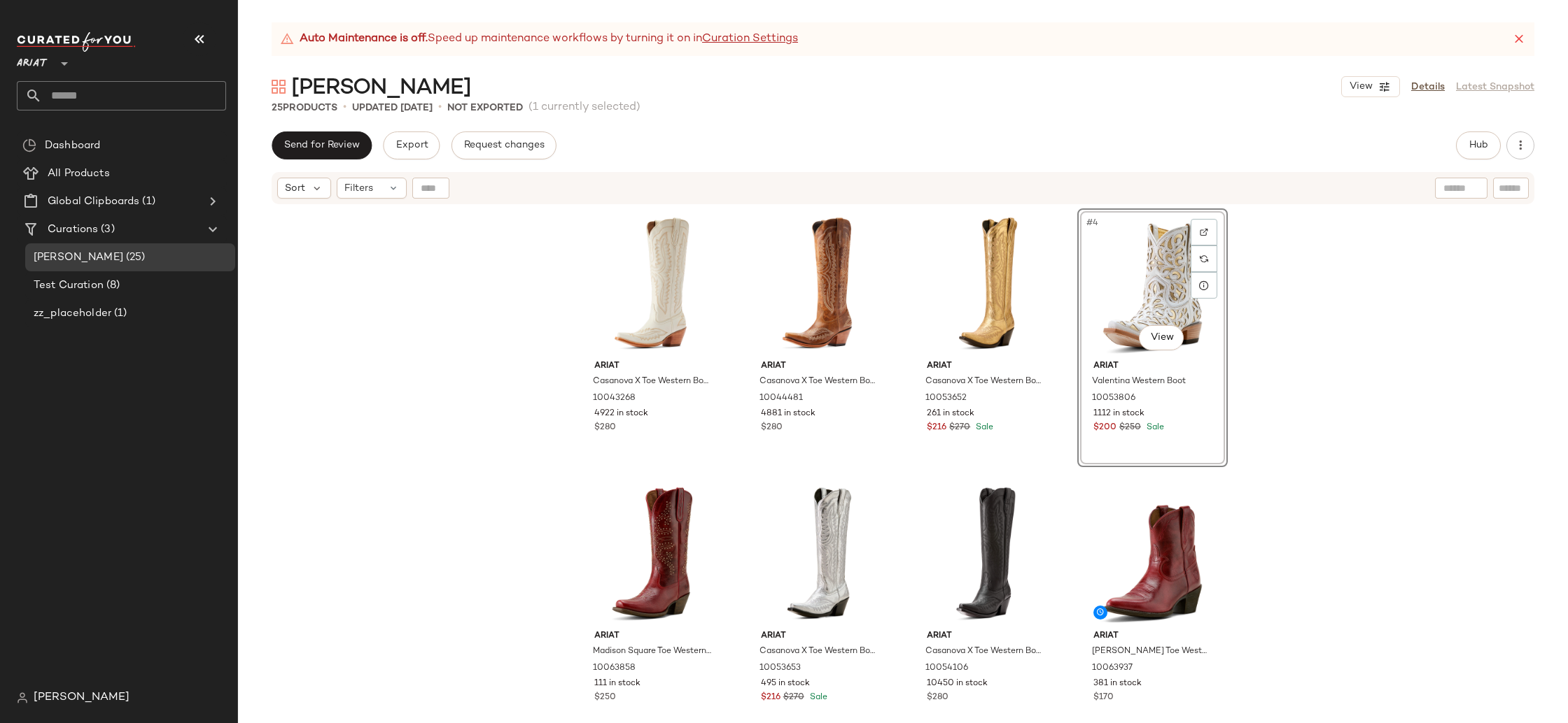
click at [1427, 395] on div "Ariat Casanova X Toe Western Boot 10043268 4922 in stock $280 Ariat Casanova X …" at bounding box center [903, 481] width 1330 height 553
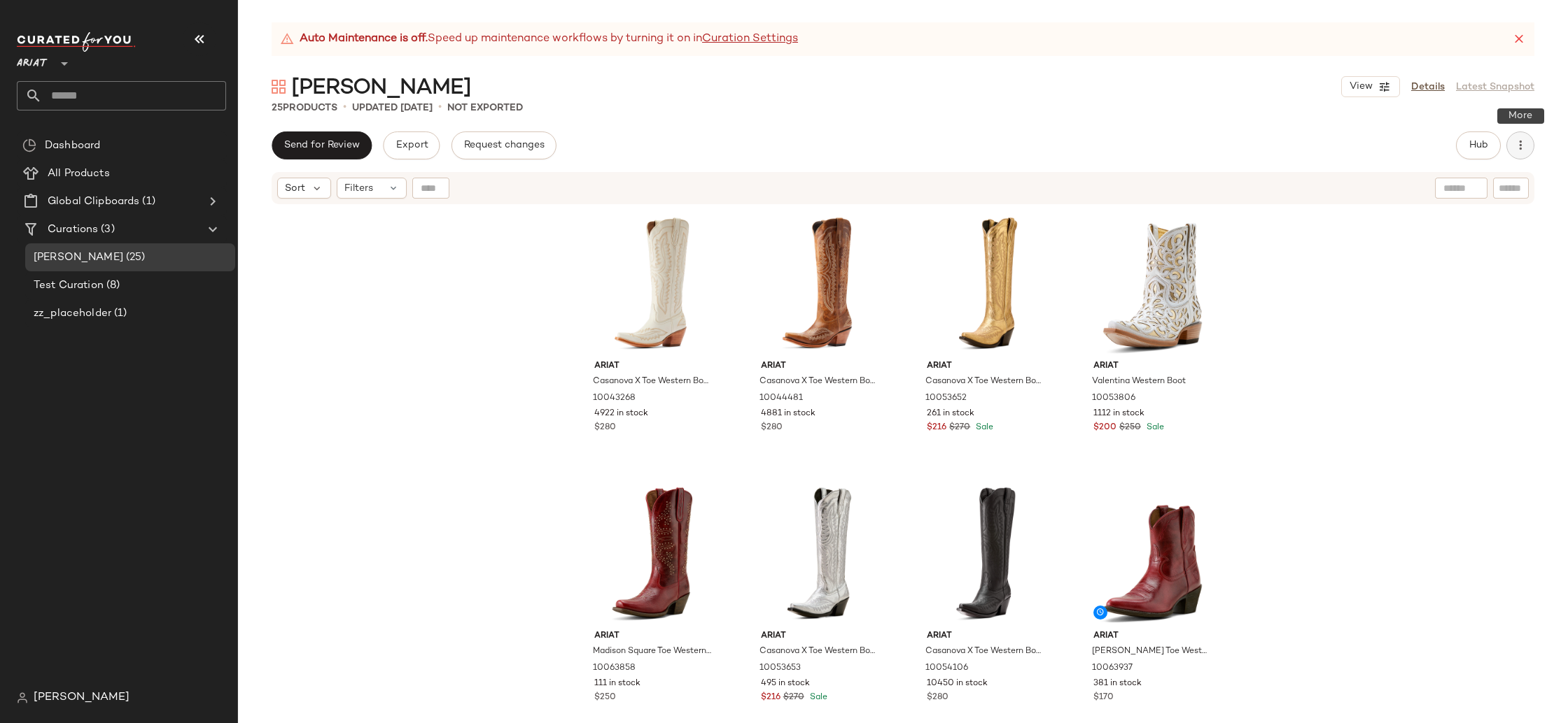
click at [1516, 148] on icon "button" at bounding box center [1520, 145] width 14 height 14
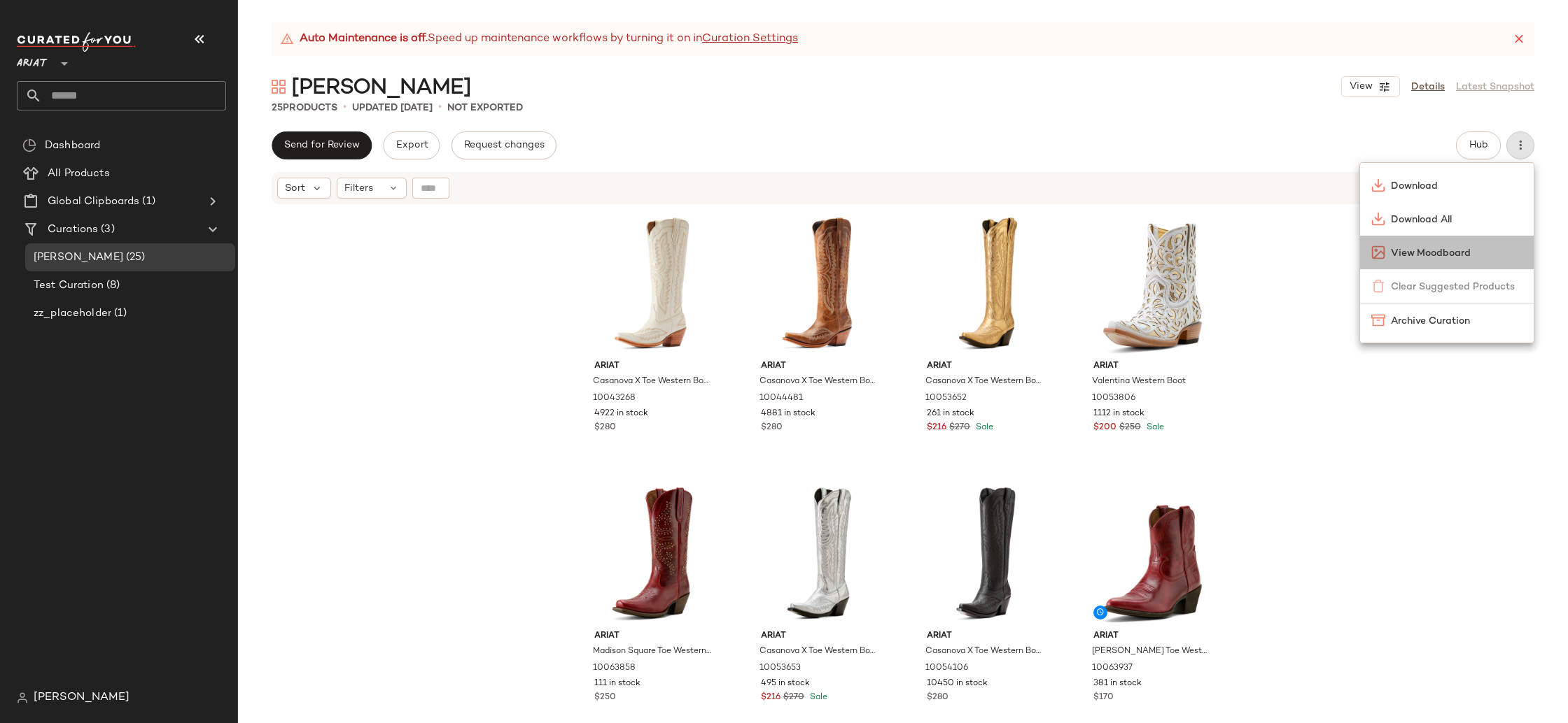
click at [1465, 255] on span "View Moodboard" at bounding box center [1456, 253] width 131 height 15
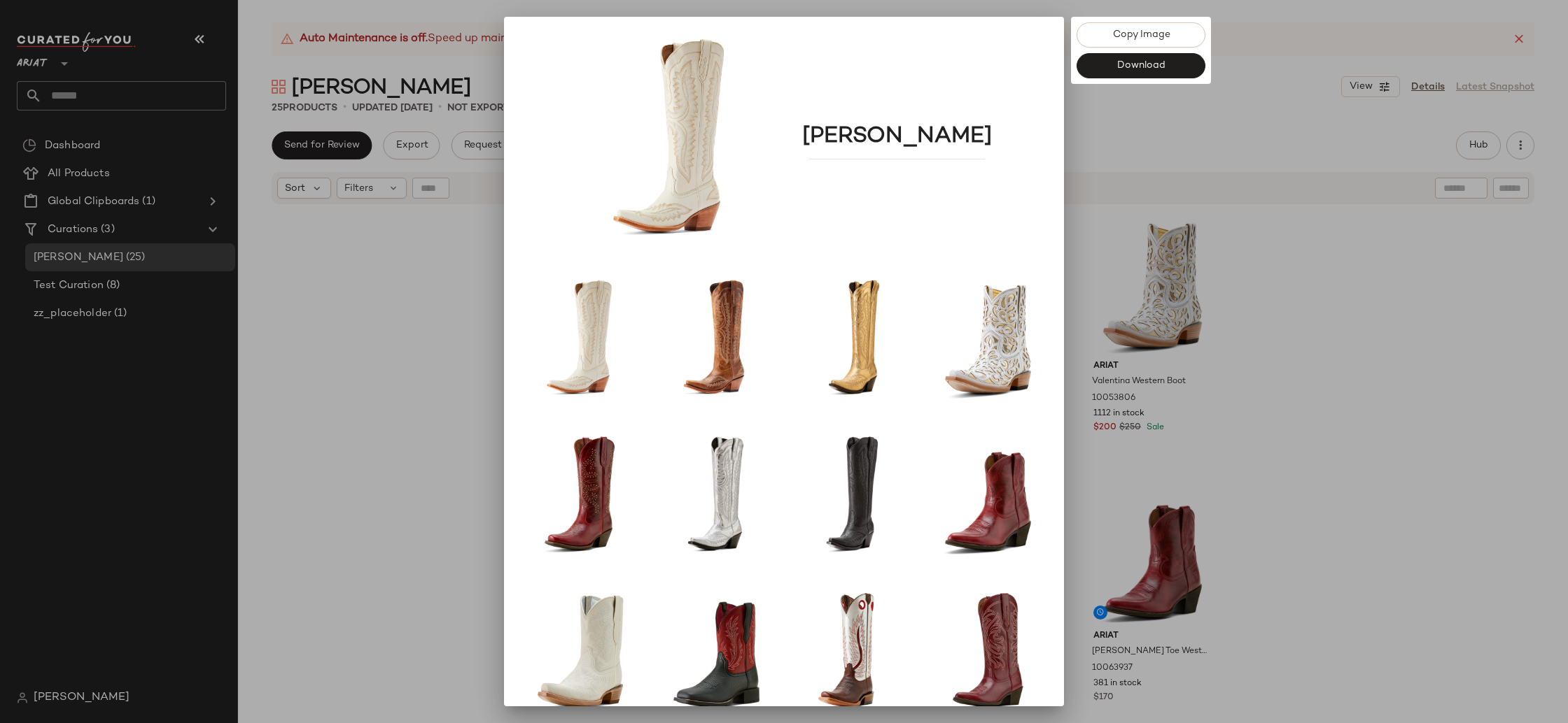
scroll to position [28, 0]
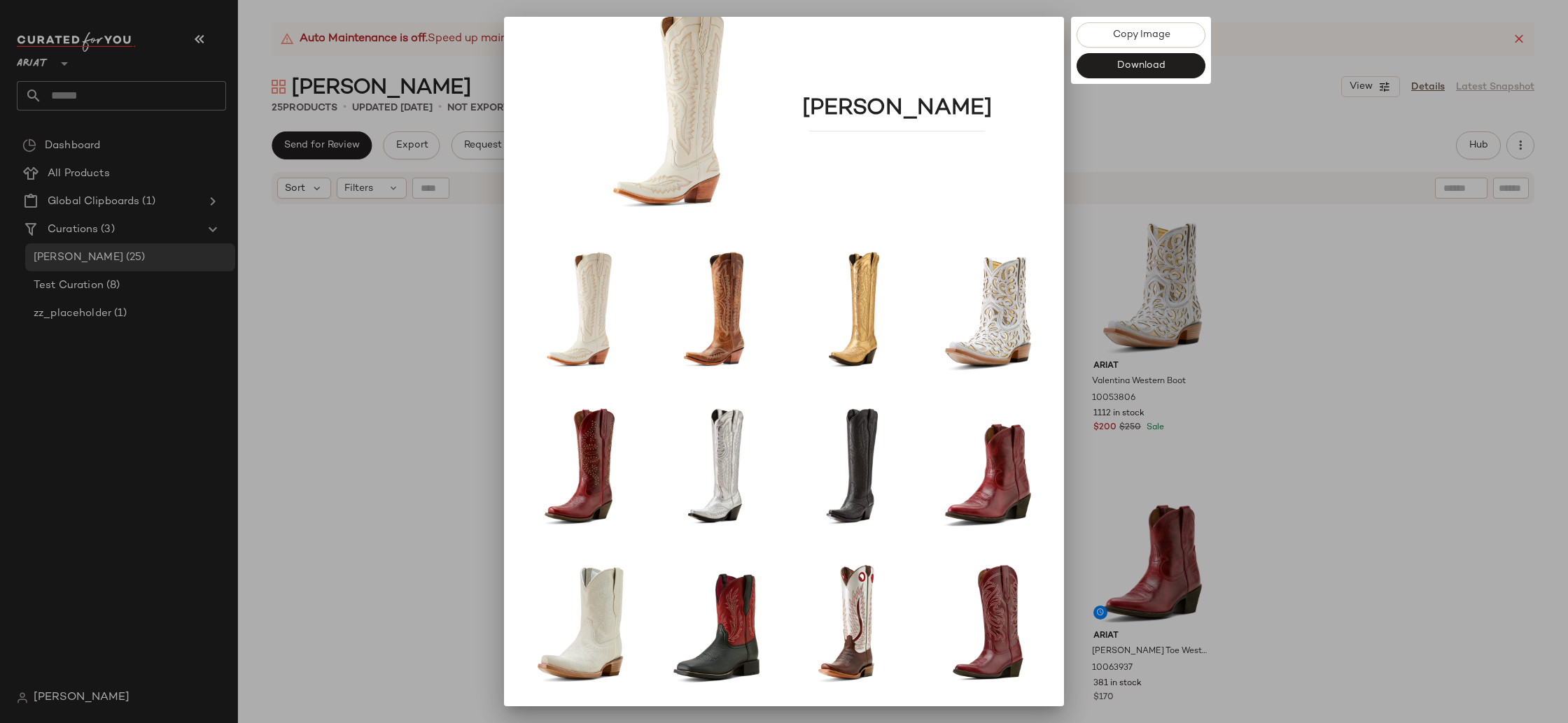
click at [1378, 384] on div at bounding box center [784, 362] width 1568 height 723
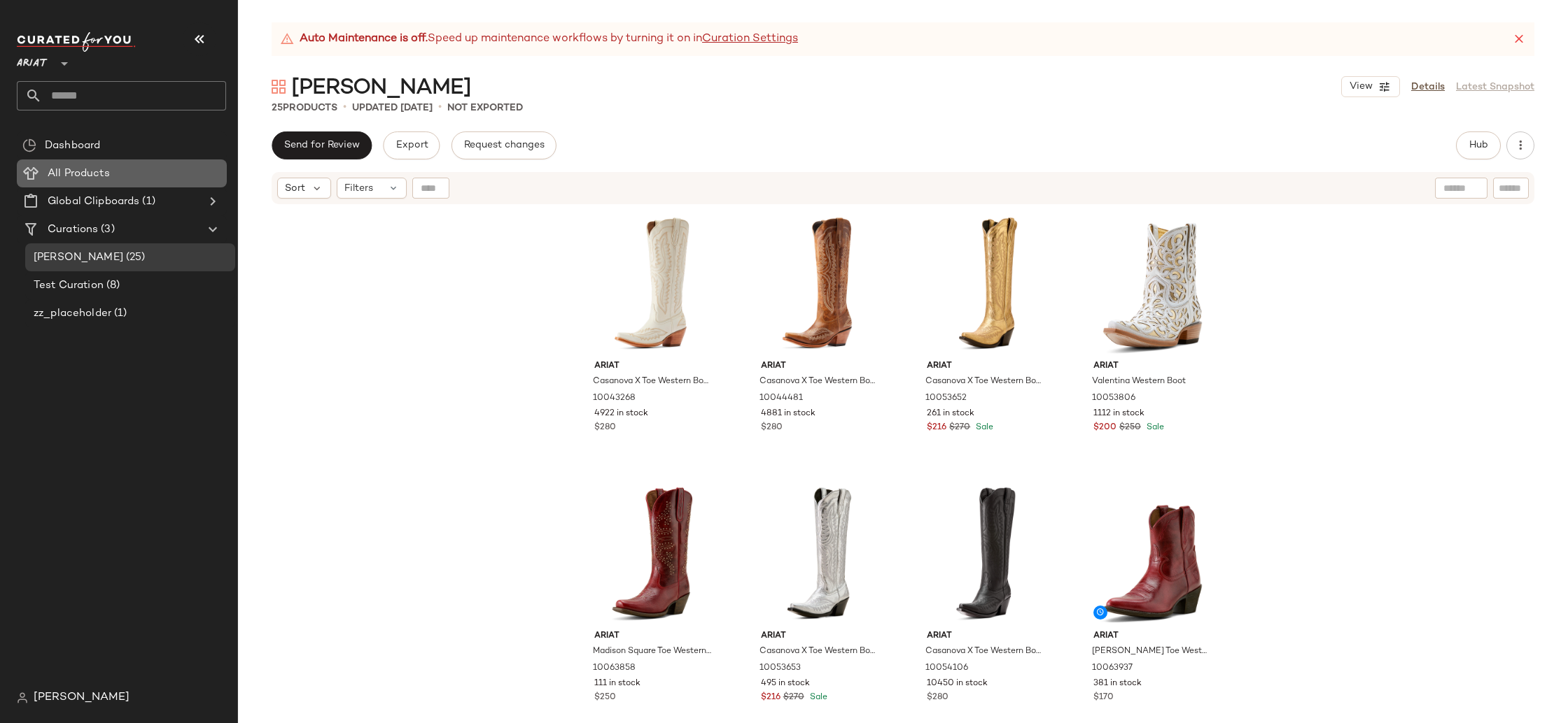
click at [163, 178] on div "All Products" at bounding box center [132, 174] width 178 height 16
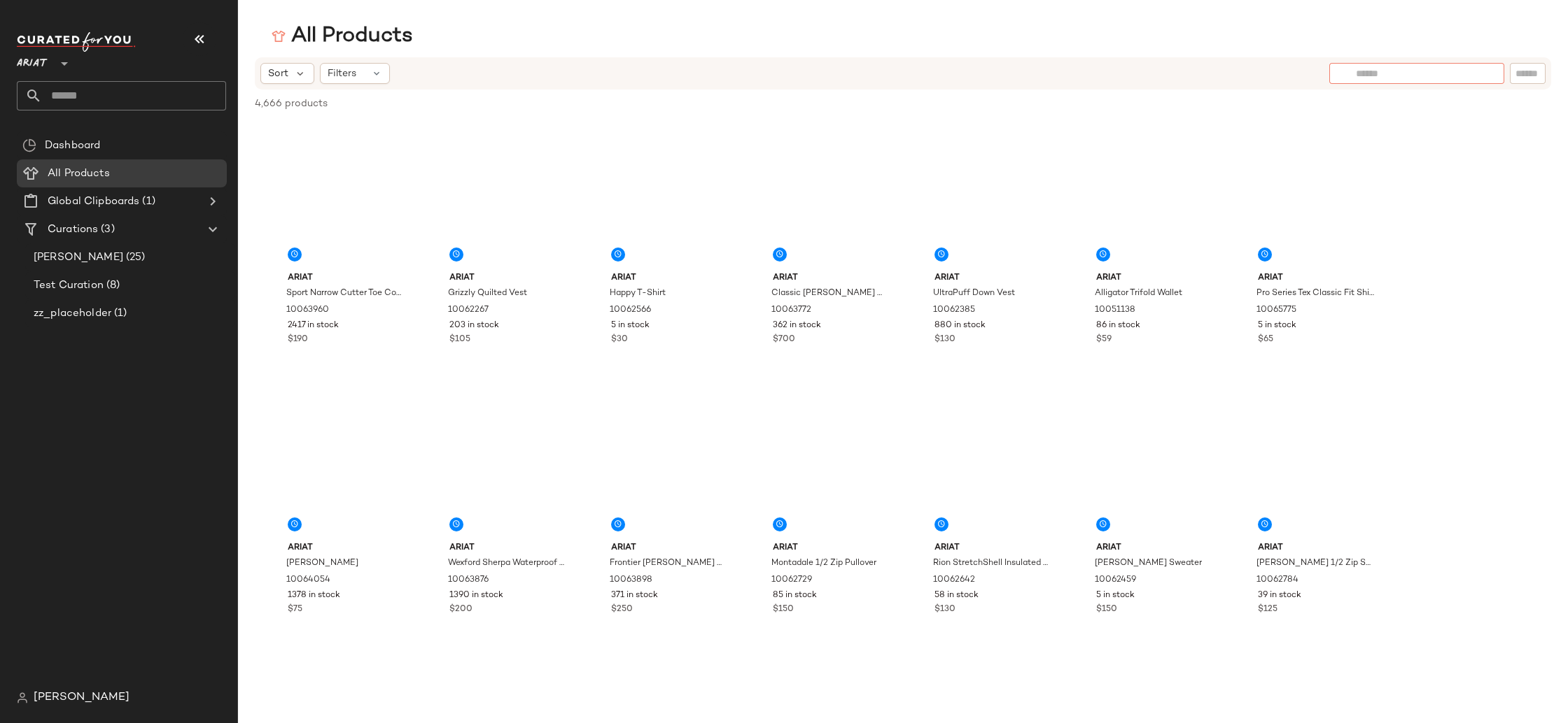
click at [1460, 75] on input "text" at bounding box center [1416, 73] width 122 height 15
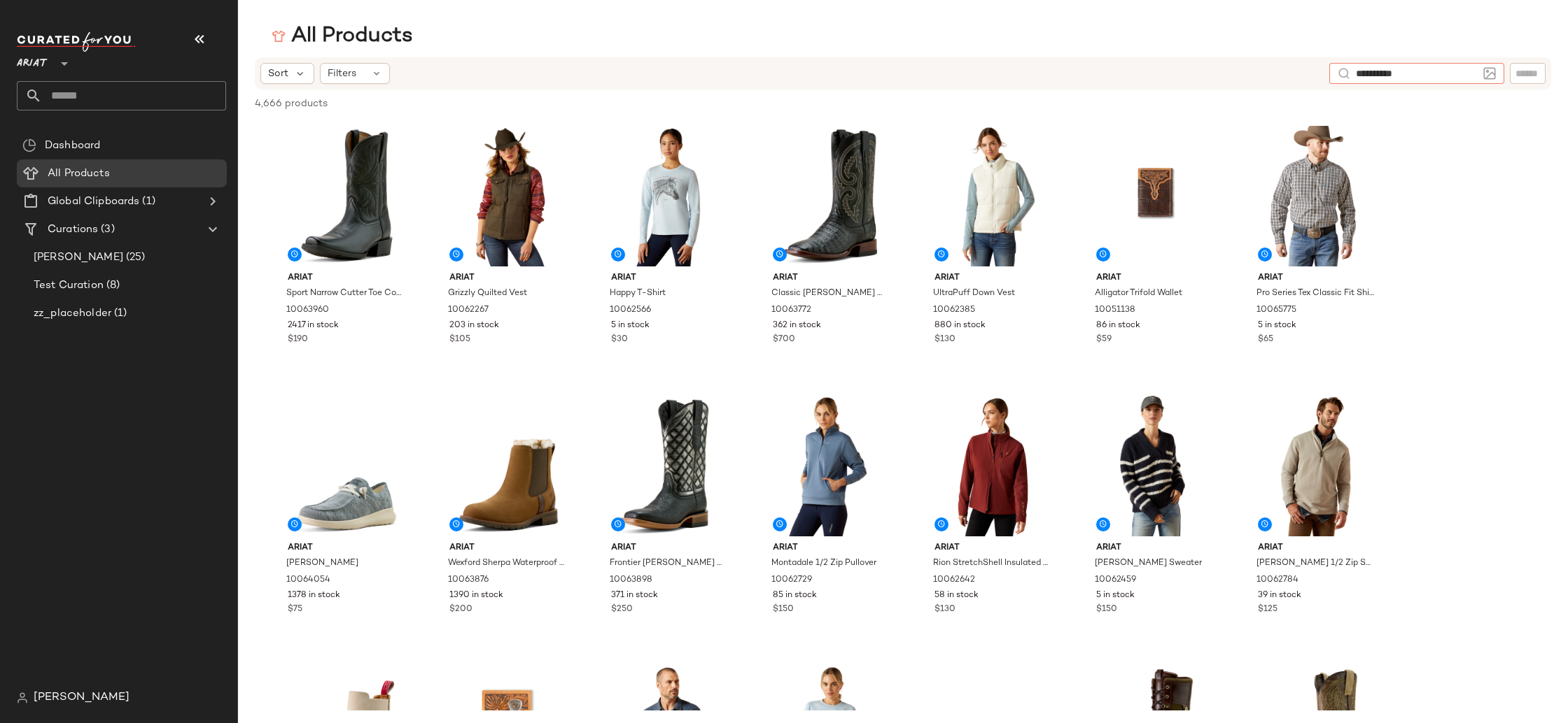
type input "**********"
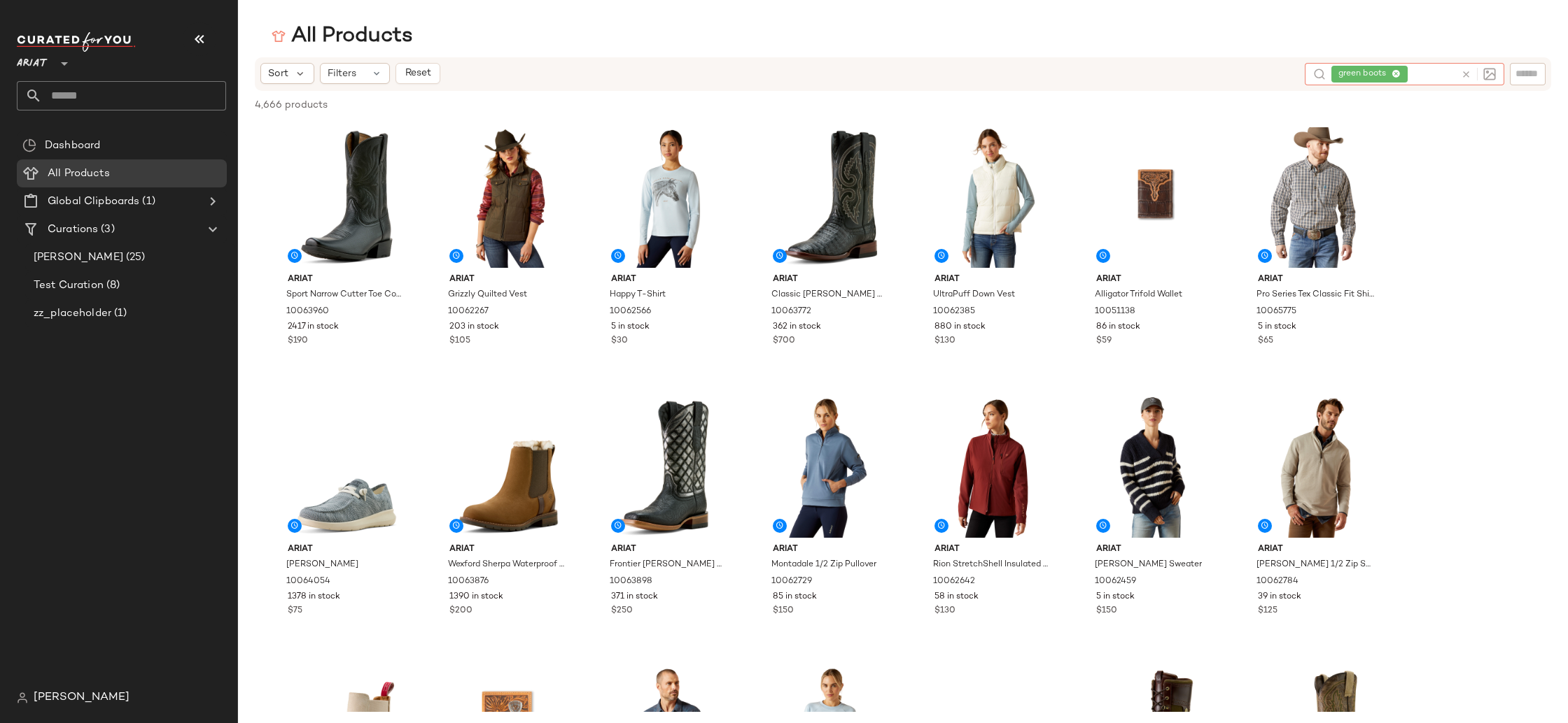
click at [1394, 72] on icon at bounding box center [1395, 74] width 9 height 9
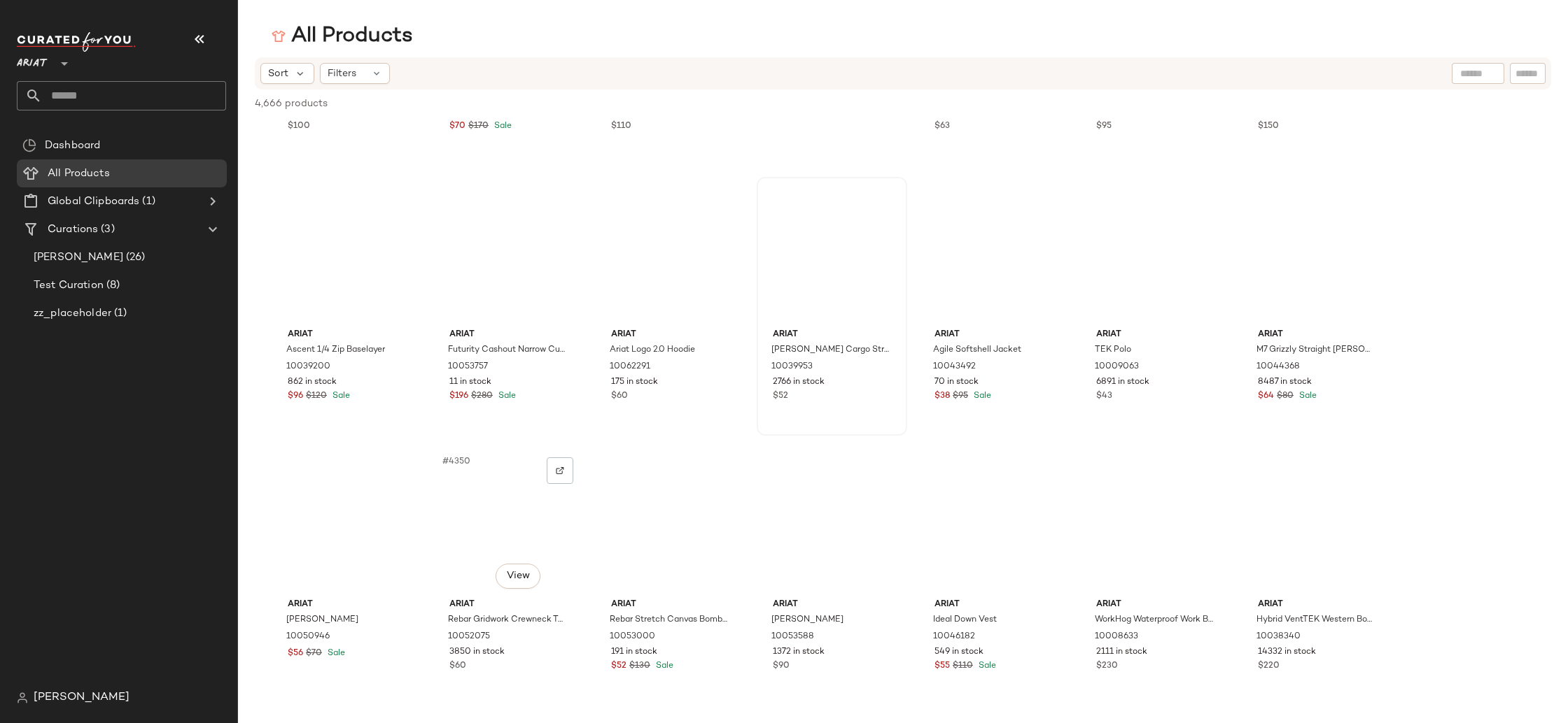
scroll to position [147921, 0]
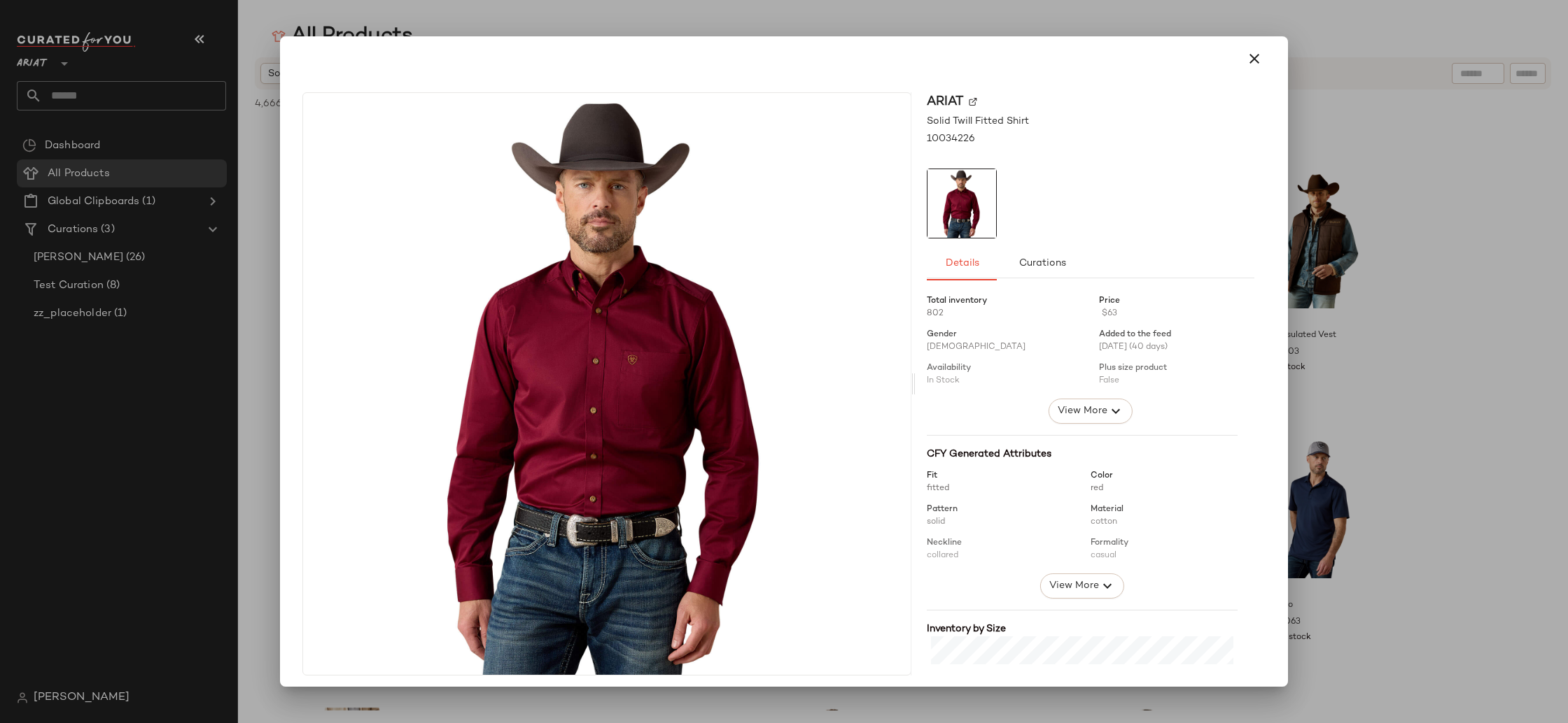
click at [1536, 320] on div at bounding box center [784, 362] width 1568 height 723
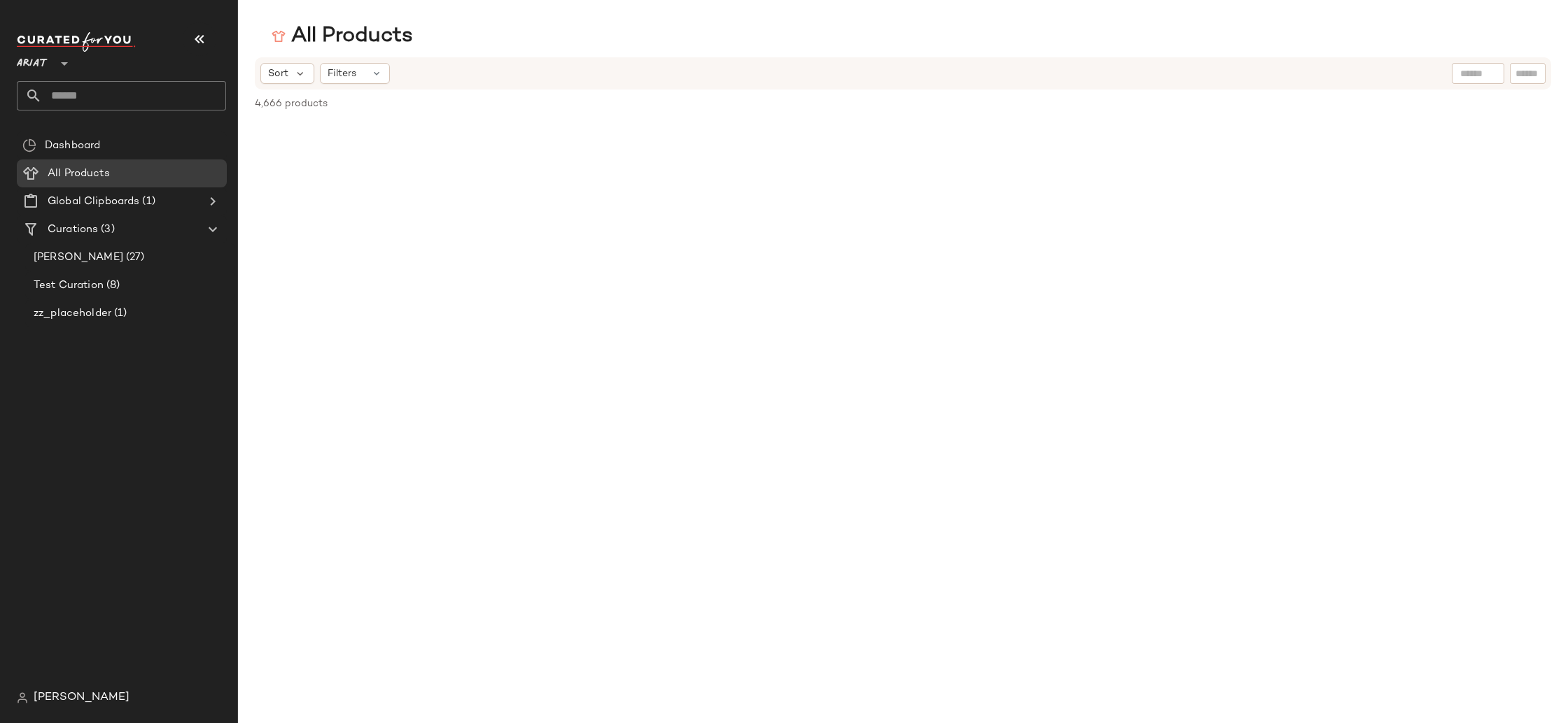
scroll to position [157595, 0]
click at [133, 251] on div "Katy Test (27)" at bounding box center [129, 257] width 200 height 16
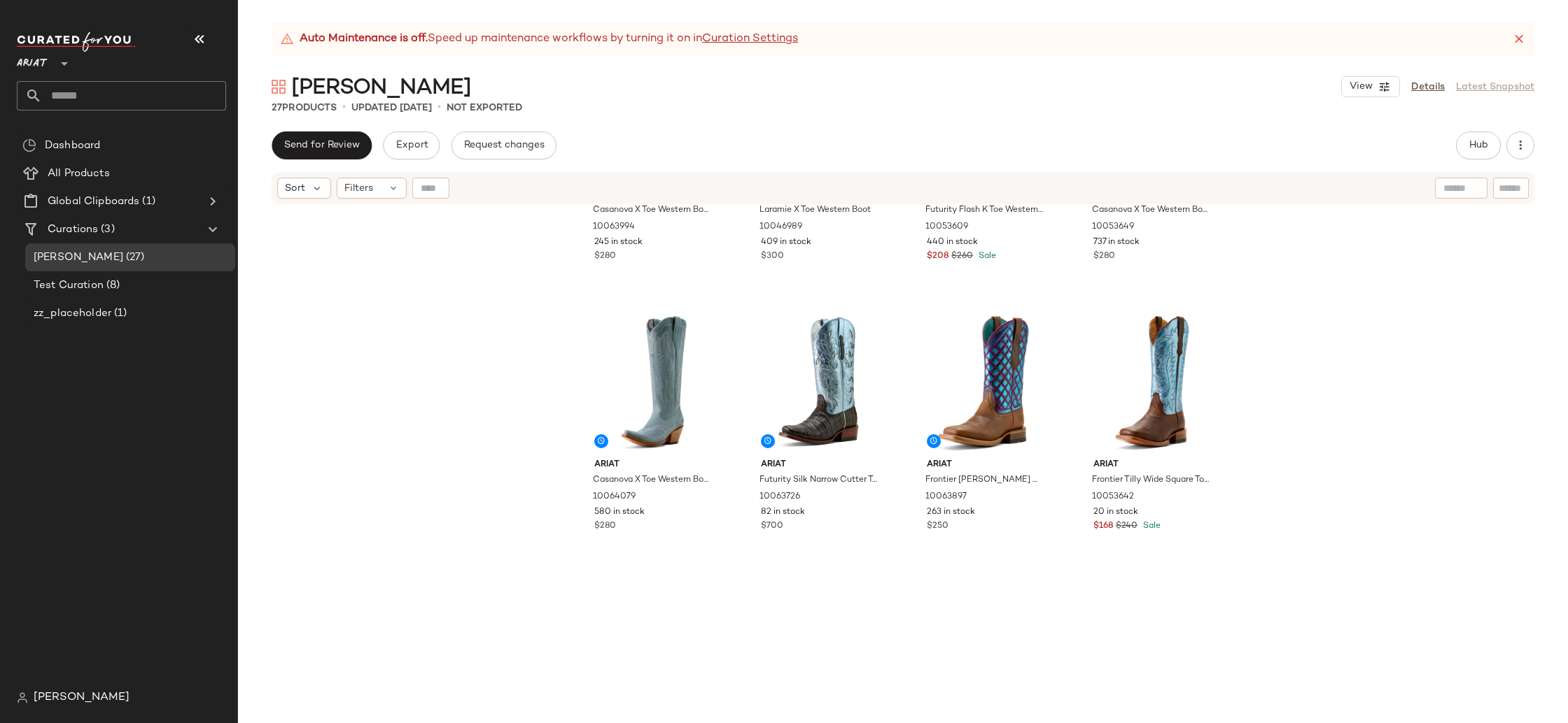
scroll to position [1340, 0]
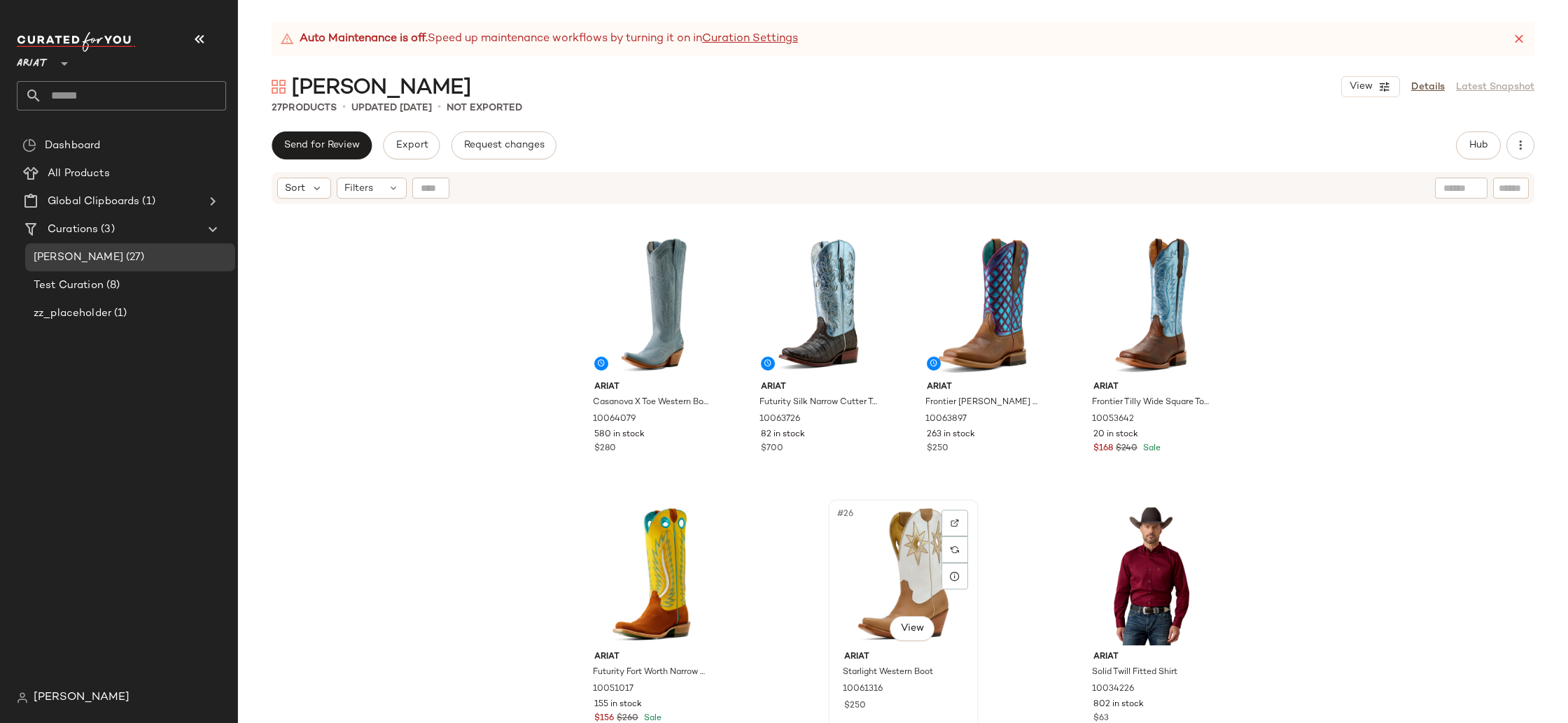
click at [882, 558] on div "#26 View" at bounding box center [902, 575] width 141 height 141
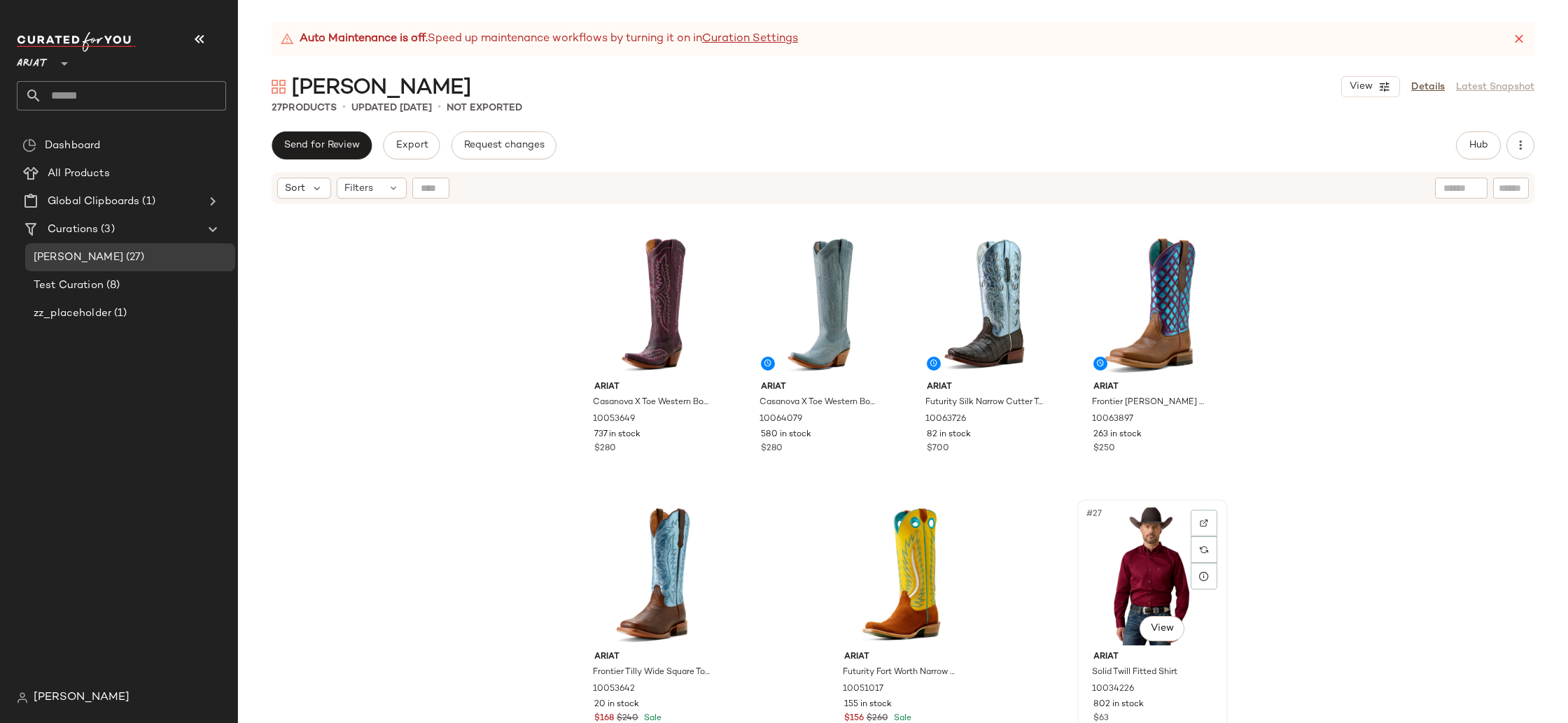
click at [1136, 558] on div "#27 View" at bounding box center [1152, 575] width 141 height 141
drag, startPoint x: 1136, startPoint y: 558, endPoint x: 1127, endPoint y: 554, distance: 9.8
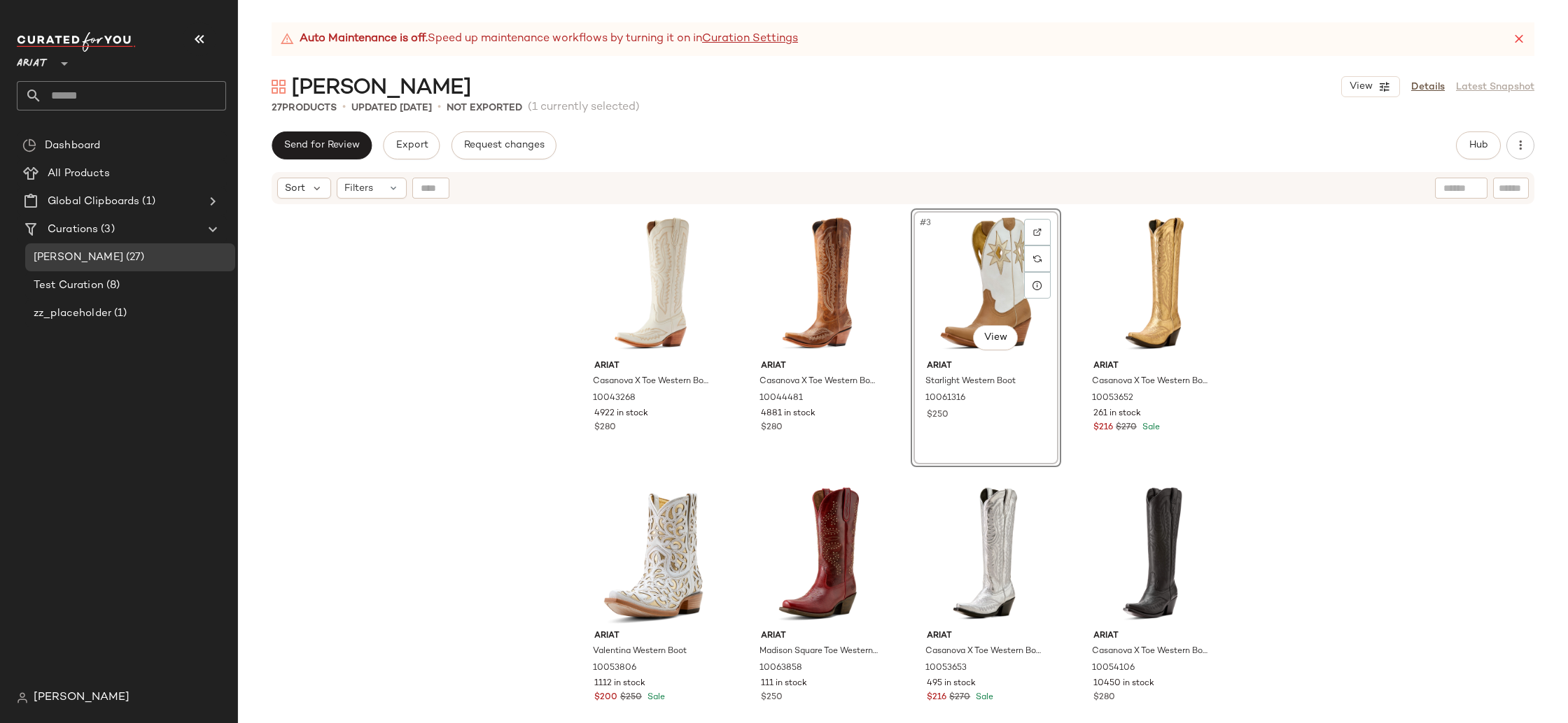
click at [1445, 338] on div "Ariat Casanova X Toe Western Boot 10043268 4922 in stock $280 Ariat Casanova X …" at bounding box center [903, 481] width 1330 height 553
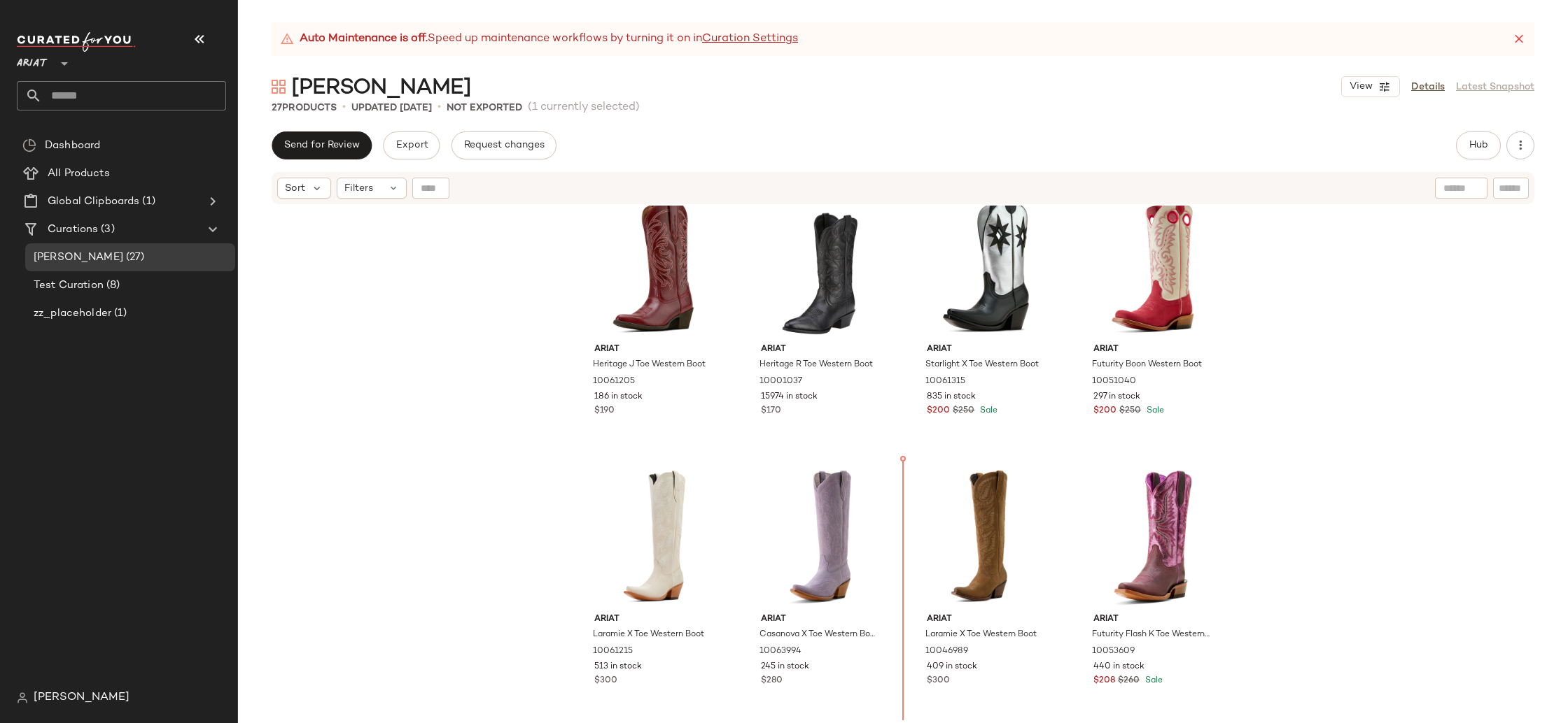
scroll to position [863, 0]
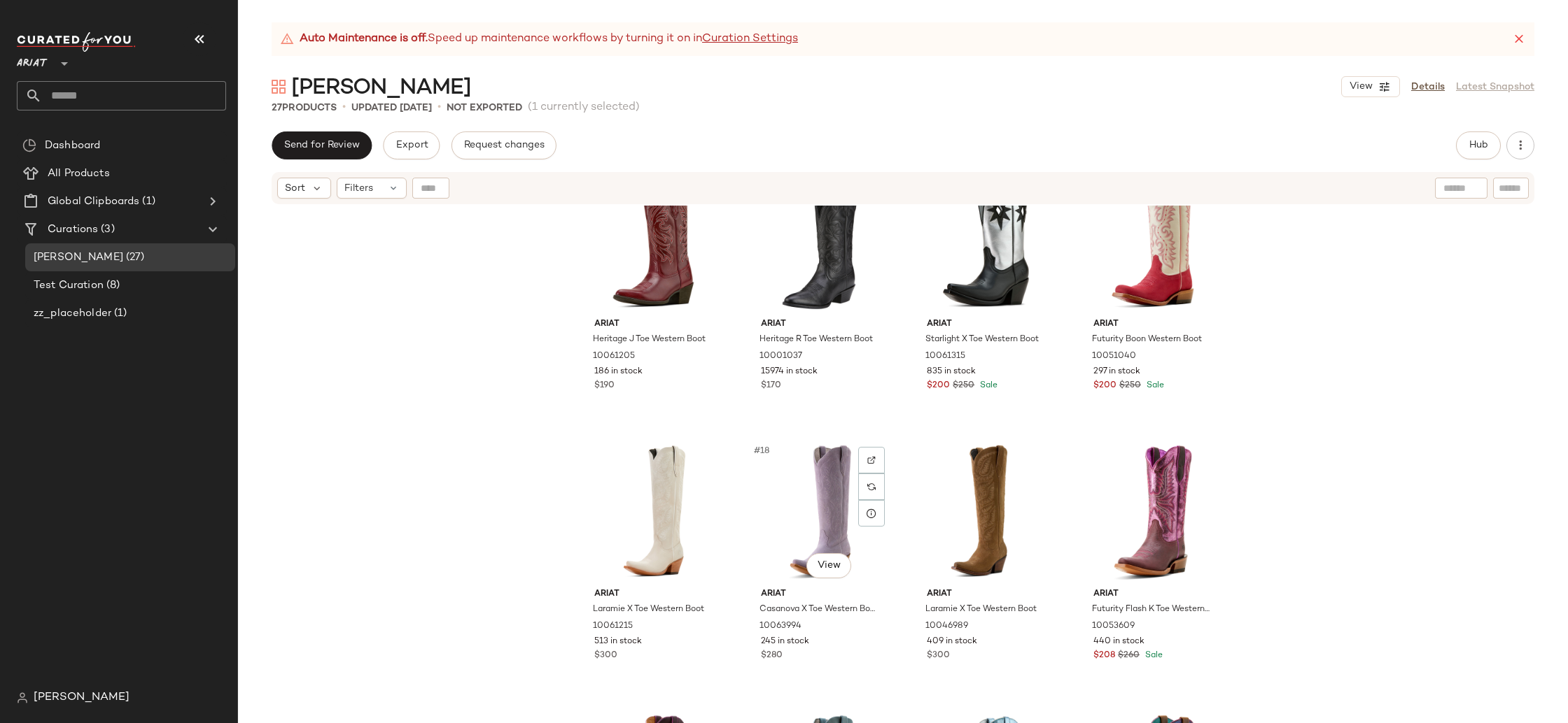
scroll to position [593, 0]
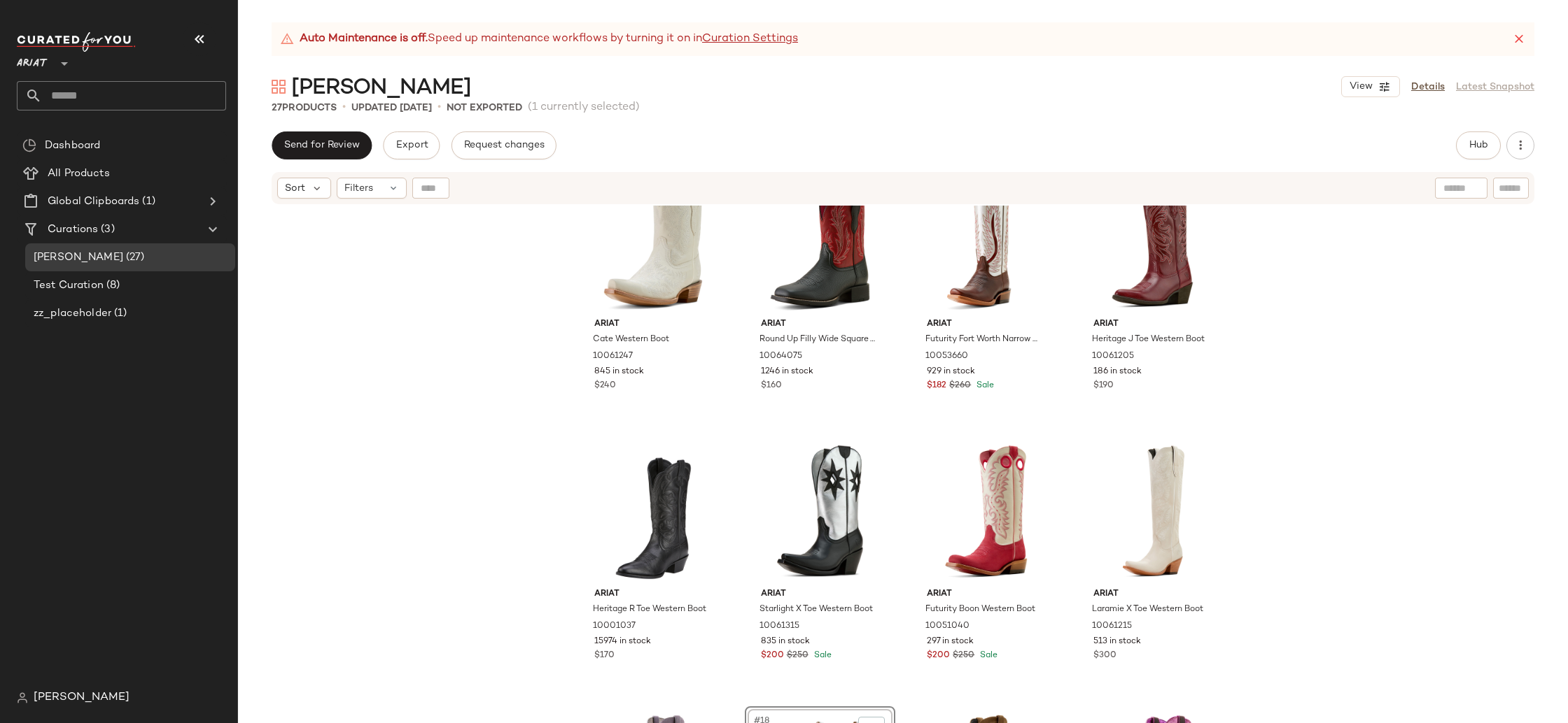
click at [1309, 565] on div "Ariat Cate Western Boot 10061247 845 in stock $240 Ariat Round Up Filly Wide Sq…" at bounding box center [903, 481] width 1330 height 553
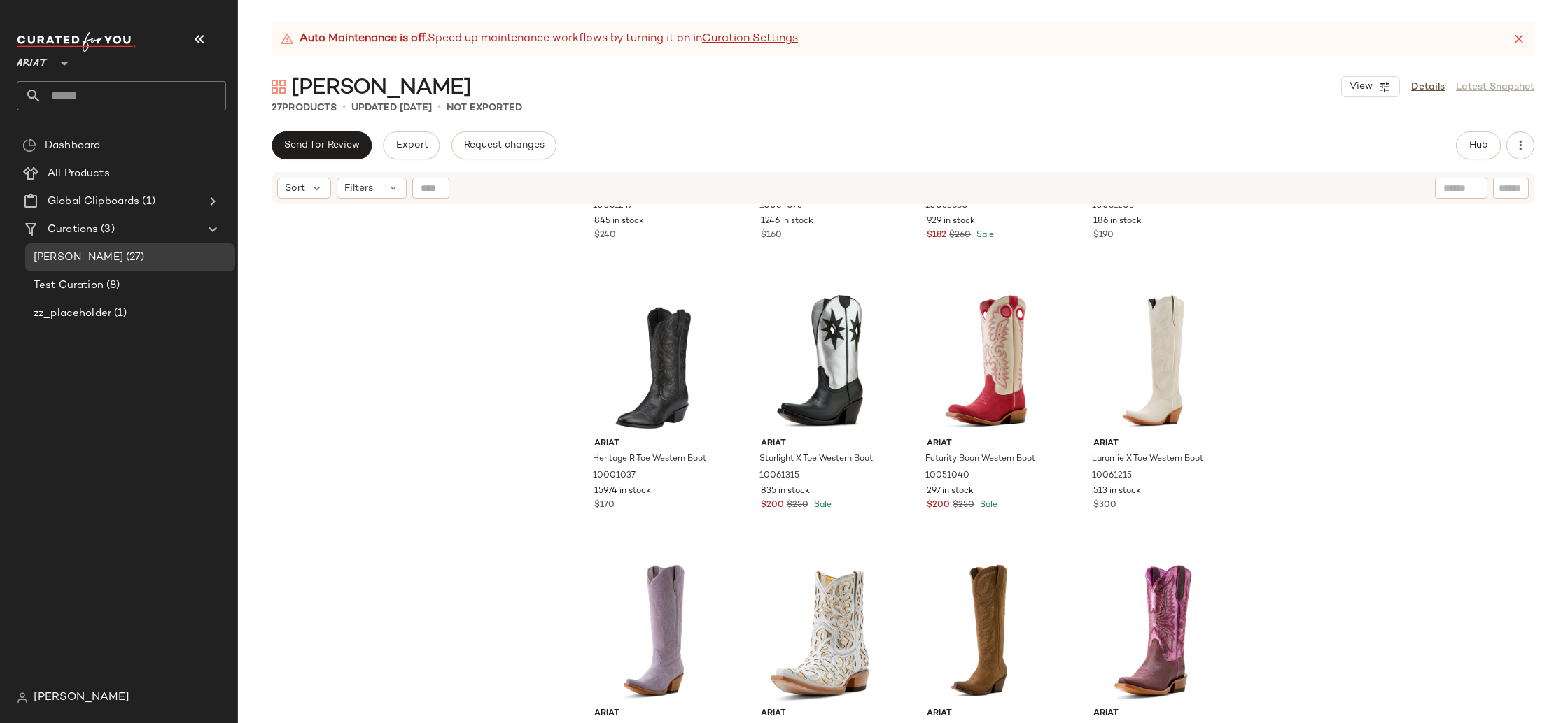
scroll to position [670, 0]
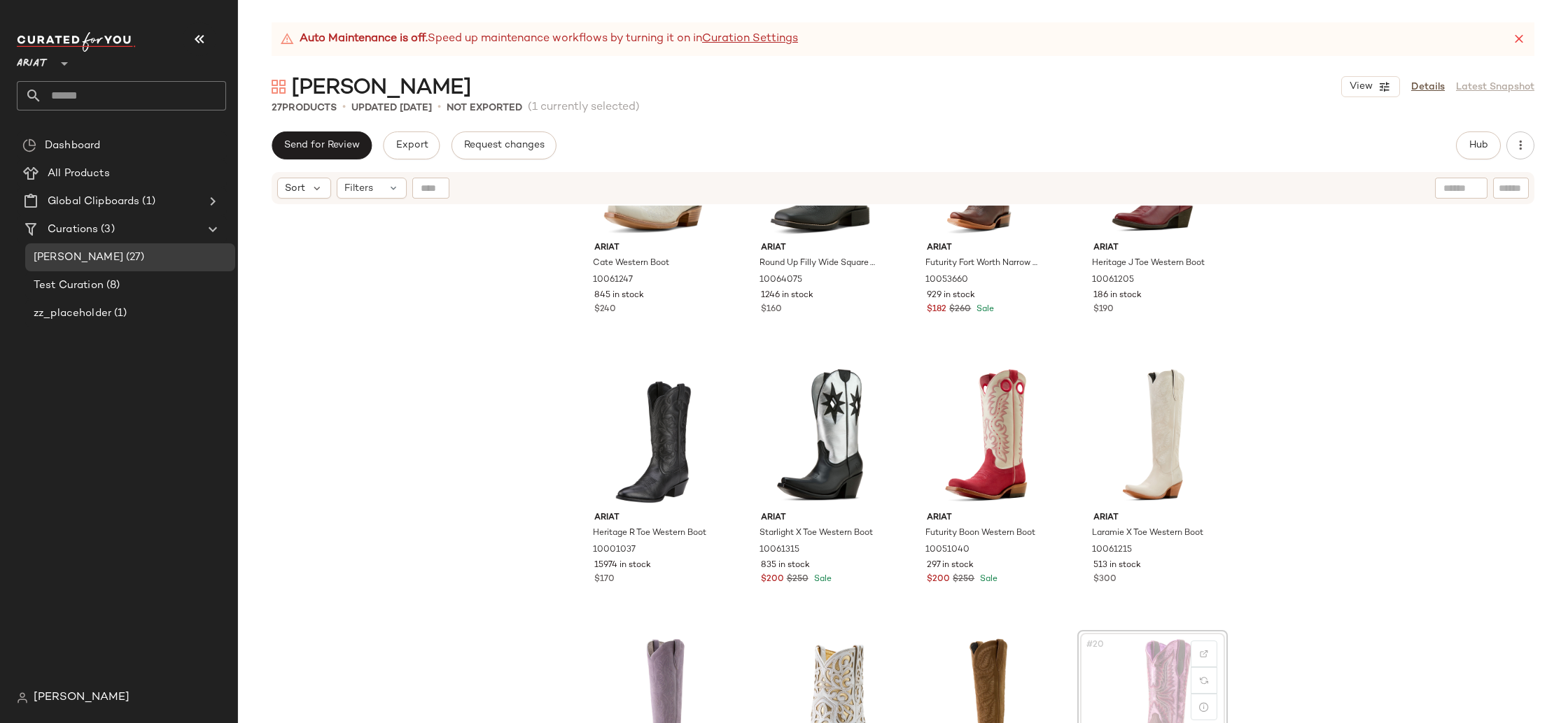
scroll to position [673, 0]
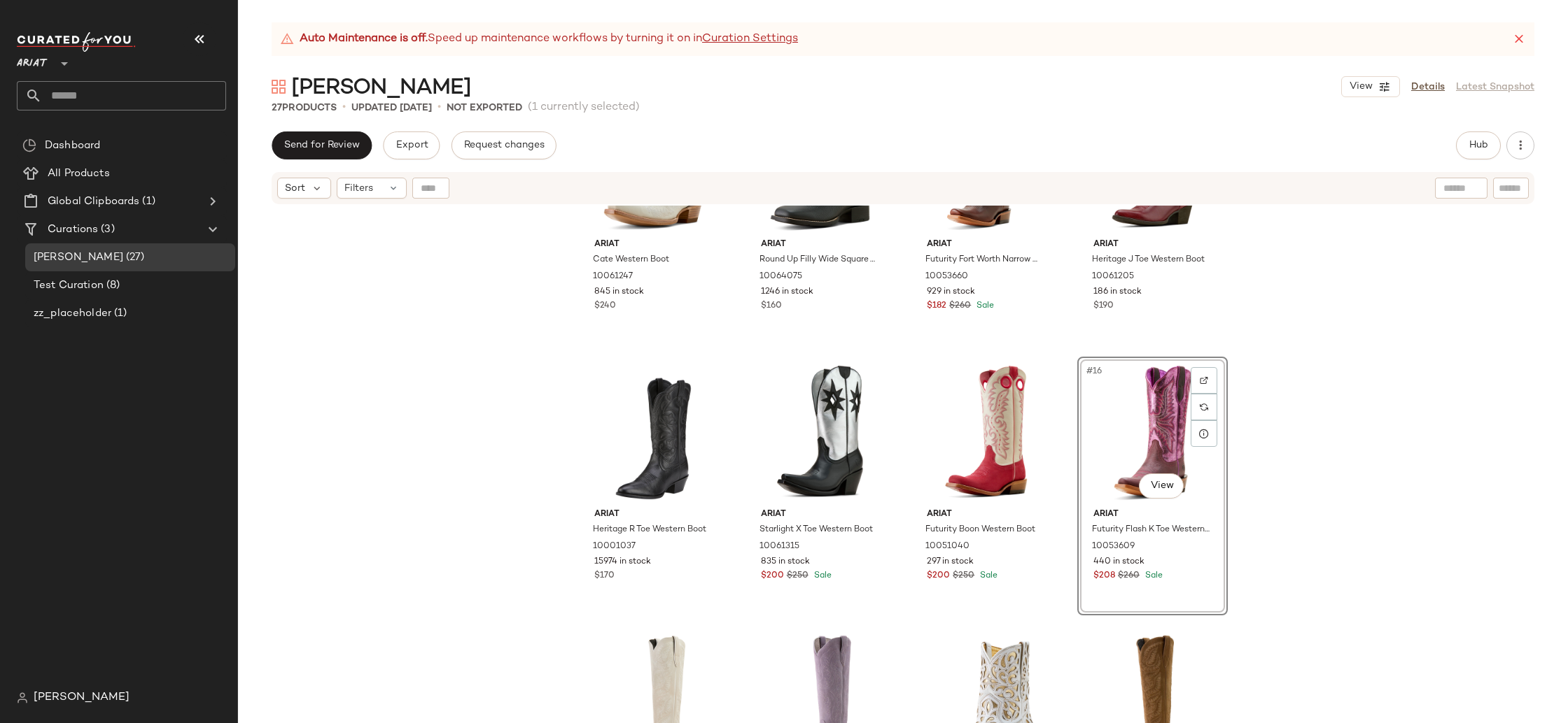
click at [1308, 607] on div "Ariat Cate Western Boot 10061247 845 in stock $240 Ariat Round Up Filly Wide Sq…" at bounding box center [903, 481] width 1330 height 553
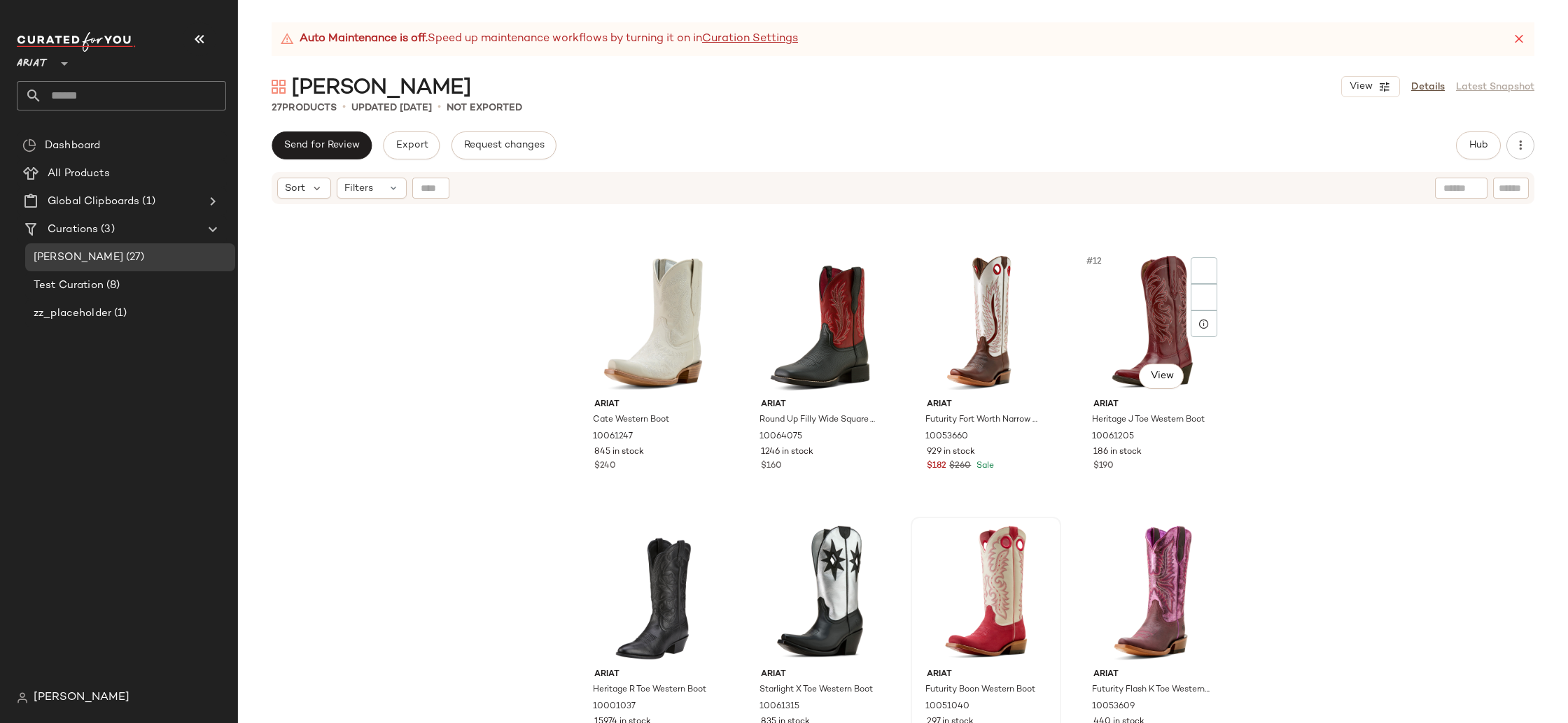
scroll to position [510, 0]
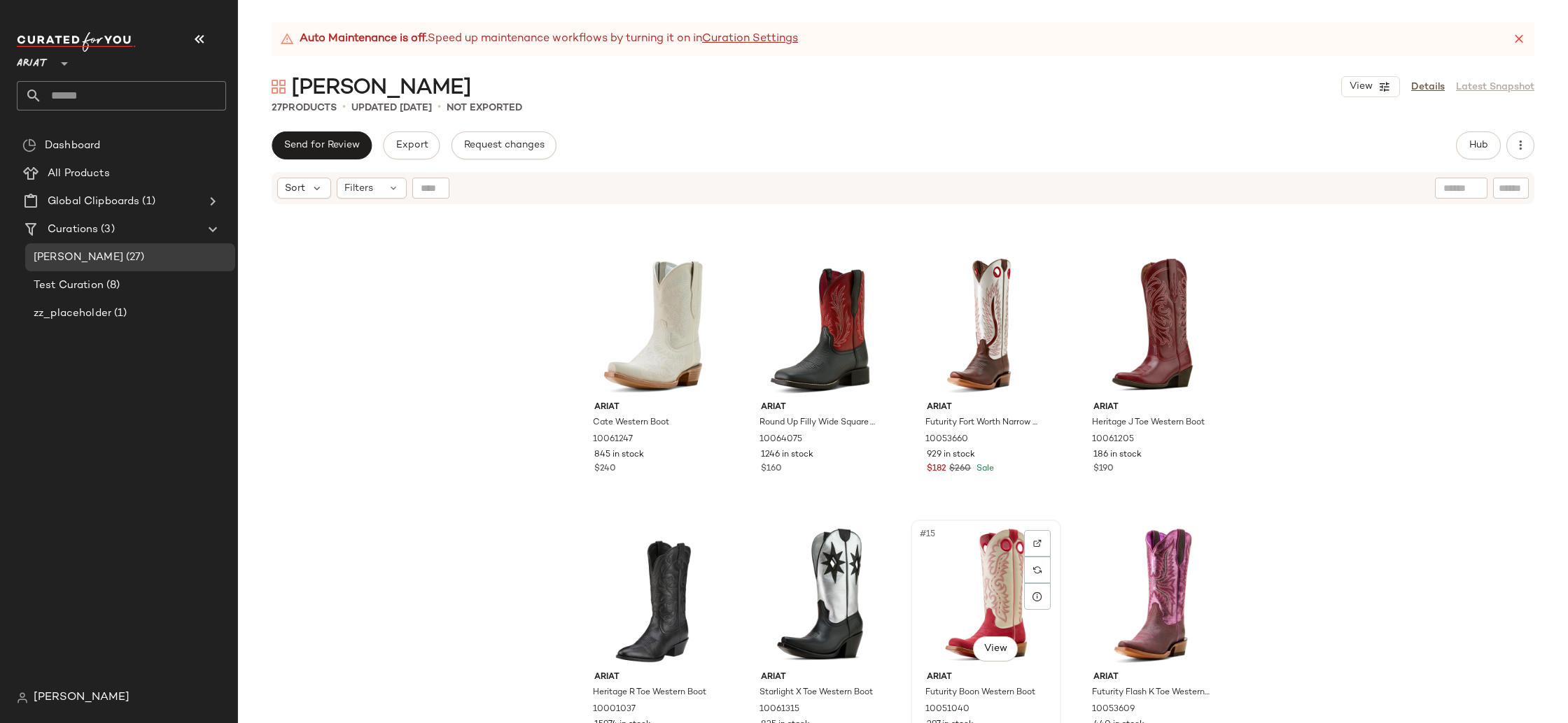
click at [992, 577] on div "#15 View" at bounding box center [985, 595] width 141 height 141
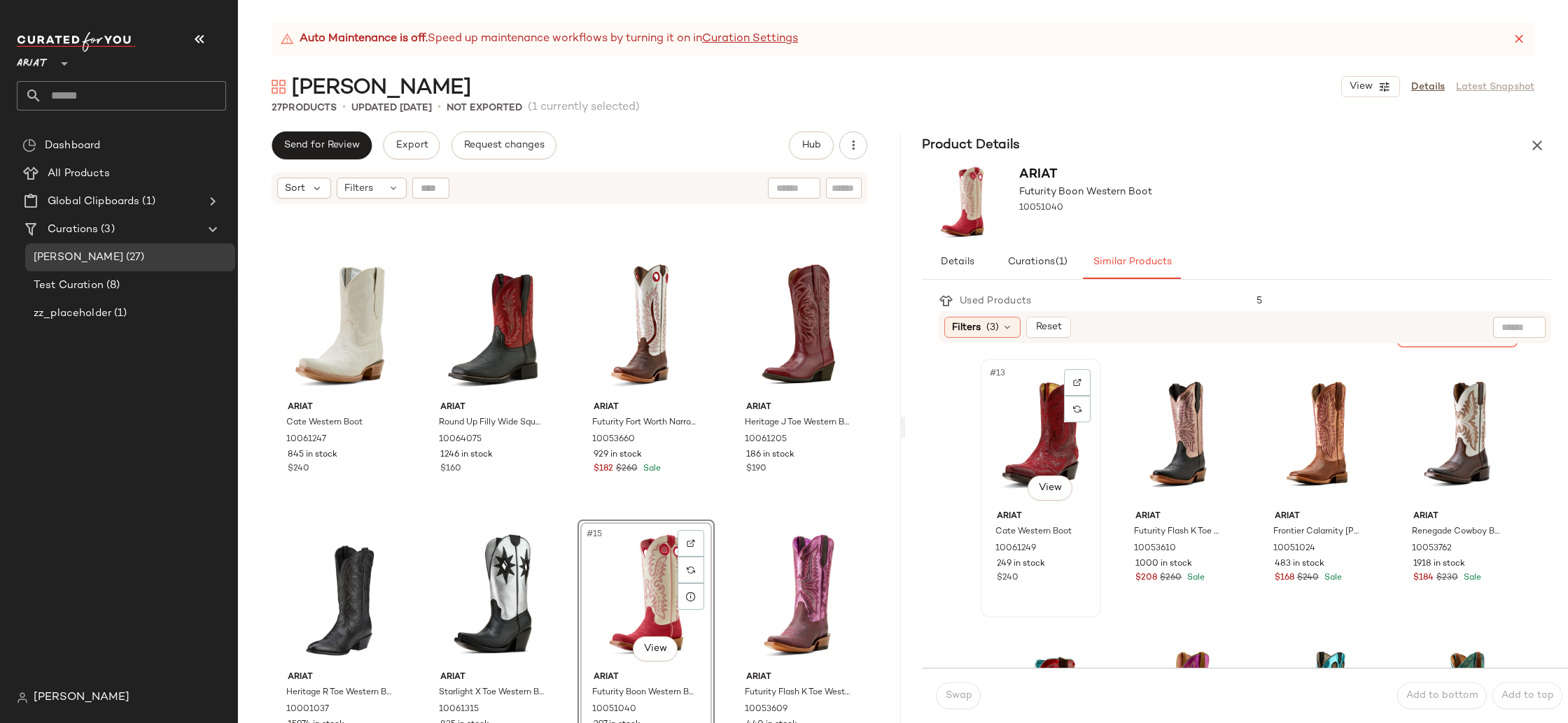
scroll to position [1025, 0]
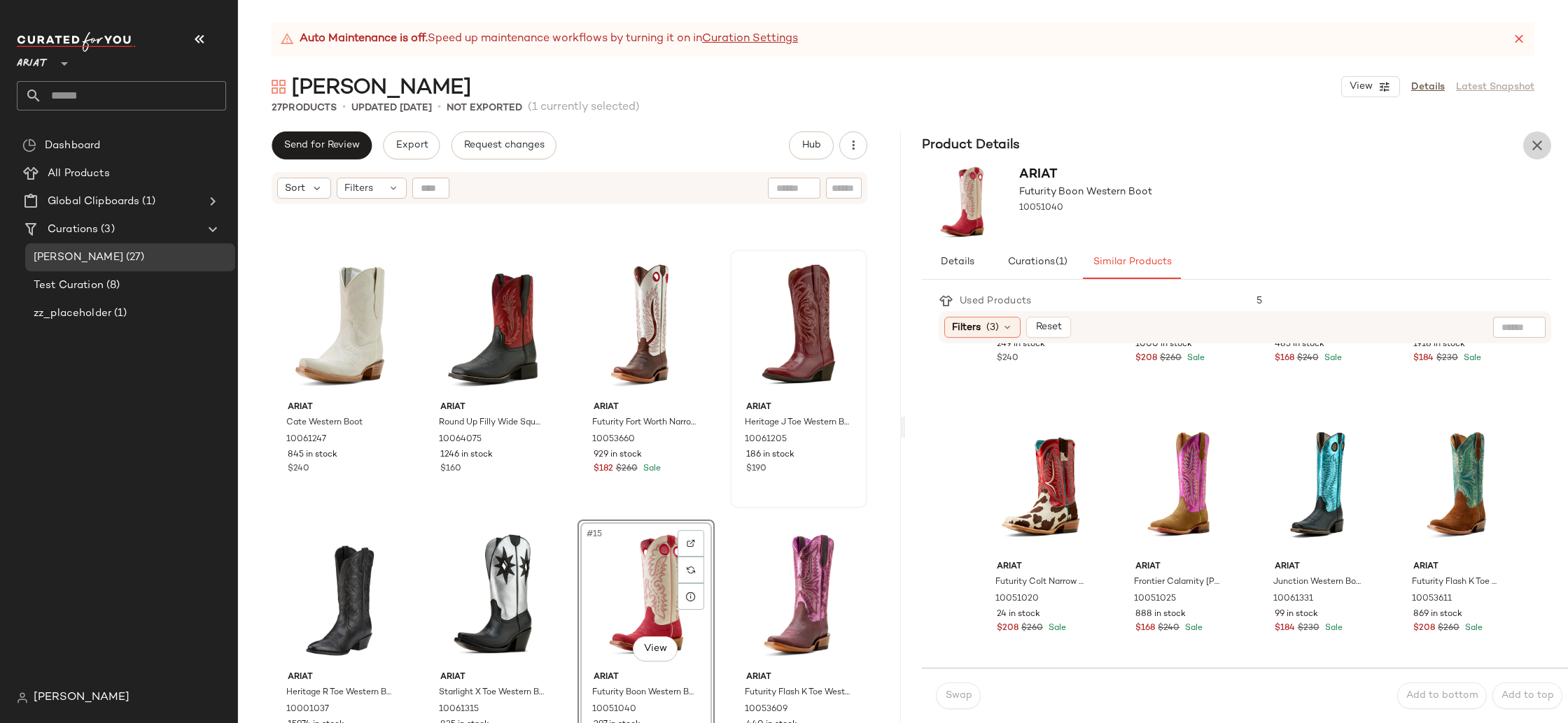
drag, startPoint x: 1532, startPoint y: 150, endPoint x: 1110, endPoint y: 350, distance: 467.0
click at [1532, 152] on icon "button" at bounding box center [1537, 145] width 17 height 17
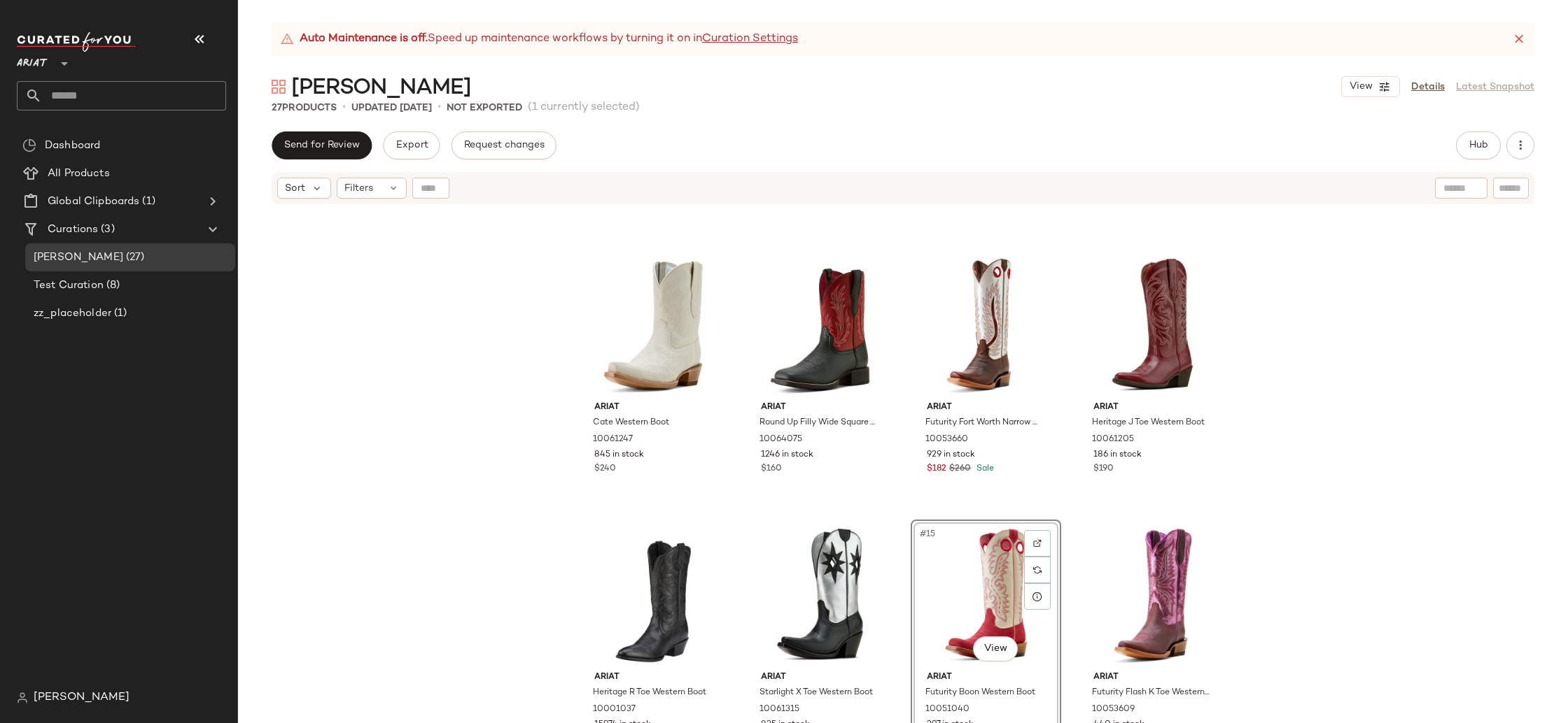
scroll to position [0, 0]
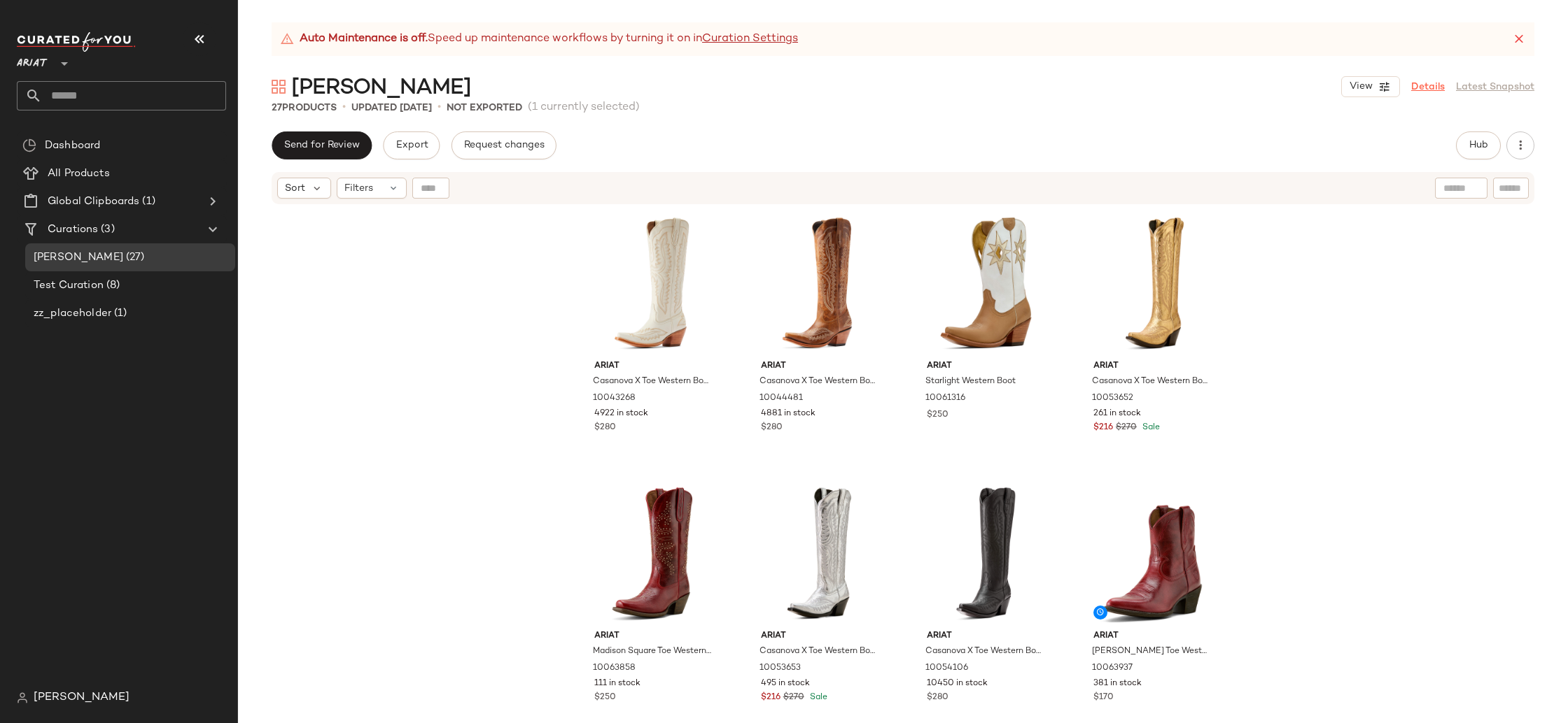
click at [1423, 90] on link "Details" at bounding box center [1427, 87] width 34 height 15
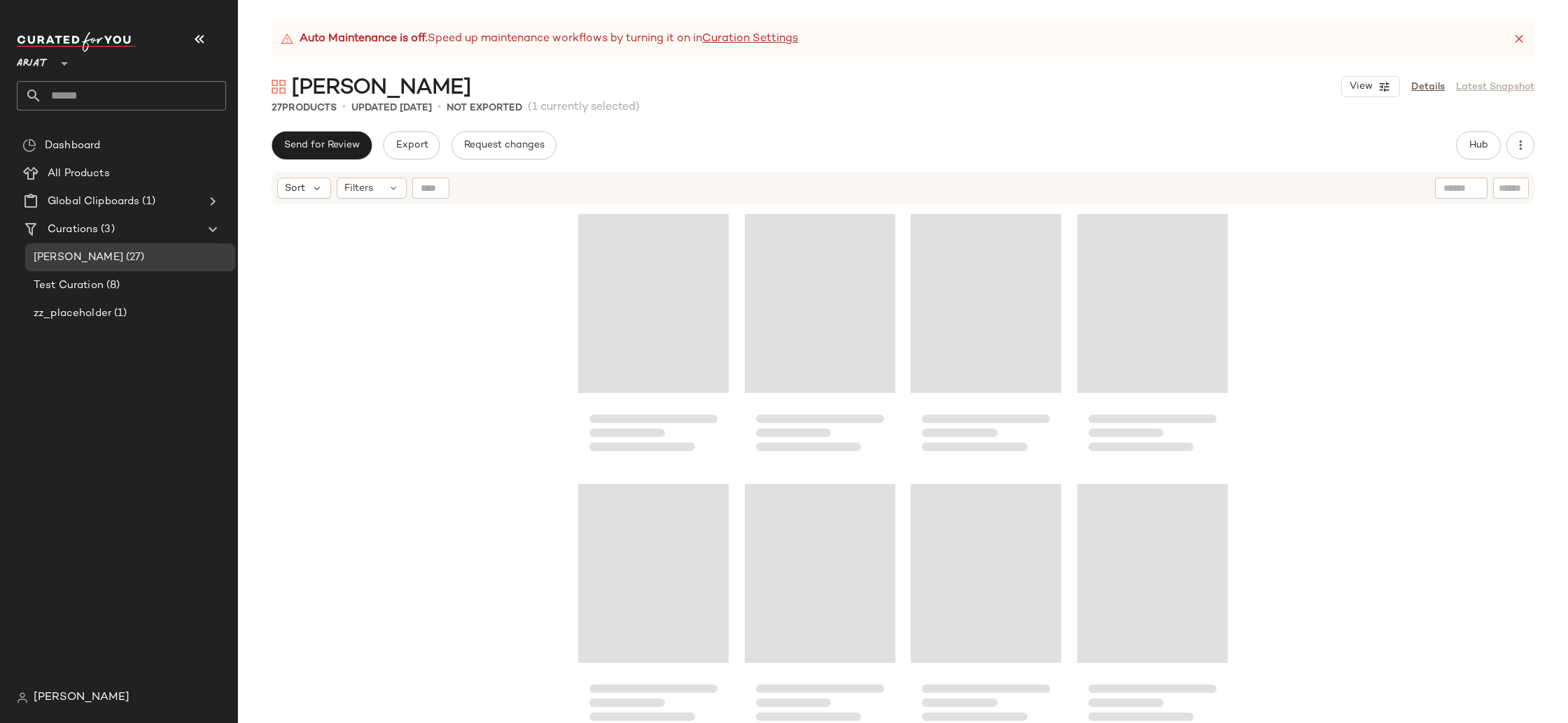
scroll to position [551, 0]
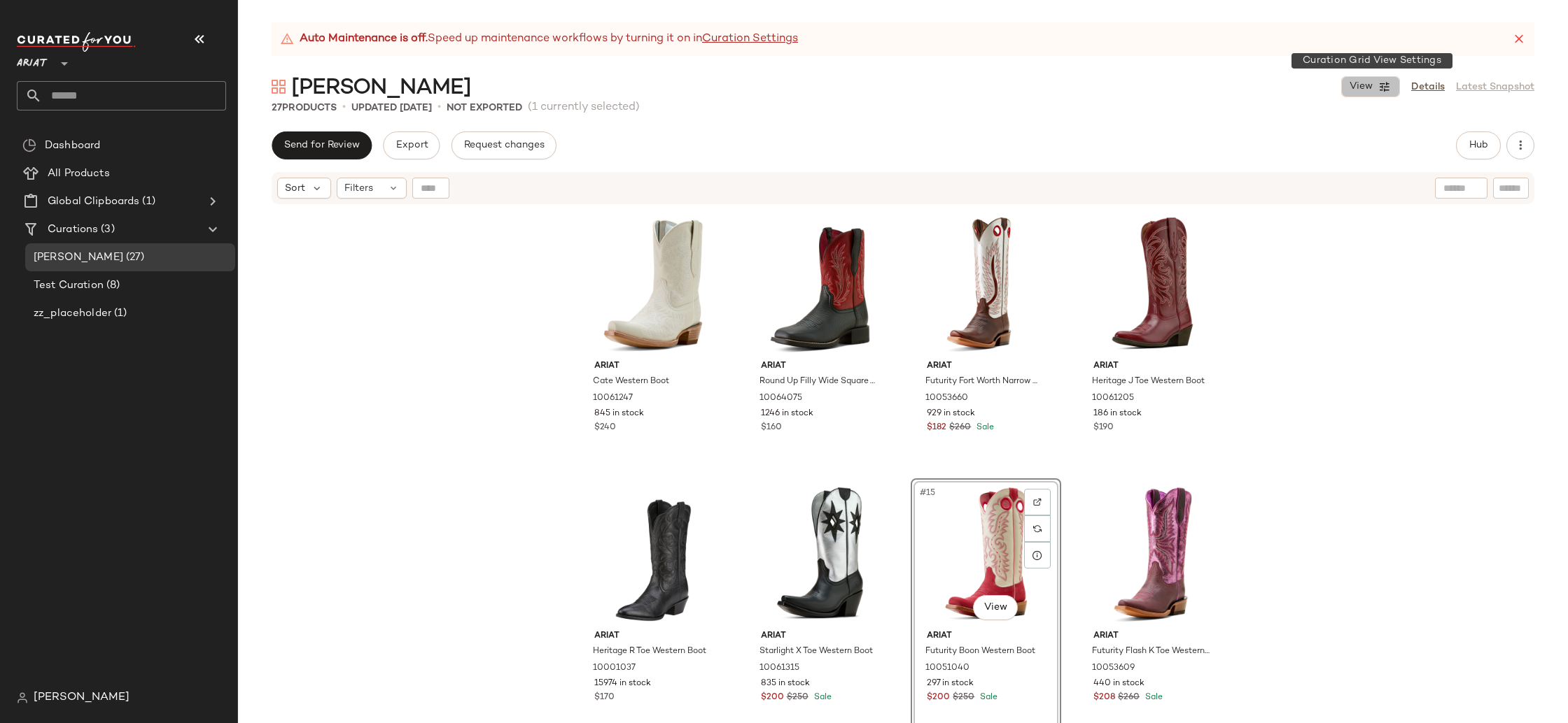
click at [1369, 85] on span "View" at bounding box center [1360, 87] width 24 height 11
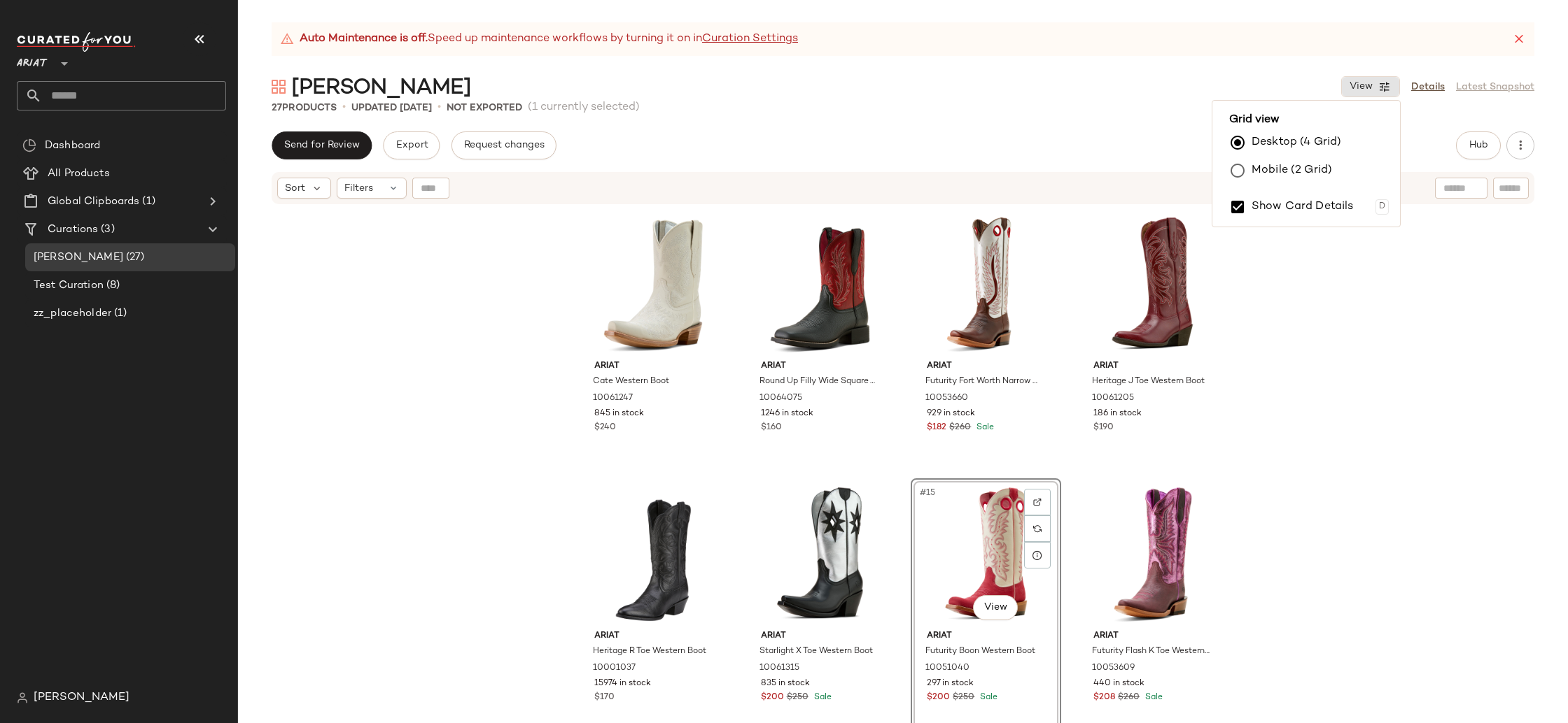
drag, startPoint x: 1313, startPoint y: 207, endPoint x: 1367, endPoint y: 264, distance: 78.5
click at [1313, 207] on label "Show Card Details" at bounding box center [1302, 207] width 102 height 39
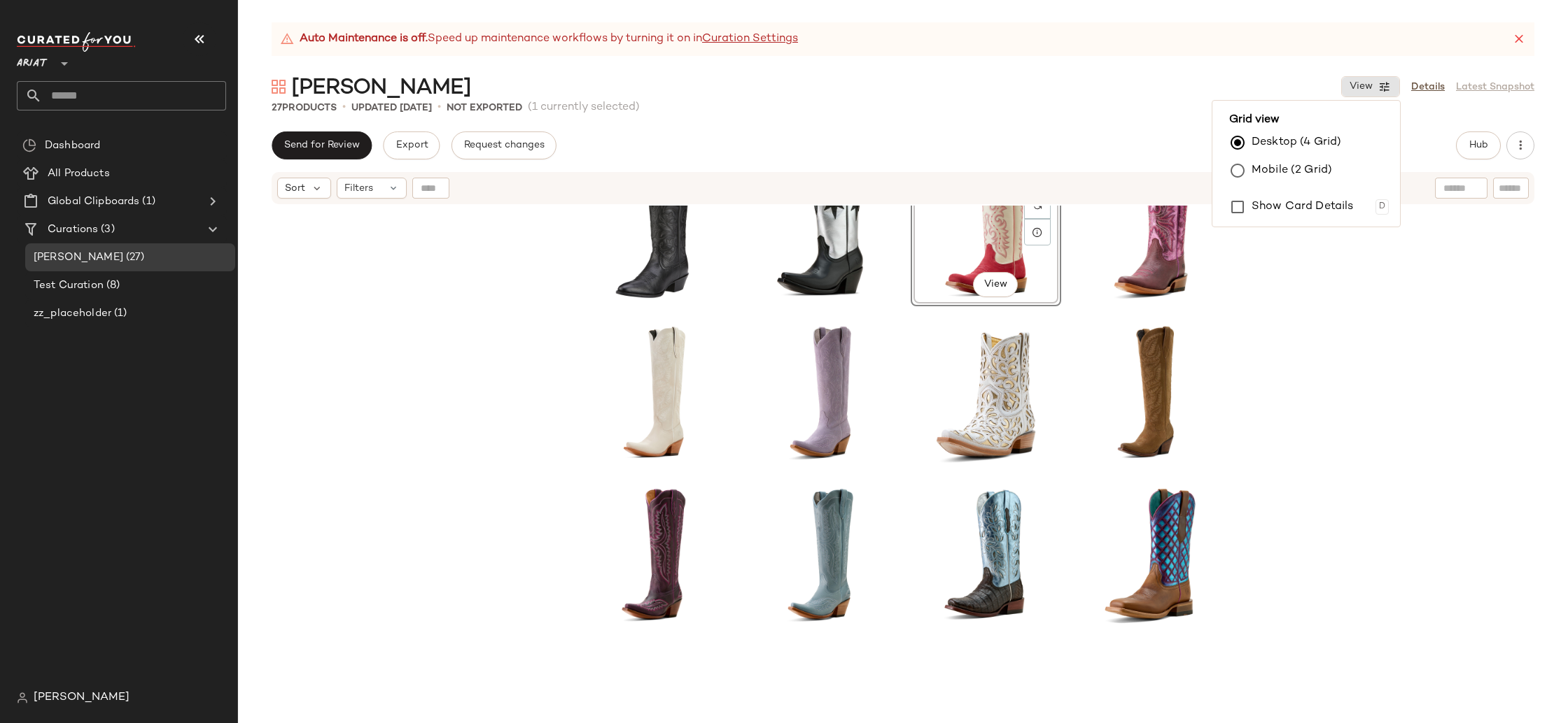
scroll to position [324, 0]
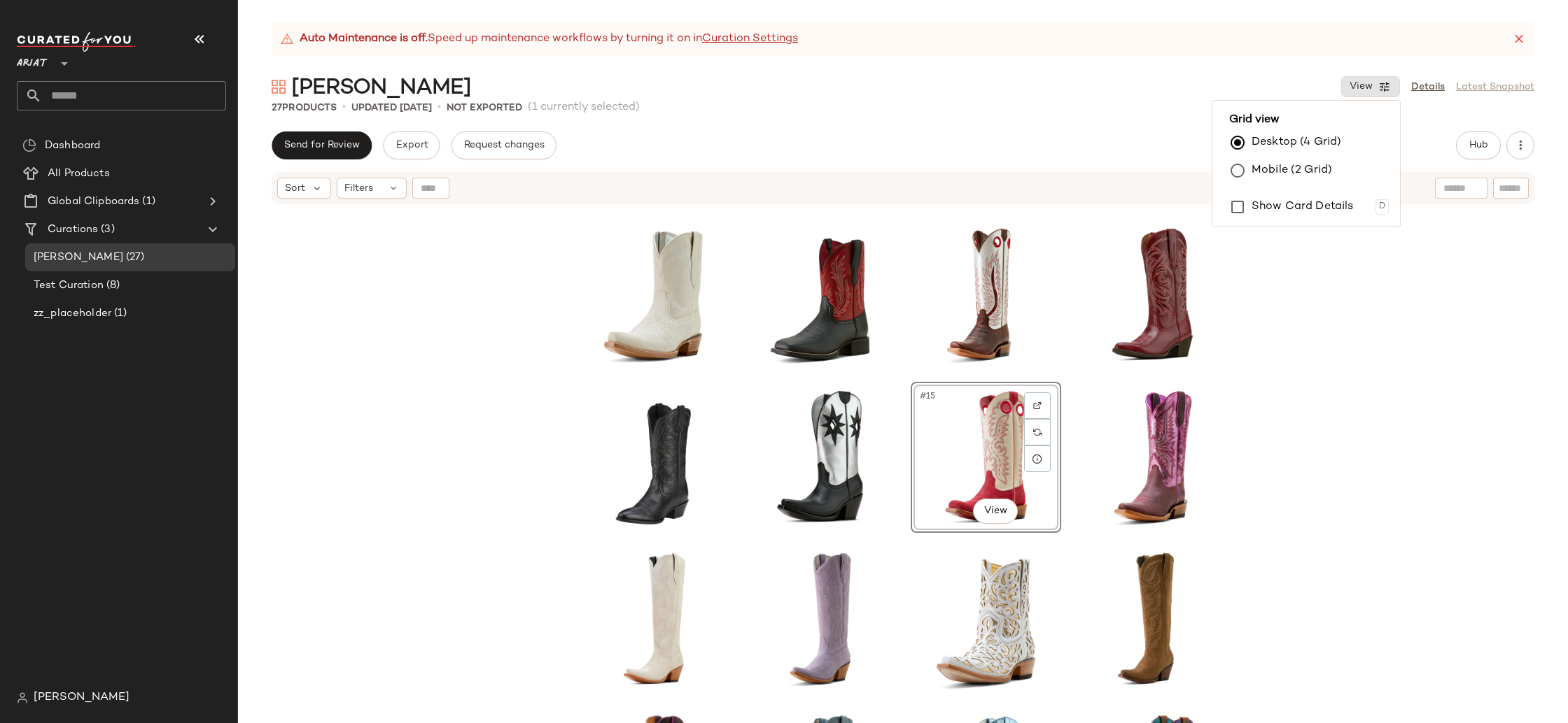
click at [1454, 386] on div "#15 View" at bounding box center [903, 481] width 1330 height 553
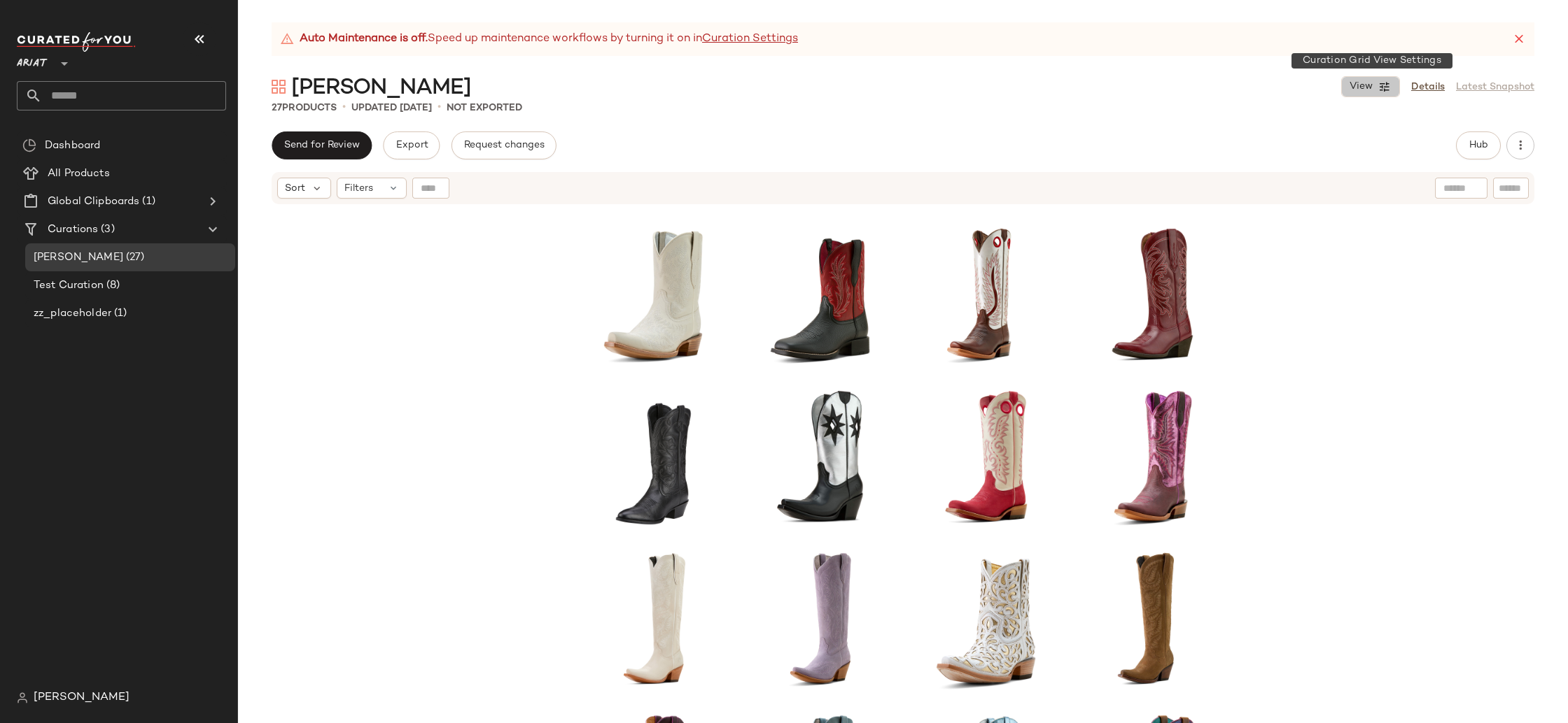
drag, startPoint x: 1355, startPoint y: 84, endPoint x: 1347, endPoint y: 143, distance: 59.5
click at [1355, 84] on span "View" at bounding box center [1360, 87] width 24 height 11
click at [1318, 203] on label "Show Card Details" at bounding box center [1302, 207] width 102 height 39
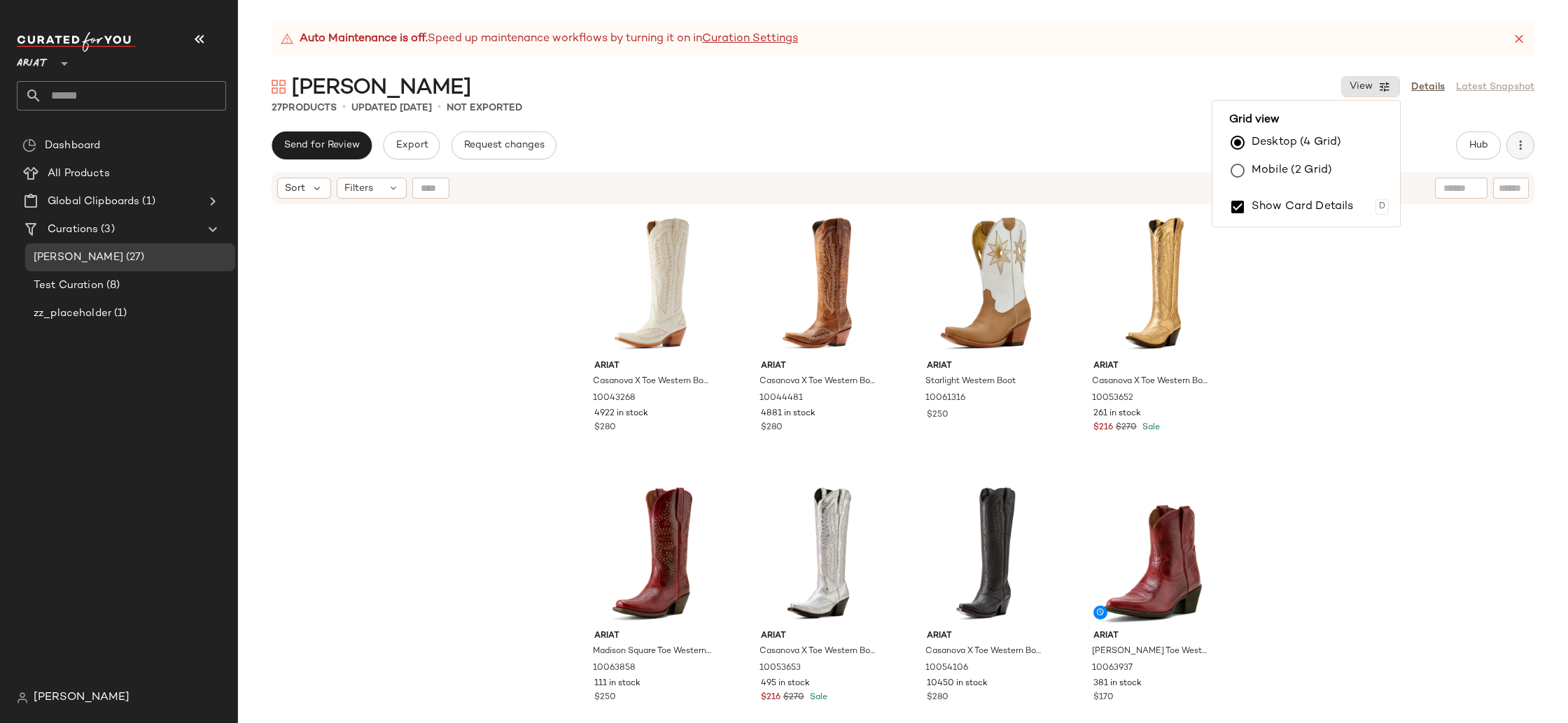
click at [1519, 148] on icon "button" at bounding box center [1520, 145] width 14 height 14
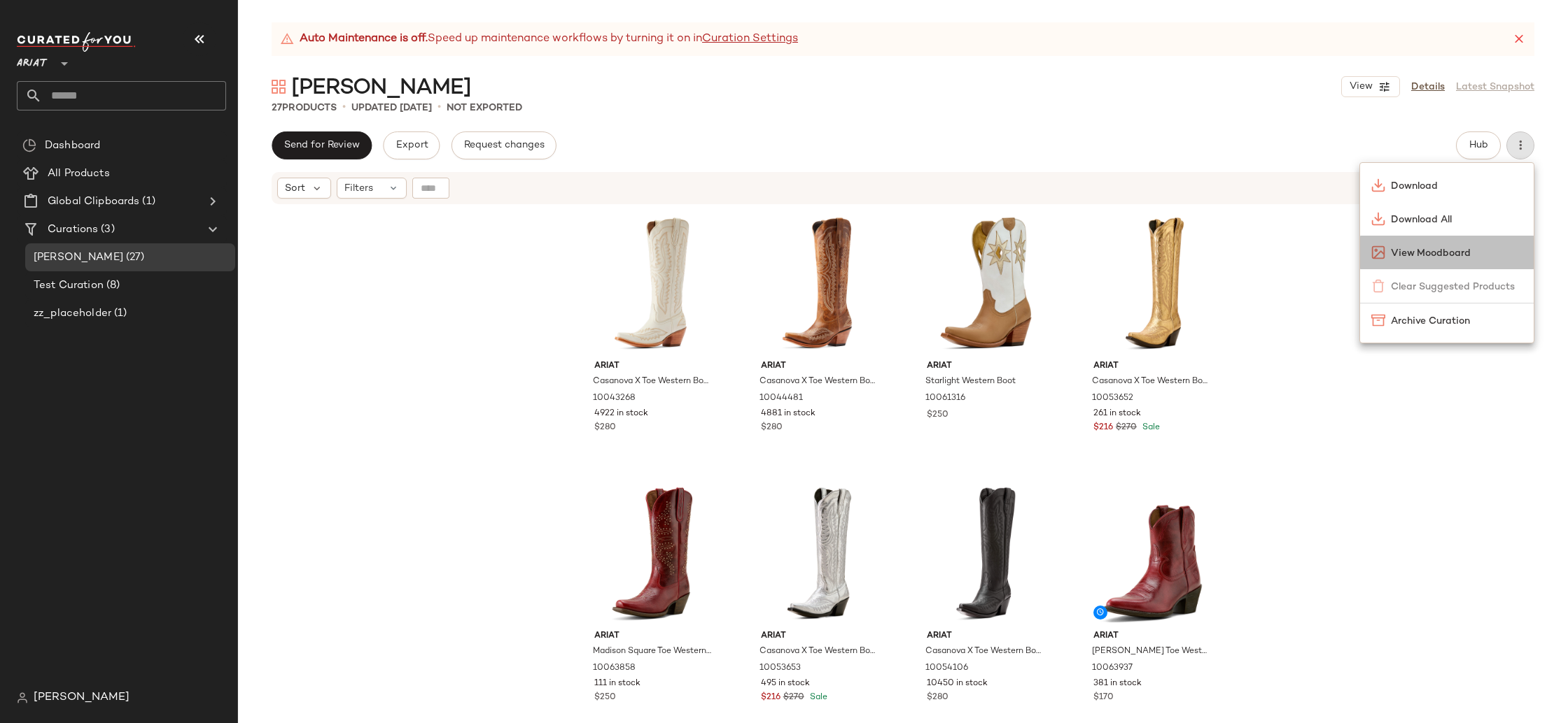
click at [1453, 249] on span "View Moodboard" at bounding box center [1456, 253] width 131 height 15
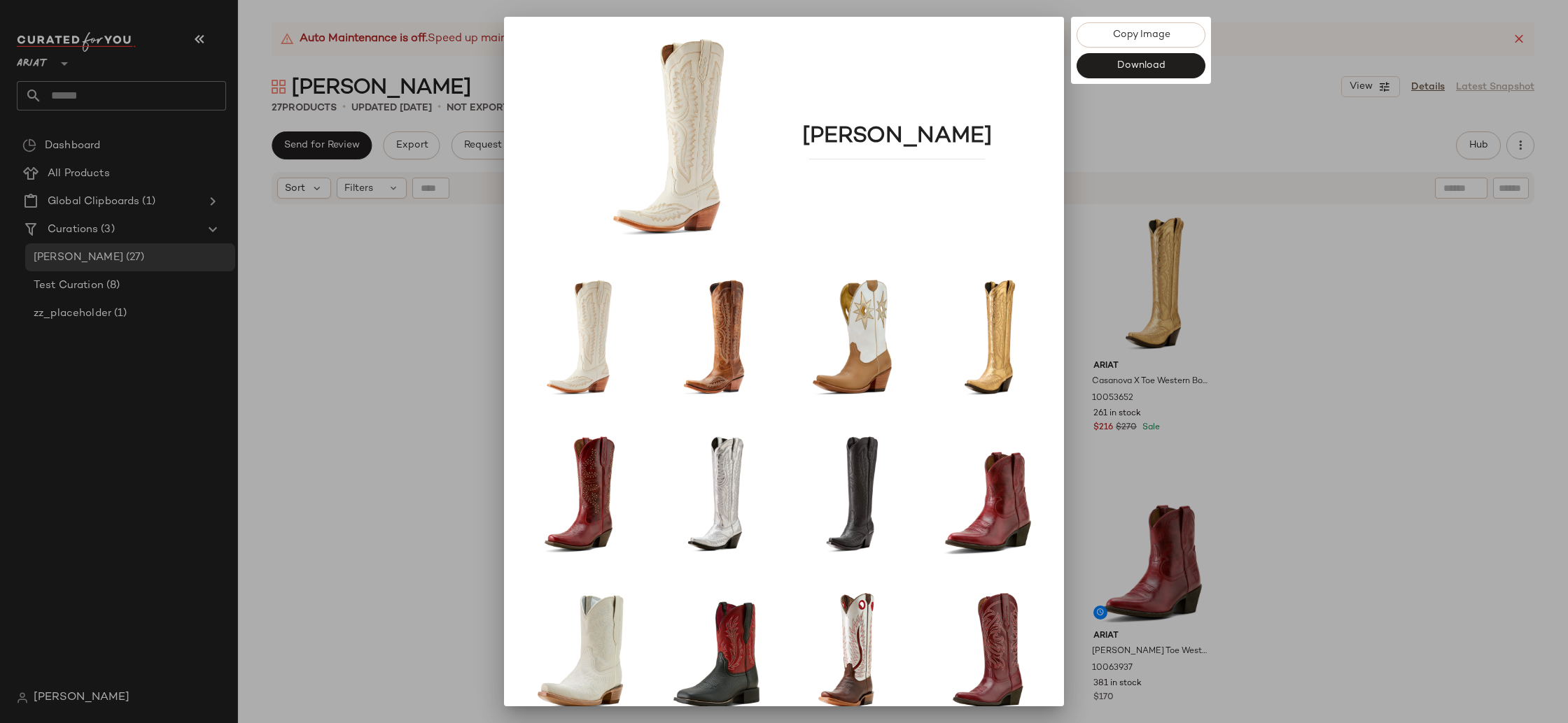
scroll to position [28, 0]
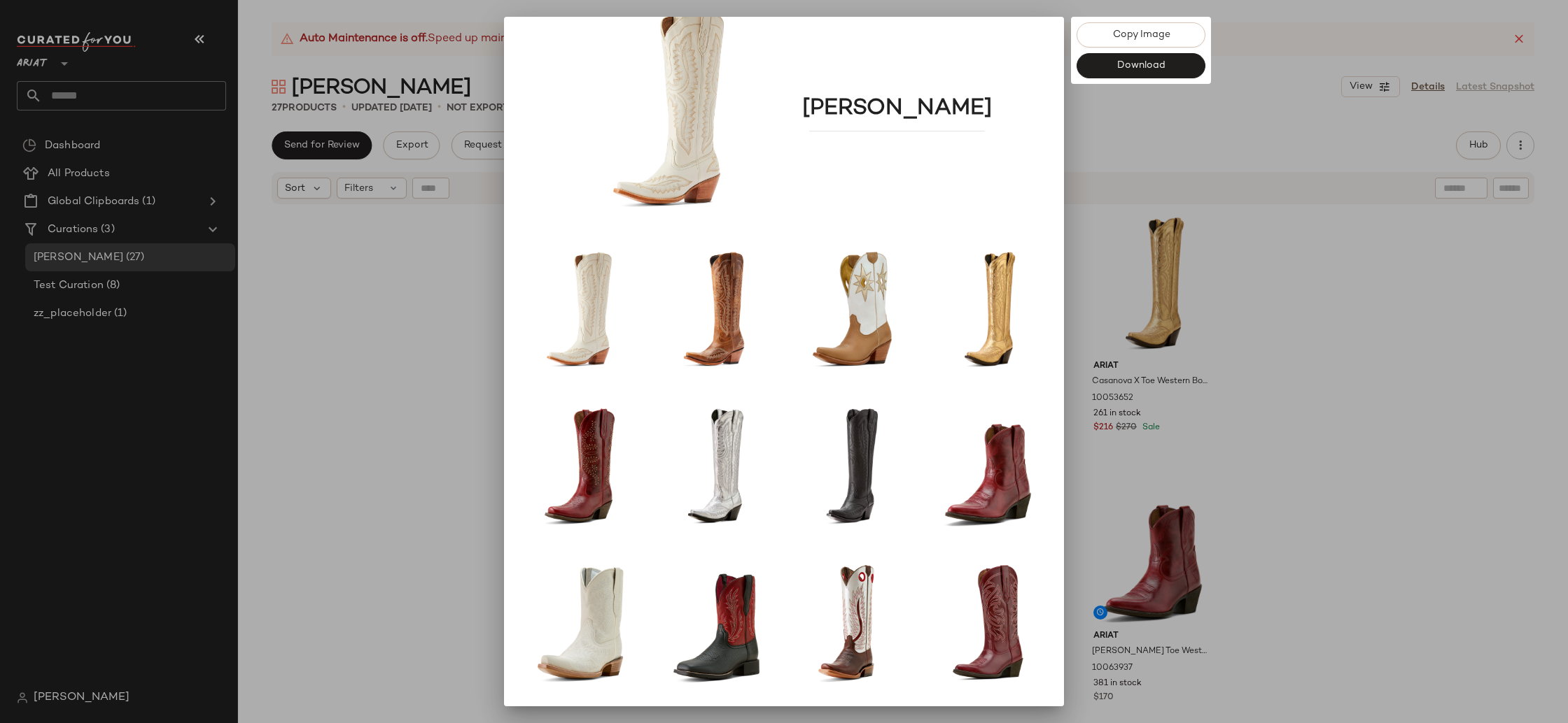
click at [1340, 324] on div at bounding box center [784, 362] width 1568 height 723
